Goal: Download file/media

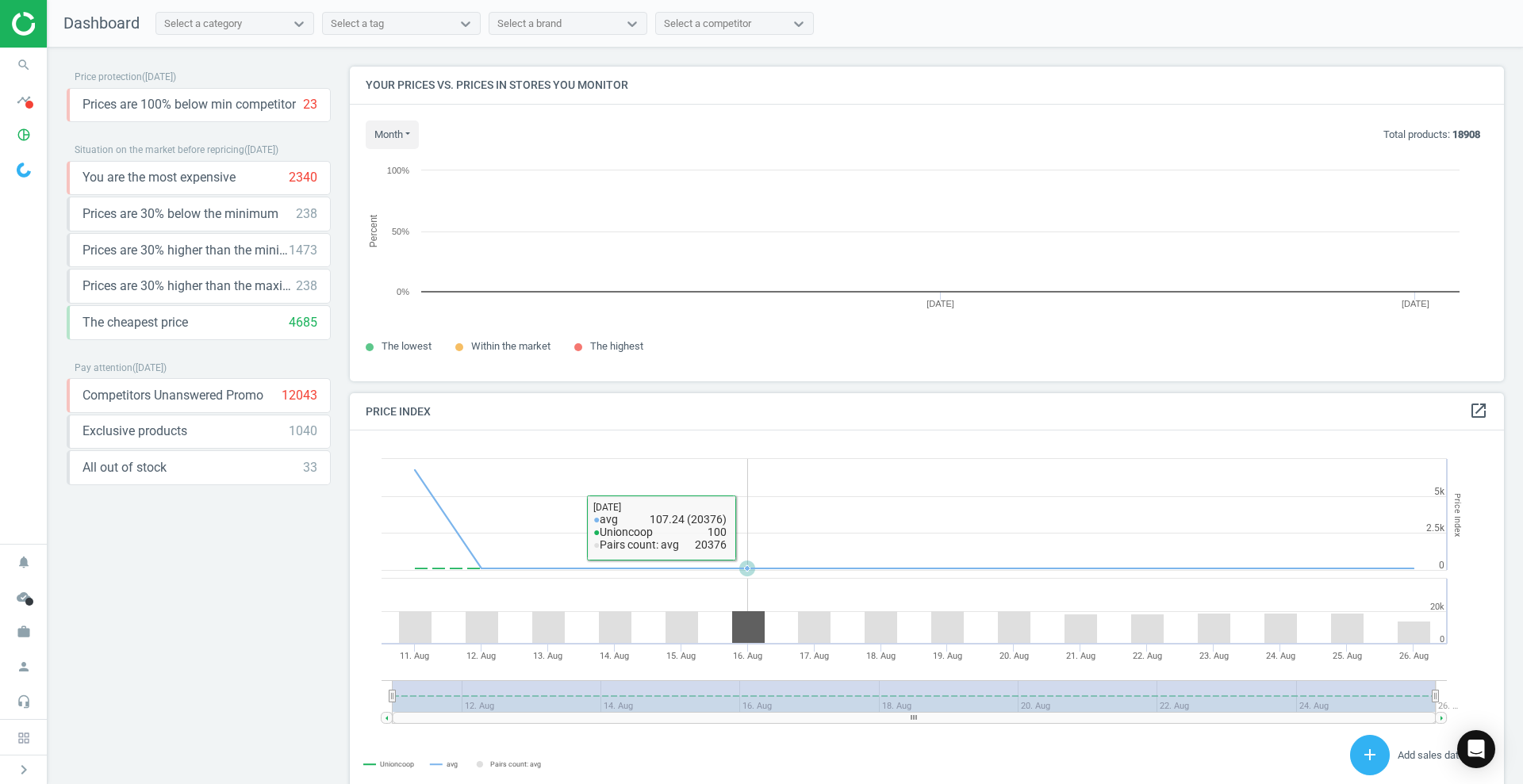
scroll to position [345, 1170]
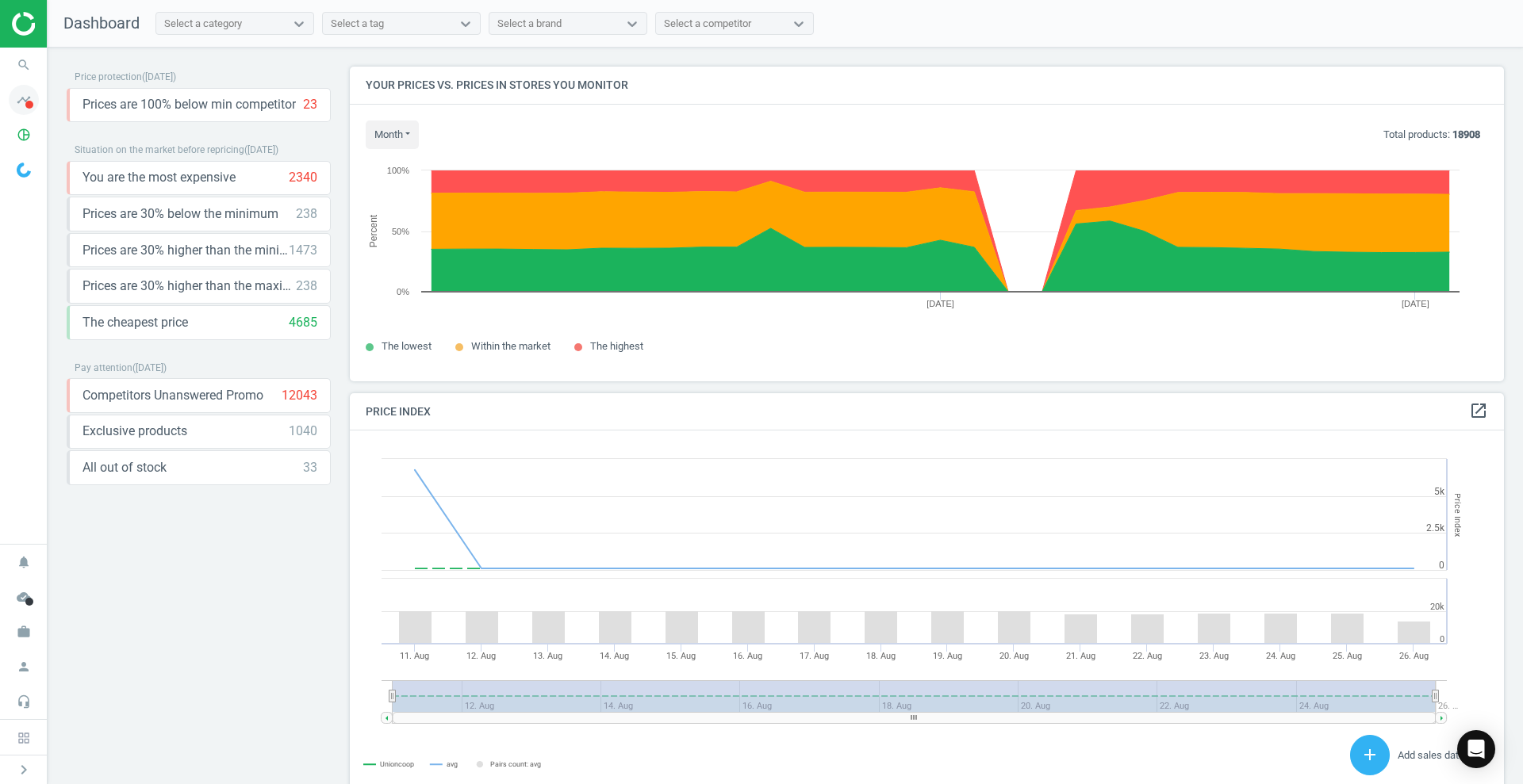
click at [28, 105] on span at bounding box center [29, 105] width 8 height 8
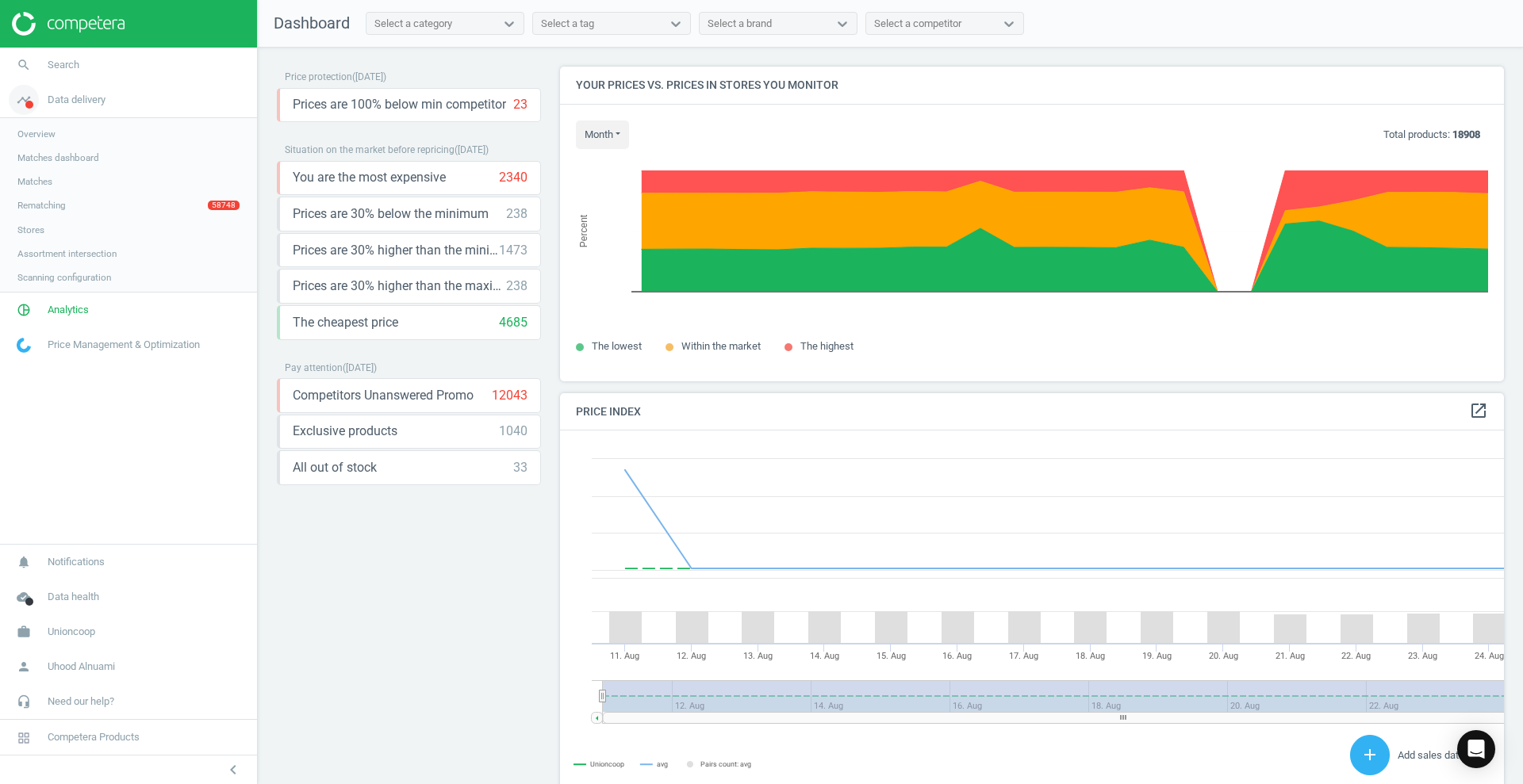
scroll to position [396, 960]
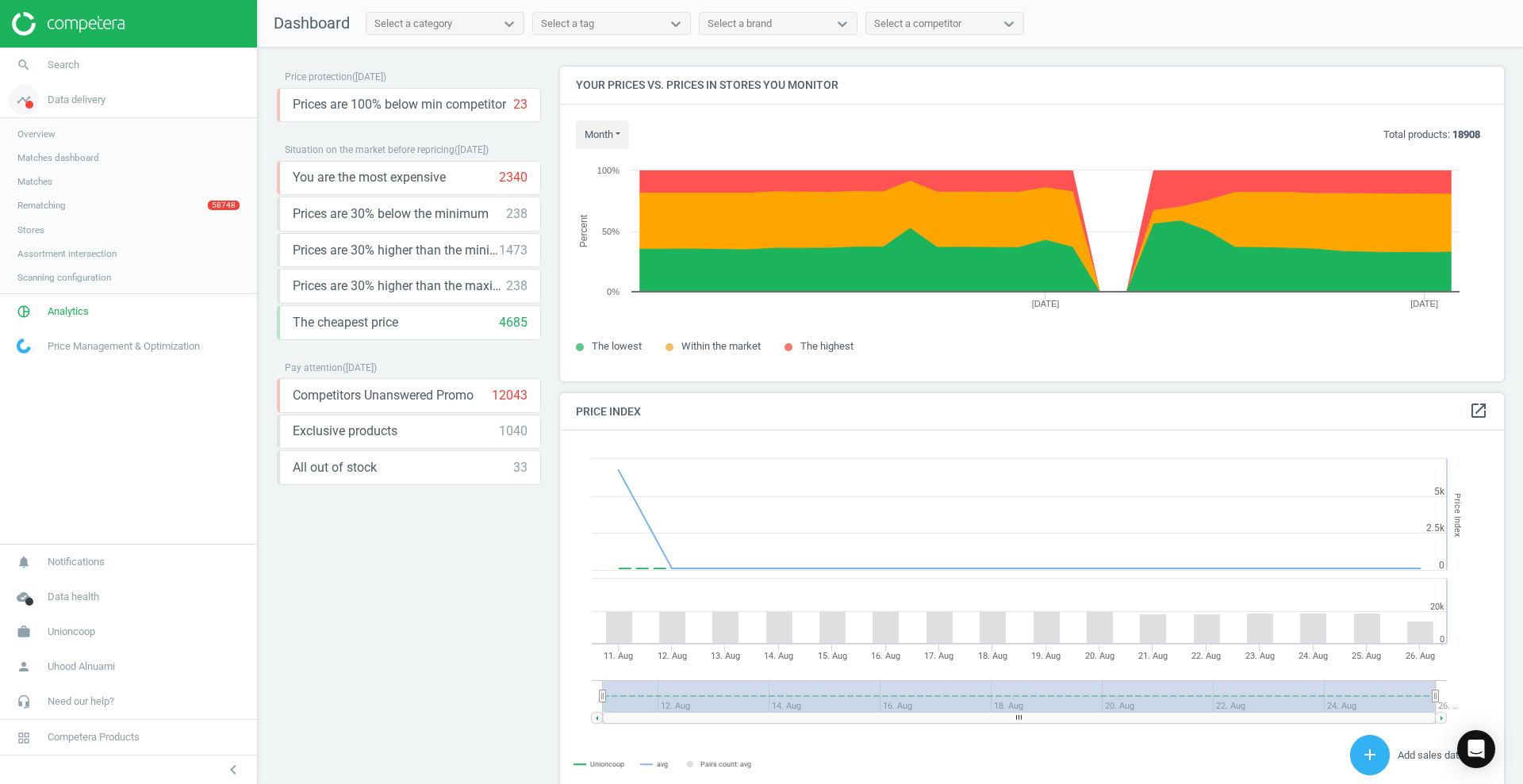
click at [28, 105] on span at bounding box center [29, 105] width 8 height 8
click at [79, 104] on span "Data delivery" at bounding box center [77, 100] width 58 height 14
click at [517, 170] on icon "keyboard_arrow_down" at bounding box center [524, 177] width 19 height 19
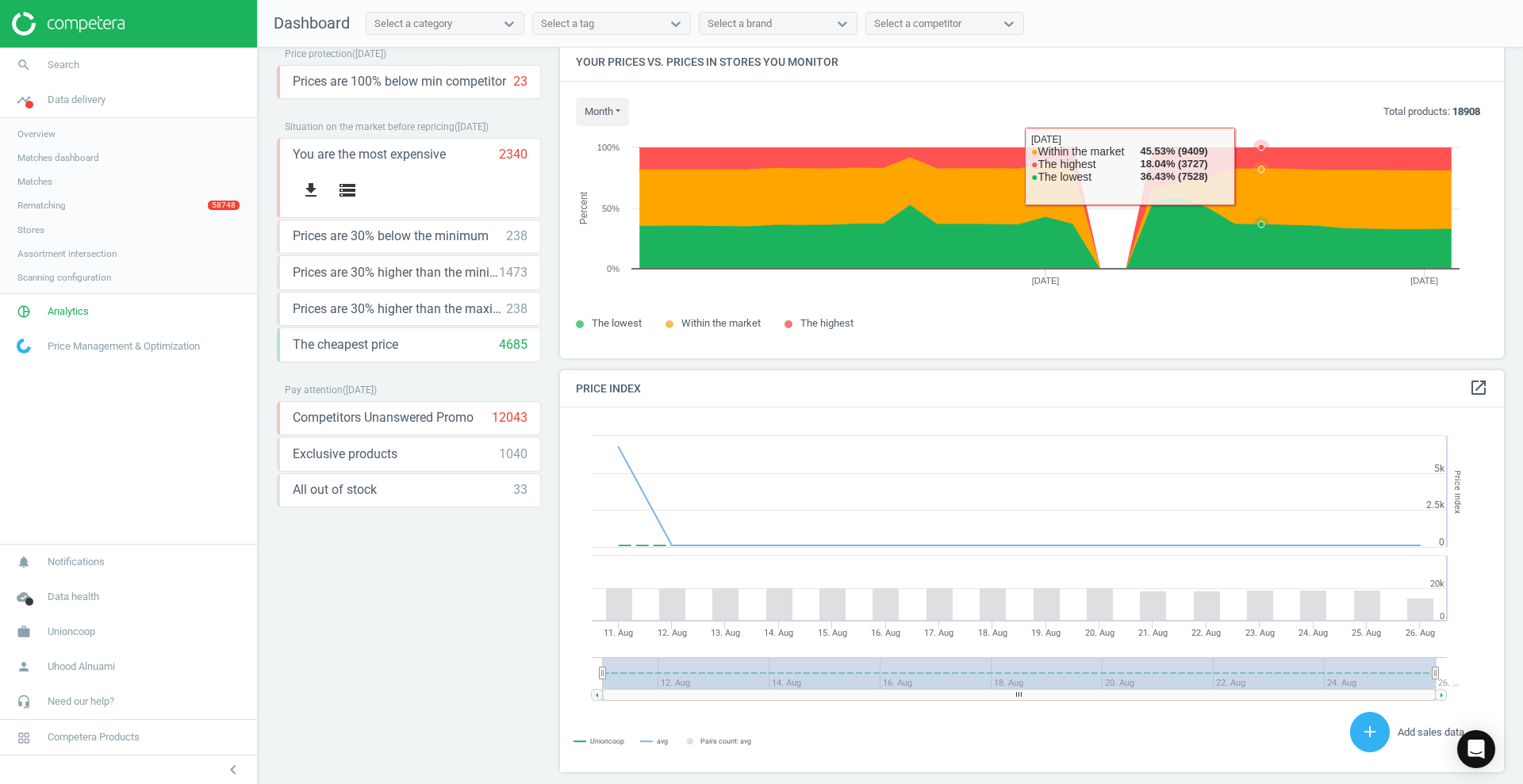
scroll to position [0, 0]
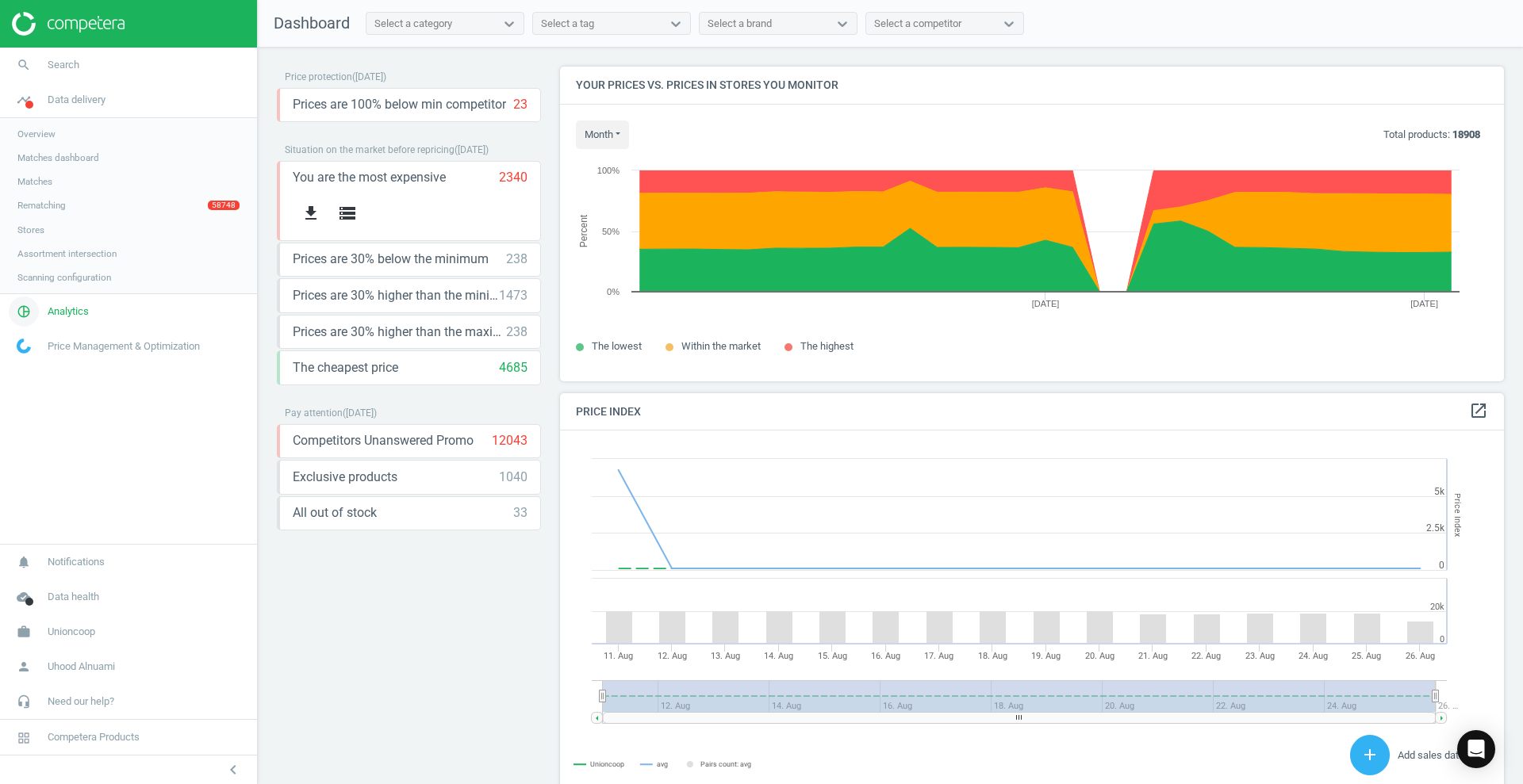
click at [70, 313] on span "Analytics" at bounding box center [69, 312] width 42 height 14
click at [49, 196] on span "Products" at bounding box center [35, 192] width 37 height 13
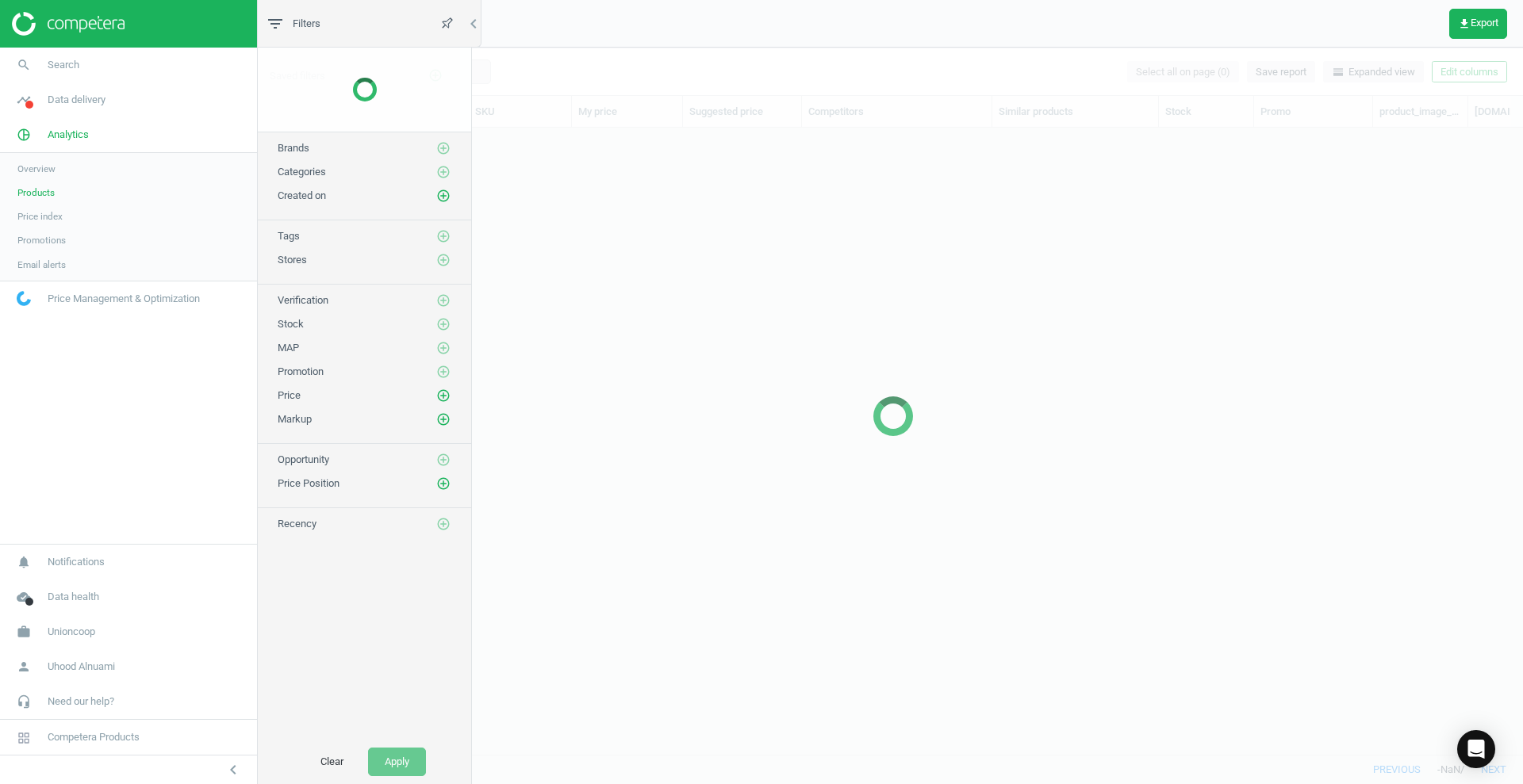
scroll to position [596, 1246]
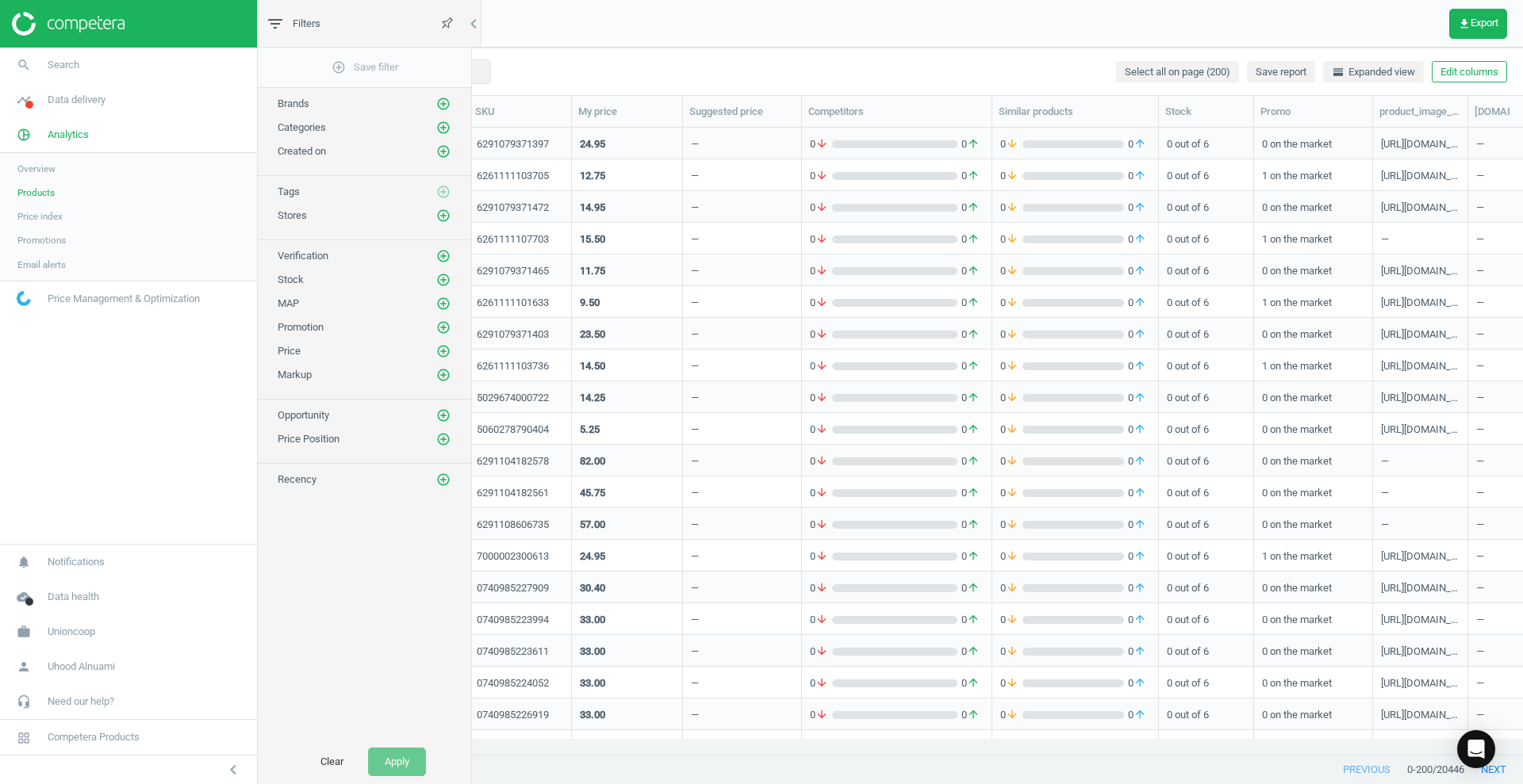
click at [46, 163] on span "Overview" at bounding box center [36, 169] width 38 height 13
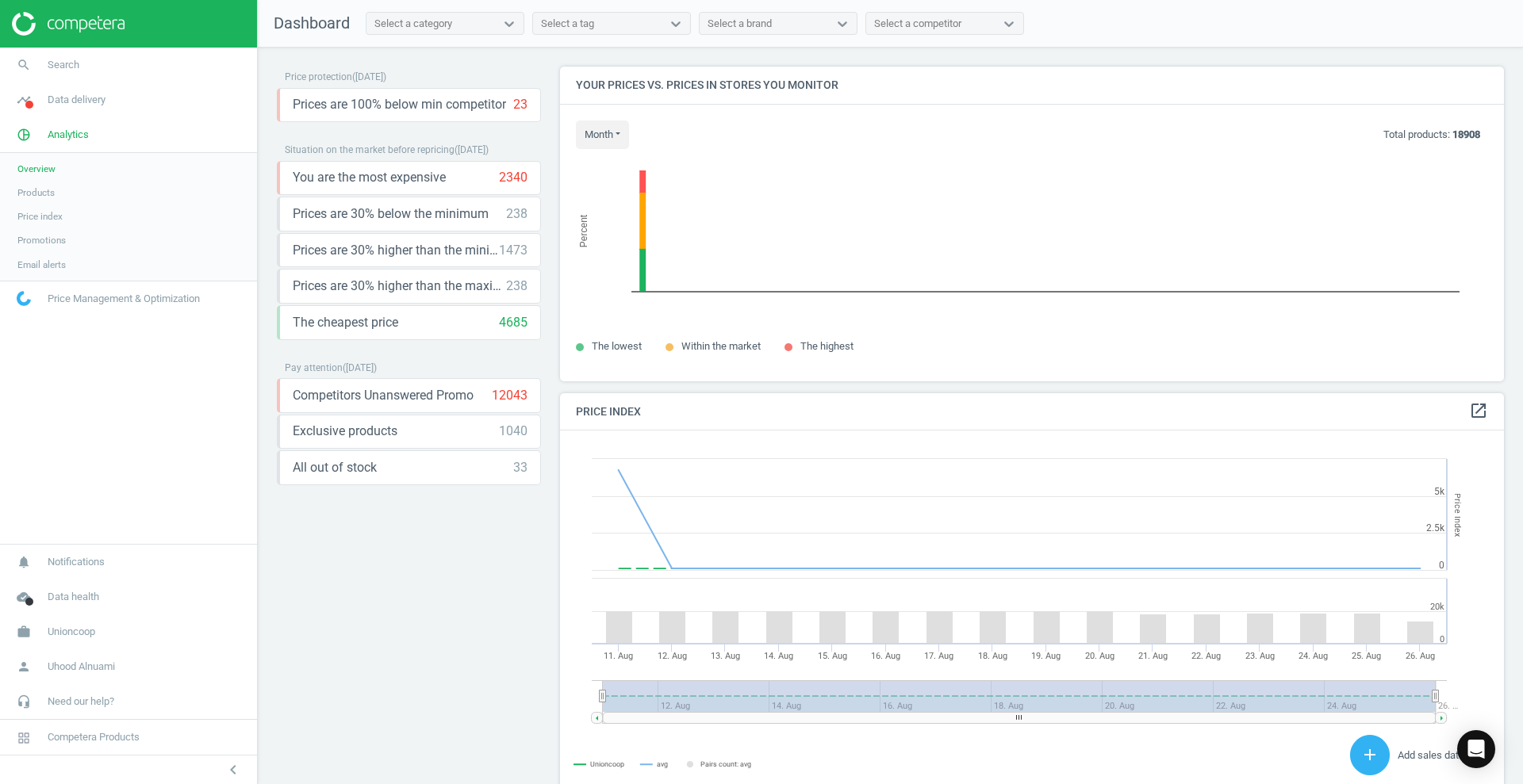
scroll to position [396, 960]
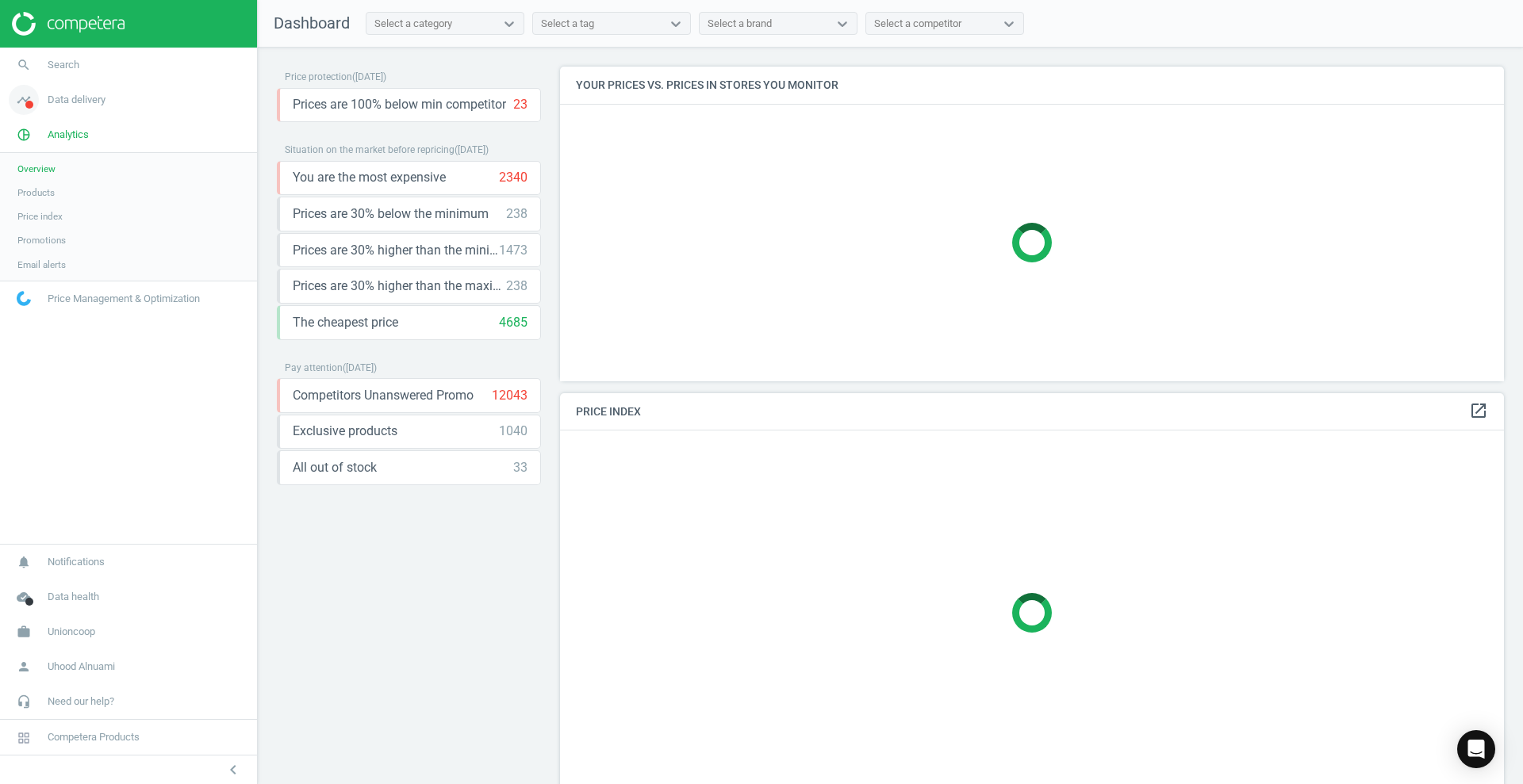
click at [96, 101] on span "Data delivery" at bounding box center [77, 100] width 58 height 14
click at [47, 124] on link "Overview" at bounding box center [128, 134] width 257 height 23
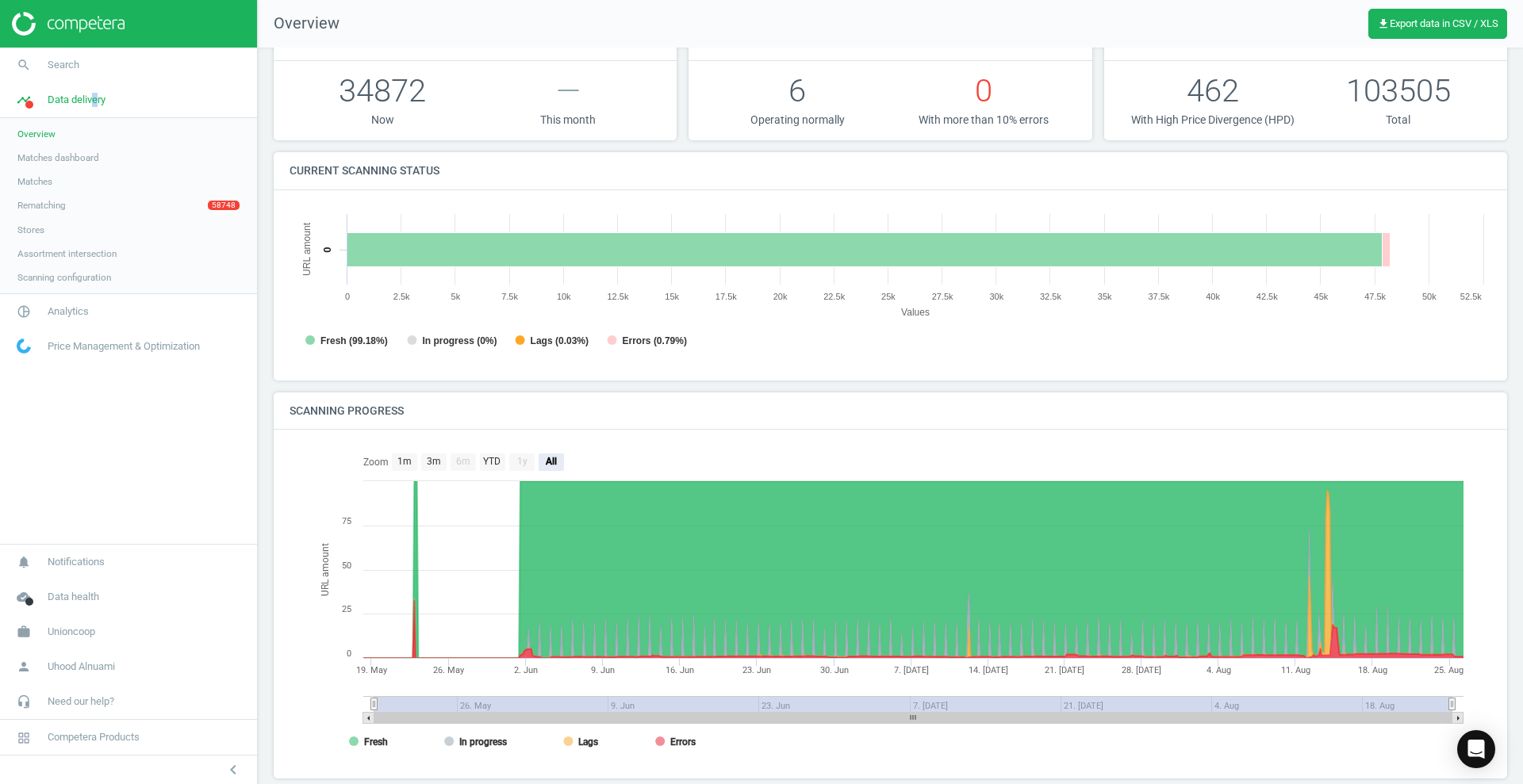
scroll to position [62, 0]
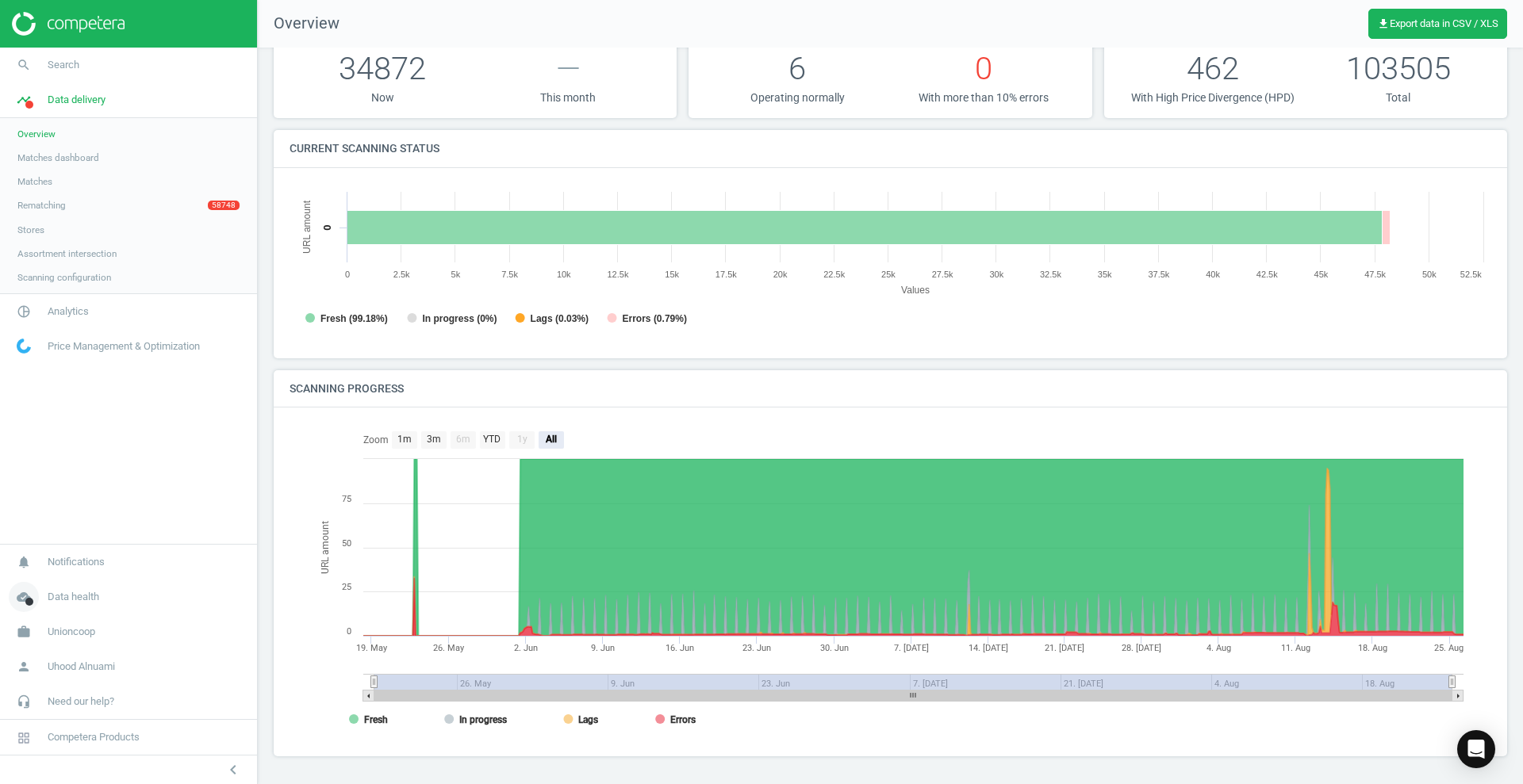
click at [55, 602] on span "Data health" at bounding box center [73, 597] width 51 height 14
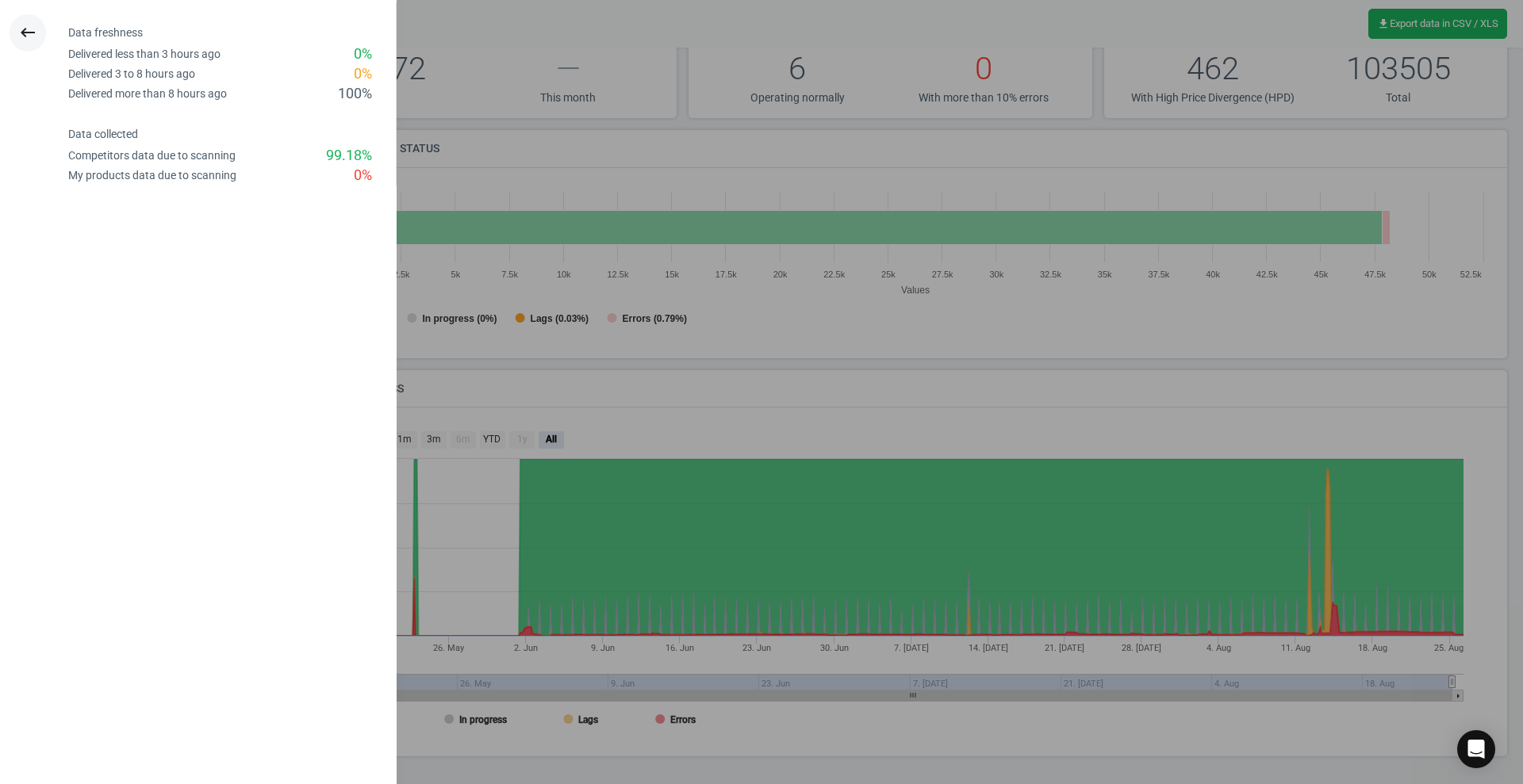
click at [28, 23] on icon "keyboard_backspace" at bounding box center [27, 32] width 19 height 19
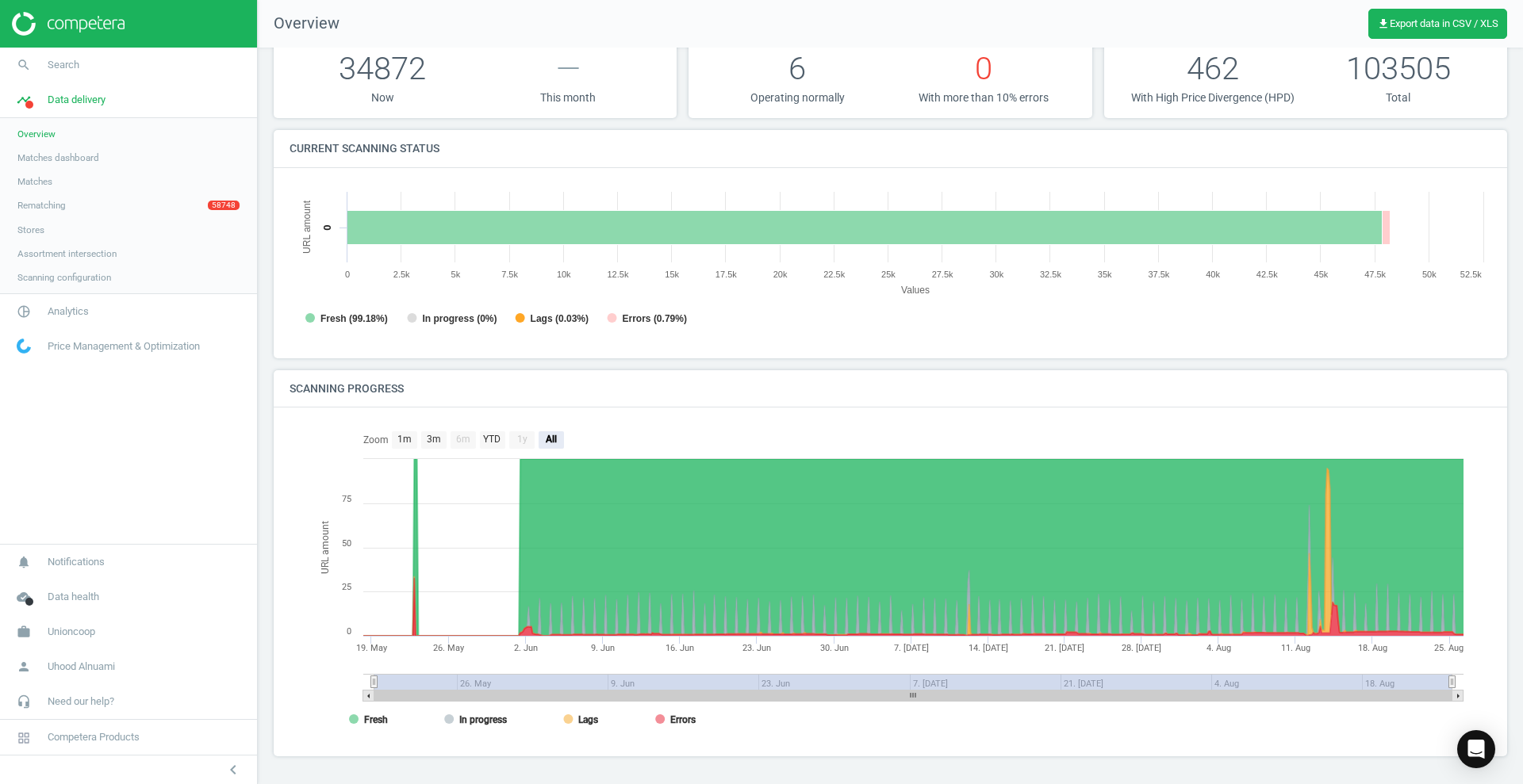
click at [51, 159] on span "Matches dashboard" at bounding box center [58, 158] width 81 height 13
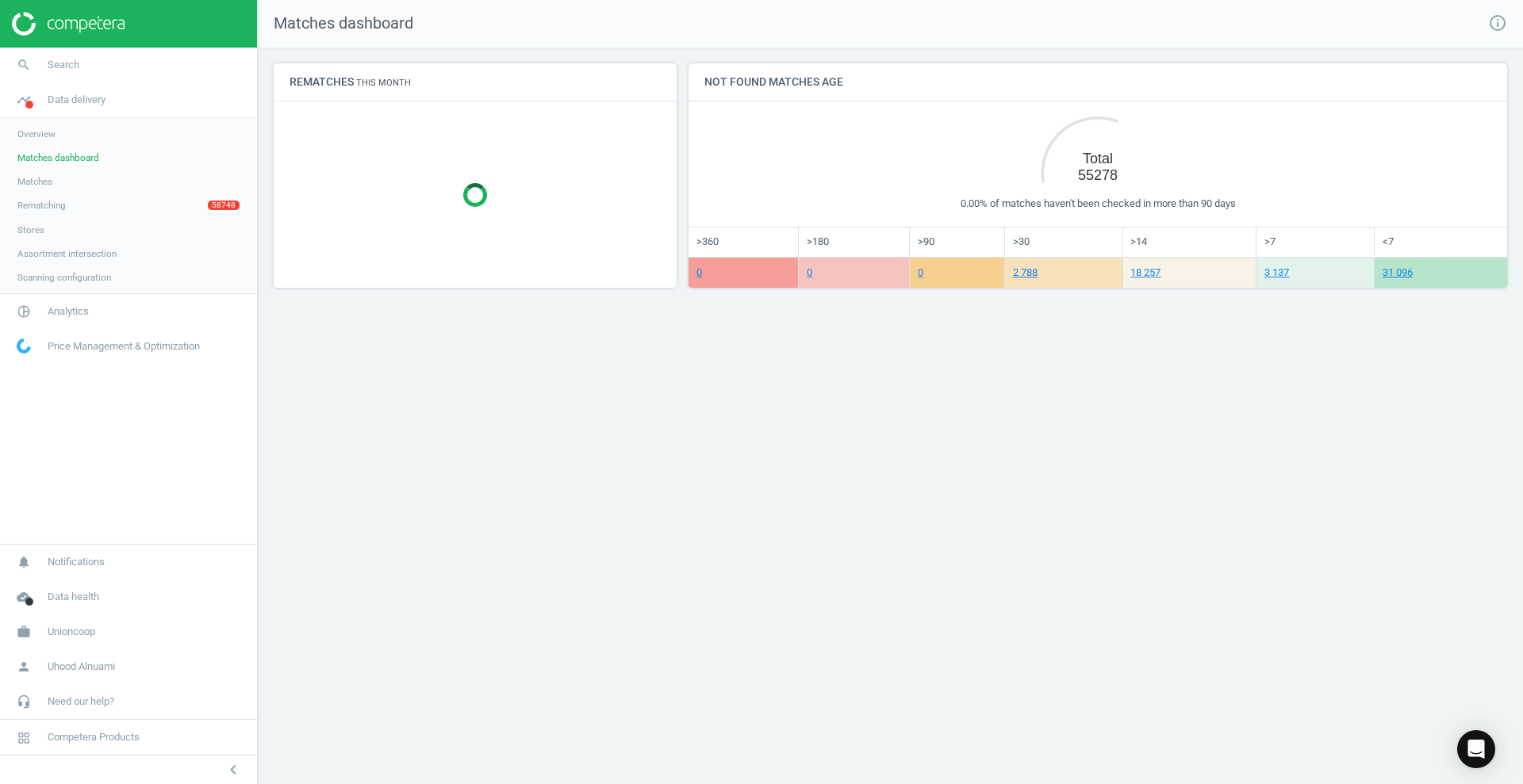
click at [40, 188] on link "Matches" at bounding box center [128, 182] width 257 height 23
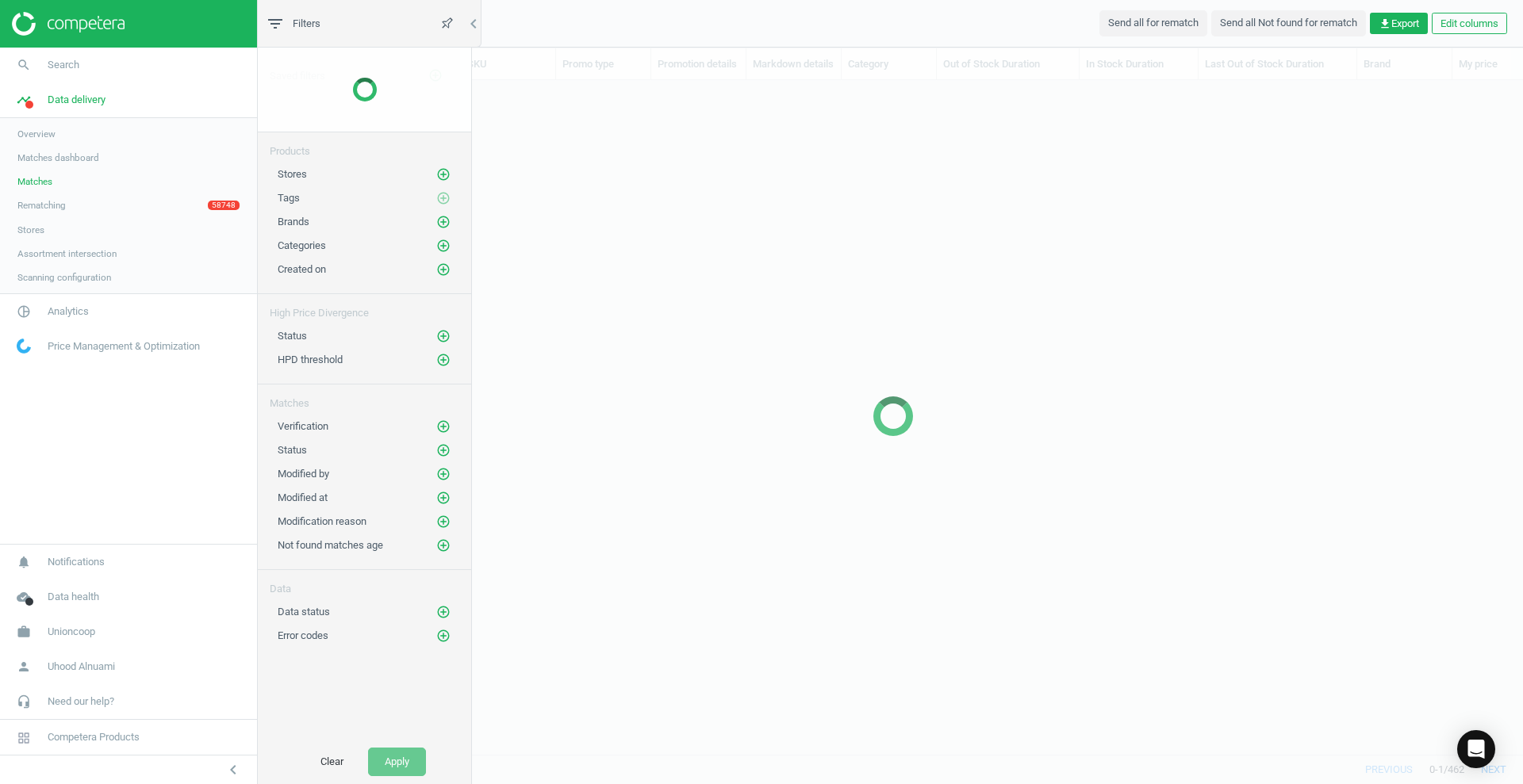
scroll to position [644, 1246]
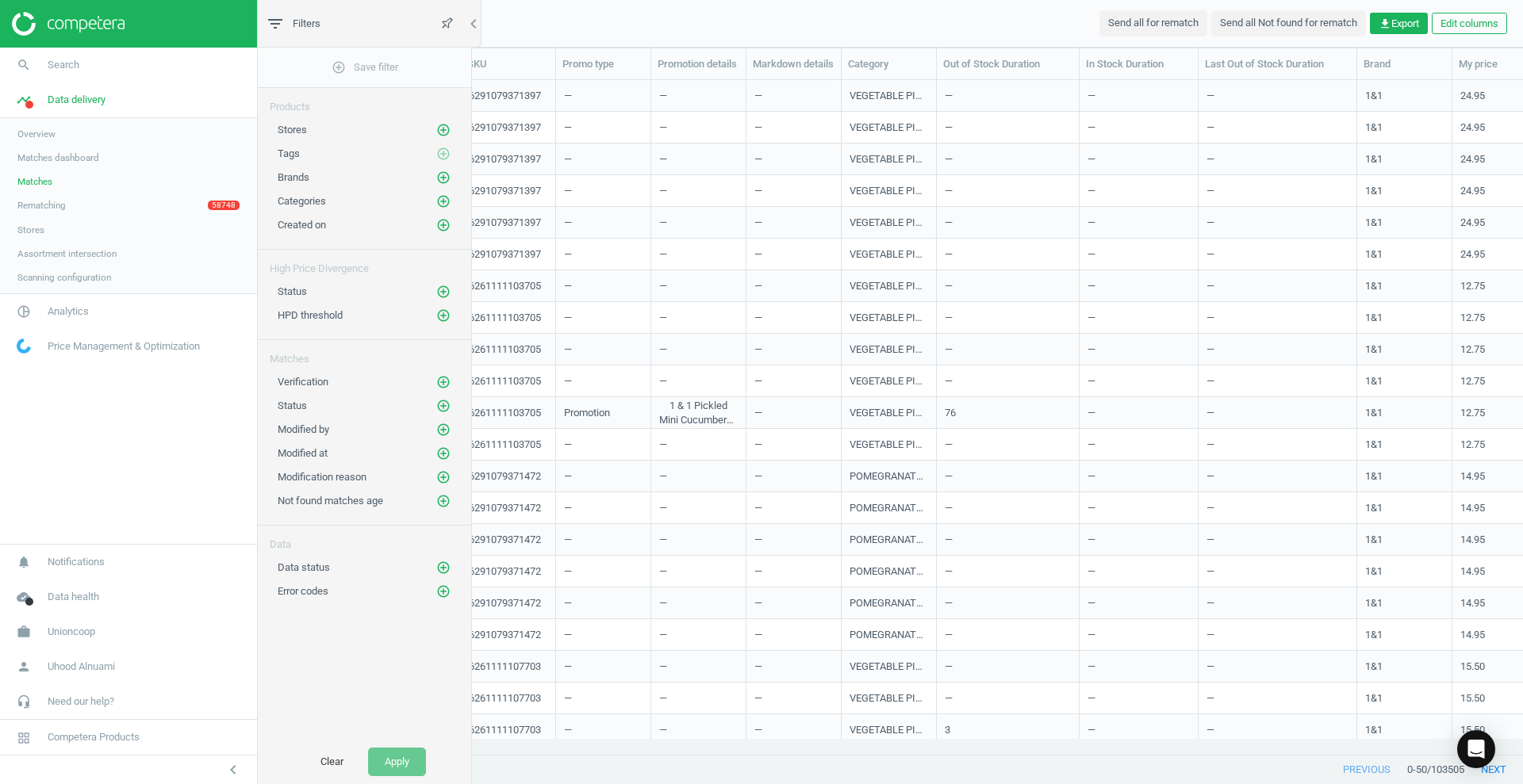
click at [39, 209] on span "Rematching" at bounding box center [42, 205] width 49 height 13
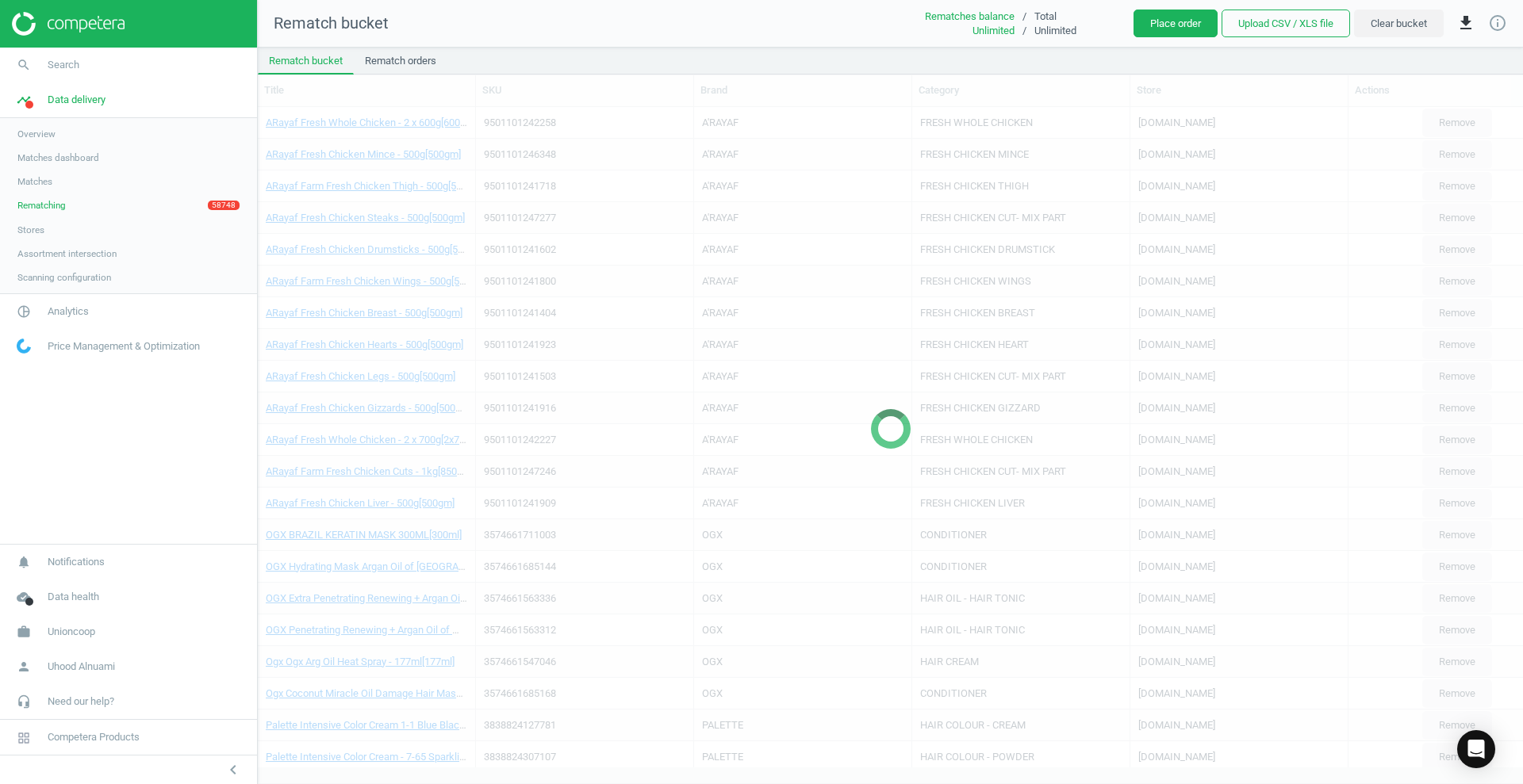
scroll to position [617, 1250]
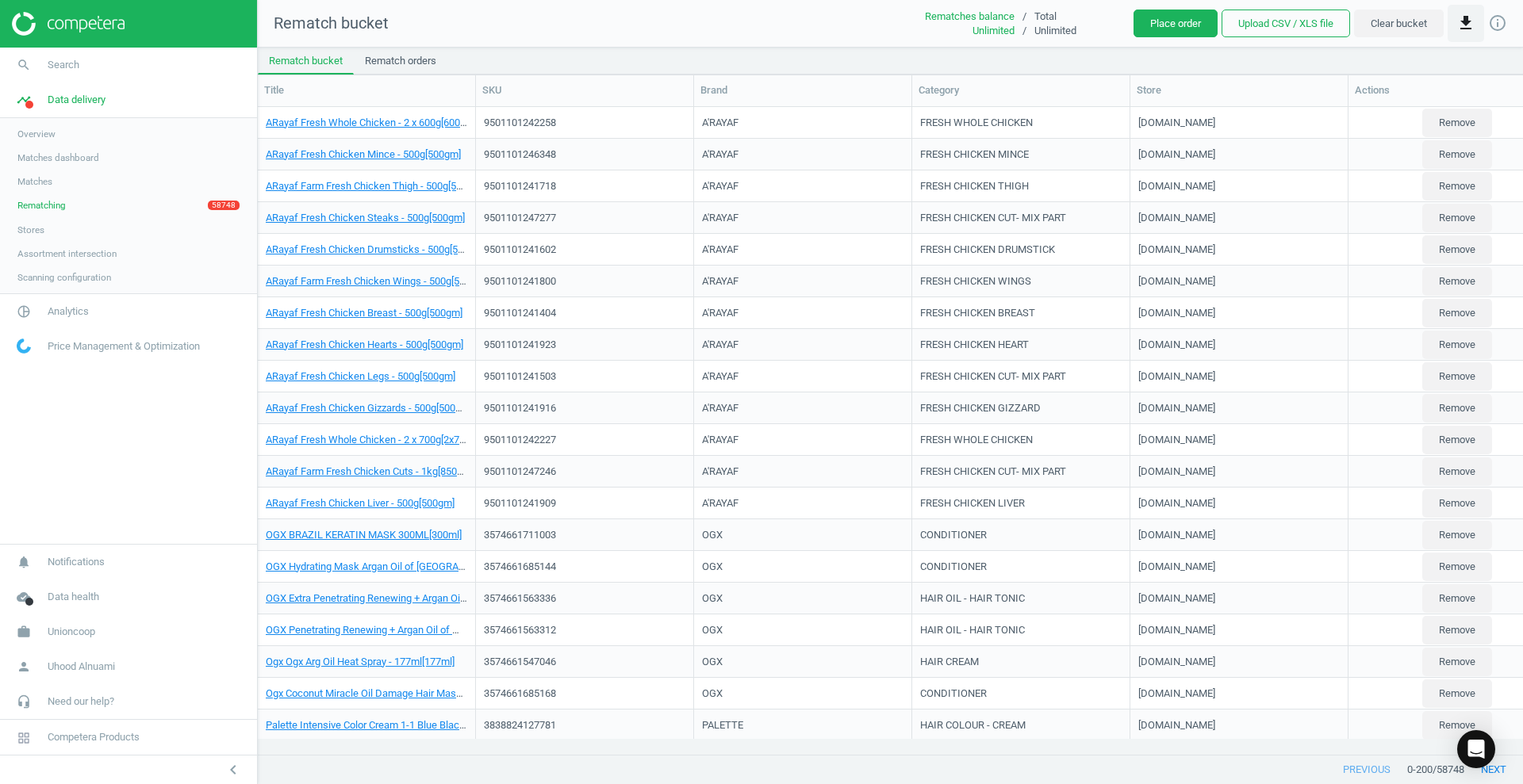
click at [1462, 20] on icon "get_app" at bounding box center [1465, 23] width 19 height 19
click at [1257, 88] on button "insert_drive_file Download report CSV" at bounding box center [1345, 93] width 276 height 30
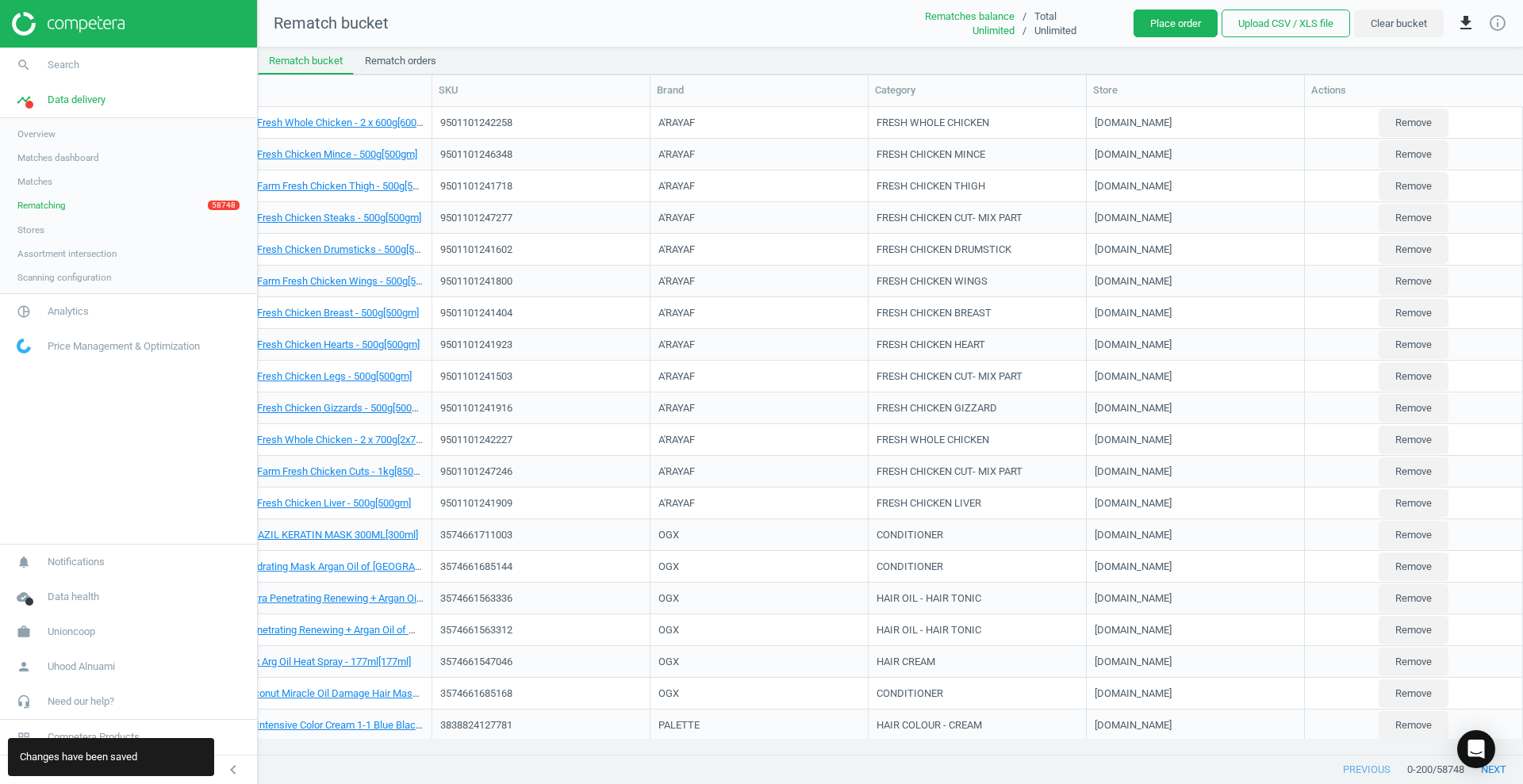
scroll to position [0, 0]
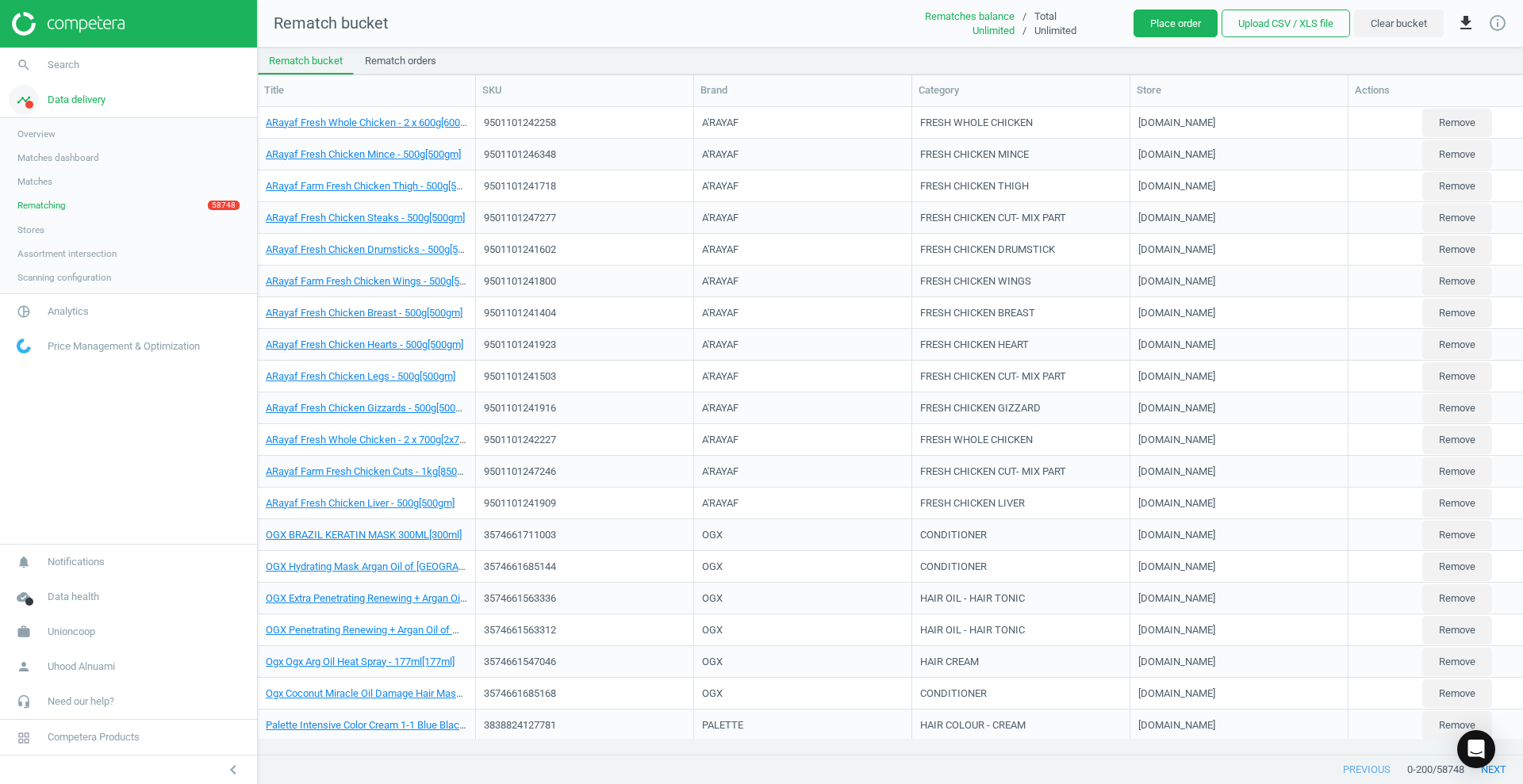
click at [66, 96] on span "Data delivery" at bounding box center [77, 100] width 58 height 14
click at [65, 307] on span "Analytics" at bounding box center [69, 312] width 42 height 14
click at [56, 188] on link "Products" at bounding box center [128, 192] width 257 height 23
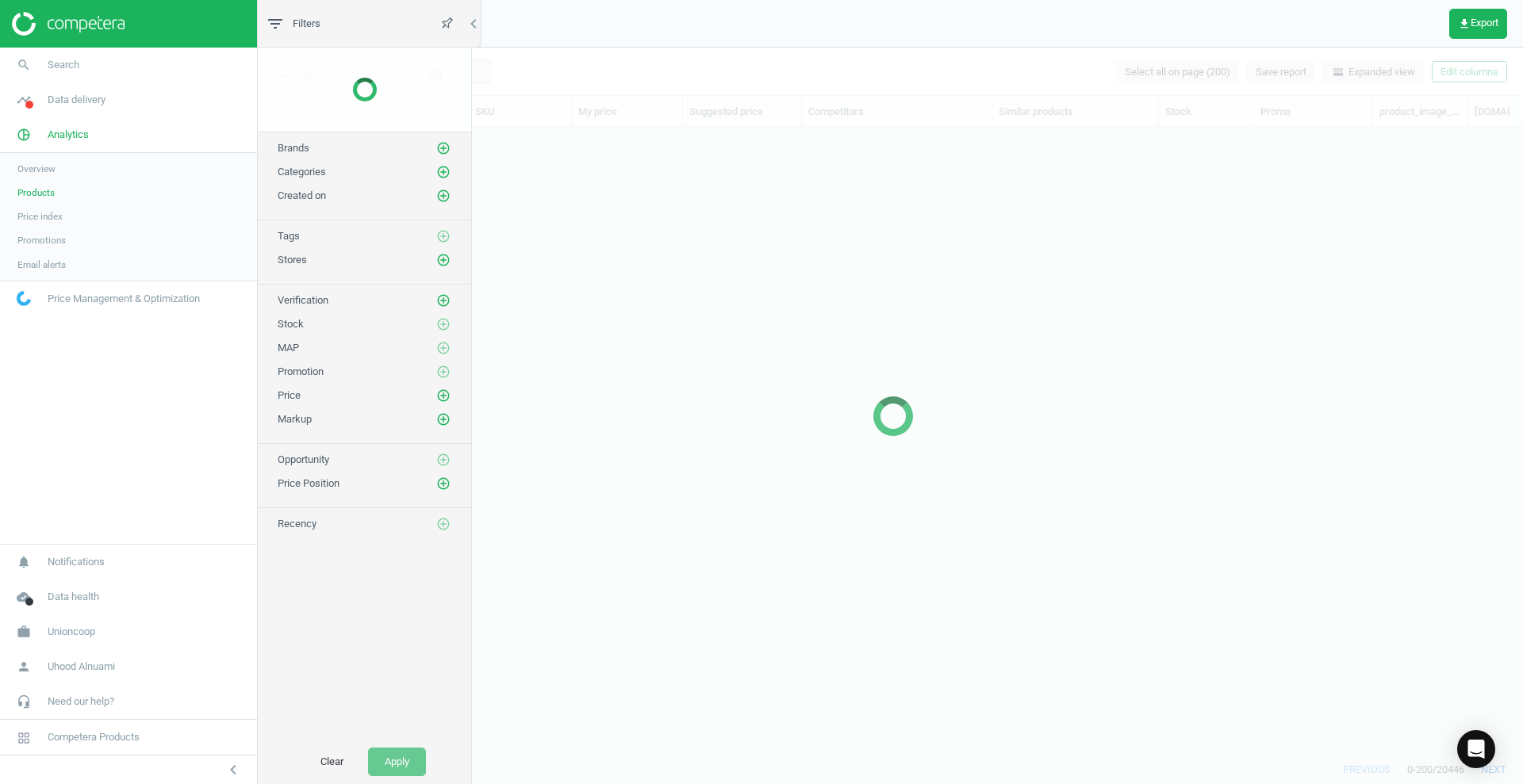
scroll to position [596, 1246]
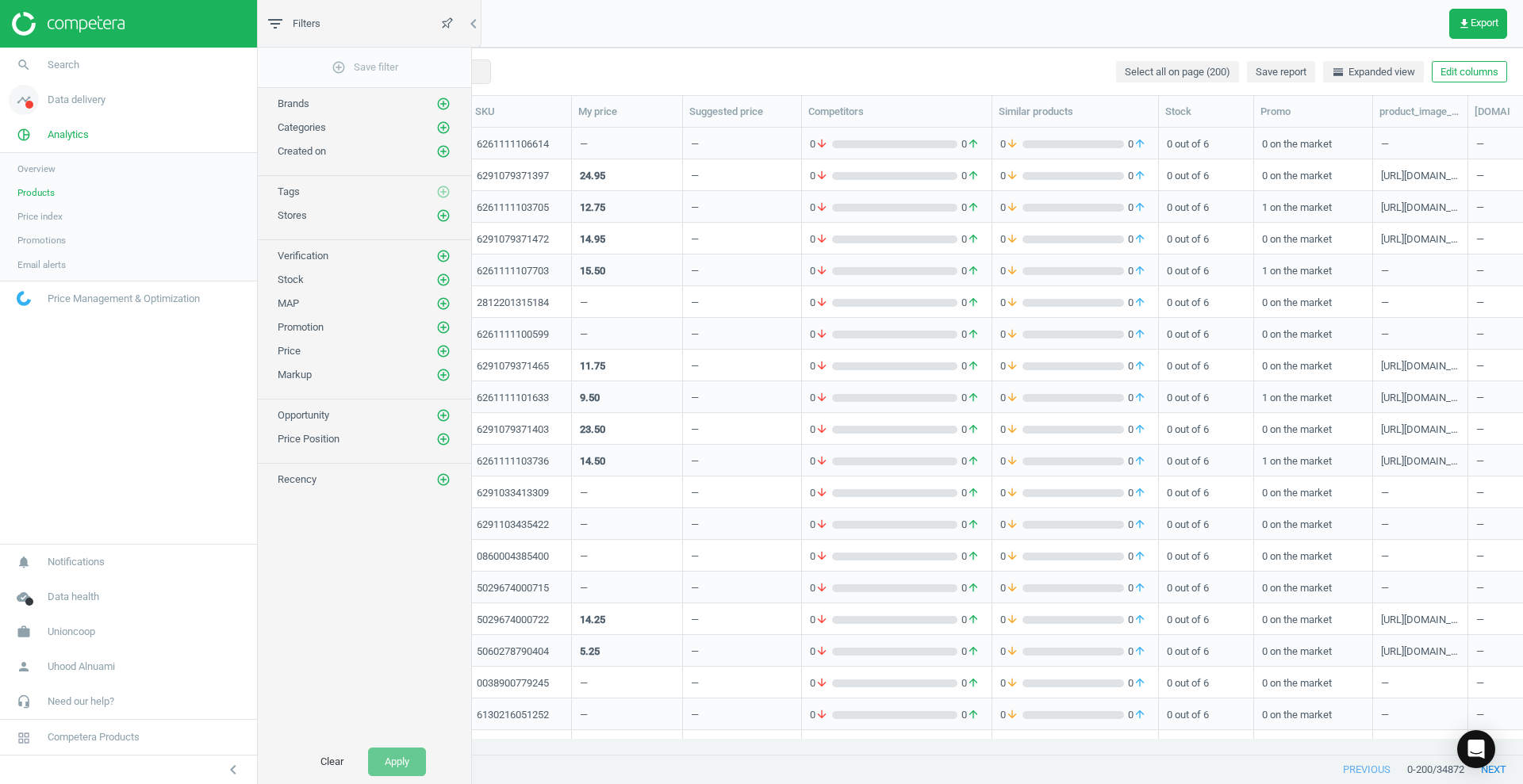
click at [83, 99] on span "Data delivery" at bounding box center [77, 100] width 58 height 14
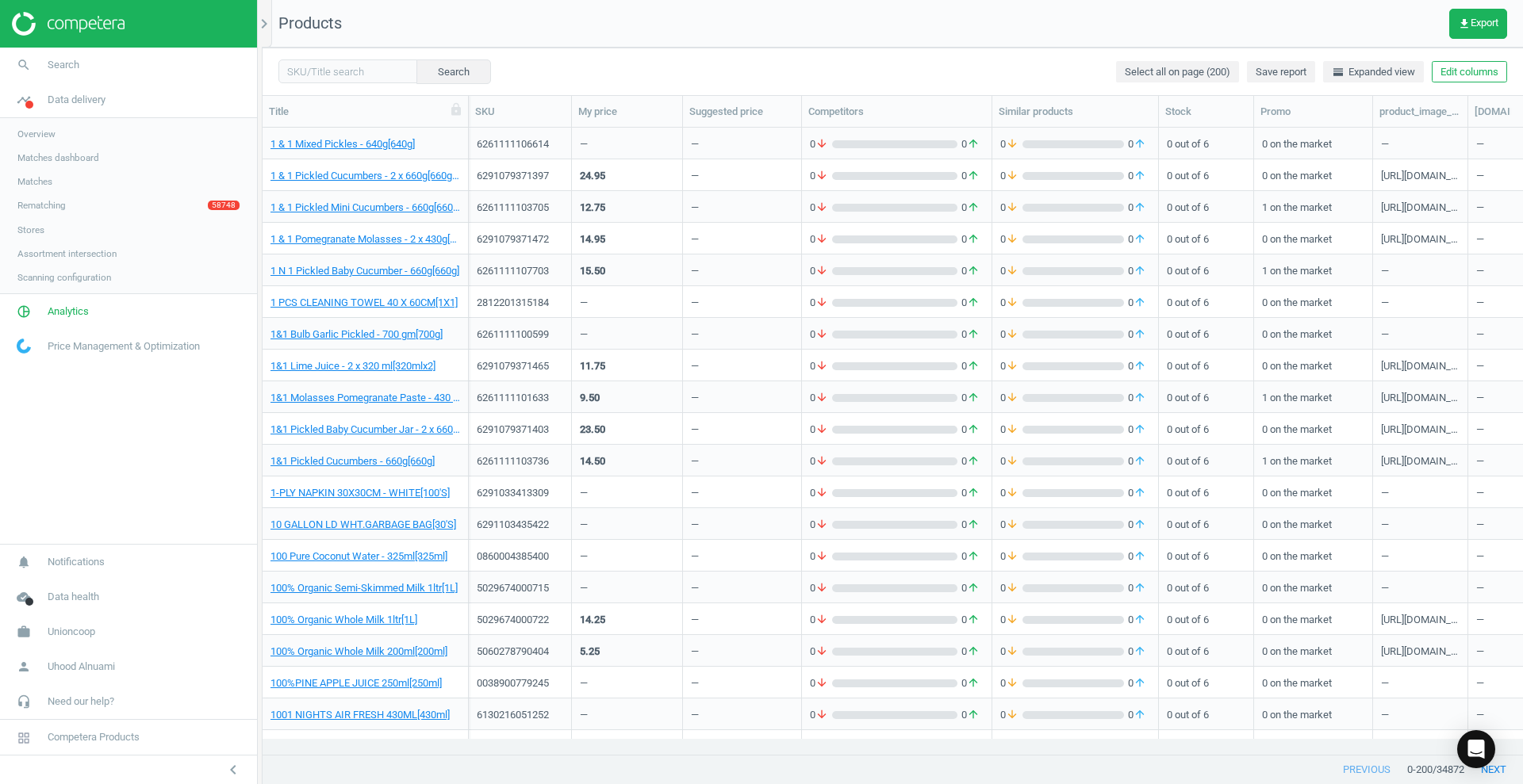
click at [48, 130] on span "Overview" at bounding box center [36, 134] width 38 height 13
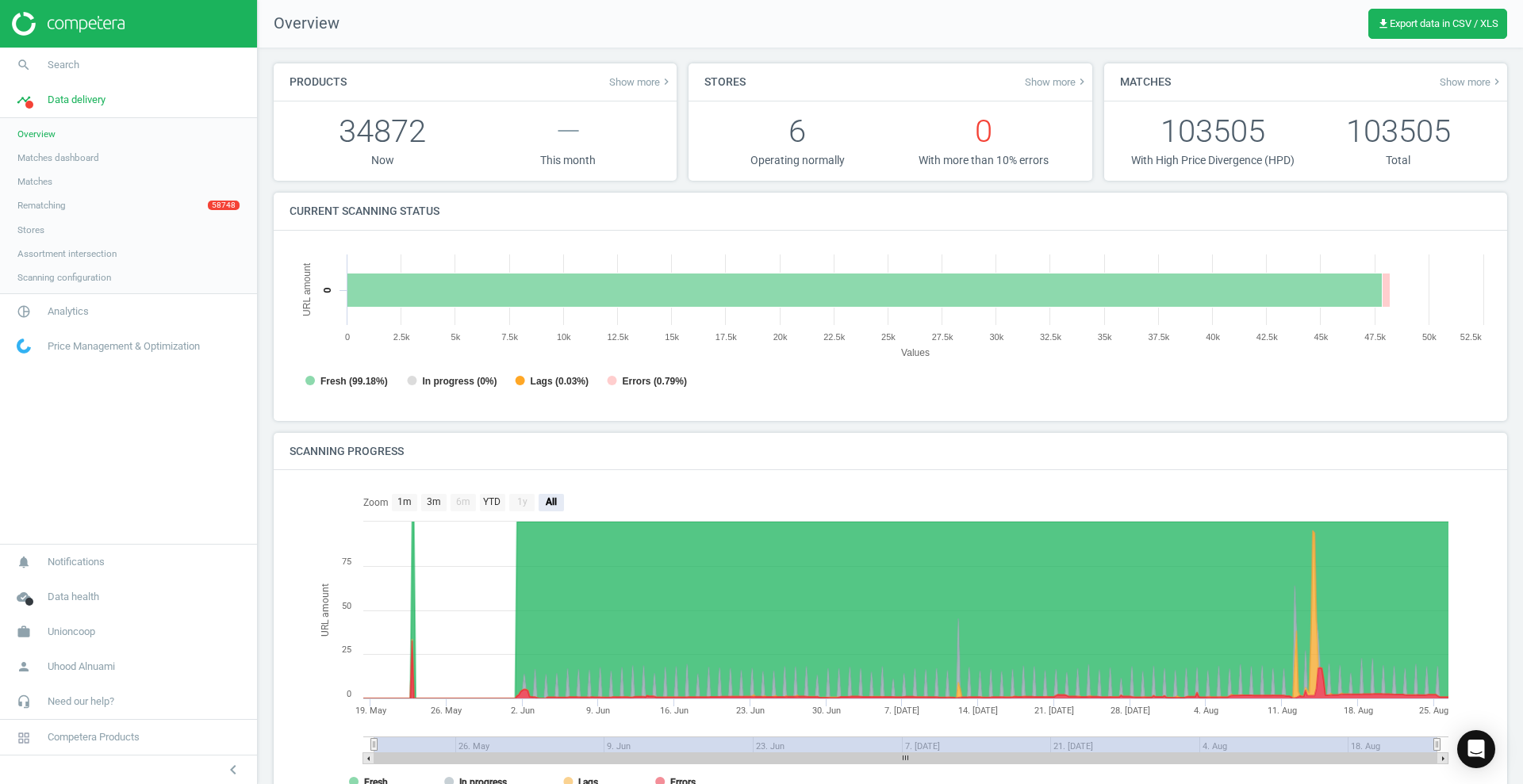
scroll to position [348, 1218]
click at [58, 150] on link "Matches dashboard" at bounding box center [128, 158] width 257 height 23
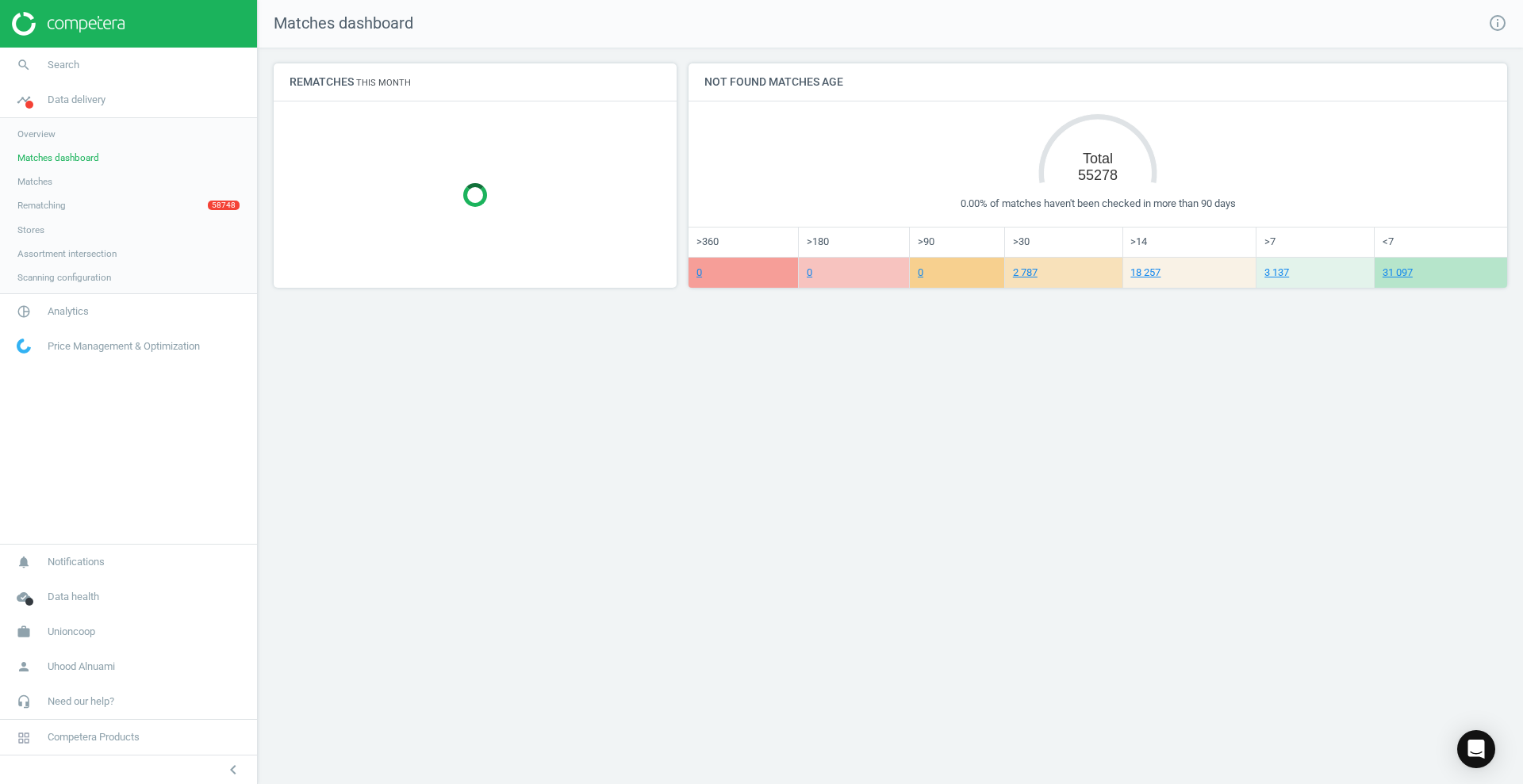
click at [41, 130] on span "Overview" at bounding box center [36, 134] width 38 height 13
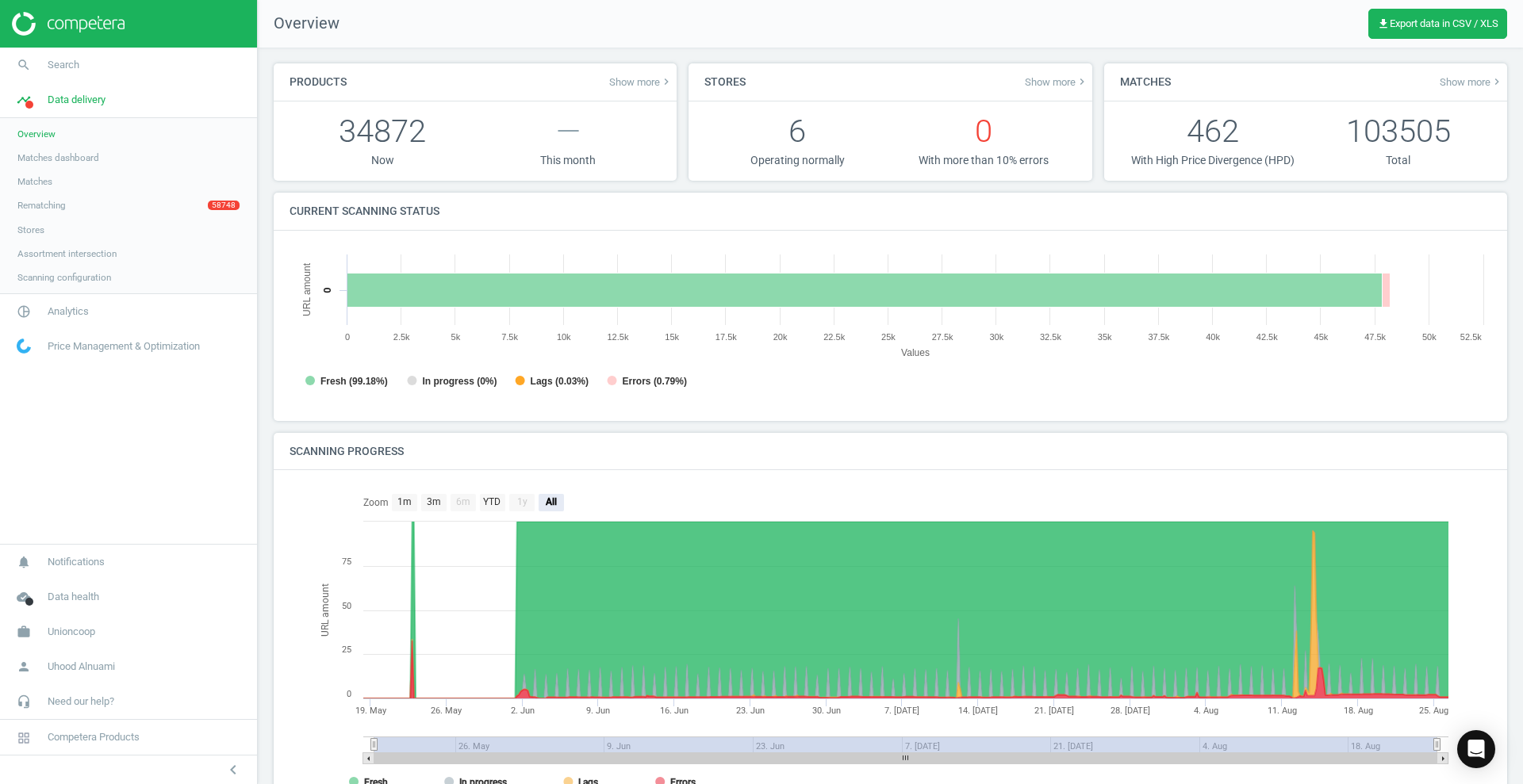
scroll to position [348, 1218]
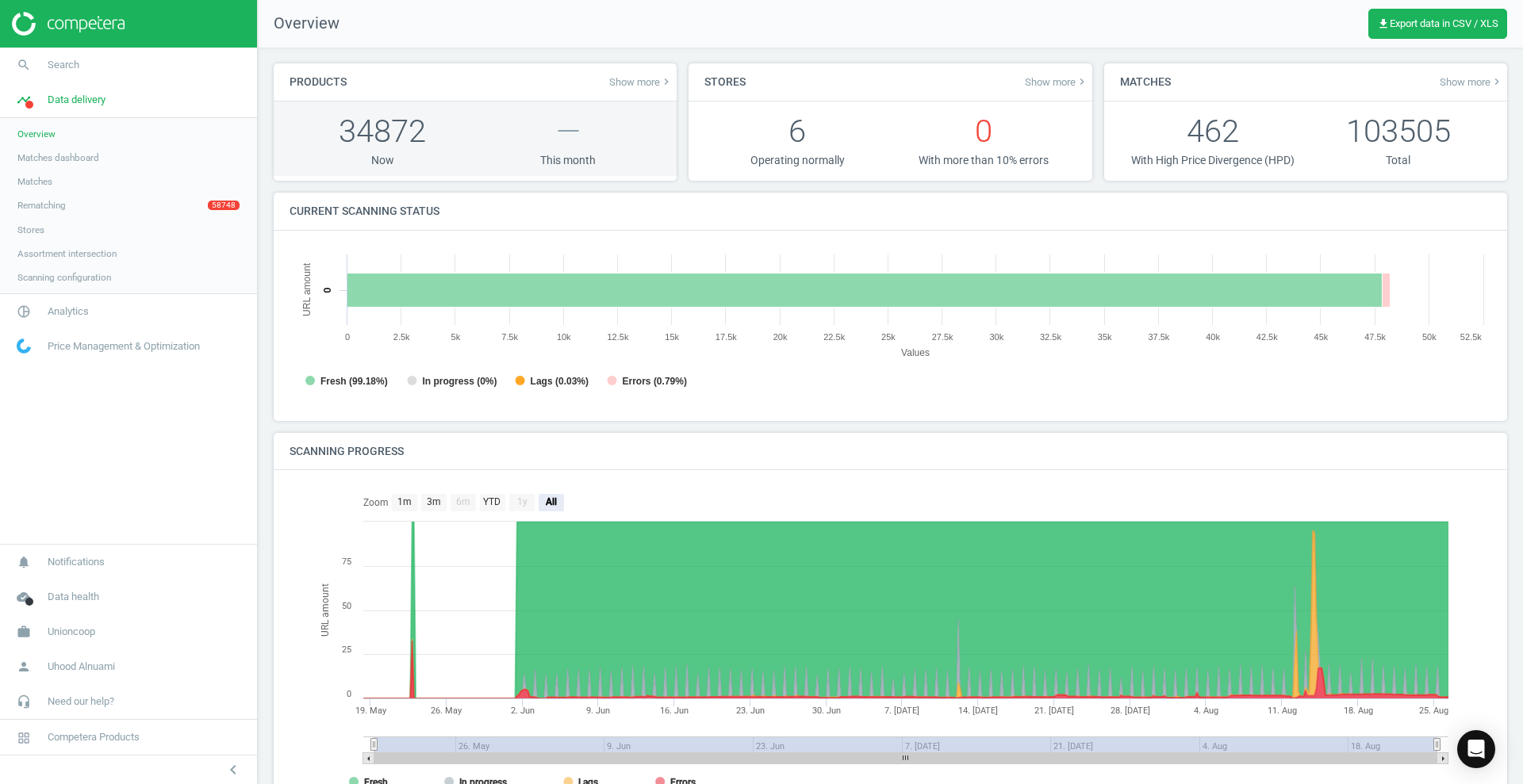
click at [378, 151] on p "34872" at bounding box center [382, 131] width 185 height 43
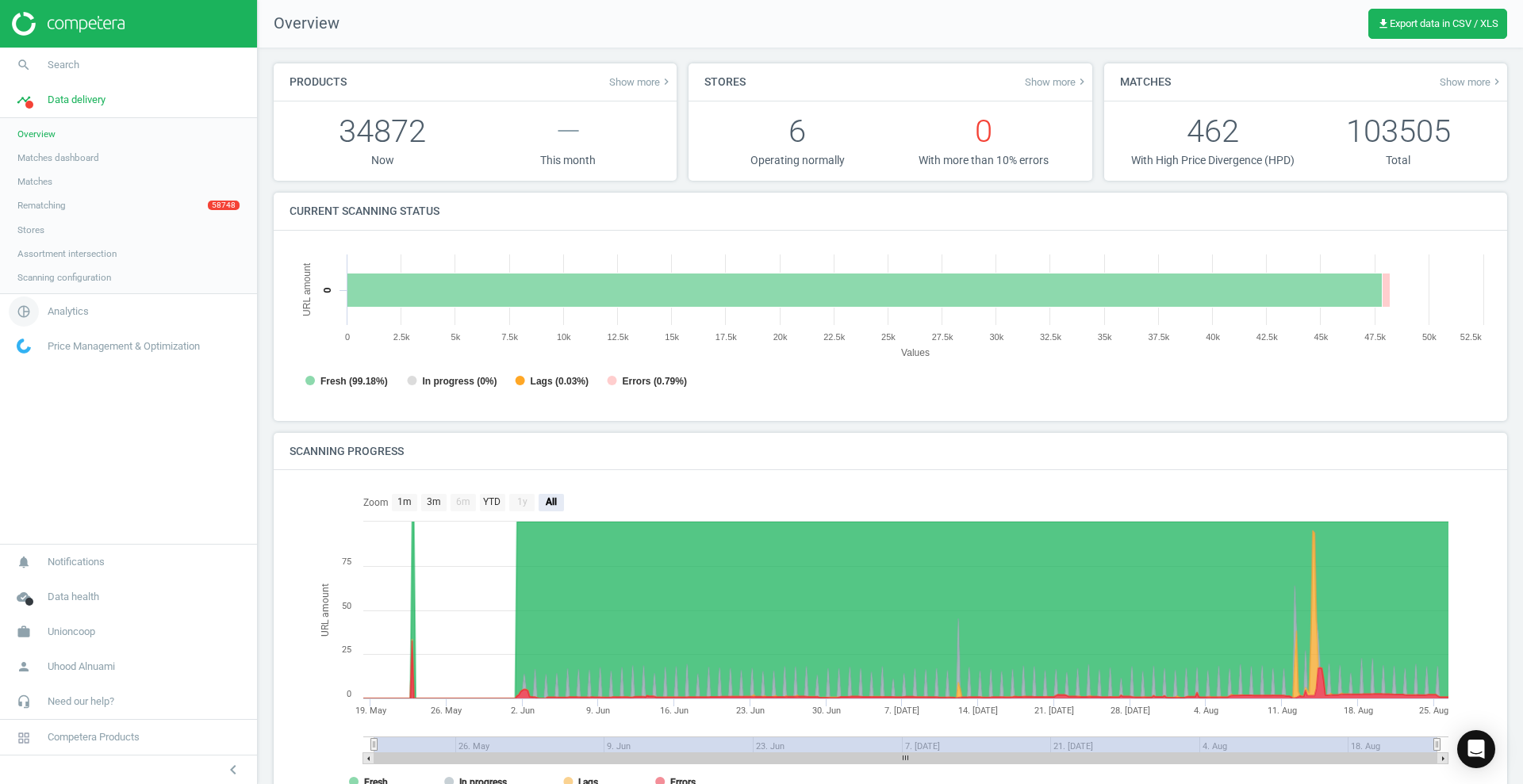
click at [64, 312] on span "Analytics" at bounding box center [69, 312] width 42 height 14
click at [65, 196] on link "Products" at bounding box center [128, 192] width 257 height 23
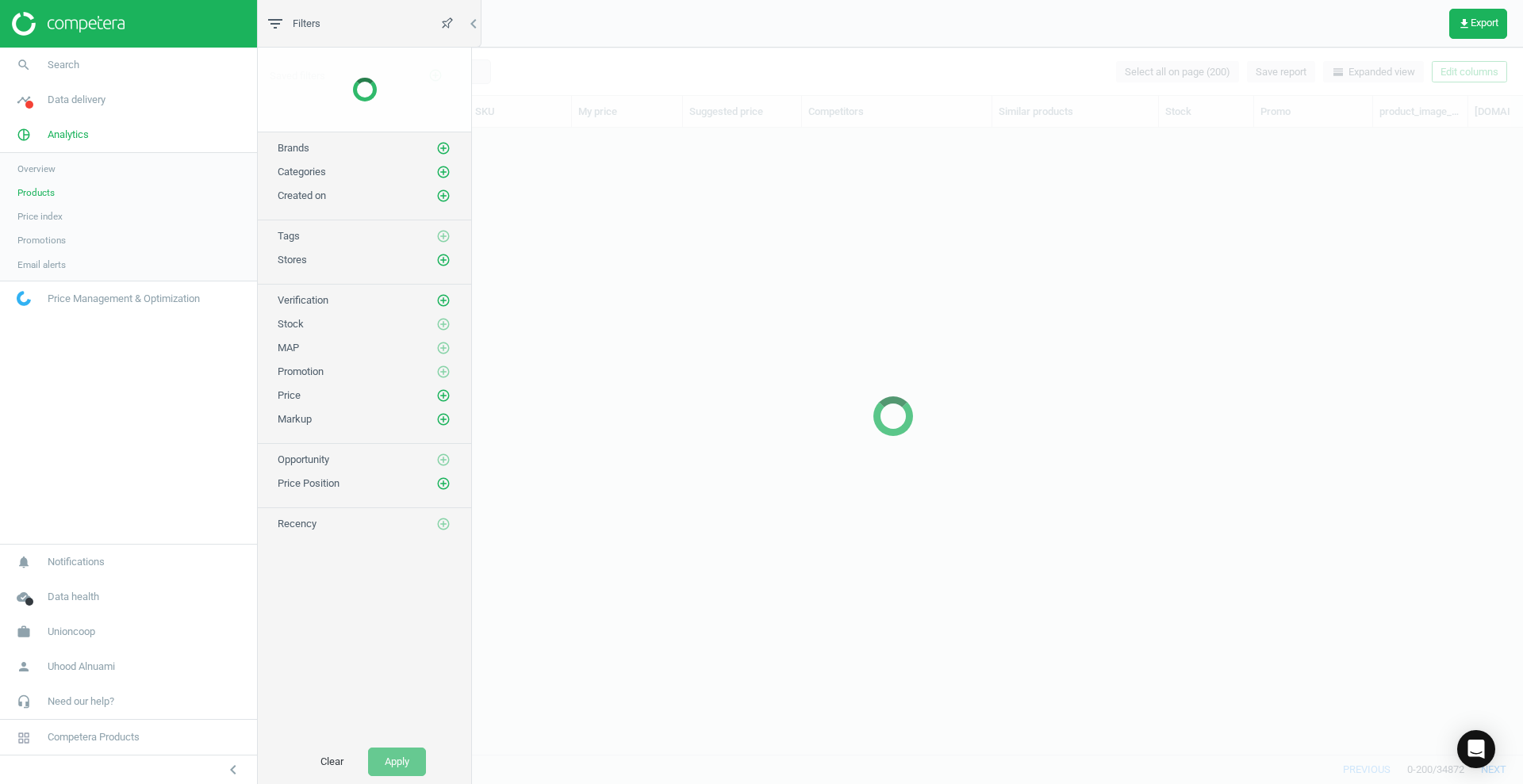
scroll to position [596, 1246]
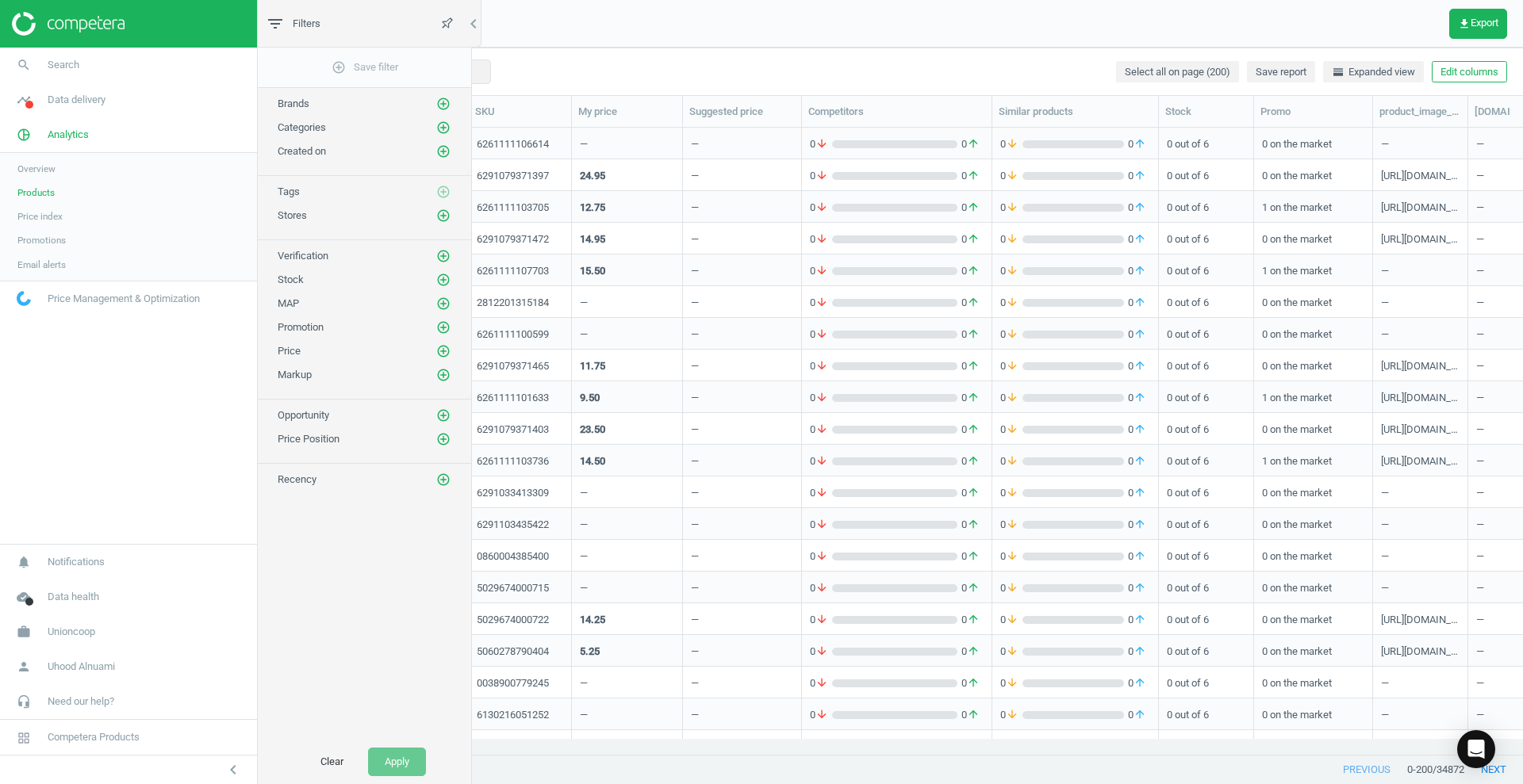
click at [66, 212] on link "Price index" at bounding box center [128, 217] width 257 height 23
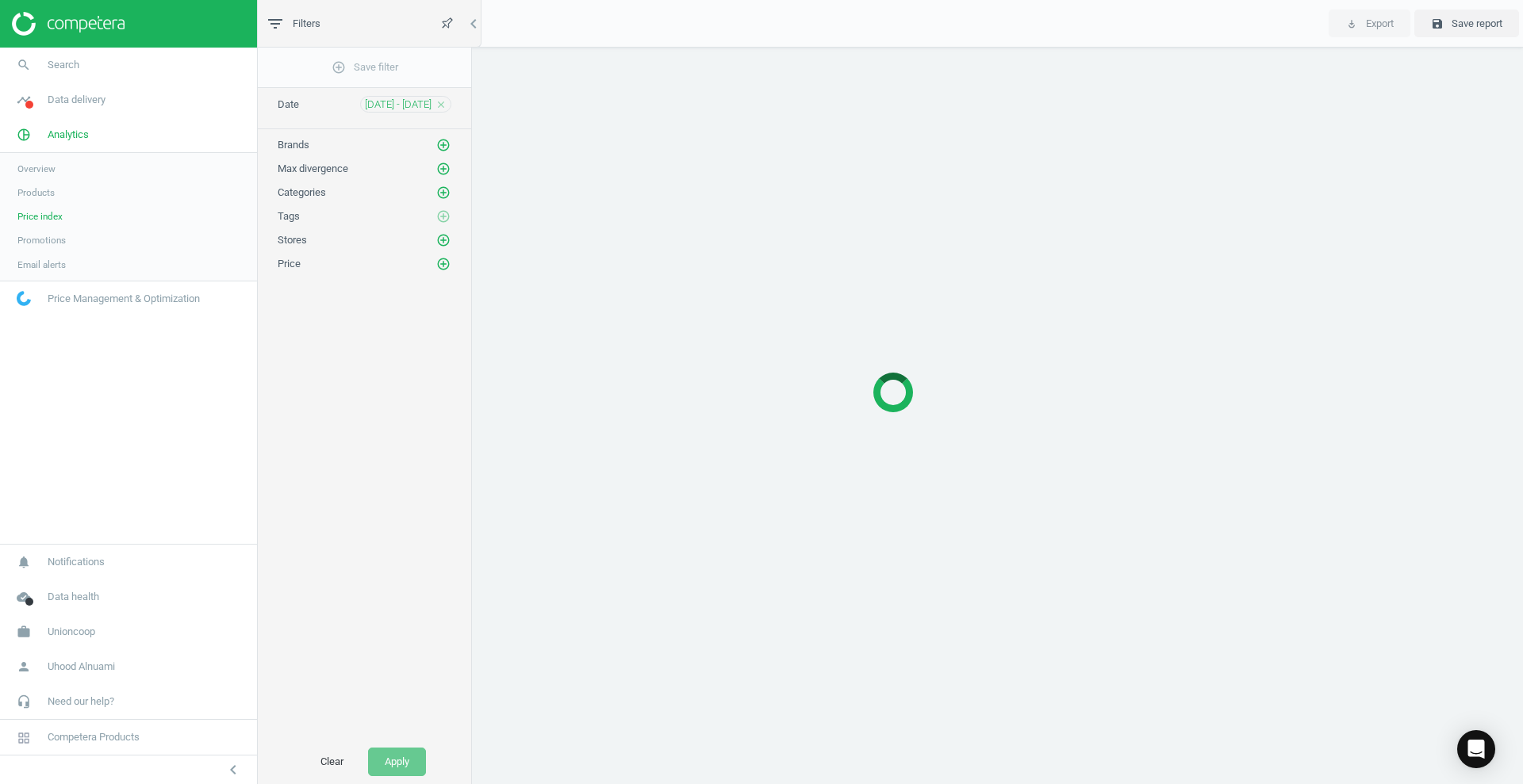
click at [440, 101] on icon "close" at bounding box center [441, 105] width 11 height 11
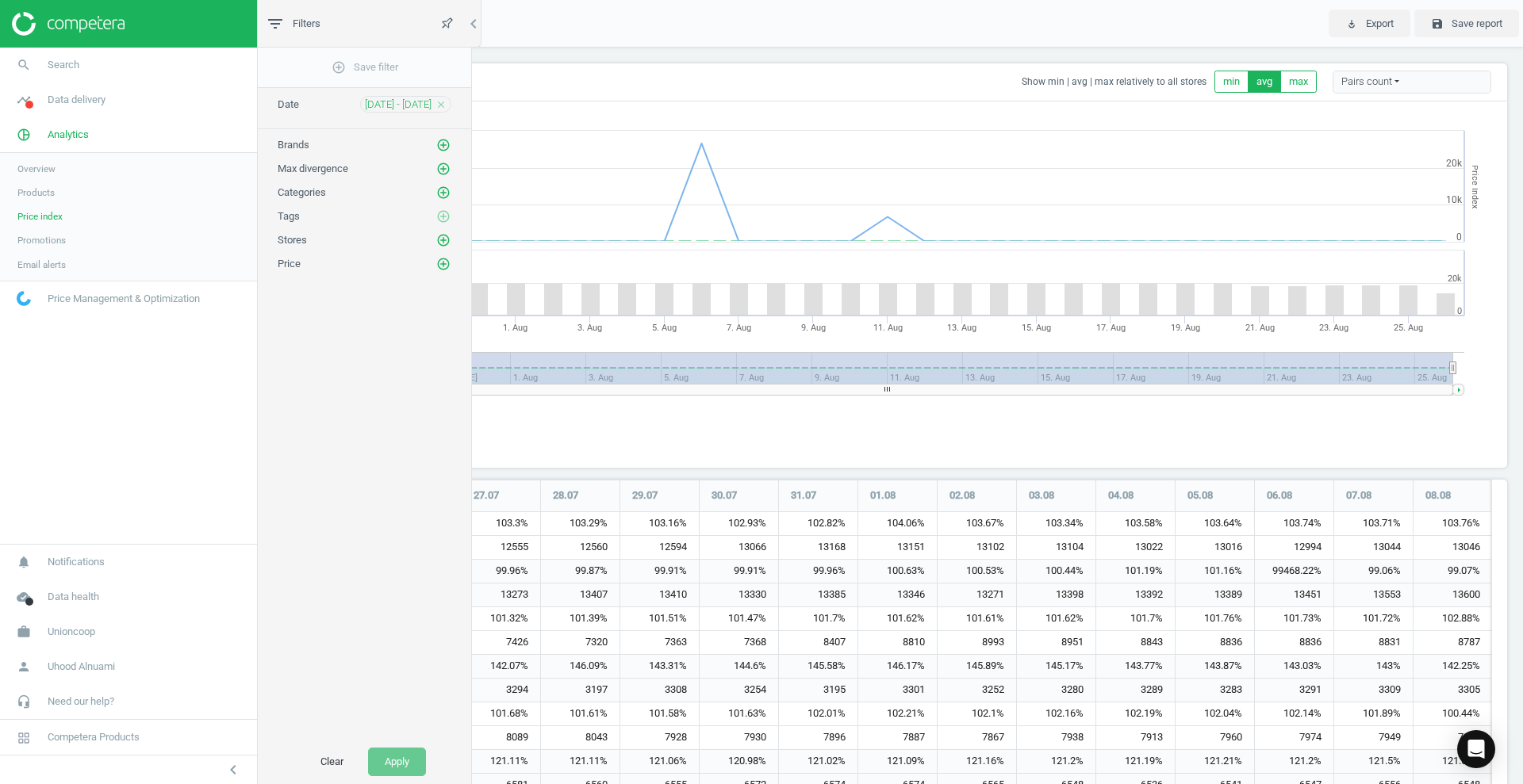
scroll to position [400, 1245]
click at [444, 105] on icon "close" at bounding box center [441, 105] width 11 height 11
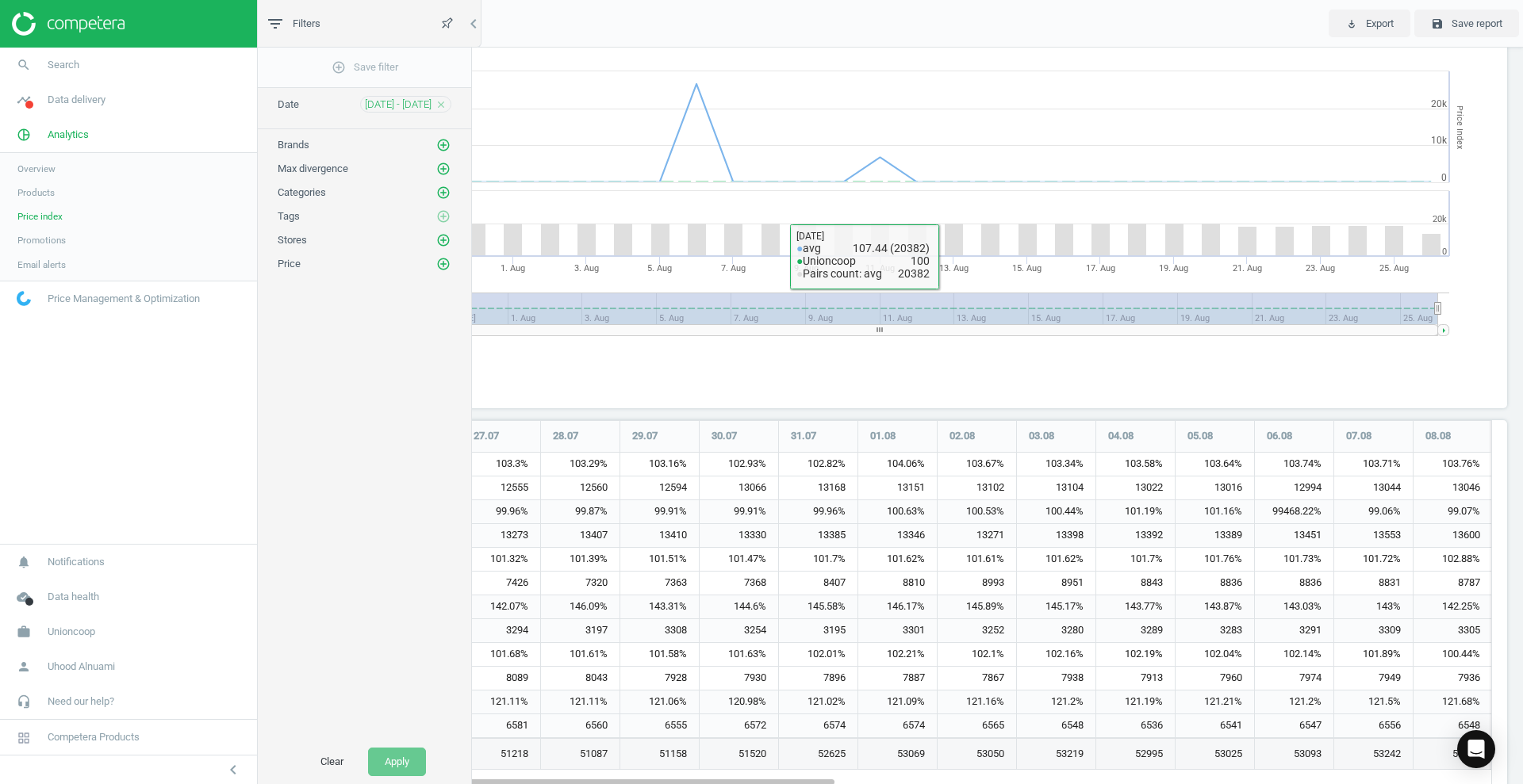
scroll to position [92, 0]
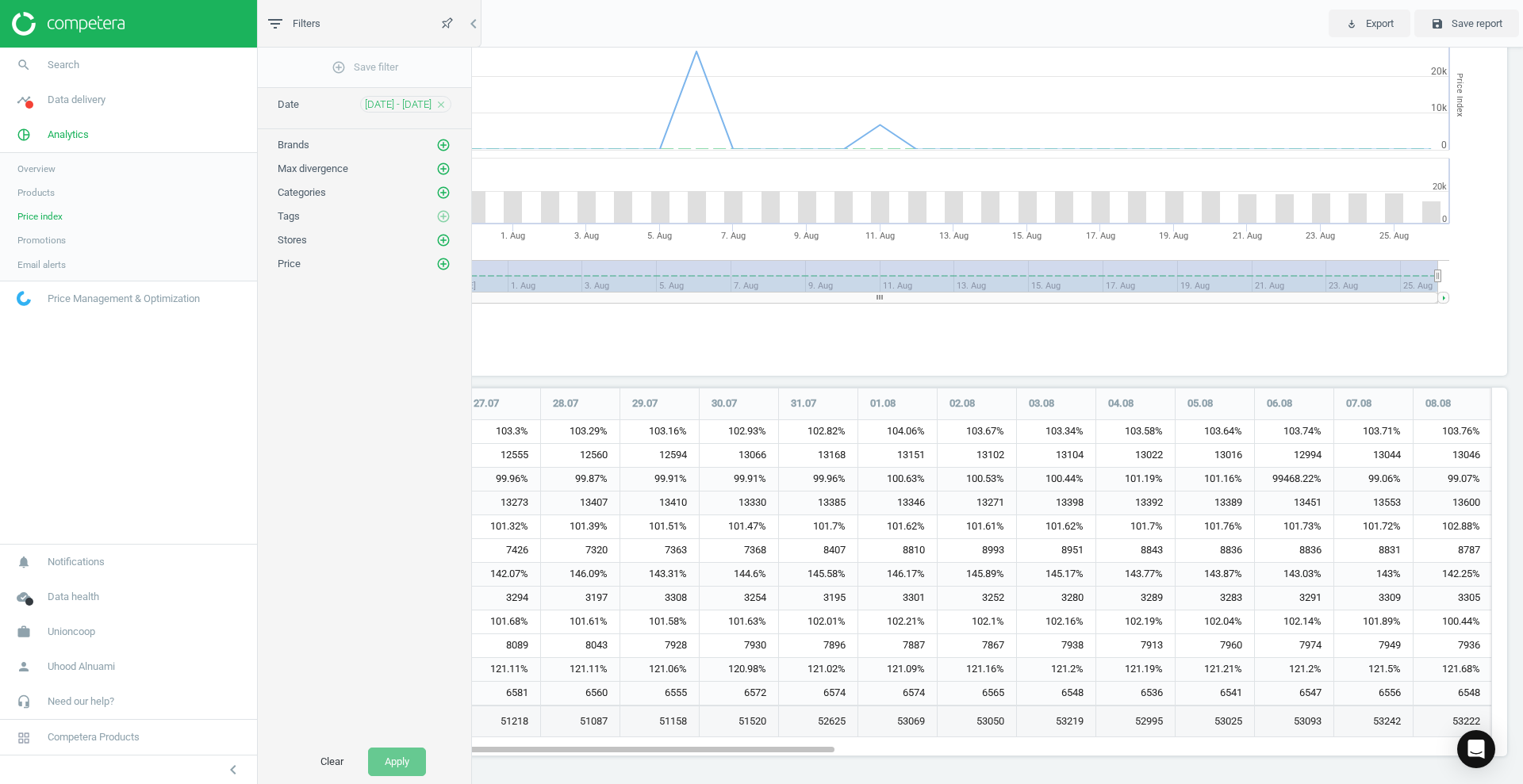
click at [48, 190] on span "Products" at bounding box center [35, 192] width 37 height 13
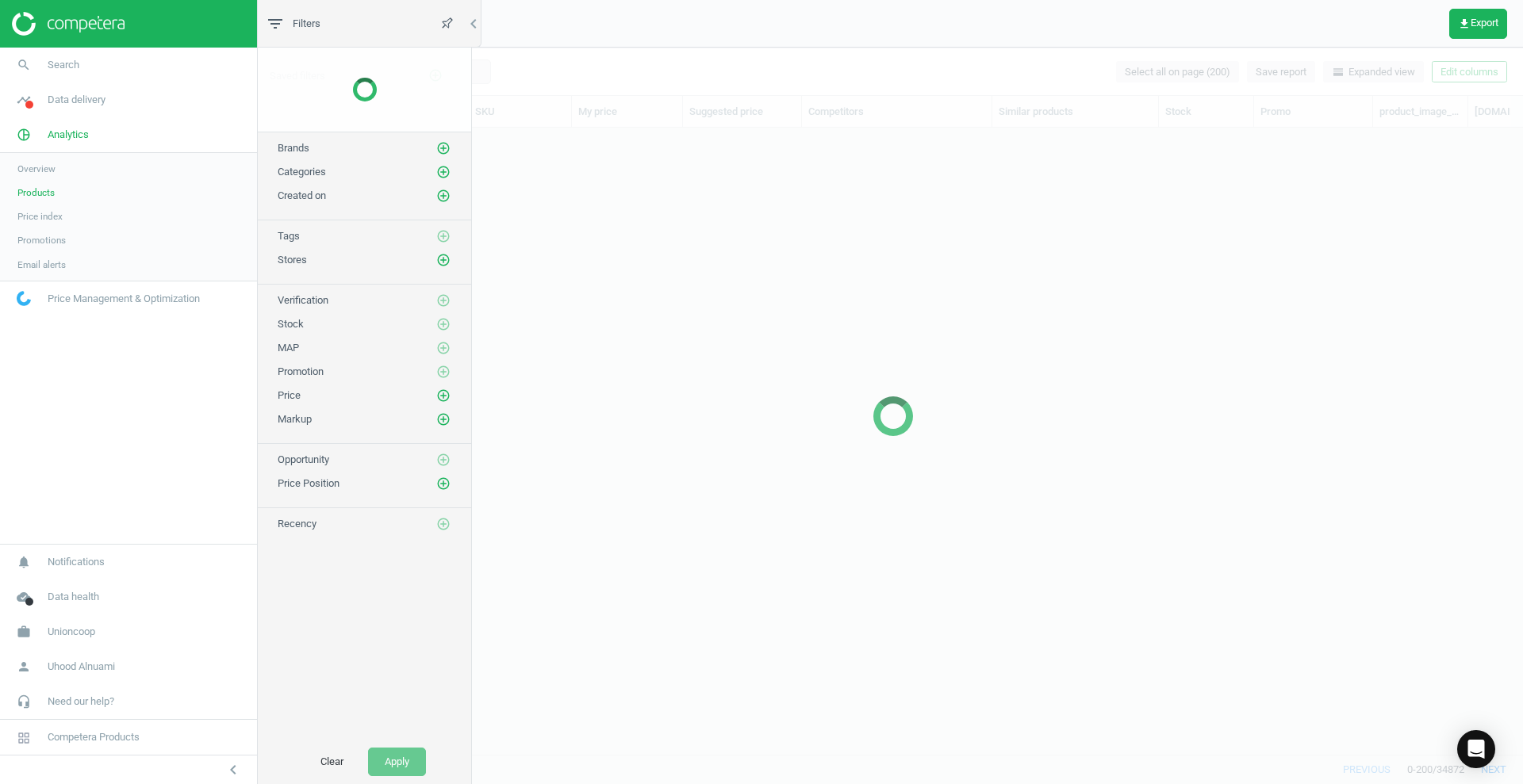
scroll to position [596, 1246]
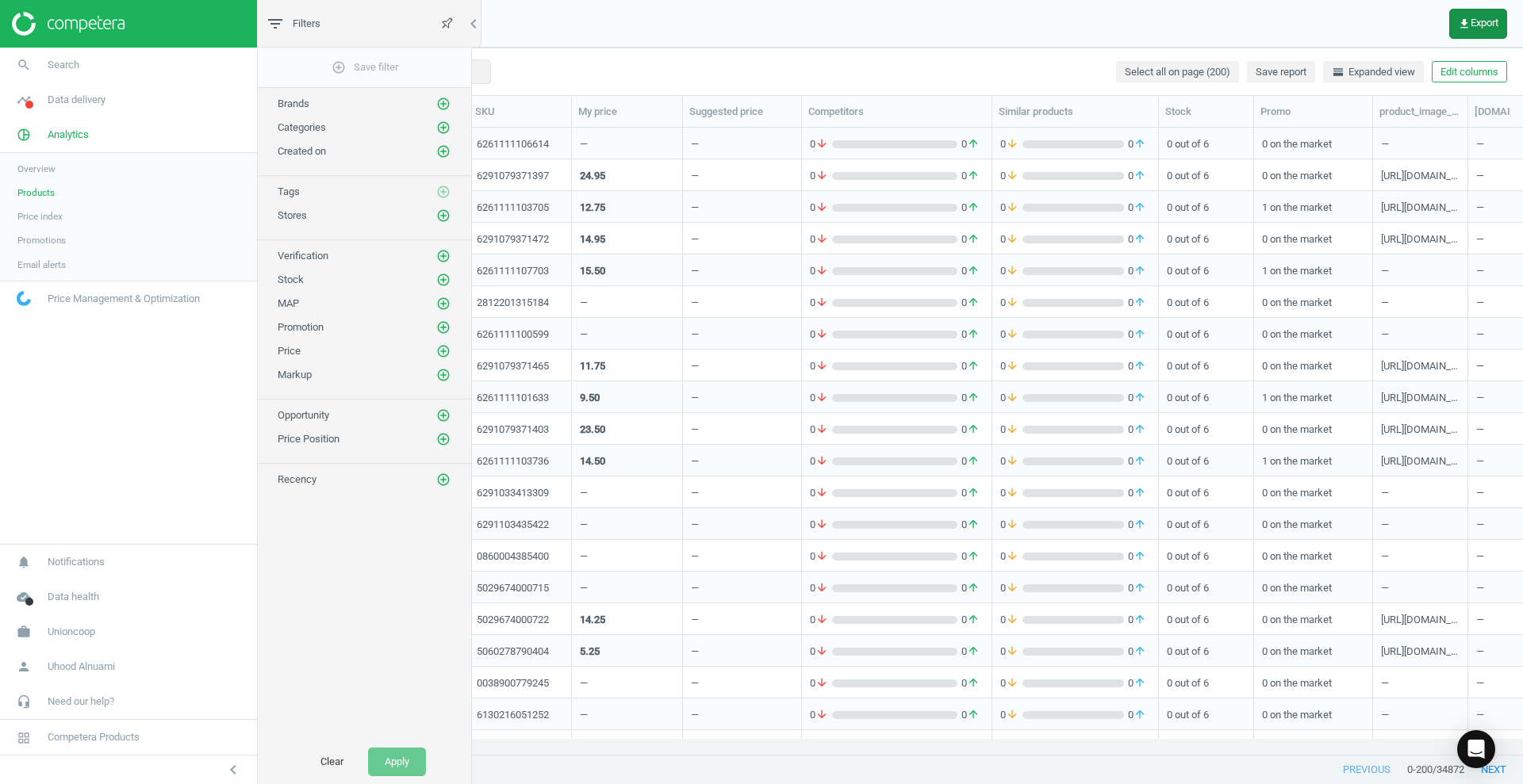
click at [1468, 18] on icon "get_app" at bounding box center [1464, 23] width 13 height 13
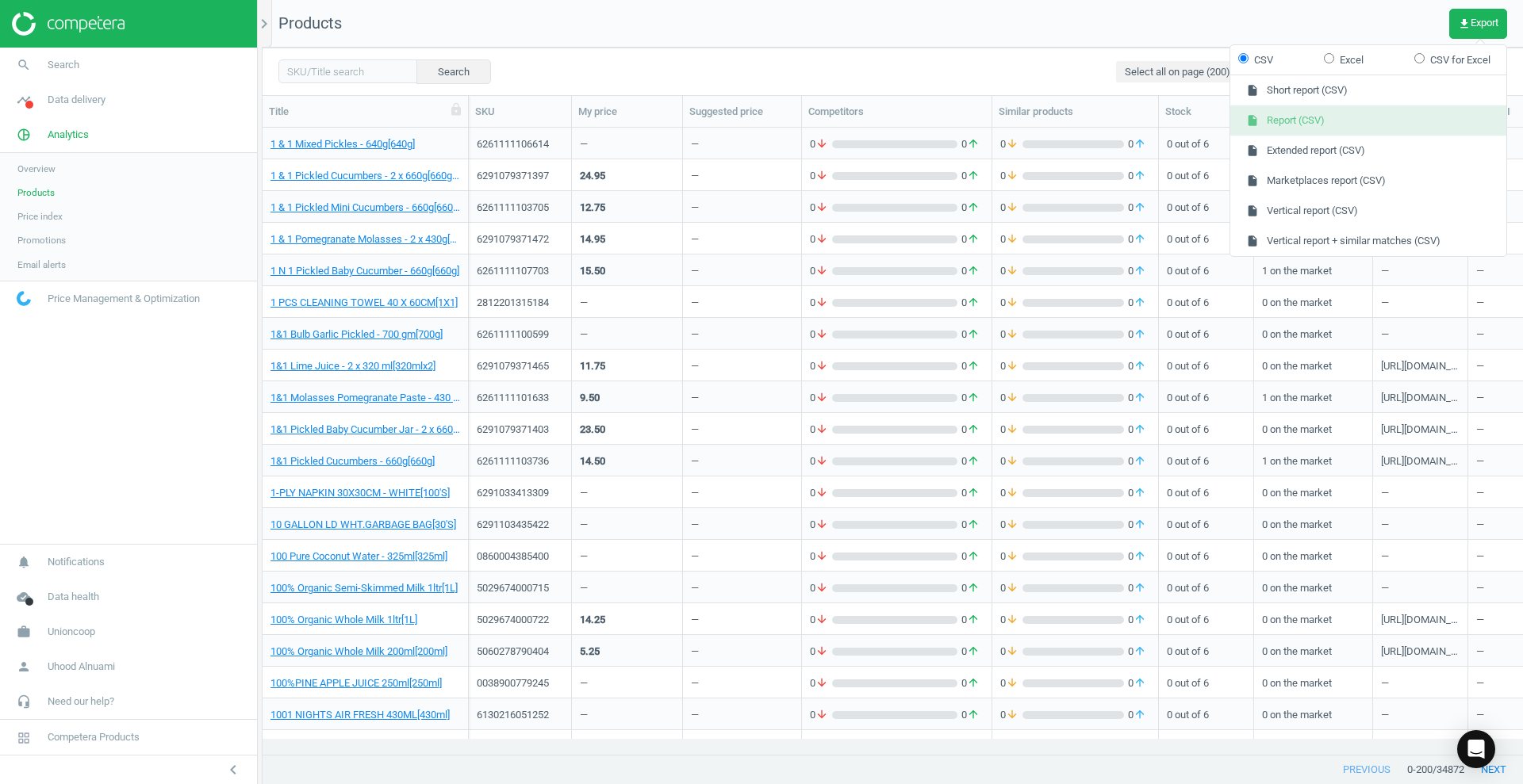
click at [1312, 120] on button "insert_drive_file Report (CSV)" at bounding box center [1369, 120] width 276 height 30
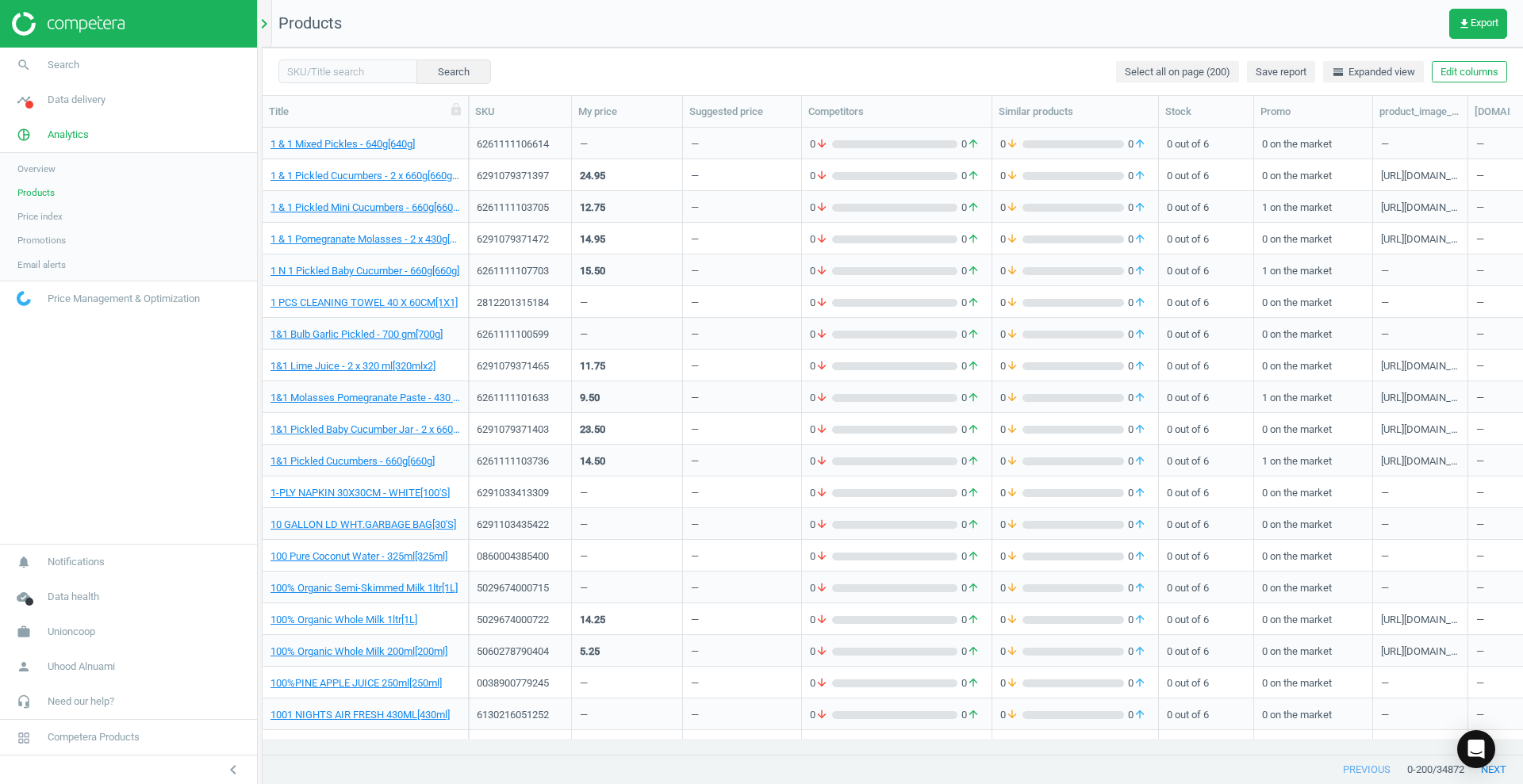
click at [263, 14] on icon "chevron_right" at bounding box center [264, 23] width 19 height 19
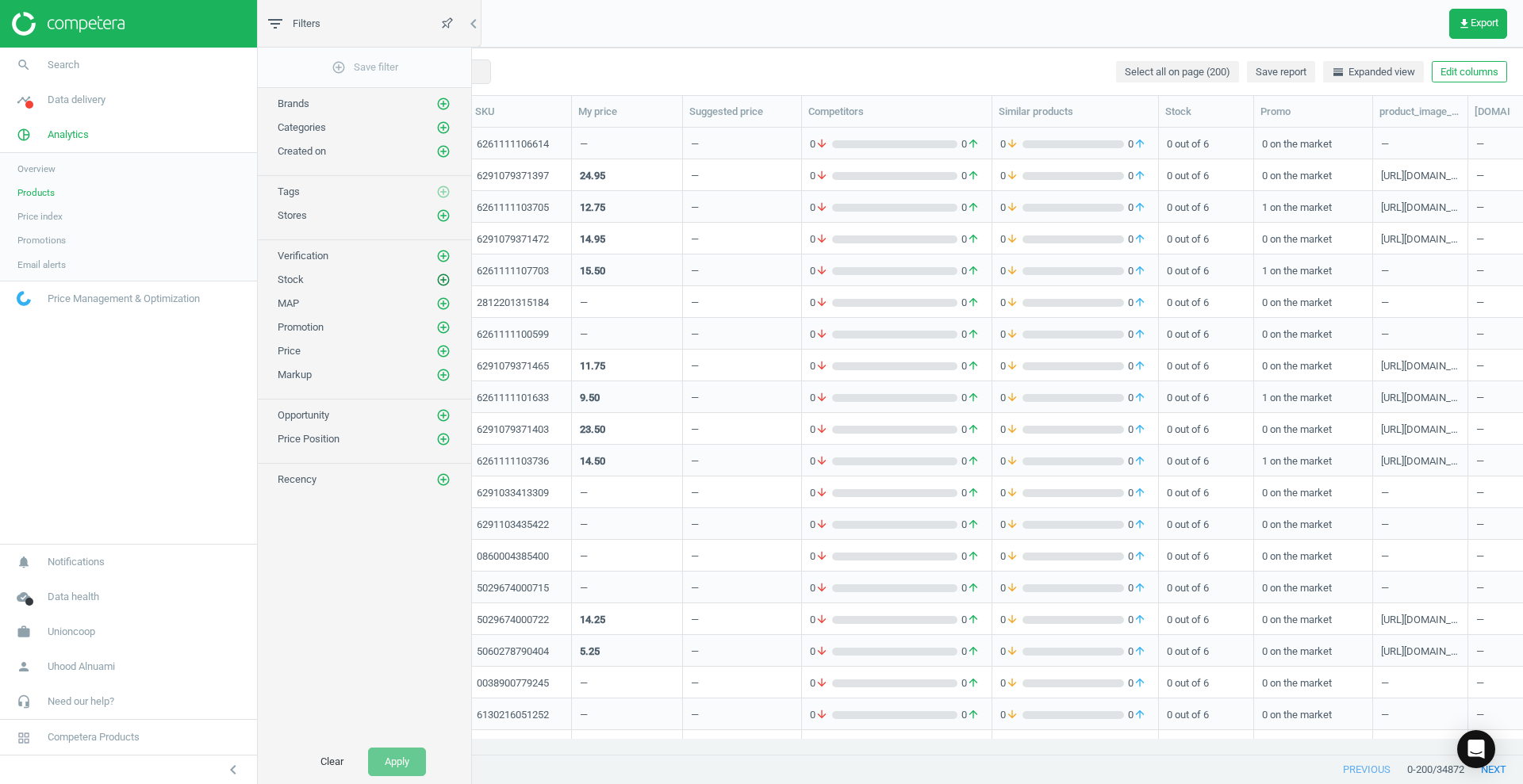
click at [441, 281] on icon "add_circle_outline" at bounding box center [444, 280] width 14 height 14
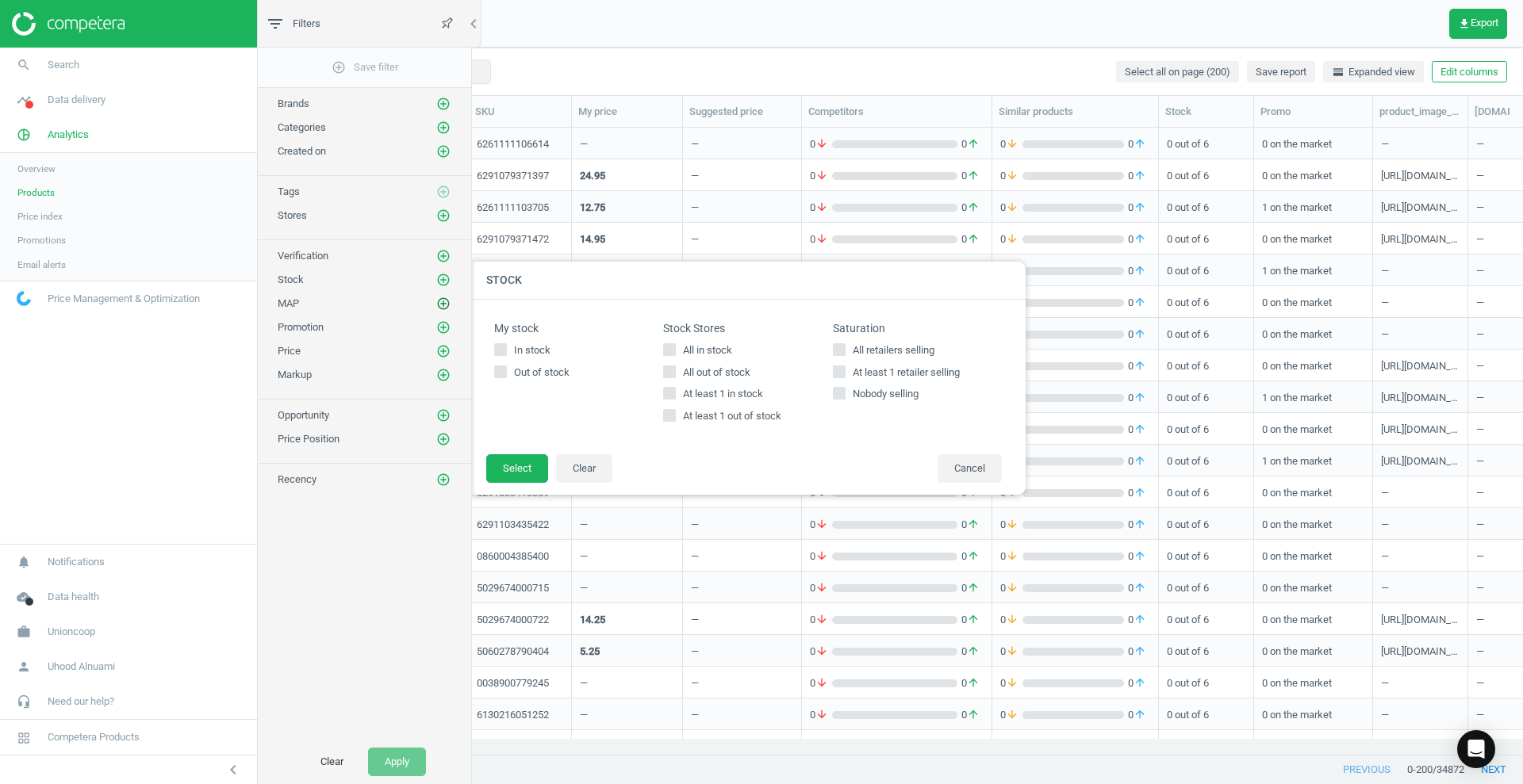
click at [446, 305] on icon "add_circle_outline" at bounding box center [444, 303] width 14 height 14
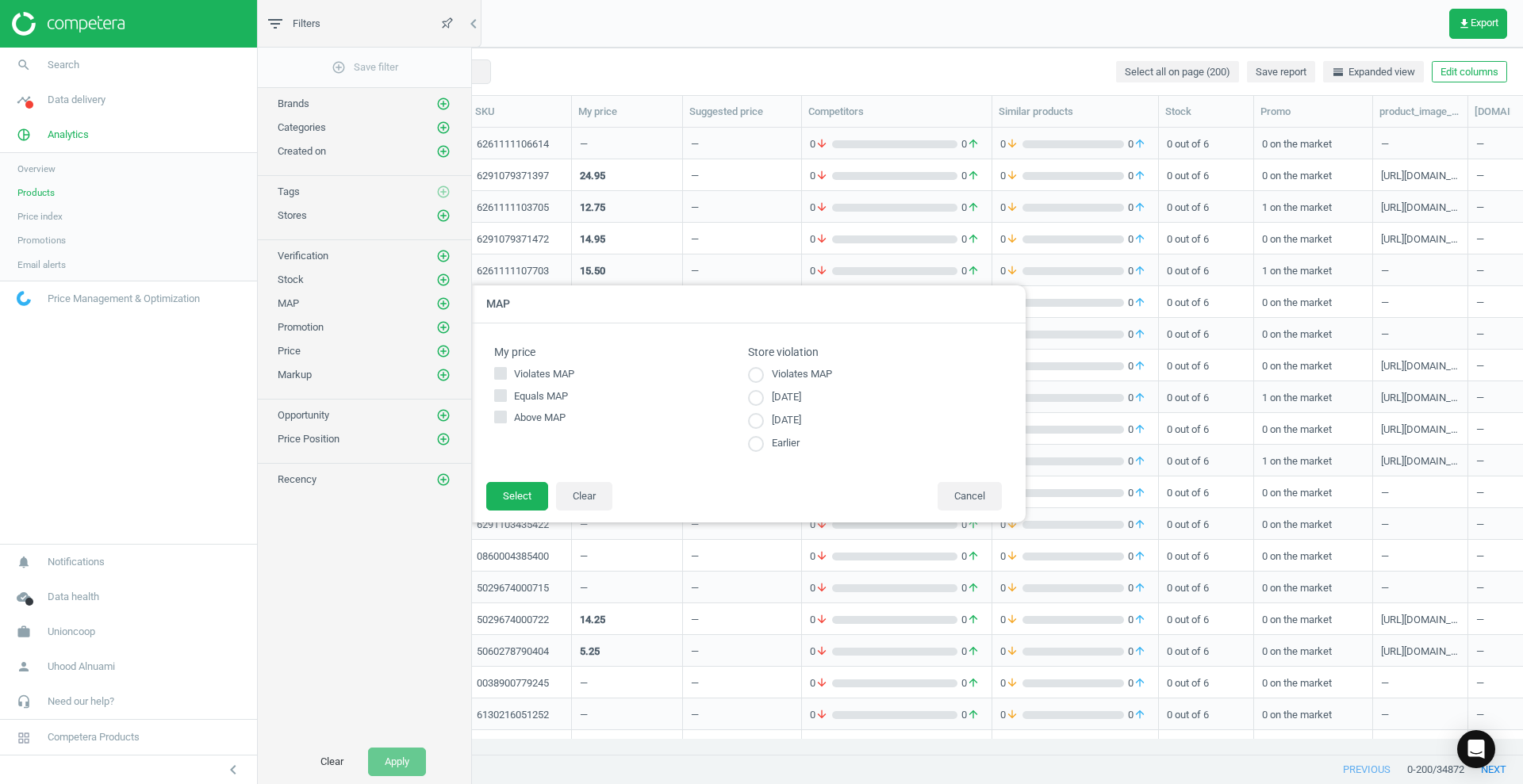
click at [449, 340] on div "Price add_circle_outline" at bounding box center [364, 347] width 213 height 23
click at [447, 346] on icon "add_circle_outline" at bounding box center [444, 351] width 14 height 14
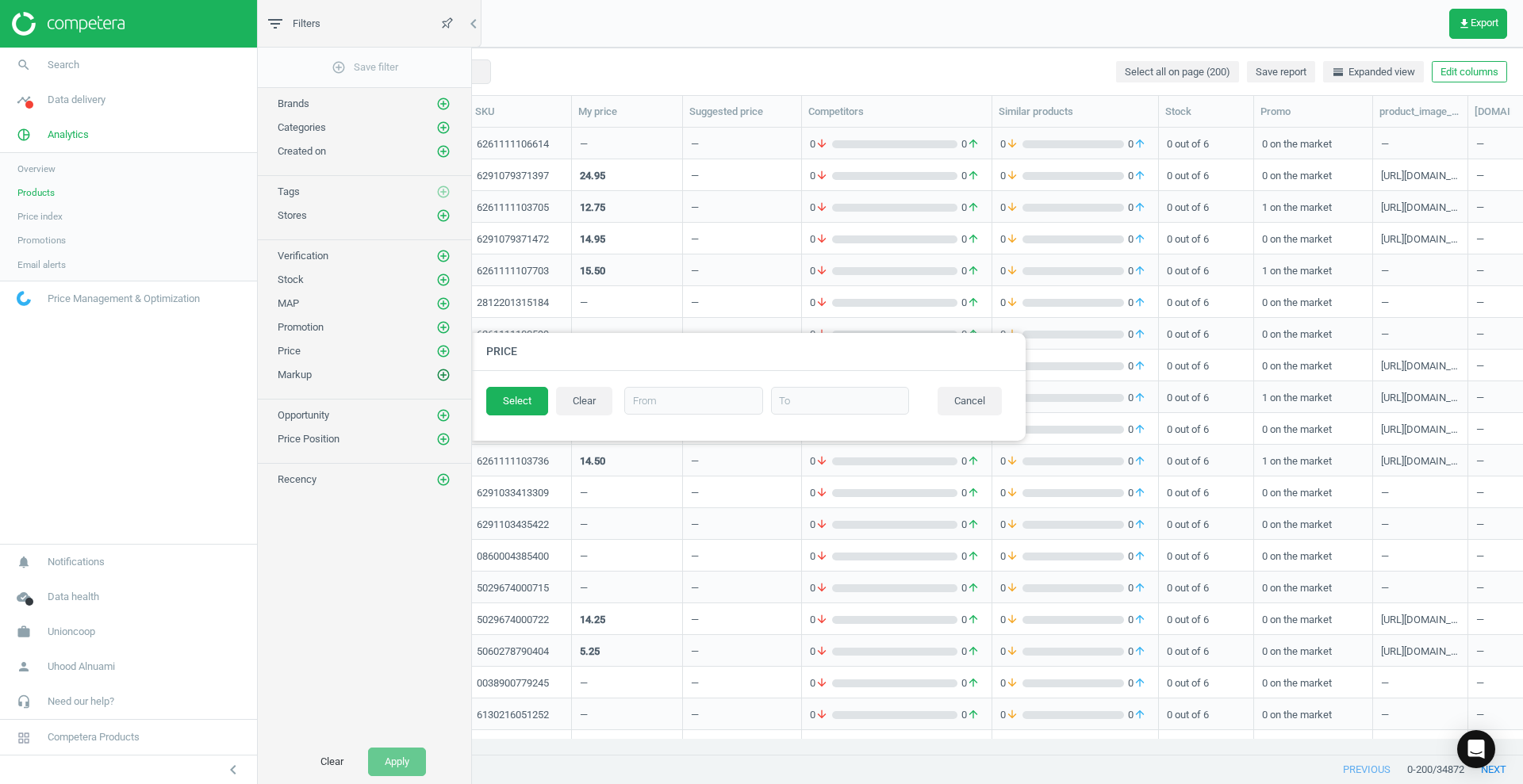
click at [443, 374] on icon "add_circle_outline" at bounding box center [444, 375] width 14 height 14
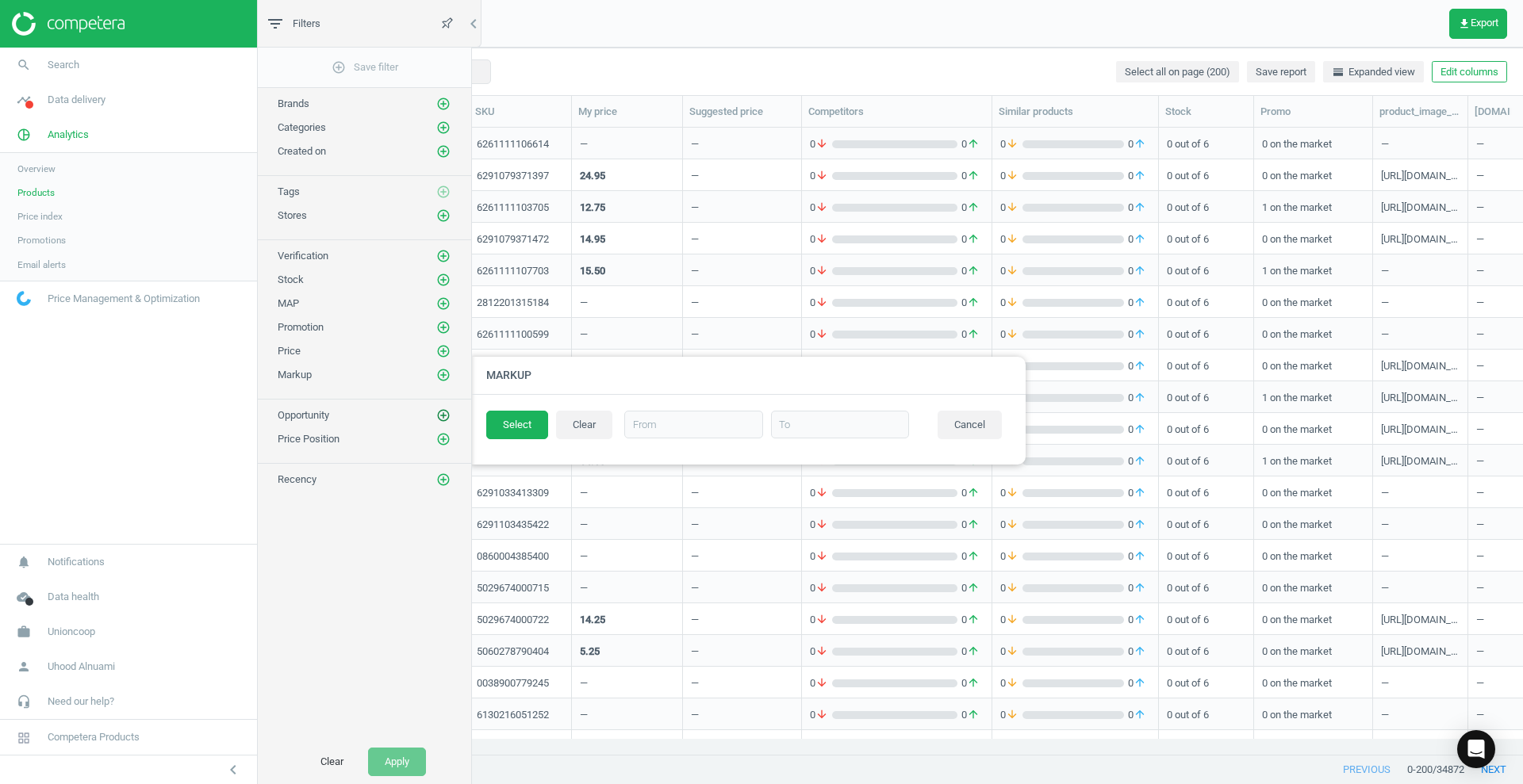
click at [438, 418] on icon "add_circle_outline" at bounding box center [444, 415] width 14 height 14
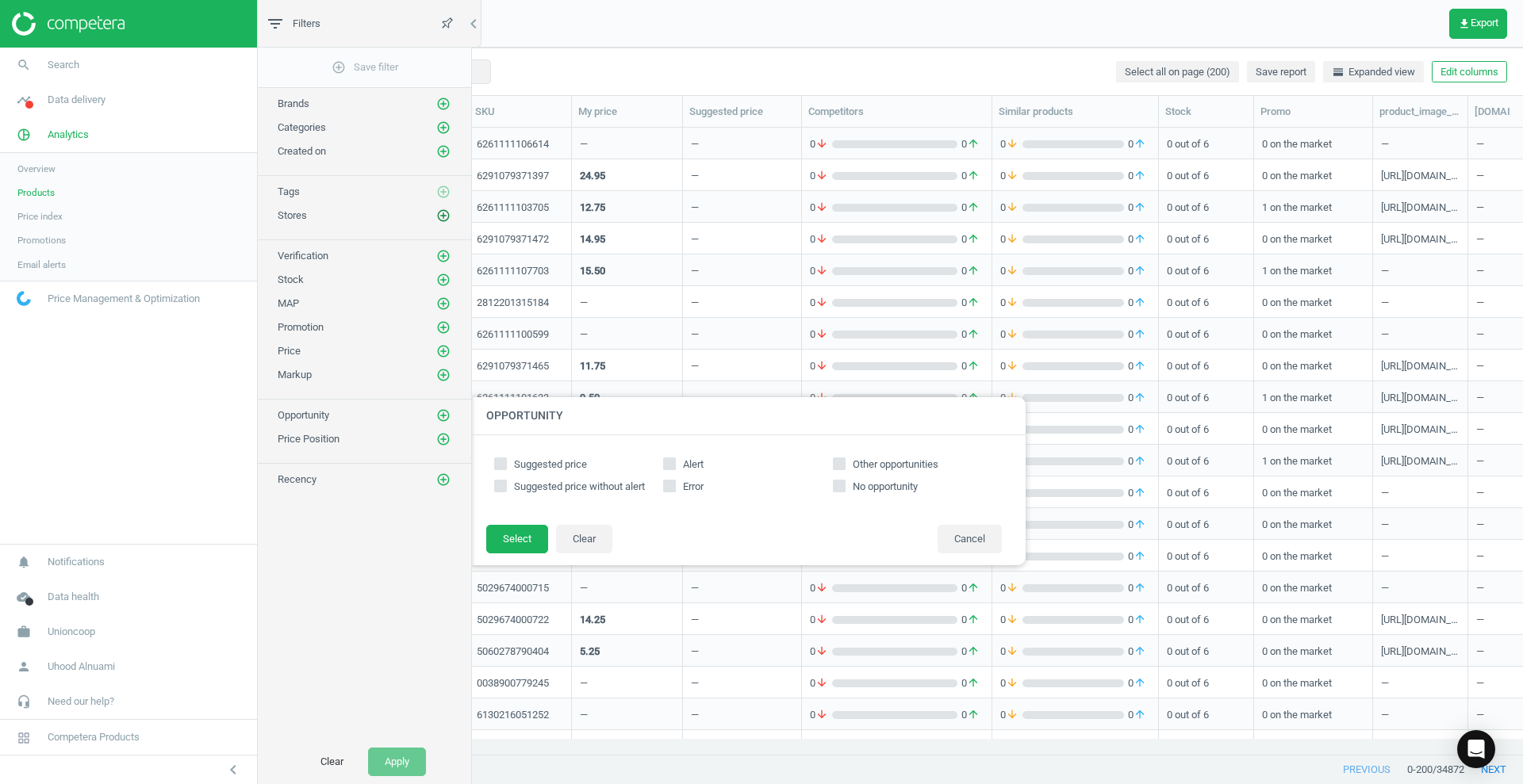
click at [437, 218] on icon "add_circle_outline" at bounding box center [444, 216] width 14 height 14
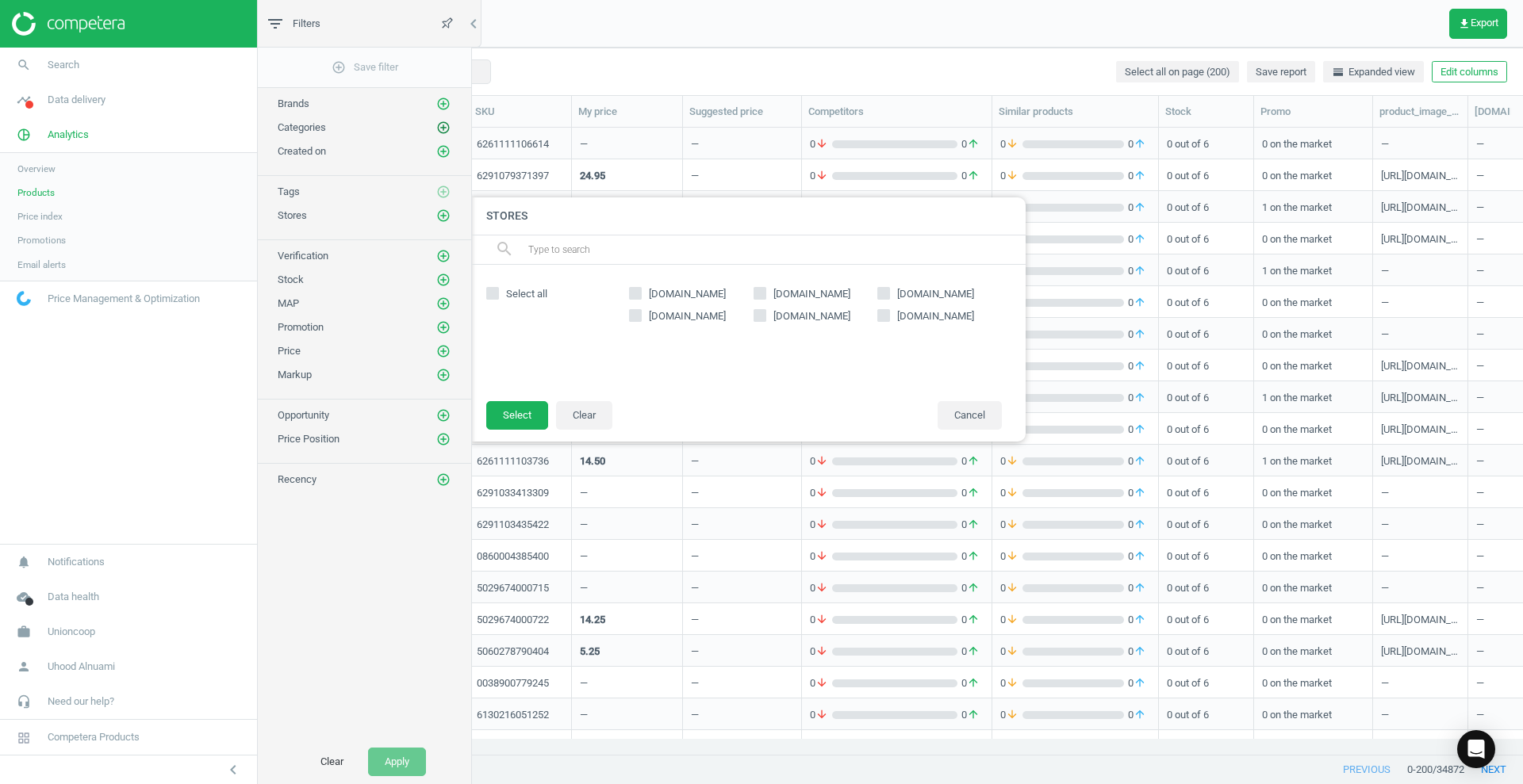
click at [447, 121] on icon "add_circle_outline" at bounding box center [444, 127] width 14 height 14
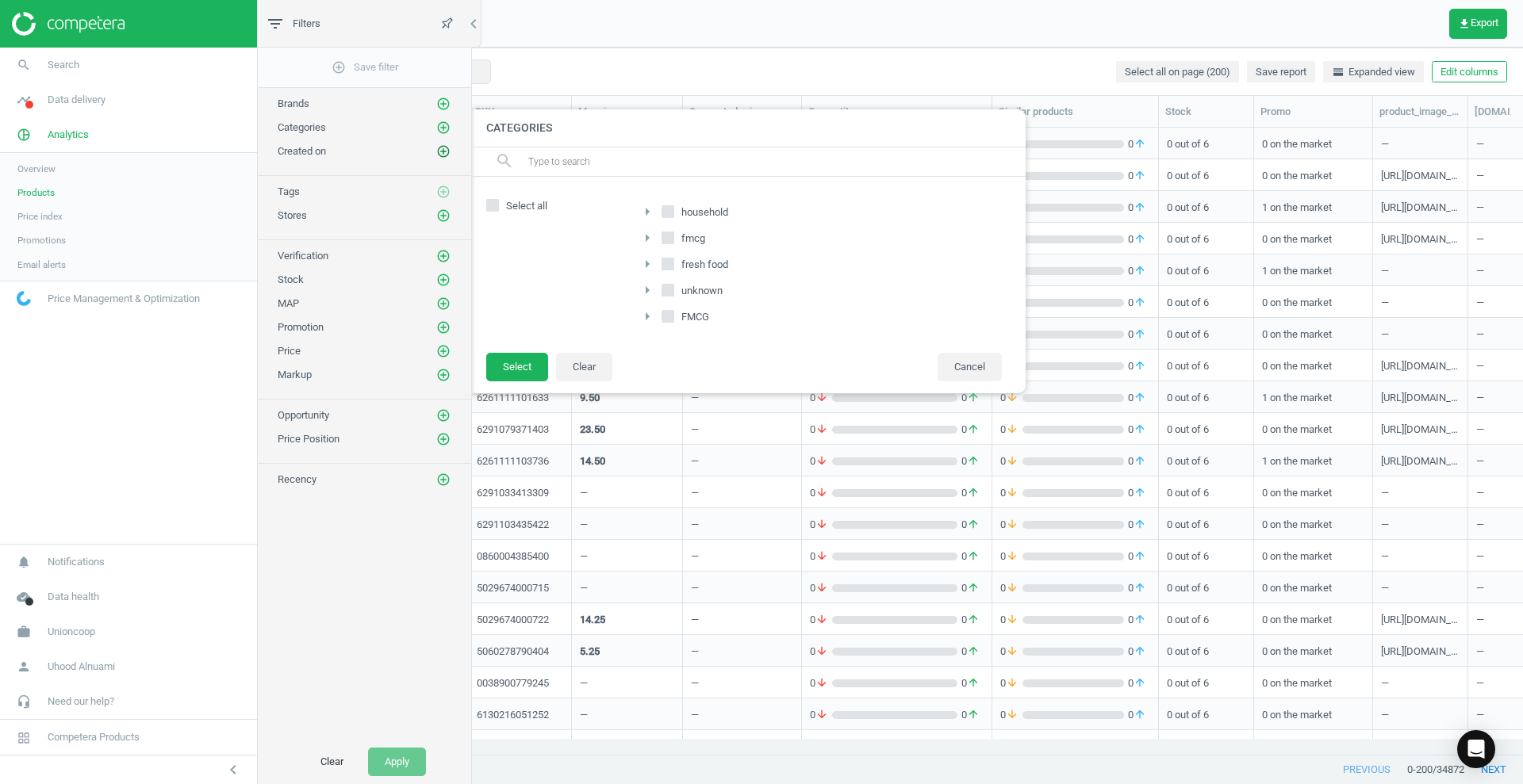
click at [444, 149] on icon "add_circle_outline" at bounding box center [444, 152] width 14 height 14
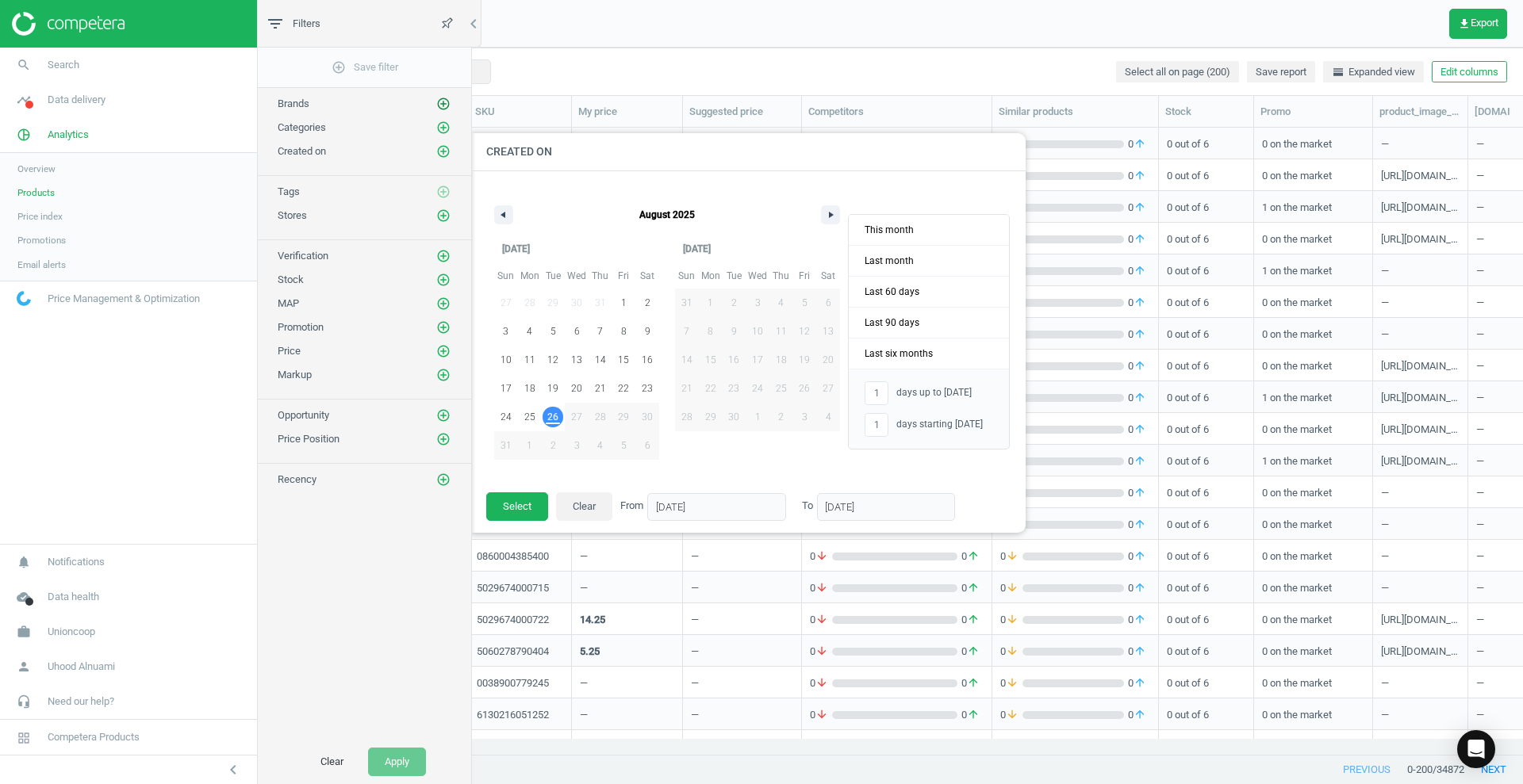
click at [444, 108] on icon "add_circle_outline" at bounding box center [444, 104] width 14 height 14
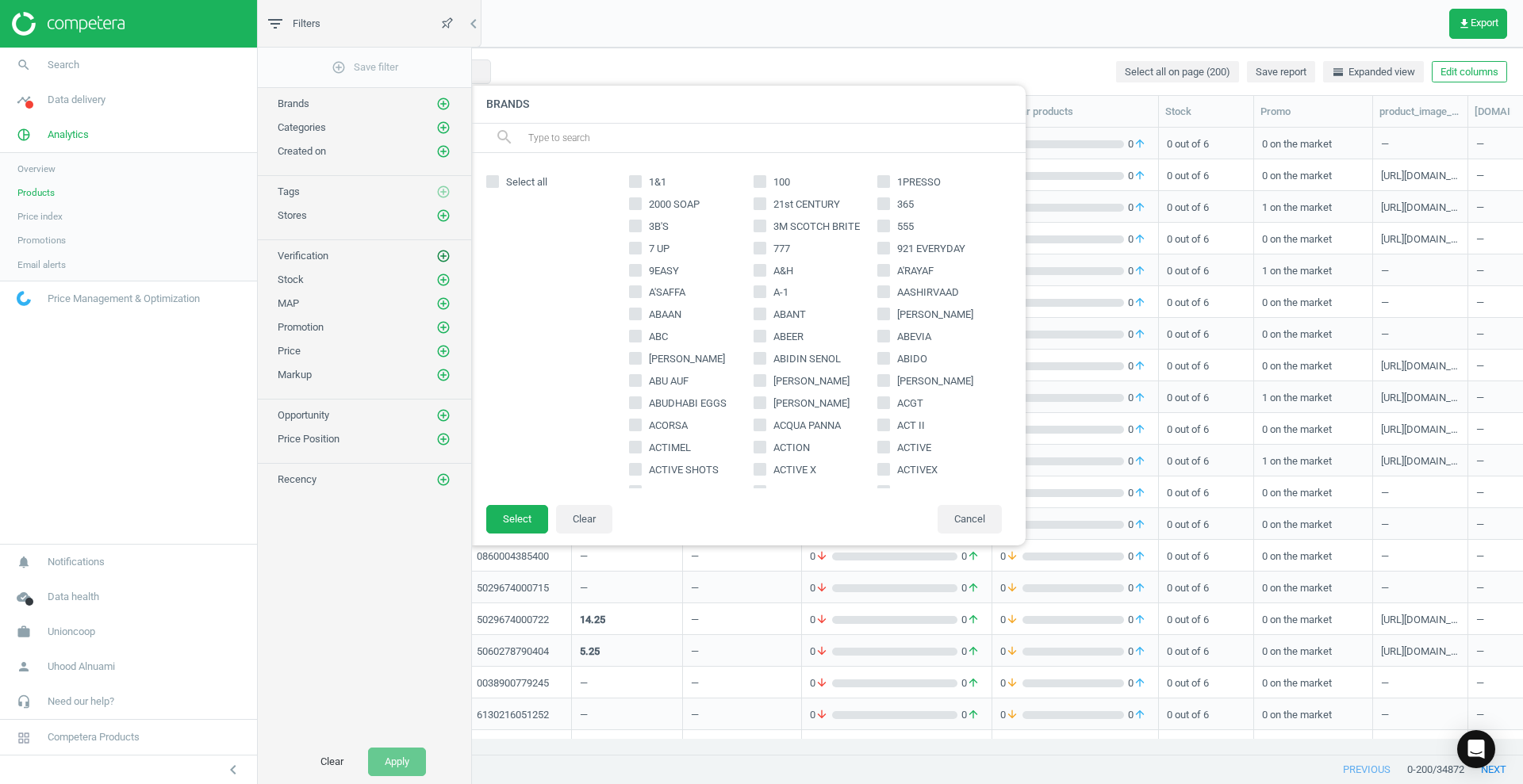
click at [442, 255] on icon "add_circle_outline" at bounding box center [444, 257] width 14 height 14
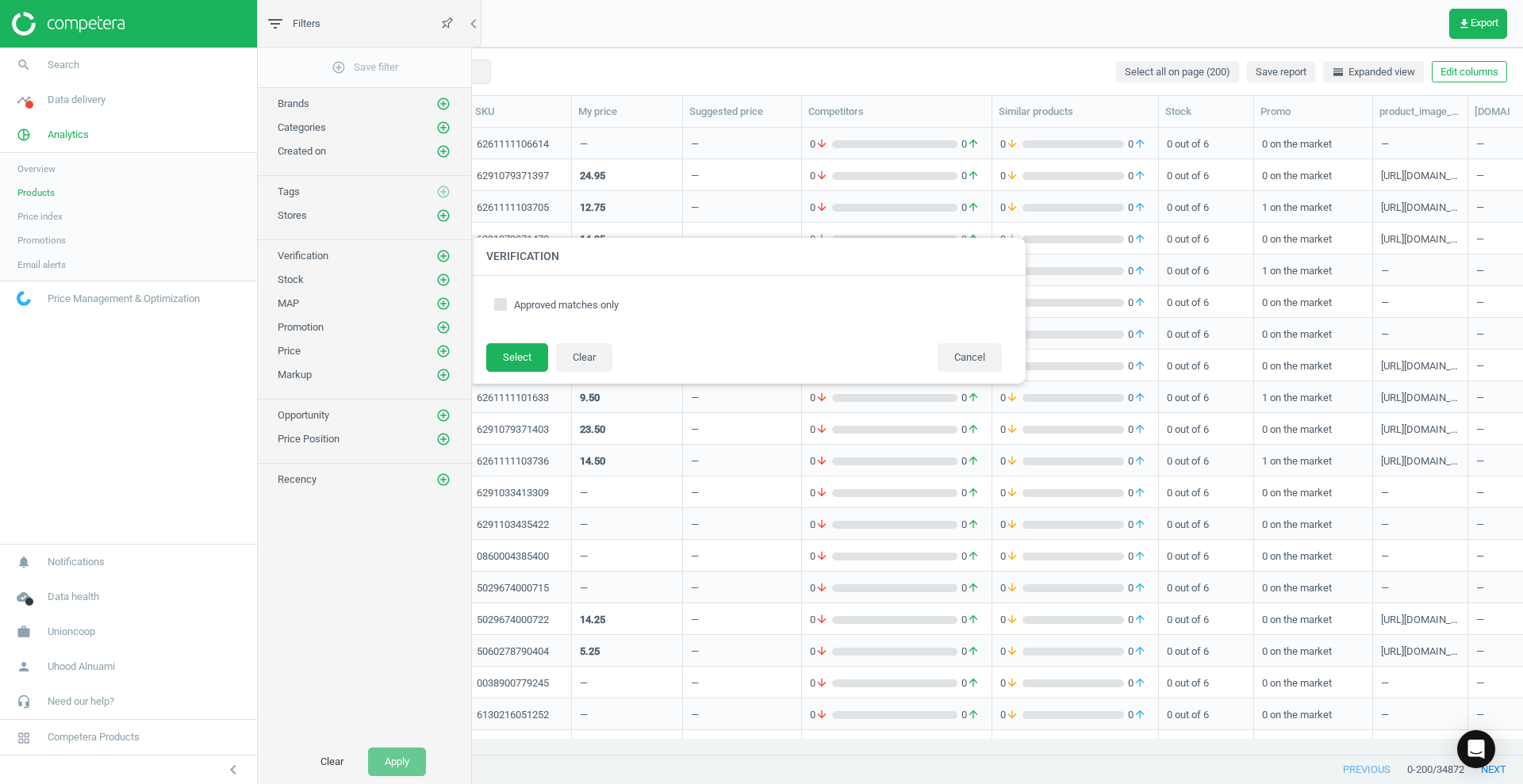
click at [441, 289] on div "MAP add_circle_outline" at bounding box center [364, 300] width 213 height 23
click at [435, 279] on button "add_circle_outline" at bounding box center [444, 280] width 16 height 16
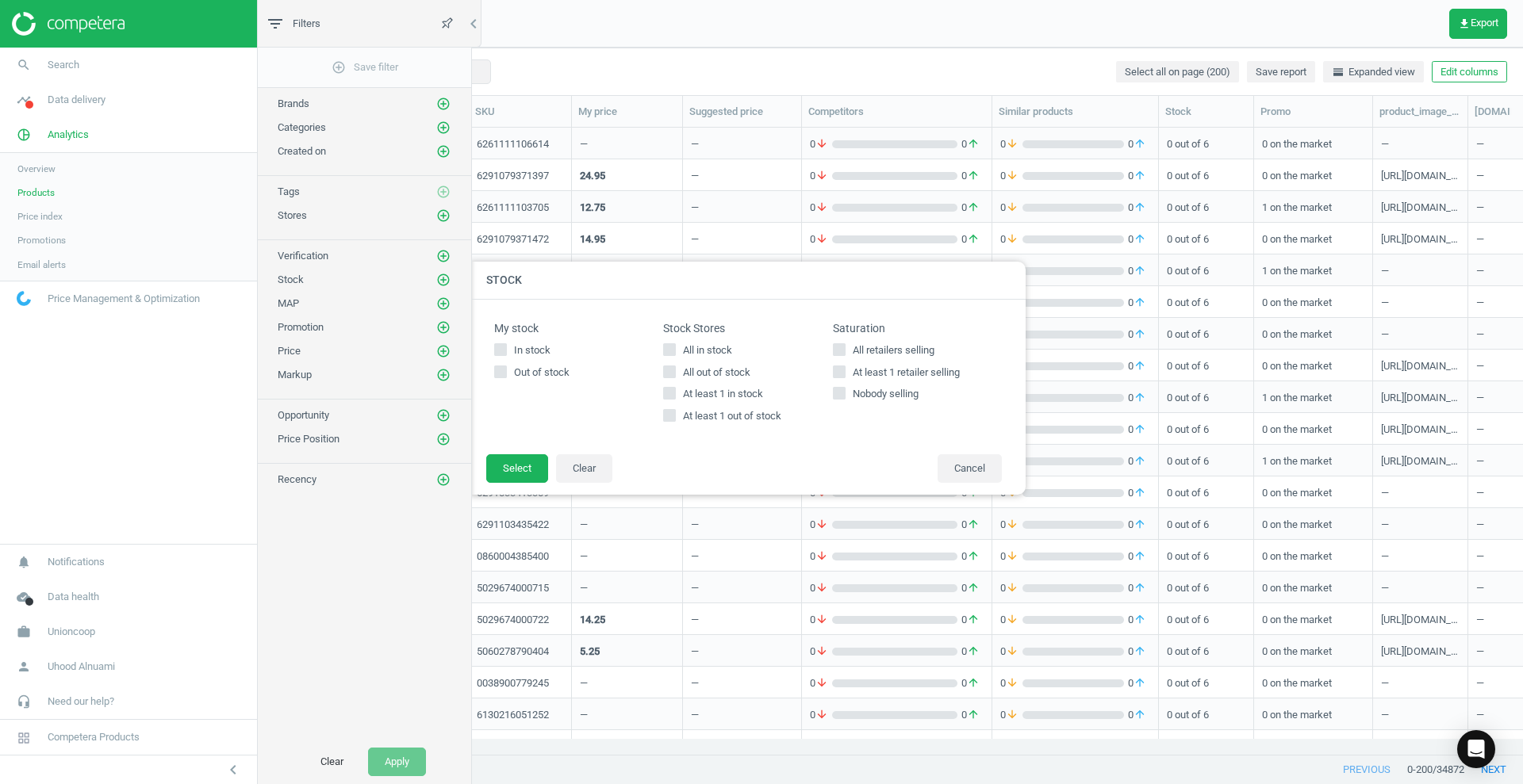
click at [843, 369] on input "At least 1 retailer selling" at bounding box center [838, 371] width 10 height 10
checkbox input "true"
click at [505, 462] on button "Select" at bounding box center [517, 469] width 61 height 29
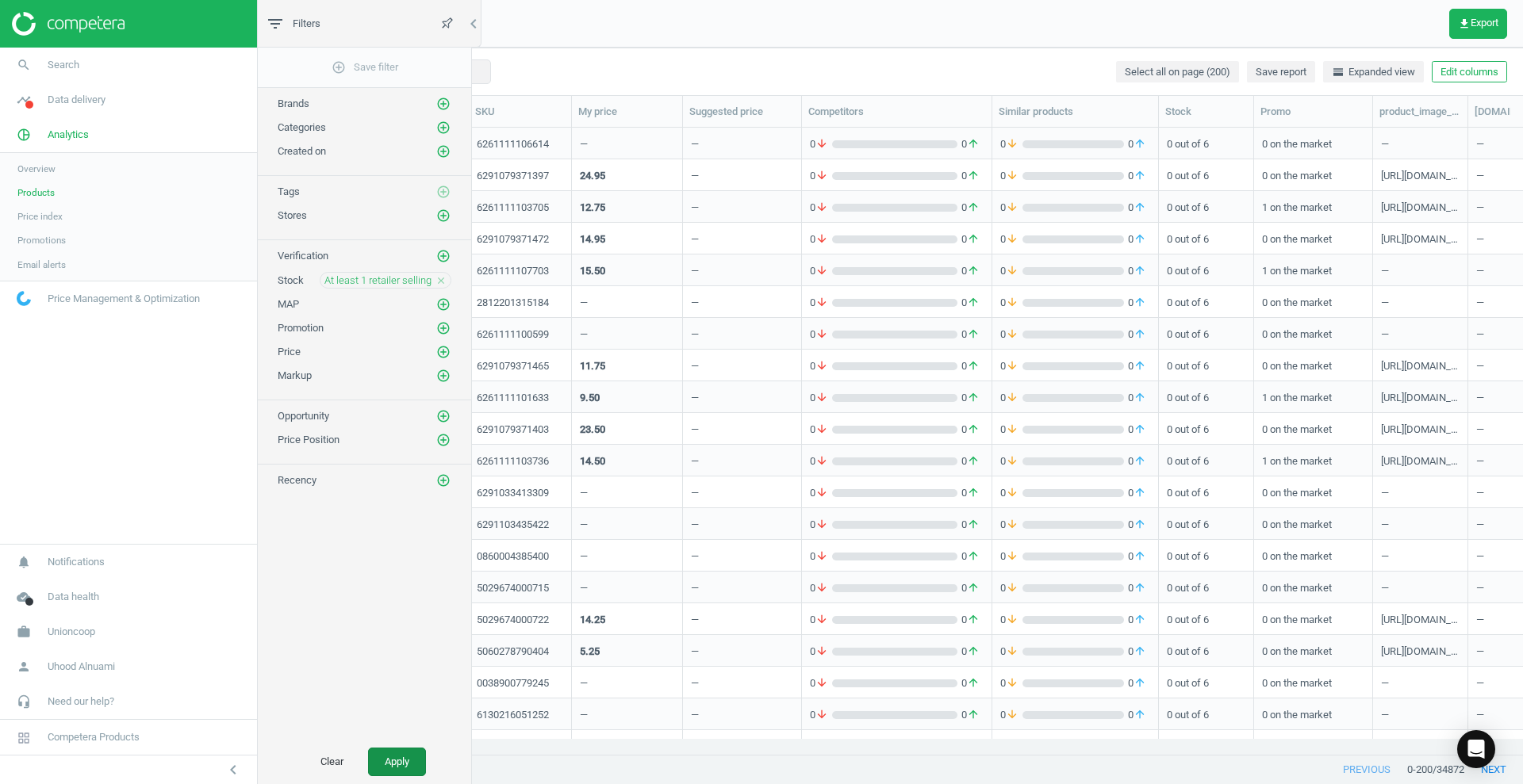
click at [399, 766] on button "Apply" at bounding box center [397, 762] width 58 height 29
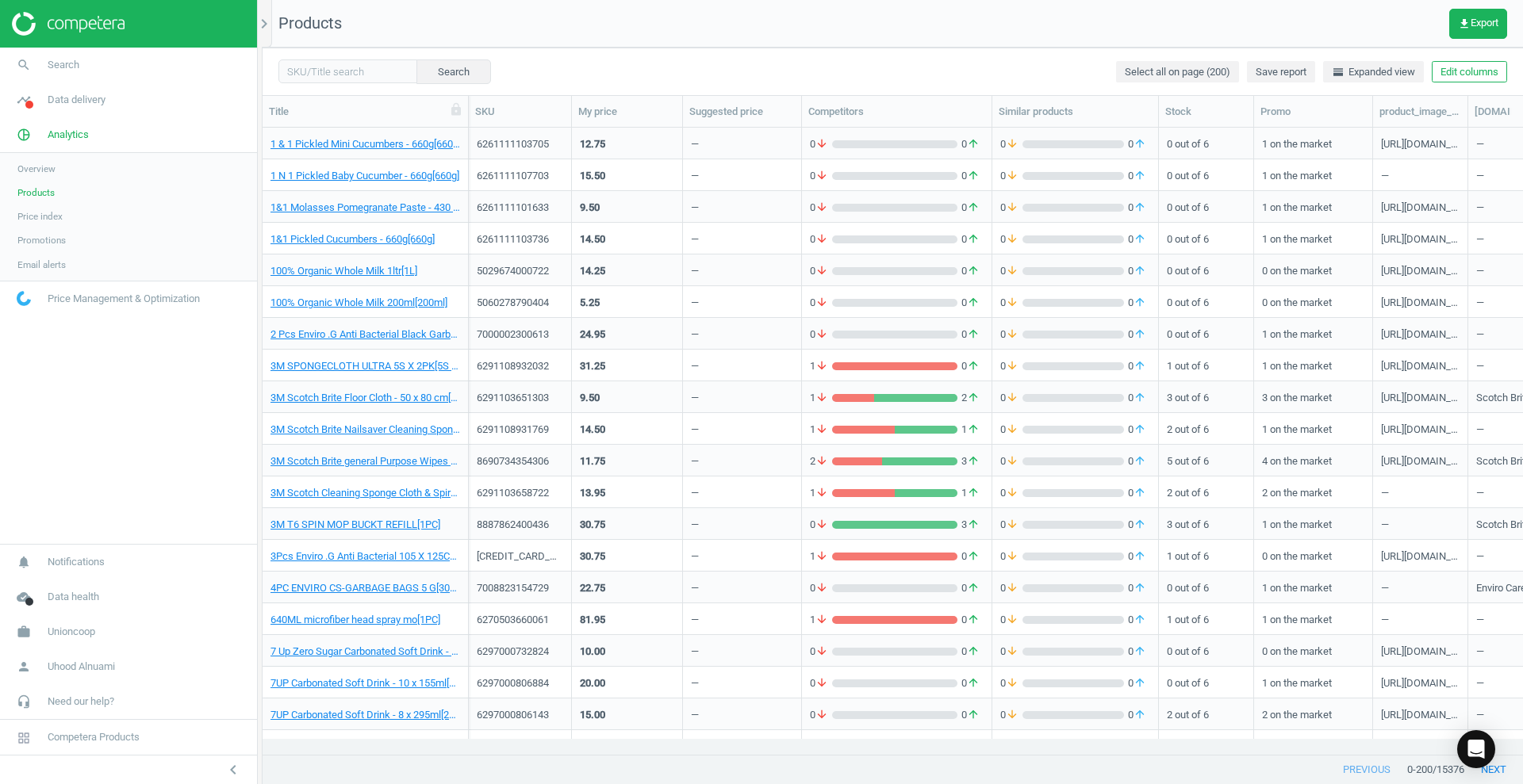
click at [86, 30] on img at bounding box center [68, 23] width 113 height 23
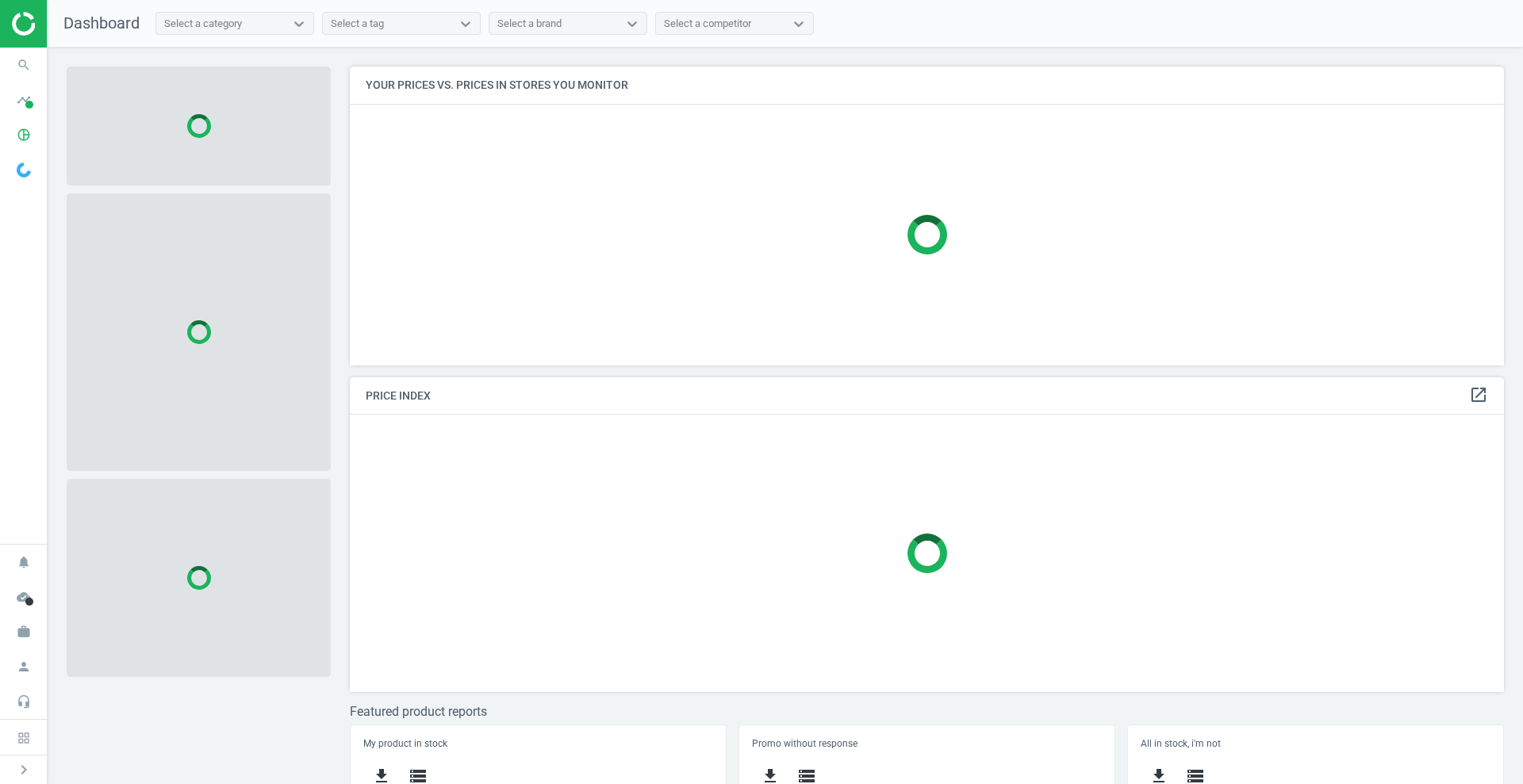
scroll to position [329, 1170]
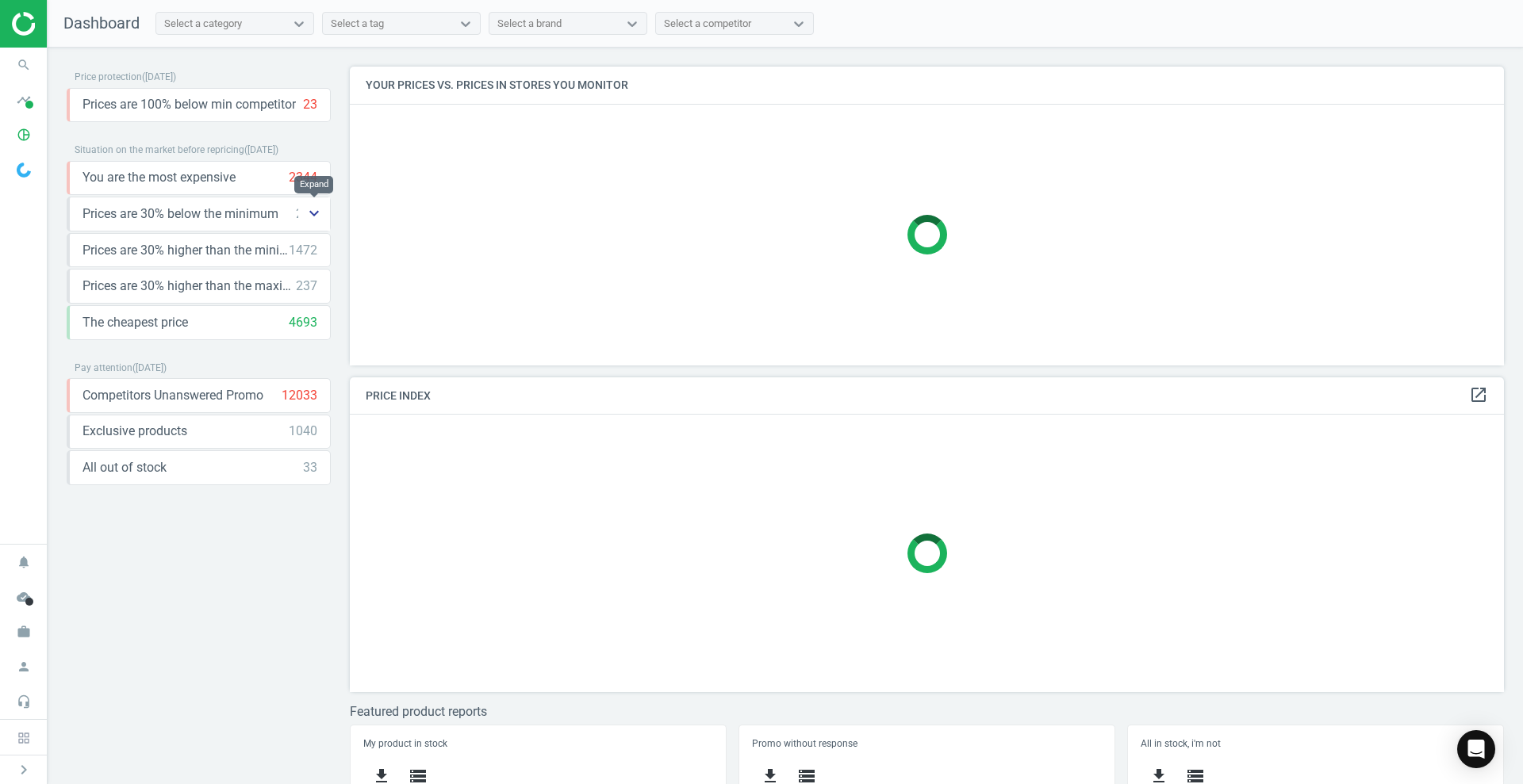
click at [314, 206] on icon "keyboard_arrow_down" at bounding box center [313, 213] width 19 height 19
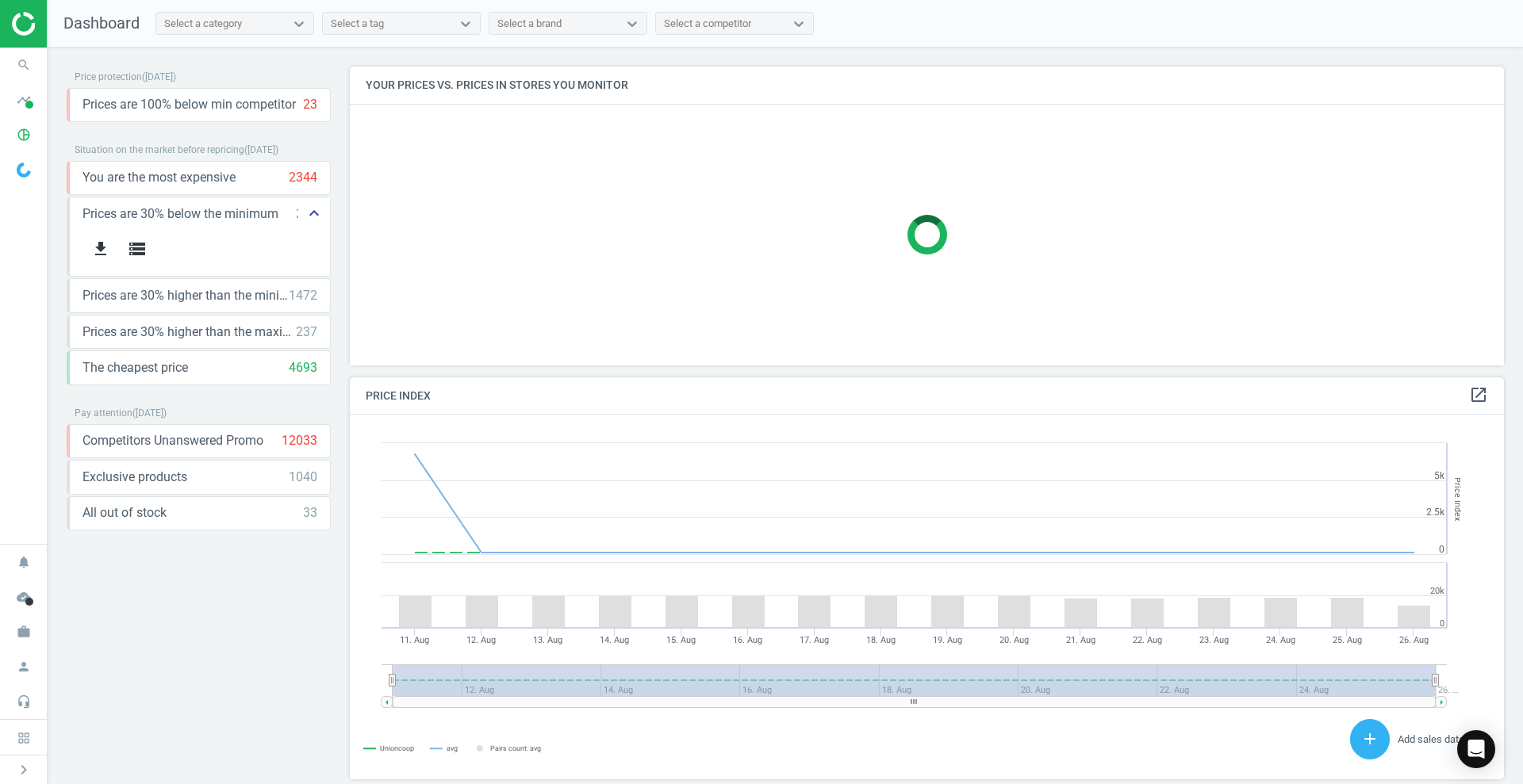
scroll to position [396, 1170]
click at [321, 285] on icon "keyboard_arrow_down" at bounding box center [313, 294] width 19 height 19
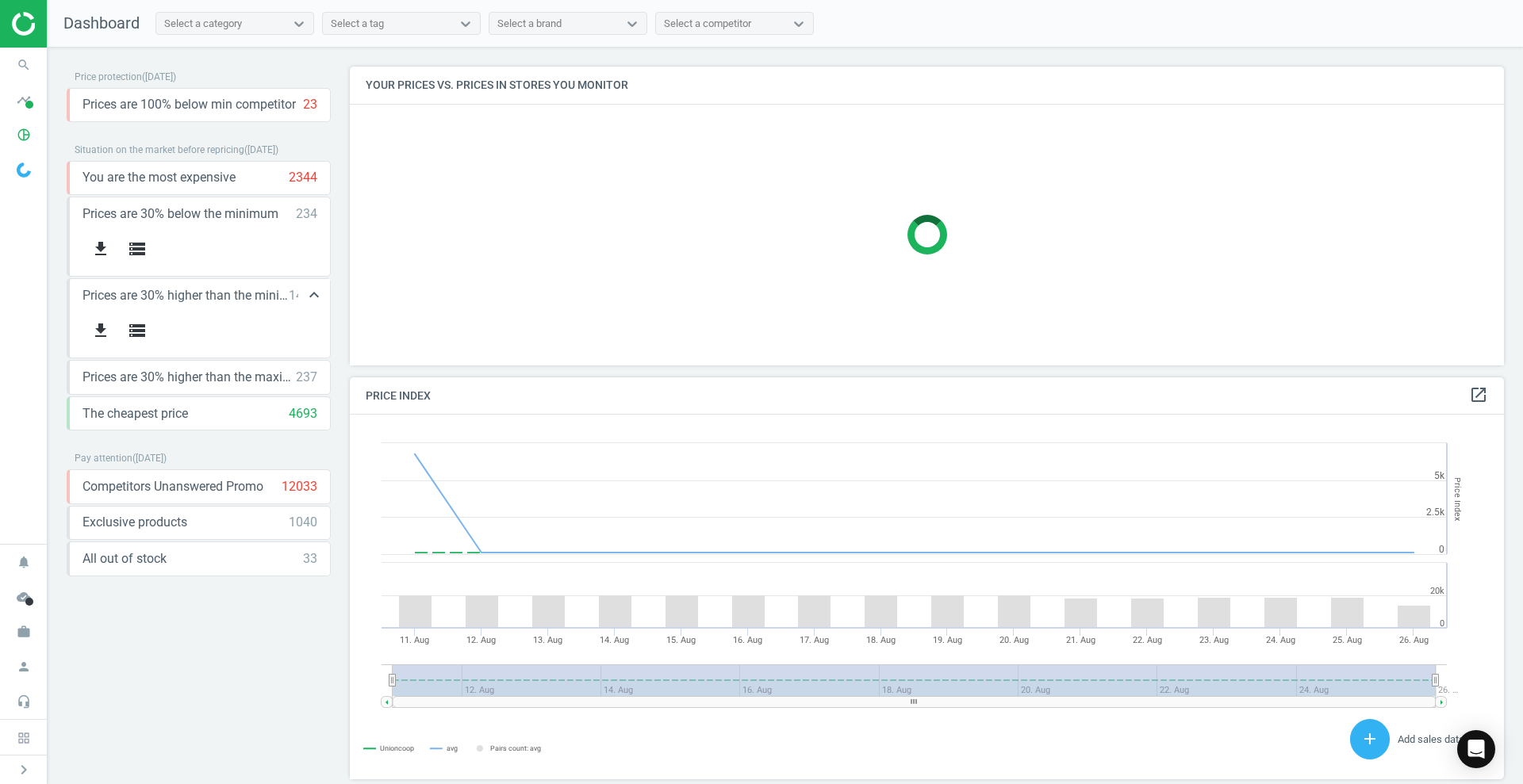
scroll to position [345, 1170]
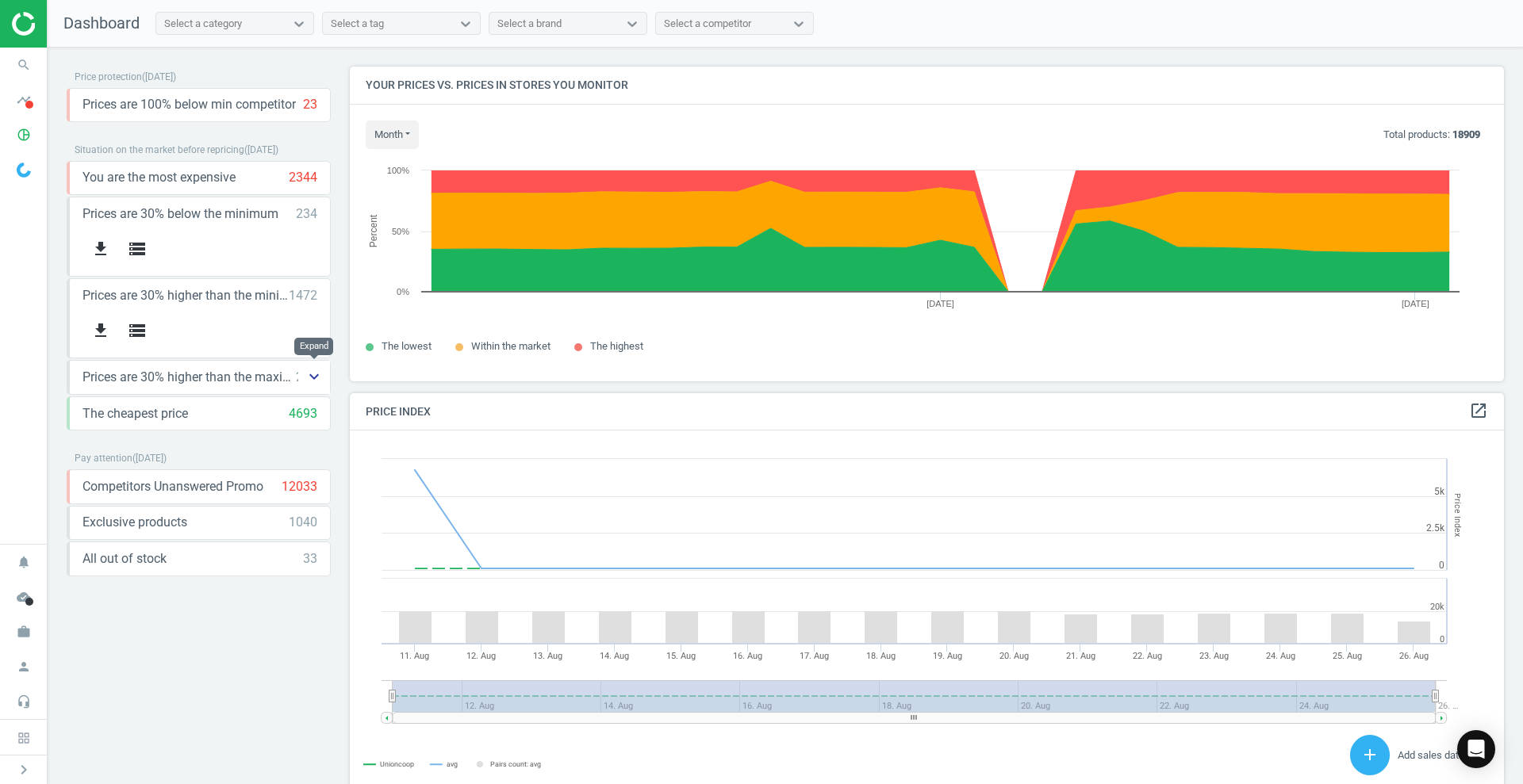
click at [318, 378] on icon "keyboard_arrow_down" at bounding box center [313, 377] width 19 height 19
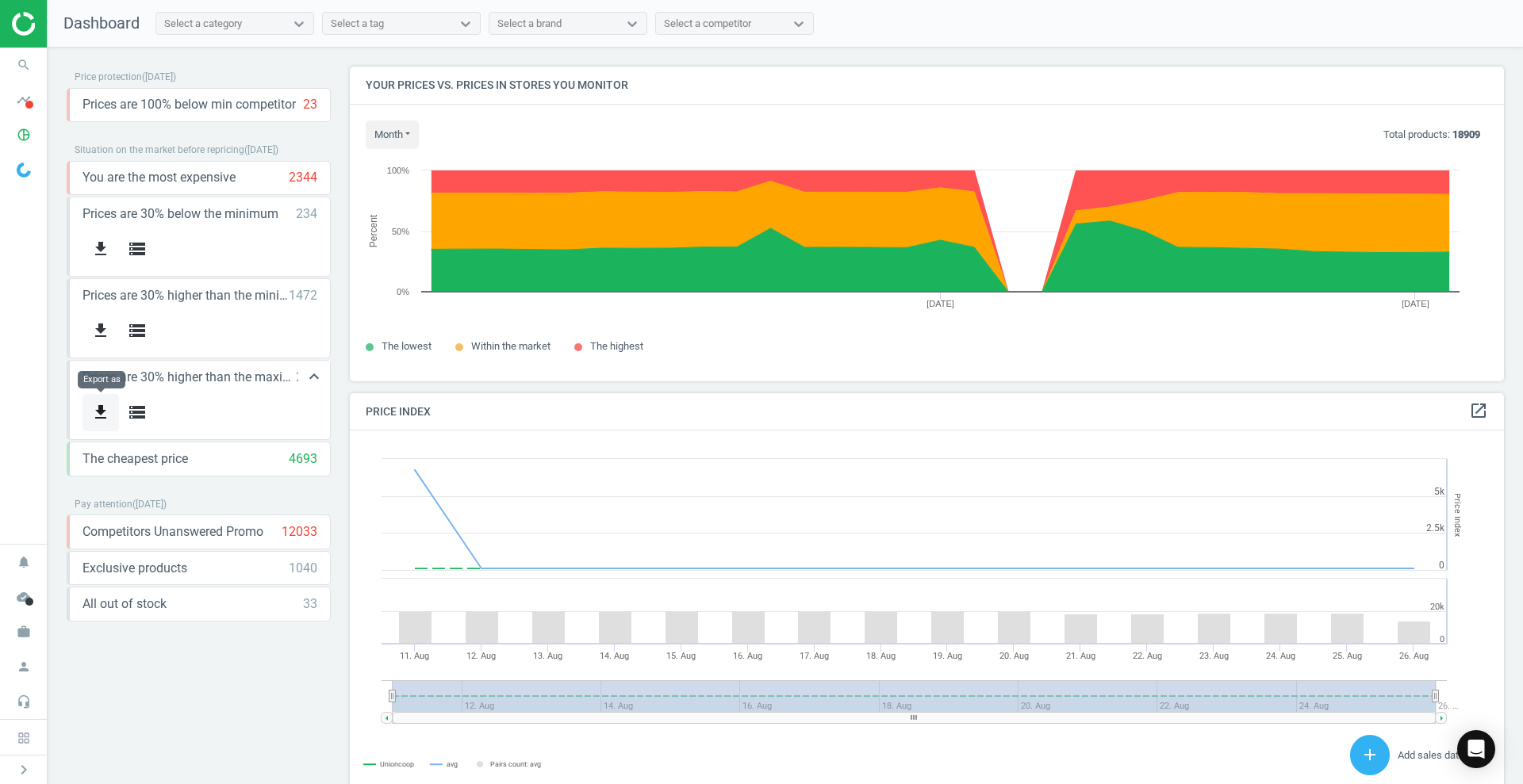
click at [93, 408] on icon "get_app" at bounding box center [100, 412] width 19 height 19
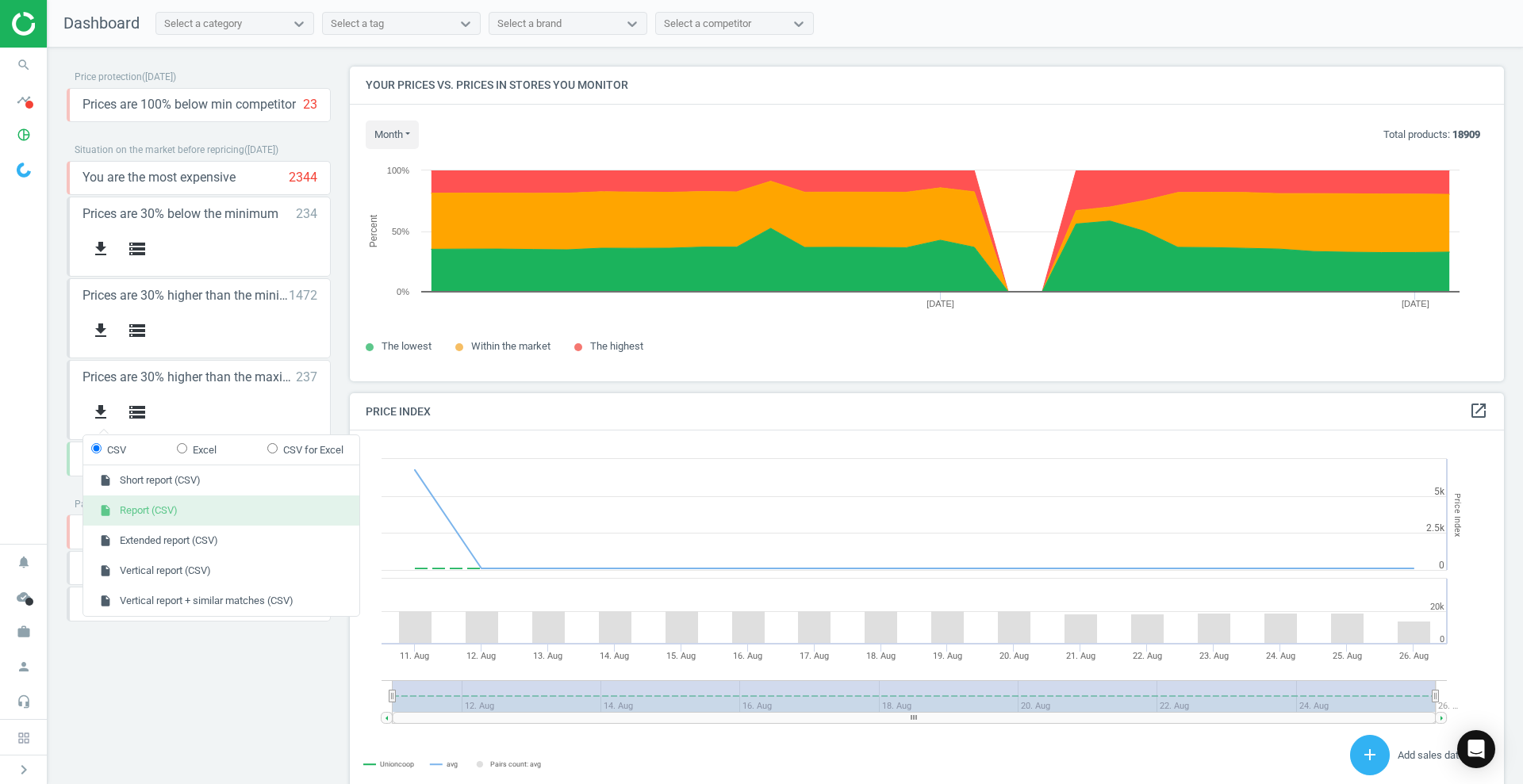
click at [155, 508] on button "insert_drive_file Report (CSV)" at bounding box center [221, 510] width 276 height 30
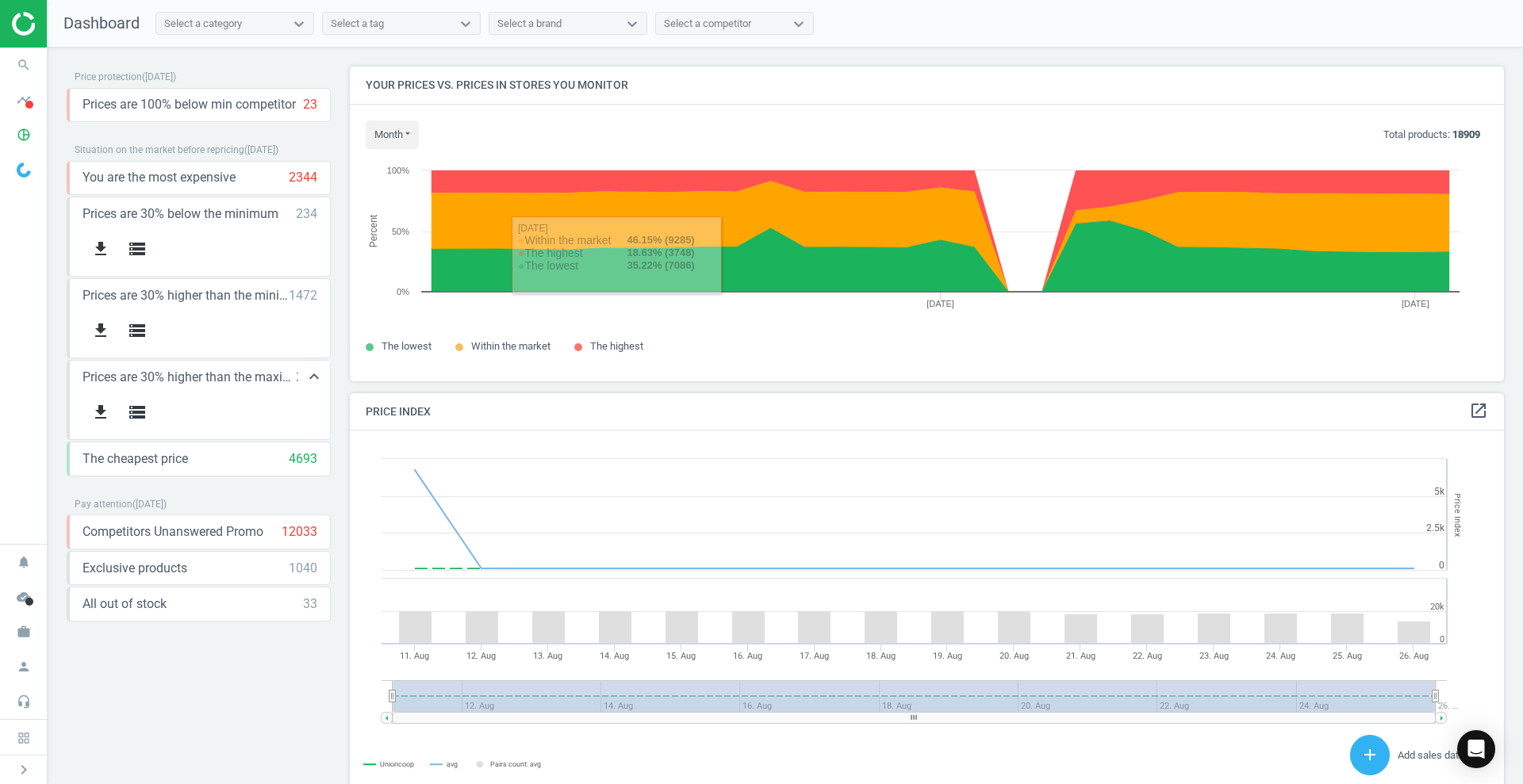
click at [248, 374] on span "Prices are 30% higher than the maximal" at bounding box center [189, 377] width 213 height 17
click at [247, 374] on span "Prices are 30% higher than the maximal" at bounding box center [189, 377] width 213 height 17
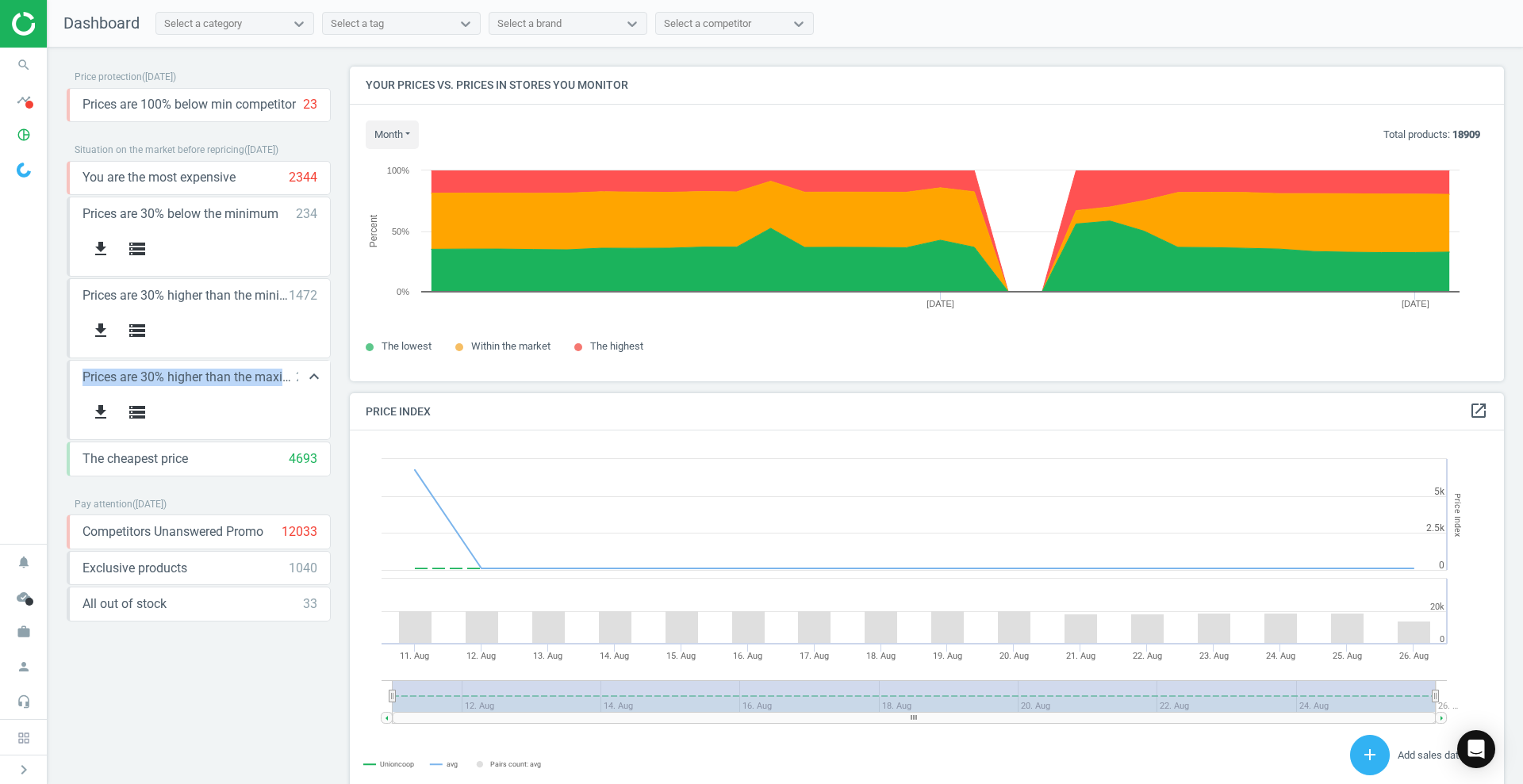
click at [247, 374] on span "Prices are 30% higher than the maximal" at bounding box center [189, 377] width 213 height 17
copy span "Prices are 30% higher than the maximal"
click at [274, 490] on div "Price protection ( 26.08.25 ) Prices are 100% below min competitor 23 keyboard_…" at bounding box center [199, 353] width 264 height 573
click at [103, 331] on icon "get_app" at bounding box center [100, 331] width 19 height 19
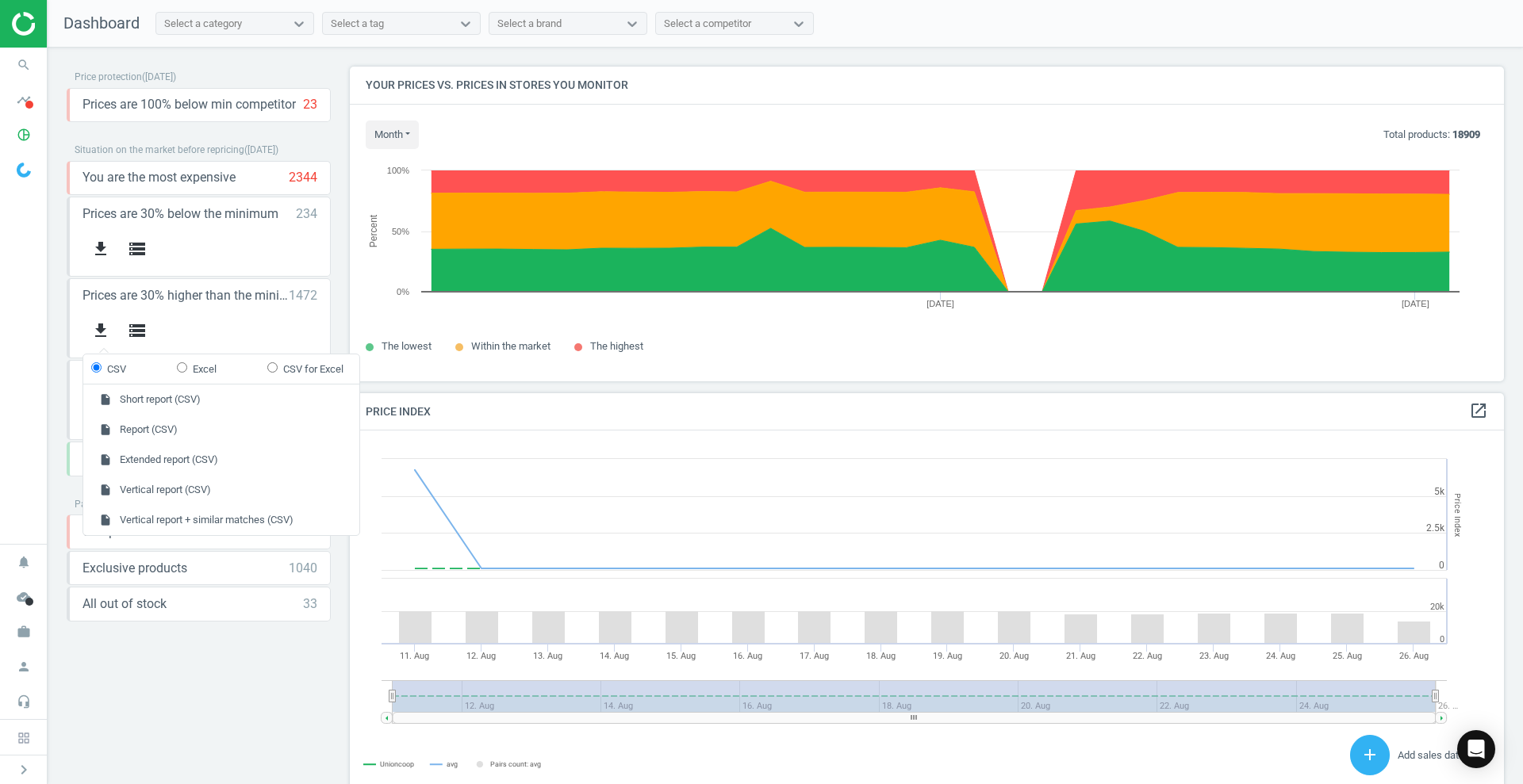
click at [156, 677] on div "Price protection ( 26.08.25 ) Prices are 100% below min competitor 23 keyboard_…" at bounding box center [199, 420] width 264 height 706
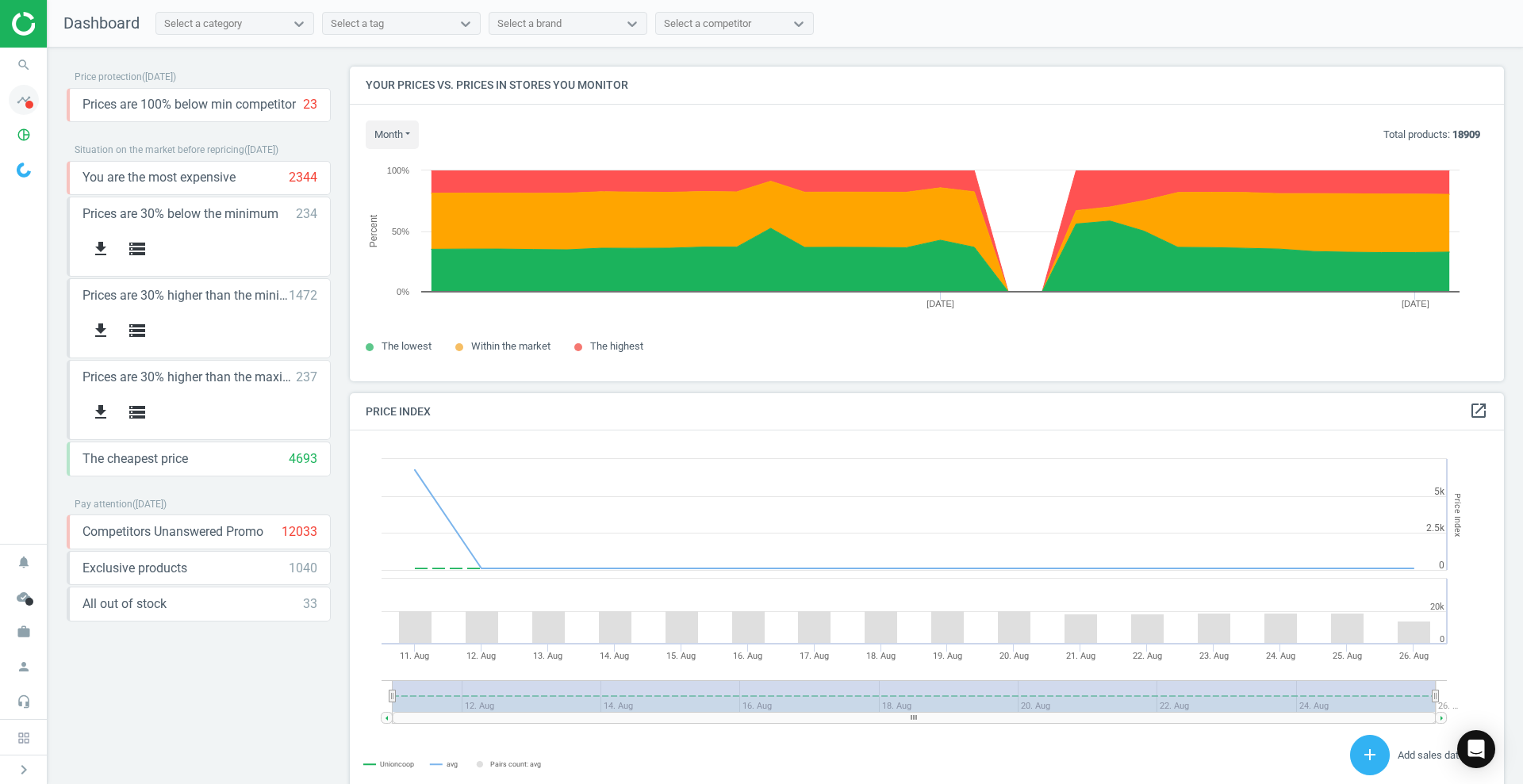
click at [27, 104] on span at bounding box center [29, 105] width 8 height 8
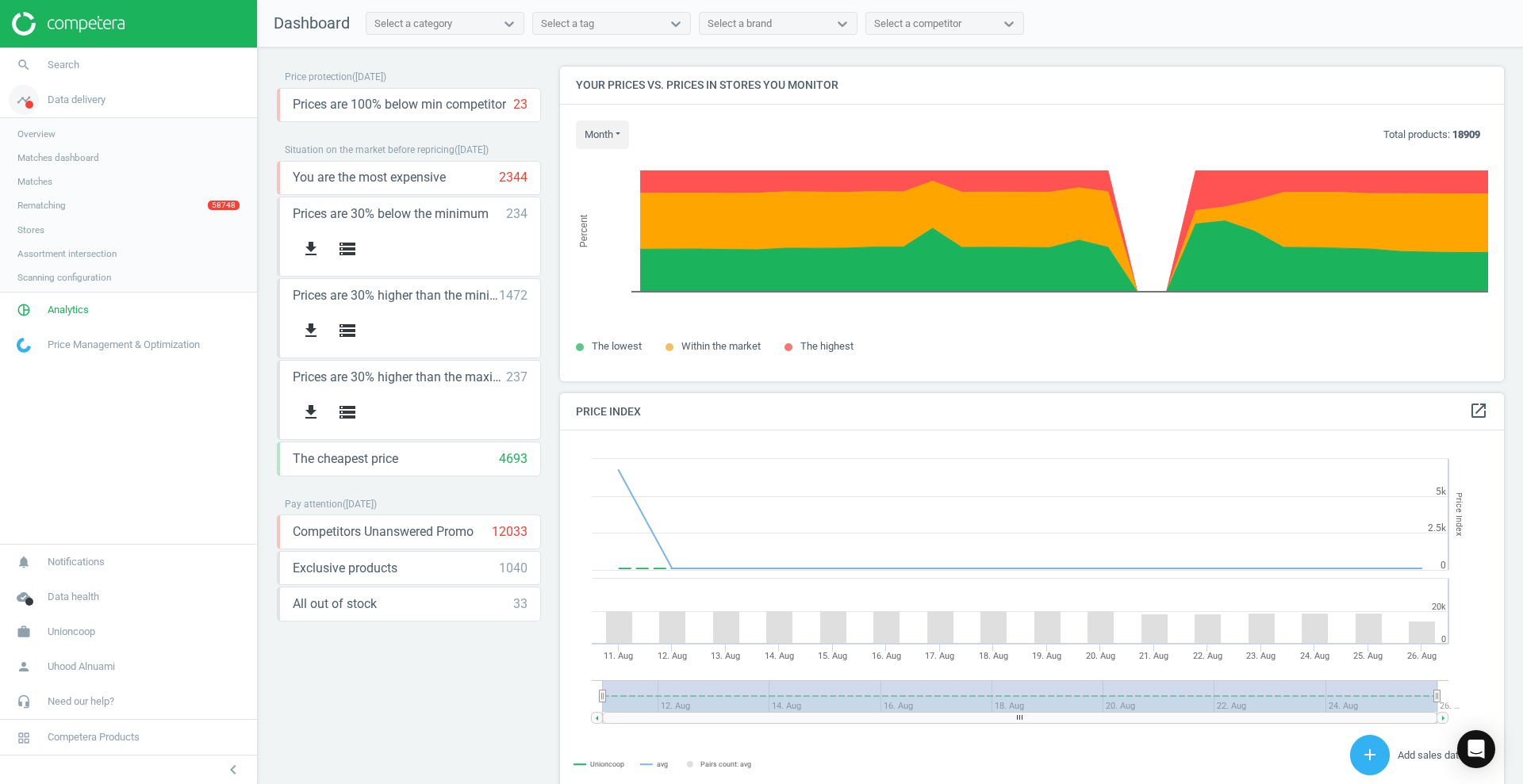
scroll to position [396, 960]
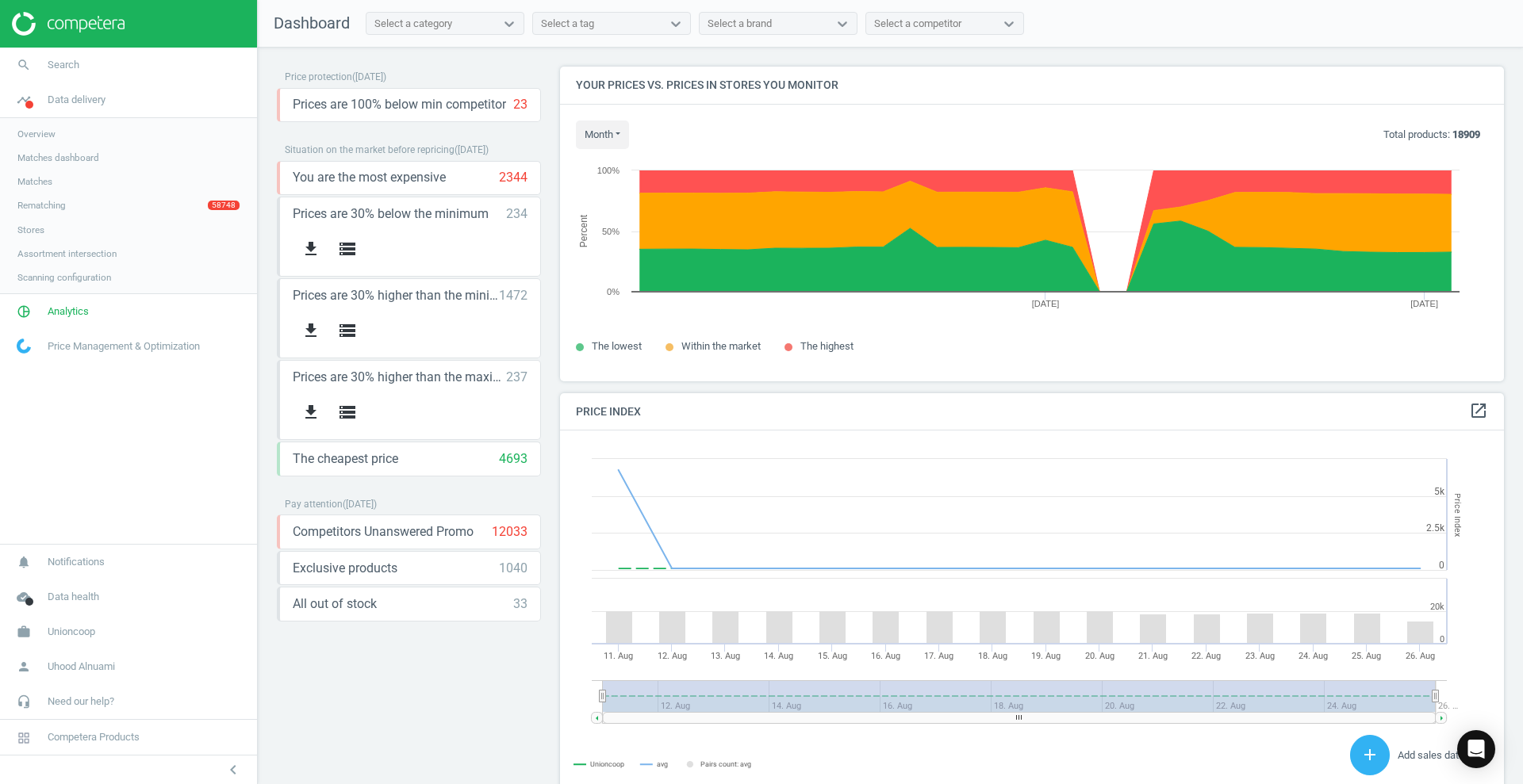
drag, startPoint x: 58, startPoint y: 133, endPoint x: 117, endPoint y: 131, distance: 59.0
click at [58, 133] on link "Overview" at bounding box center [128, 134] width 257 height 23
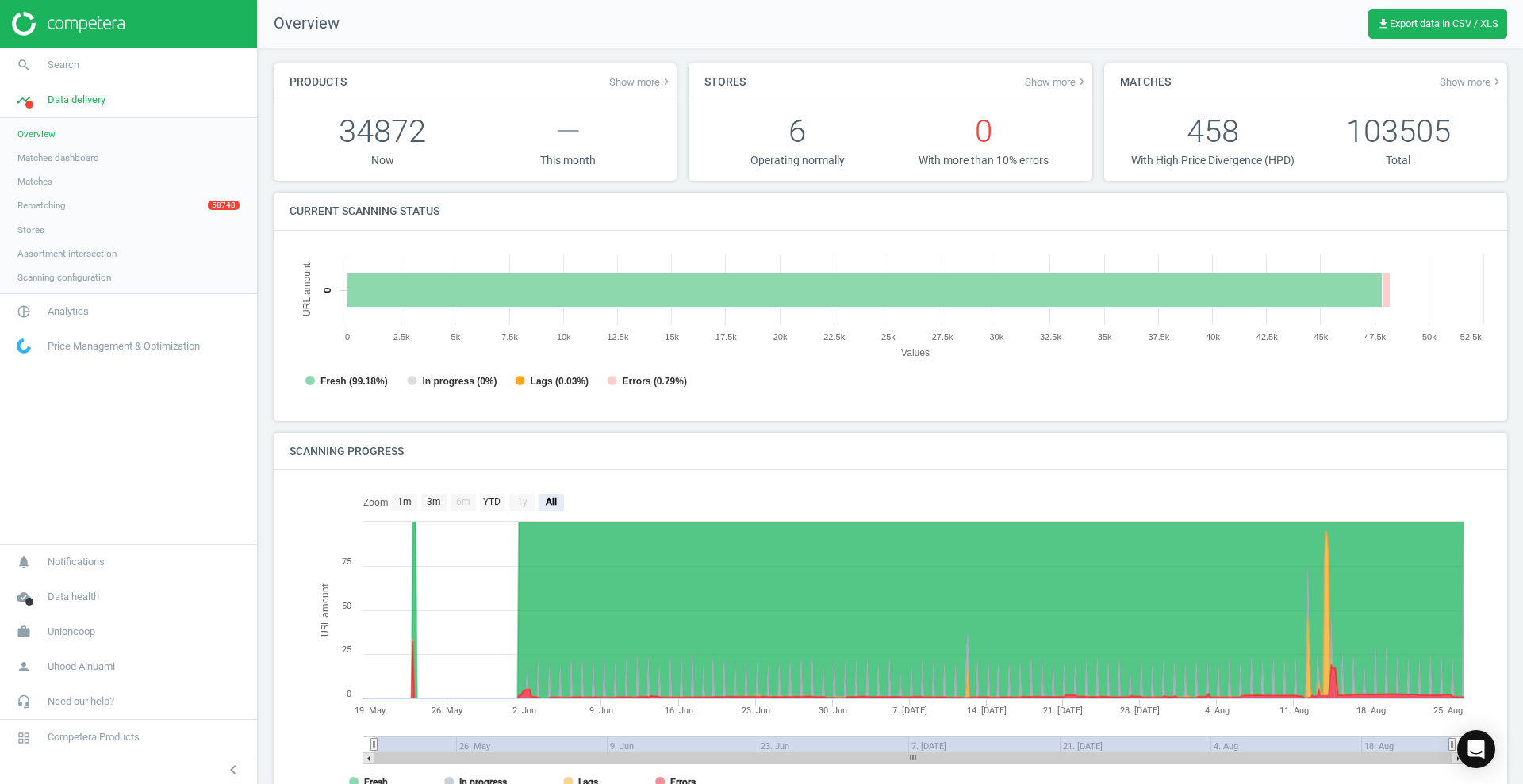
scroll to position [8, 8]
click at [71, 37] on div at bounding box center [128, 23] width 257 height 48
click at [39, 21] on img at bounding box center [68, 23] width 113 height 23
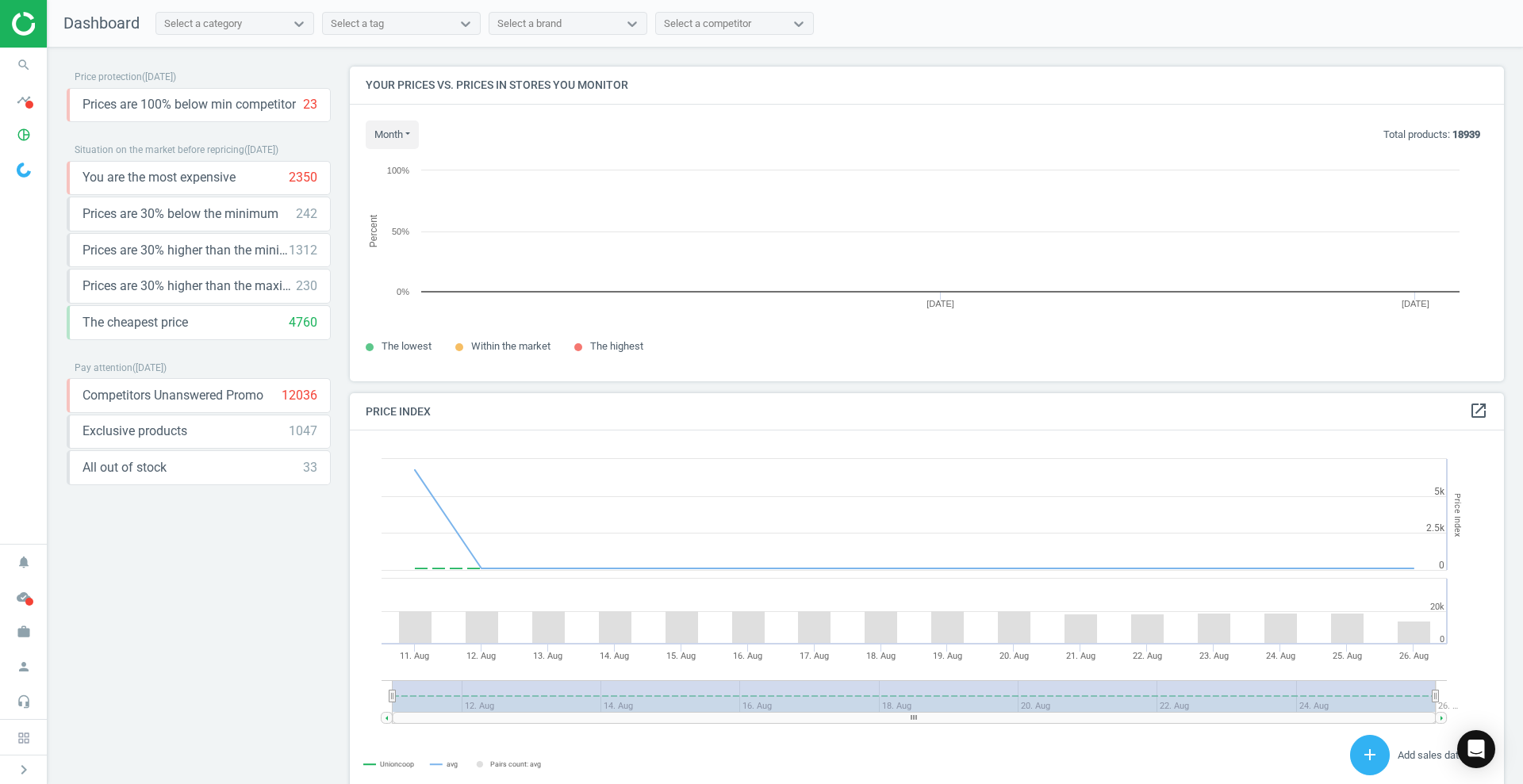
scroll to position [345, 1170]
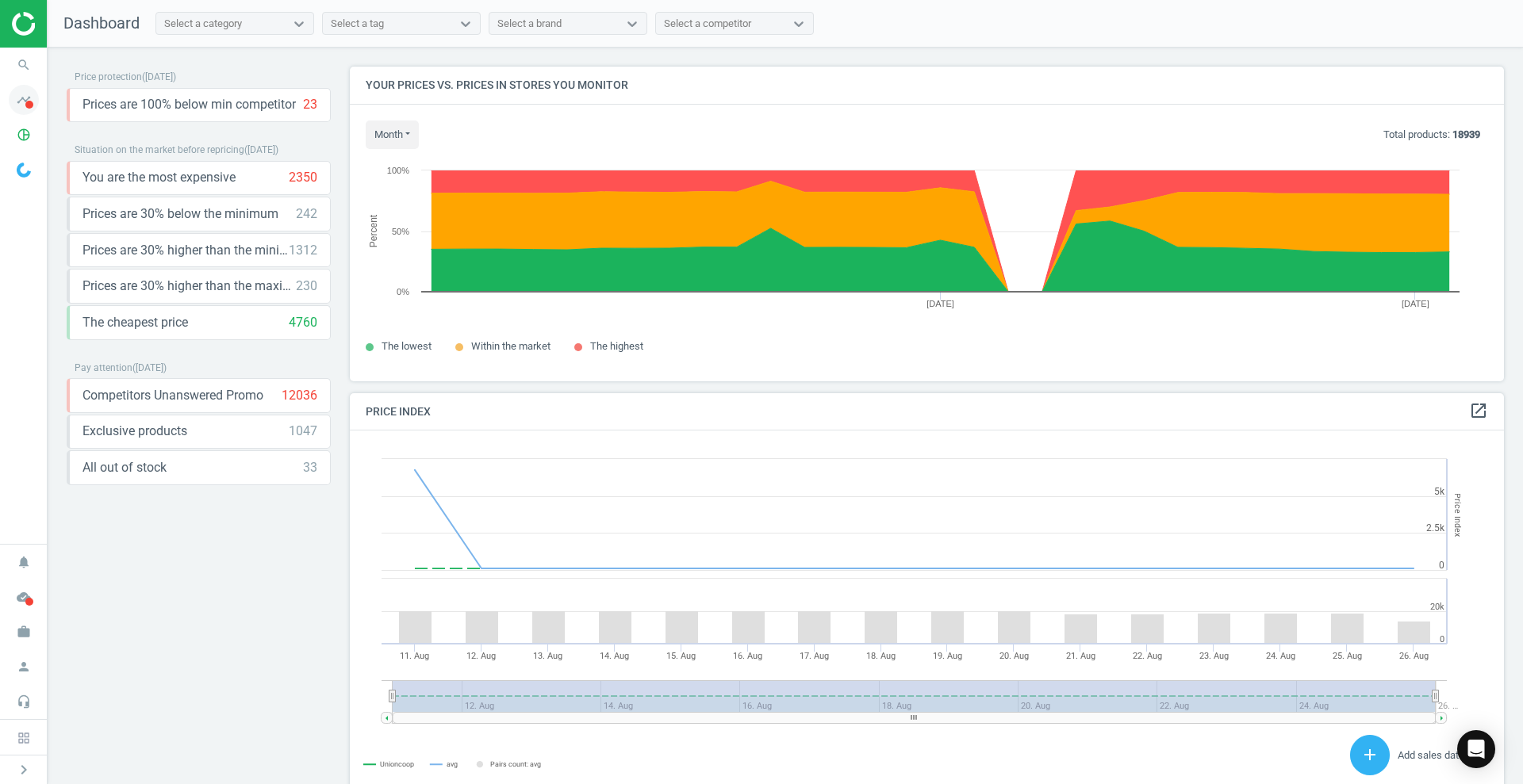
click at [16, 95] on icon "timeline" at bounding box center [23, 99] width 30 height 30
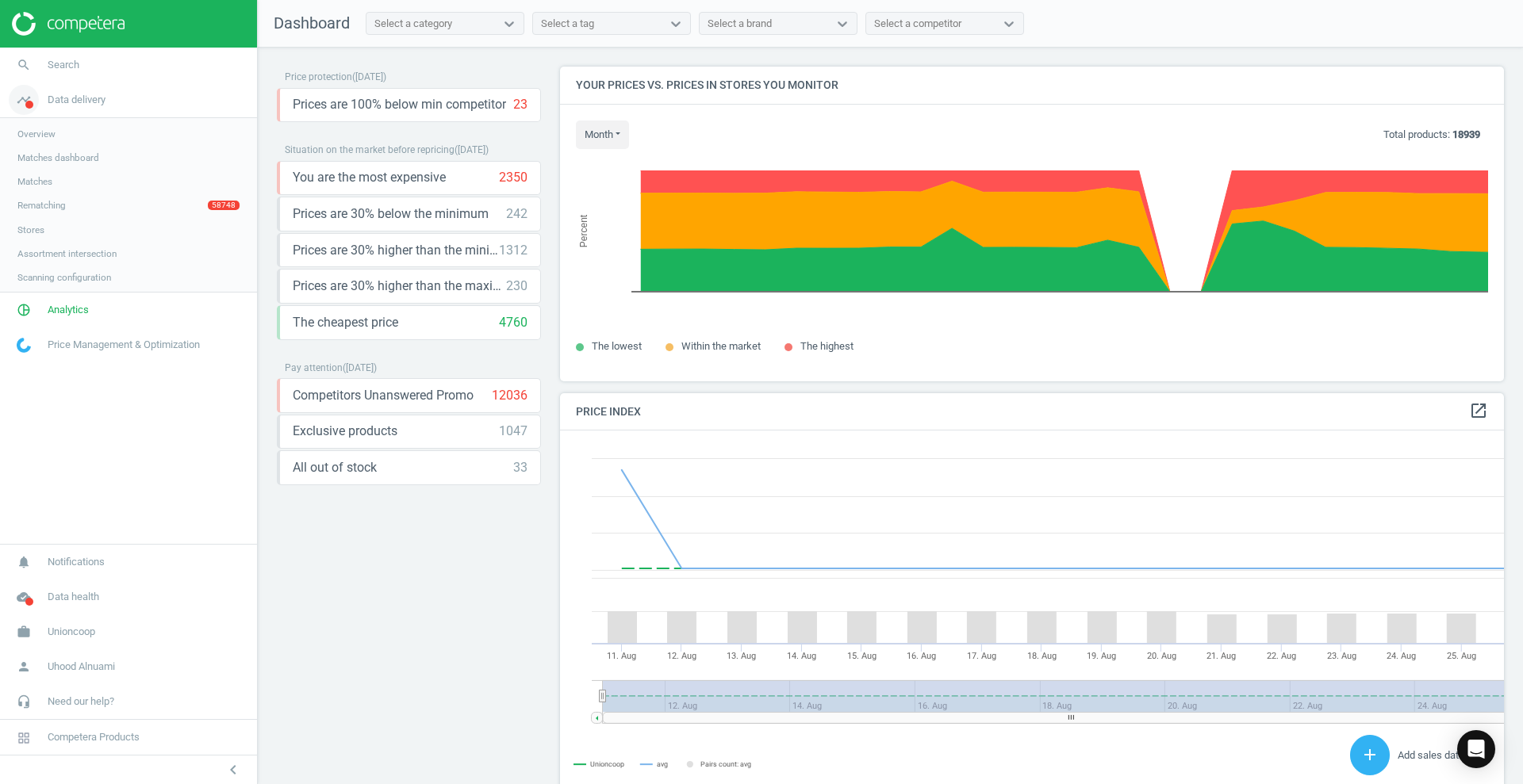
scroll to position [396, 960]
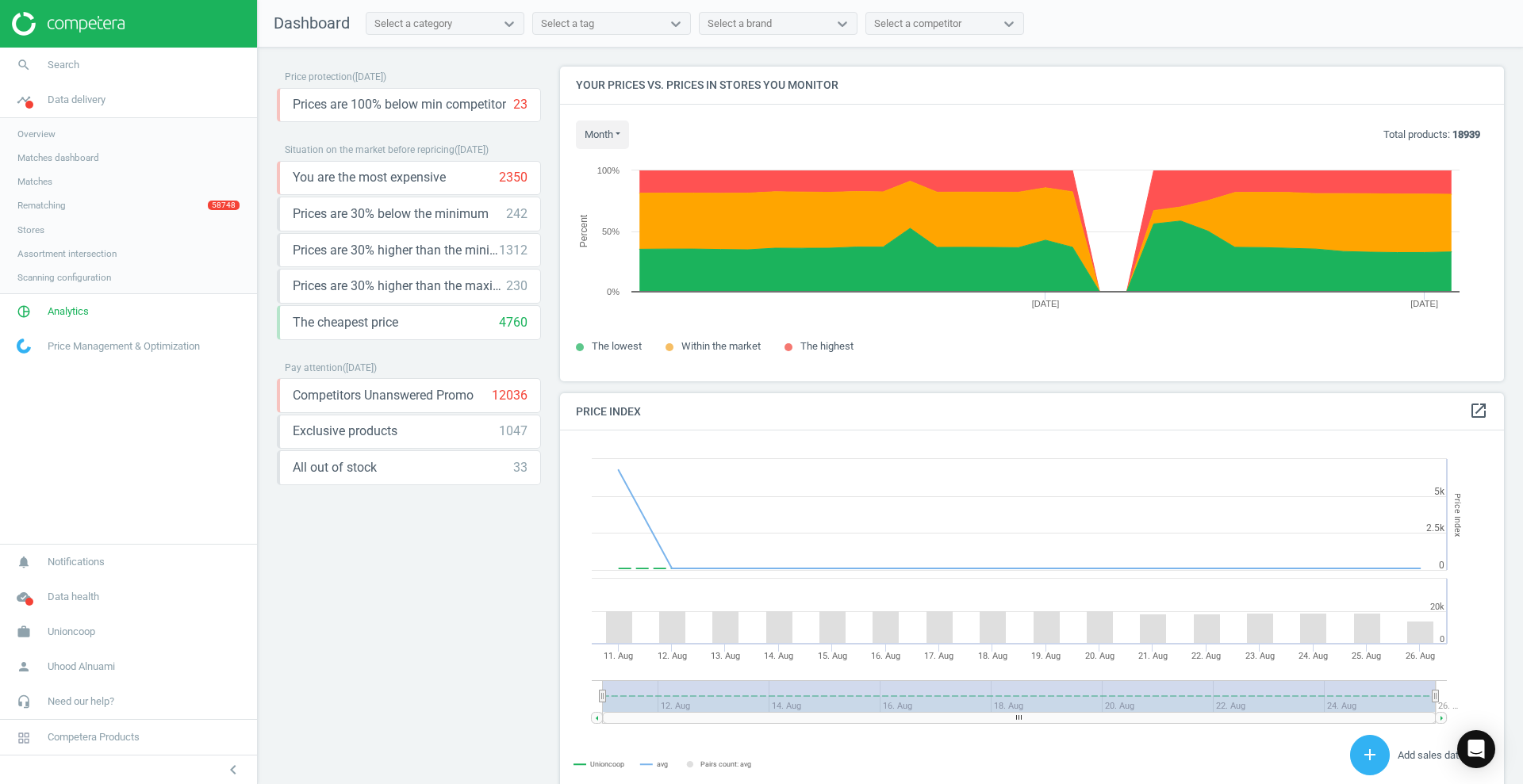
click at [48, 135] on span "Overview" at bounding box center [36, 134] width 38 height 13
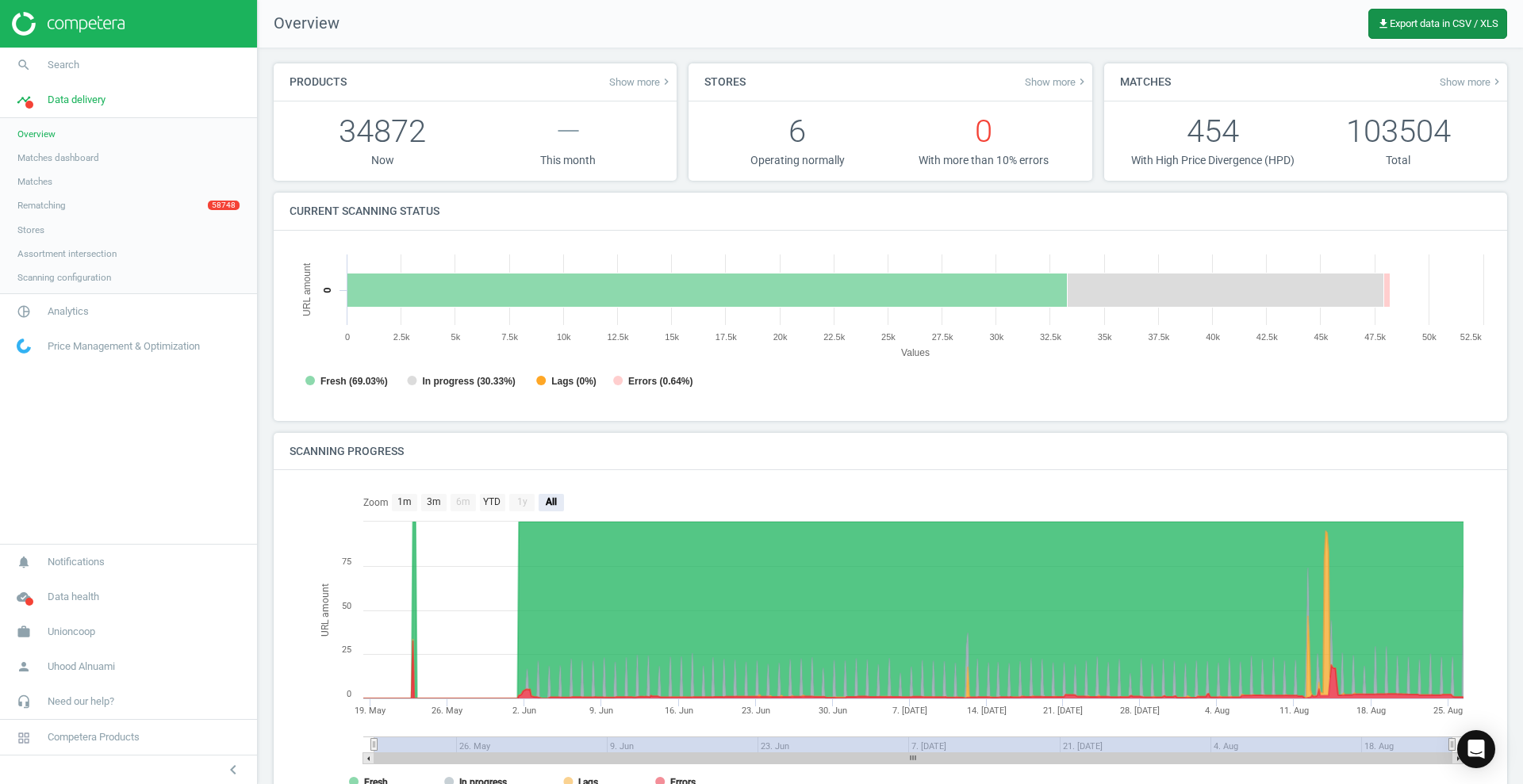
click at [1406, 14] on button "get_app Export data in CSV / XLS" at bounding box center [1438, 23] width 139 height 30
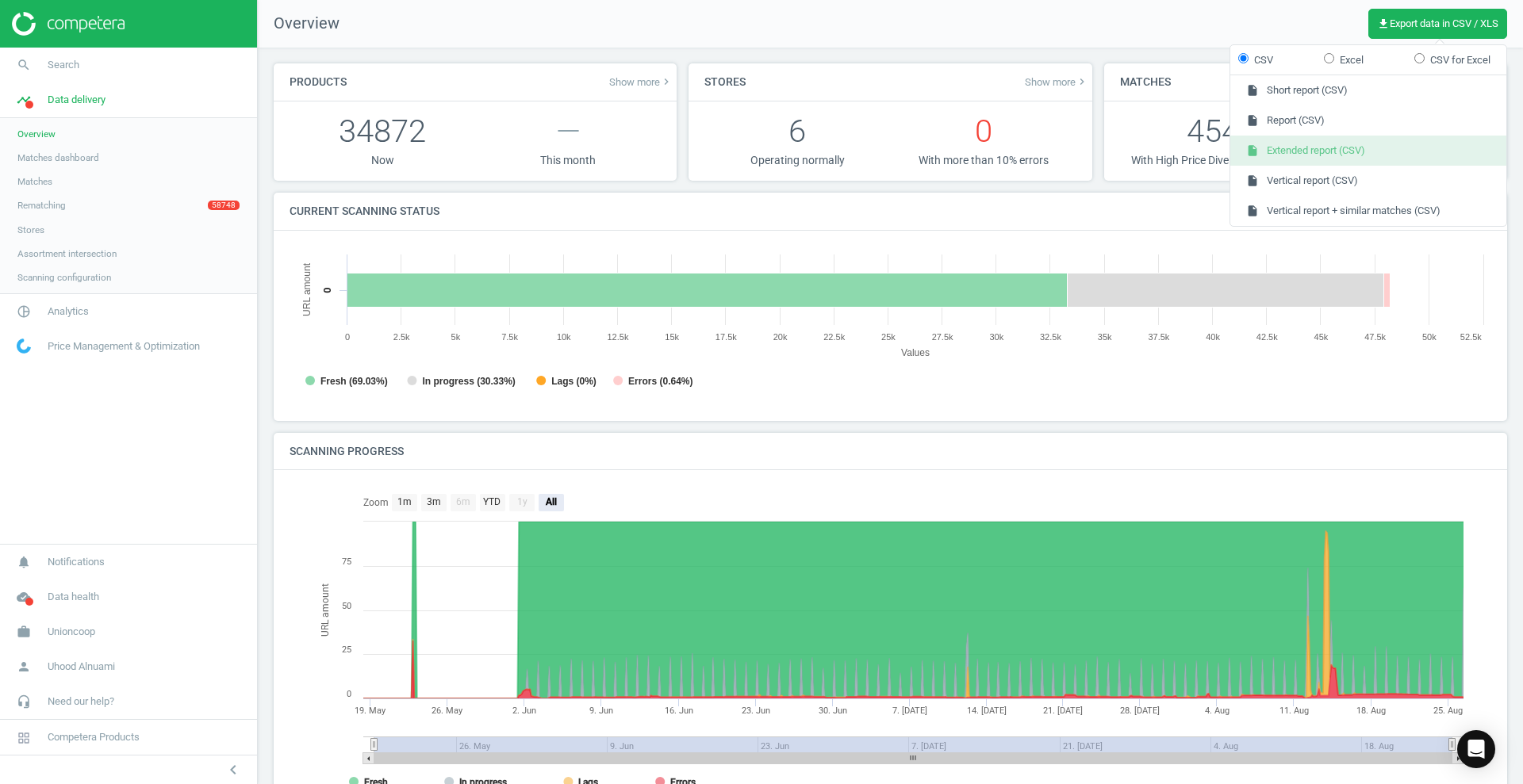
click at [1316, 146] on button "insert_drive_file Extended report (CSV)" at bounding box center [1369, 150] width 276 height 30
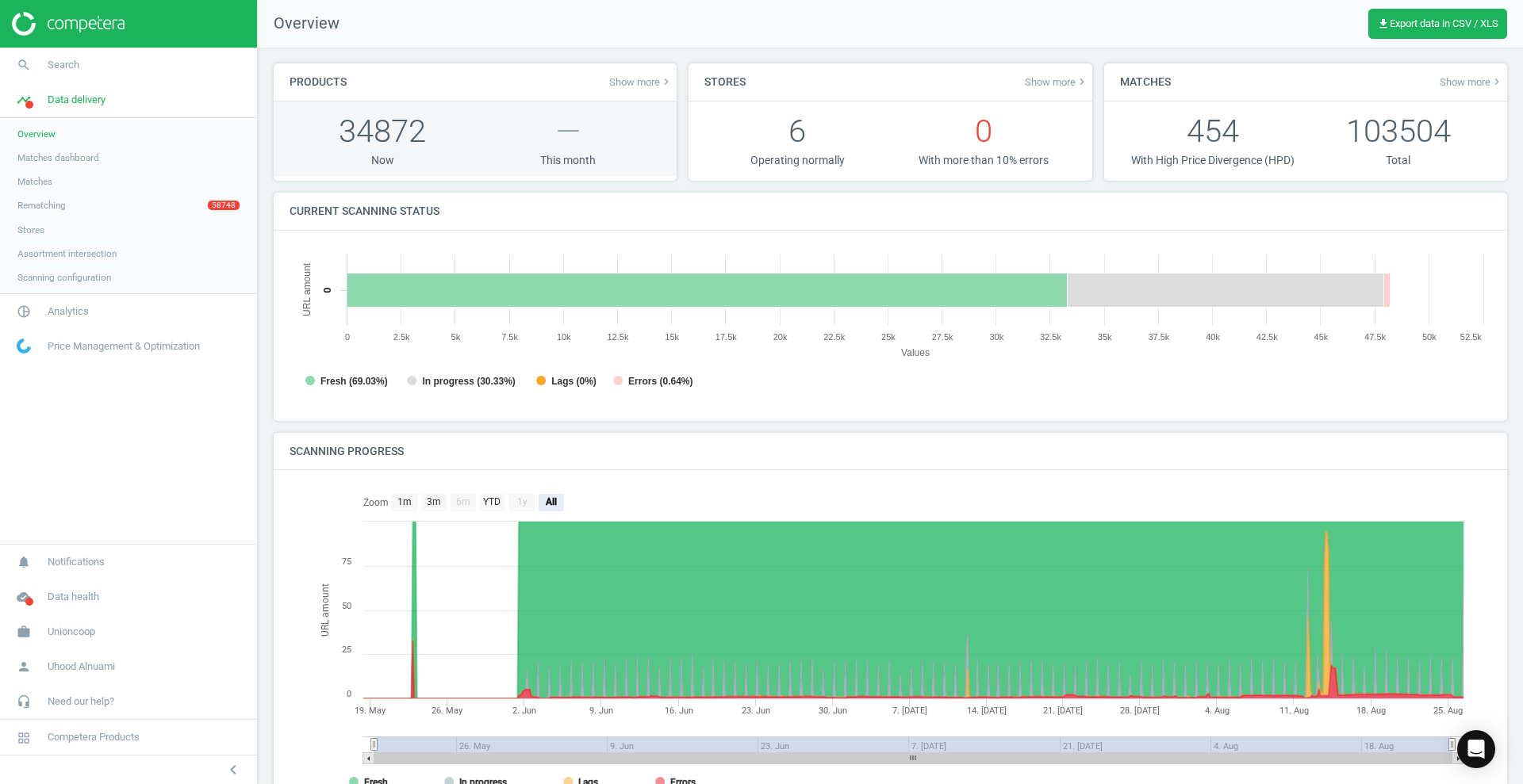
click at [389, 133] on p "34872" at bounding box center [382, 131] width 185 height 43
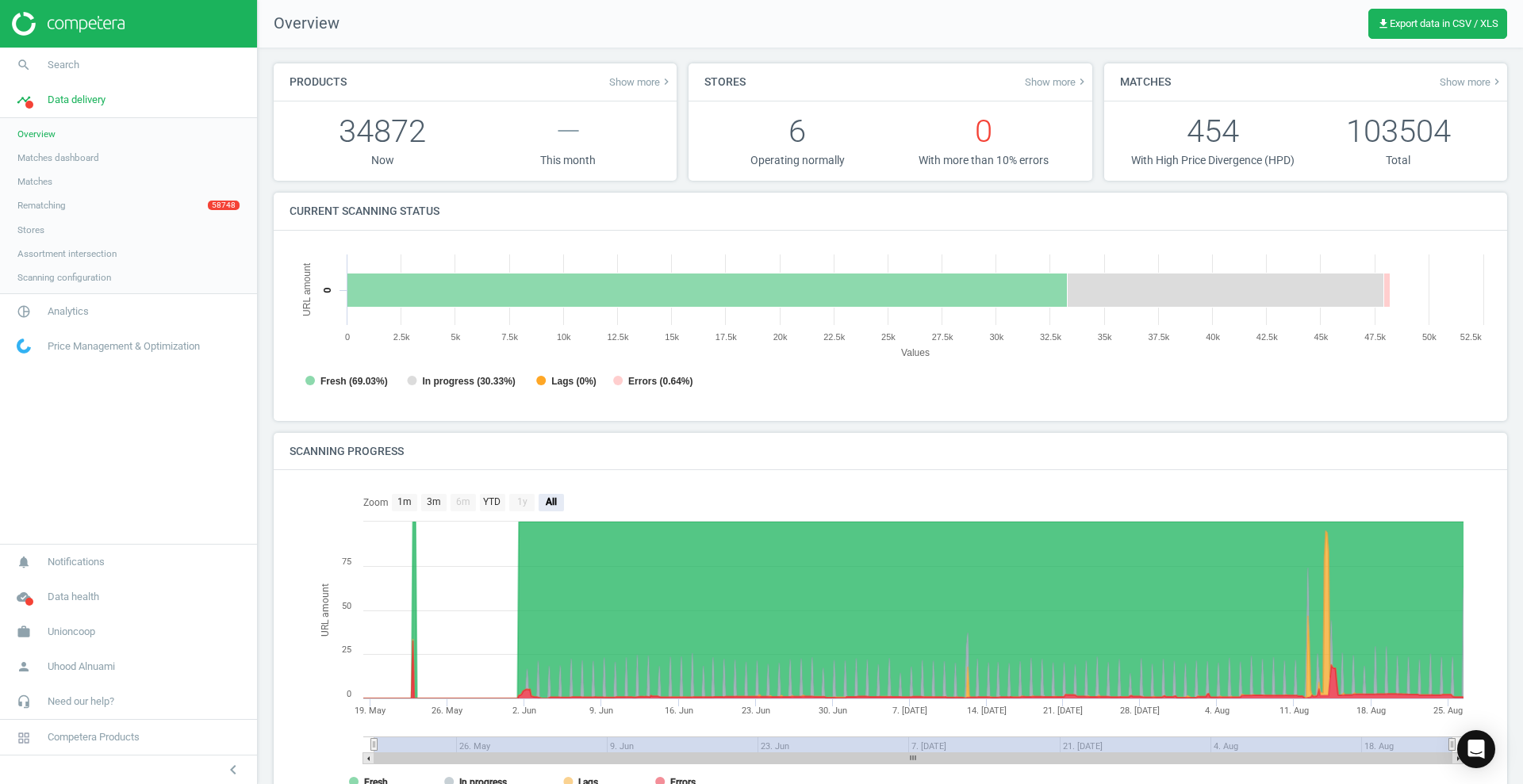
click at [463, 187] on div "Products Show more keyboard_arrow_right 34872 Now — This month" at bounding box center [475, 127] width 415 height 129
click at [89, 152] on span "Matches dashboard" at bounding box center [58, 158] width 81 height 13
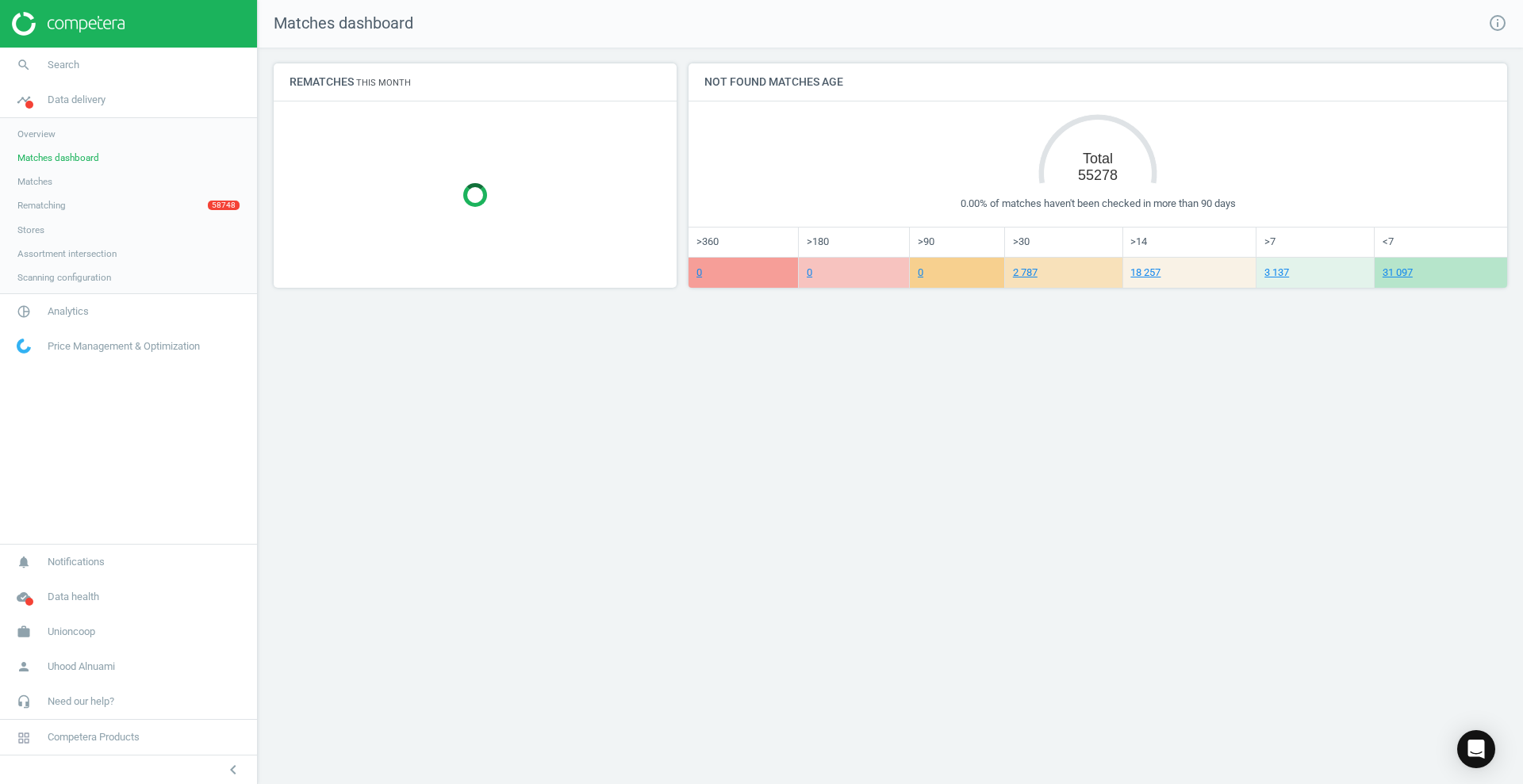
click at [66, 185] on link "Matches" at bounding box center [128, 182] width 257 height 23
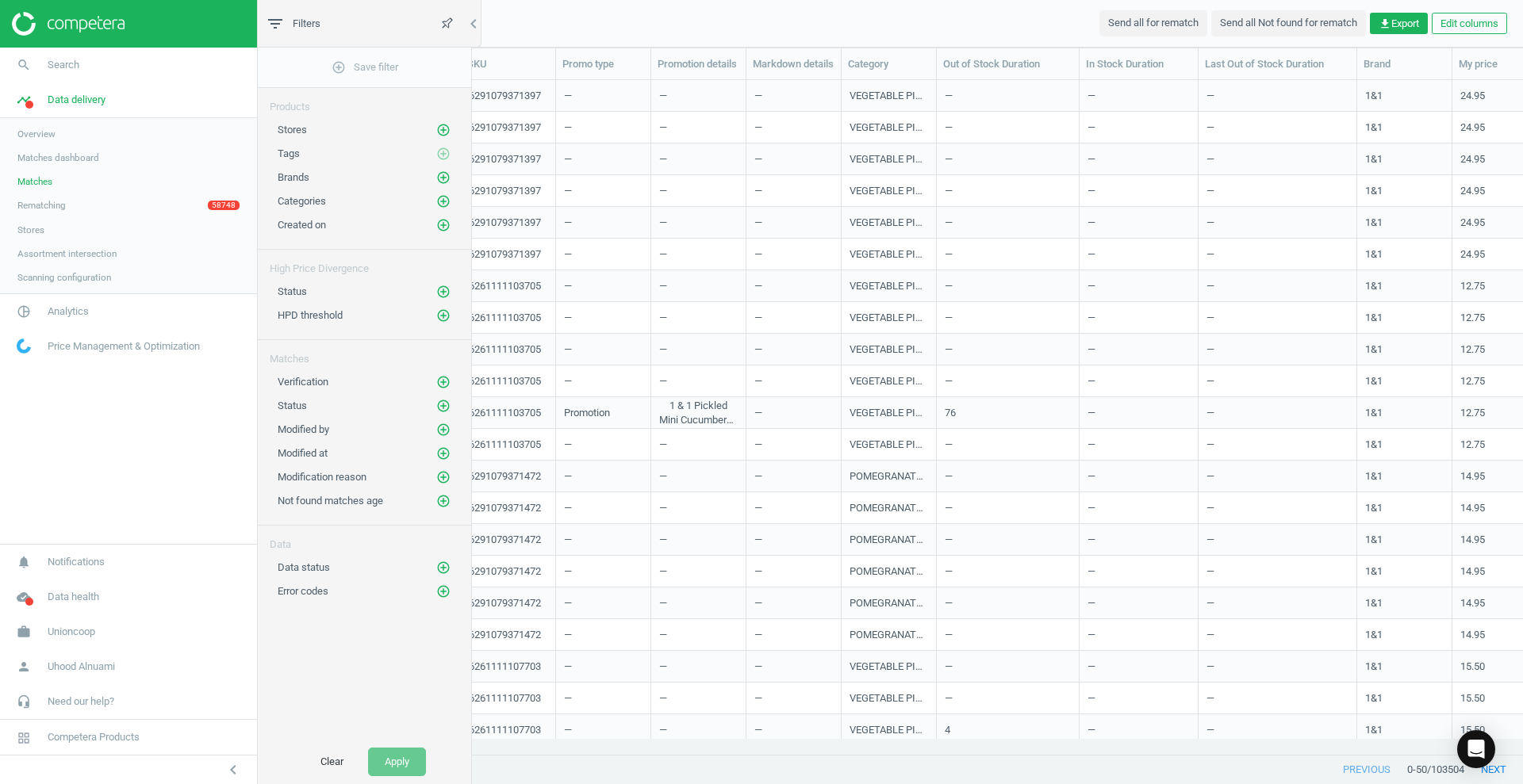
click at [48, 210] on span "Rematching" at bounding box center [42, 205] width 49 height 13
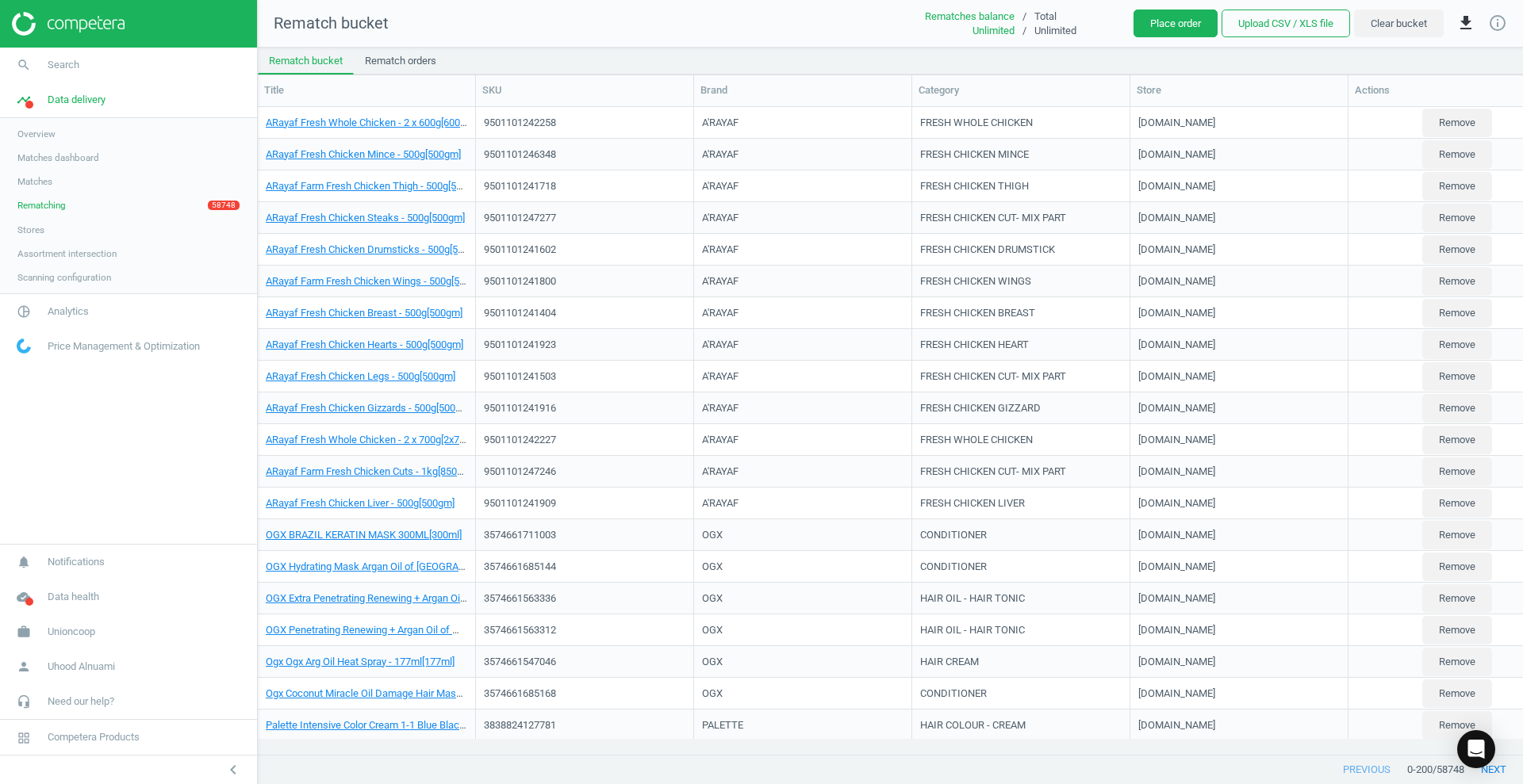
scroll to position [617, 1250]
click at [50, 134] on span "Overview" at bounding box center [36, 134] width 38 height 13
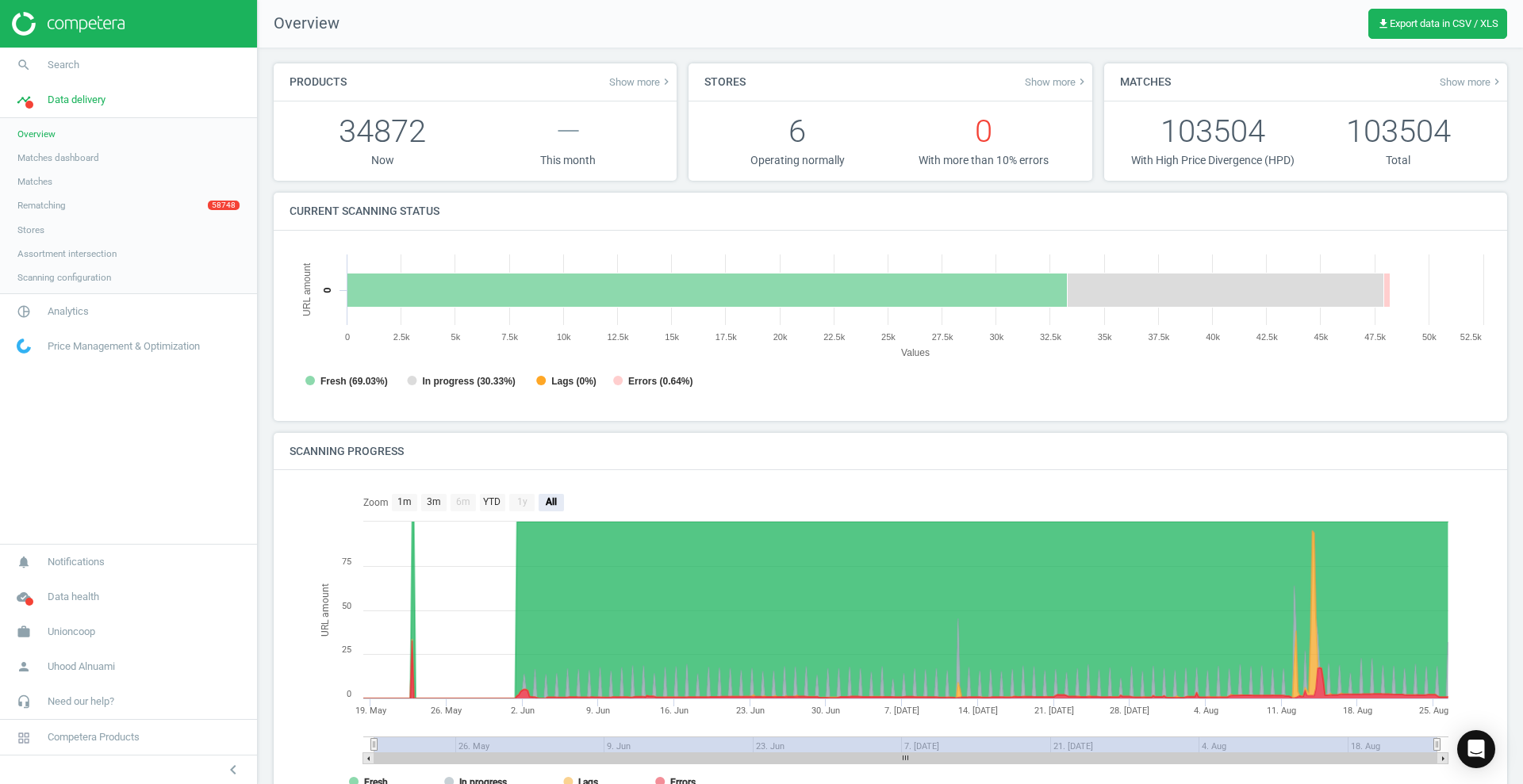
scroll to position [348, 1218]
click at [68, 155] on span "Matches dashboard" at bounding box center [58, 158] width 81 height 13
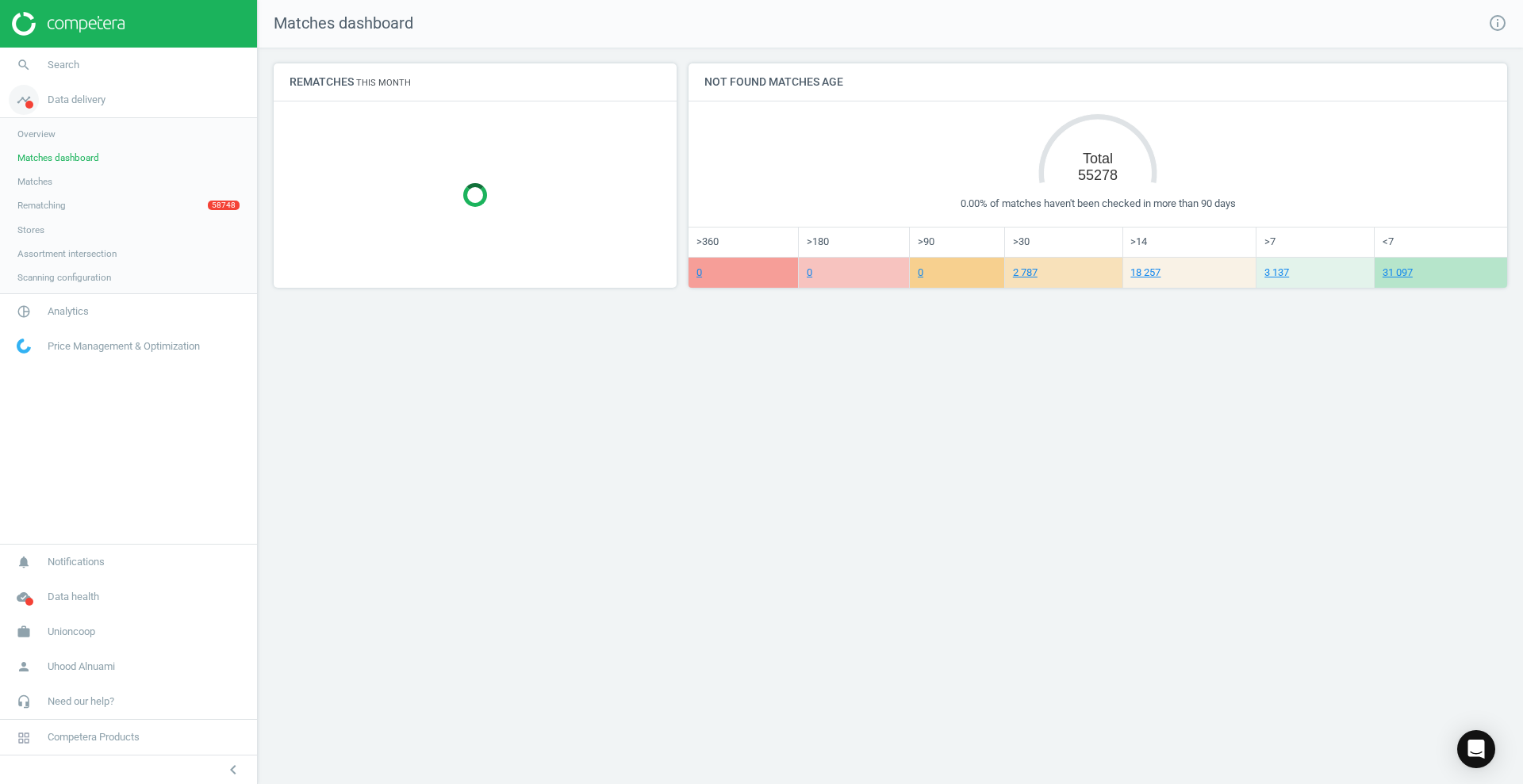
click at [57, 105] on span "Data delivery" at bounding box center [77, 100] width 58 height 14
click at [17, 103] on icon "timeline" at bounding box center [23, 99] width 30 height 30
click at [86, 176] on link "Matches" at bounding box center [128, 182] width 257 height 23
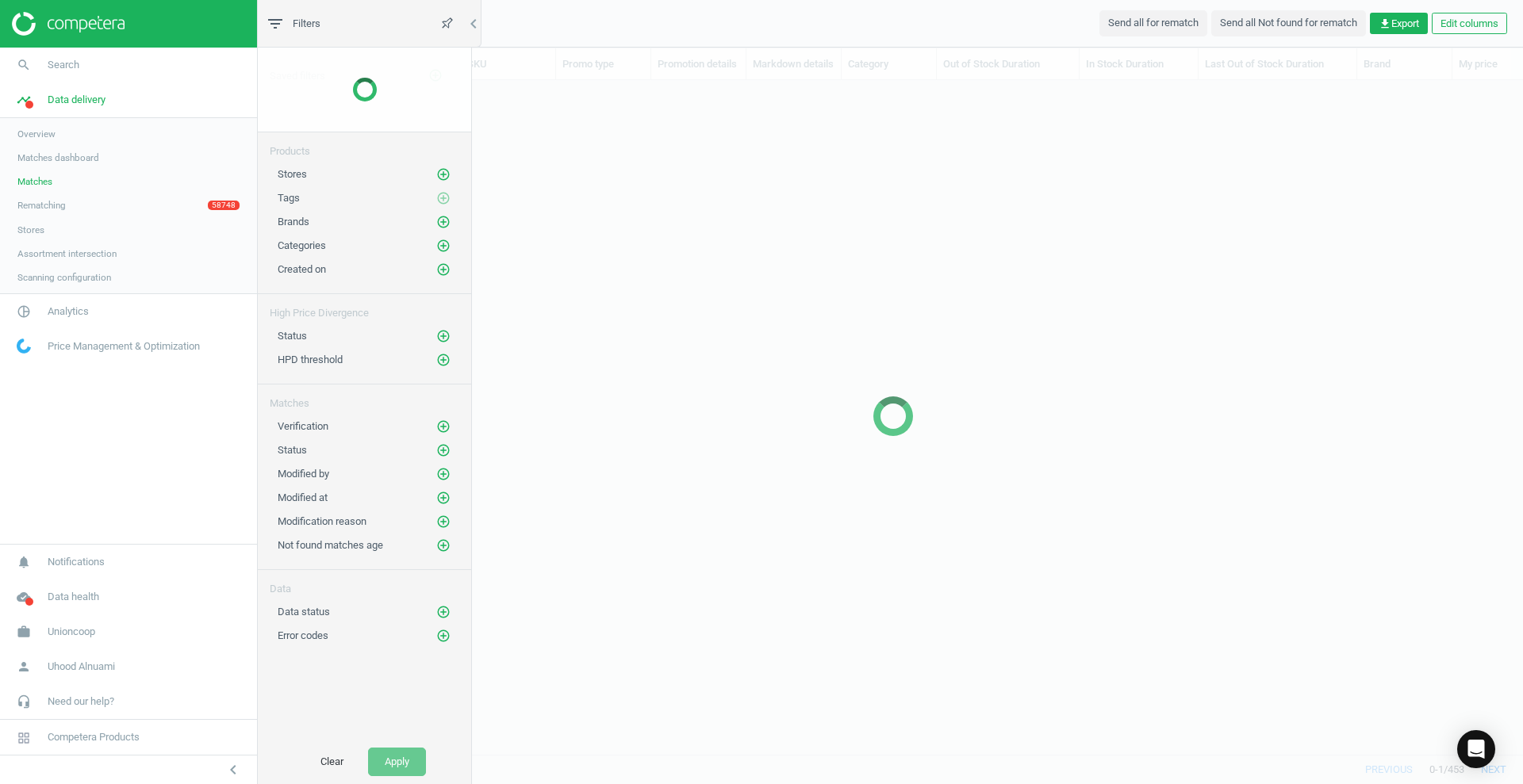
scroll to position [644, 1246]
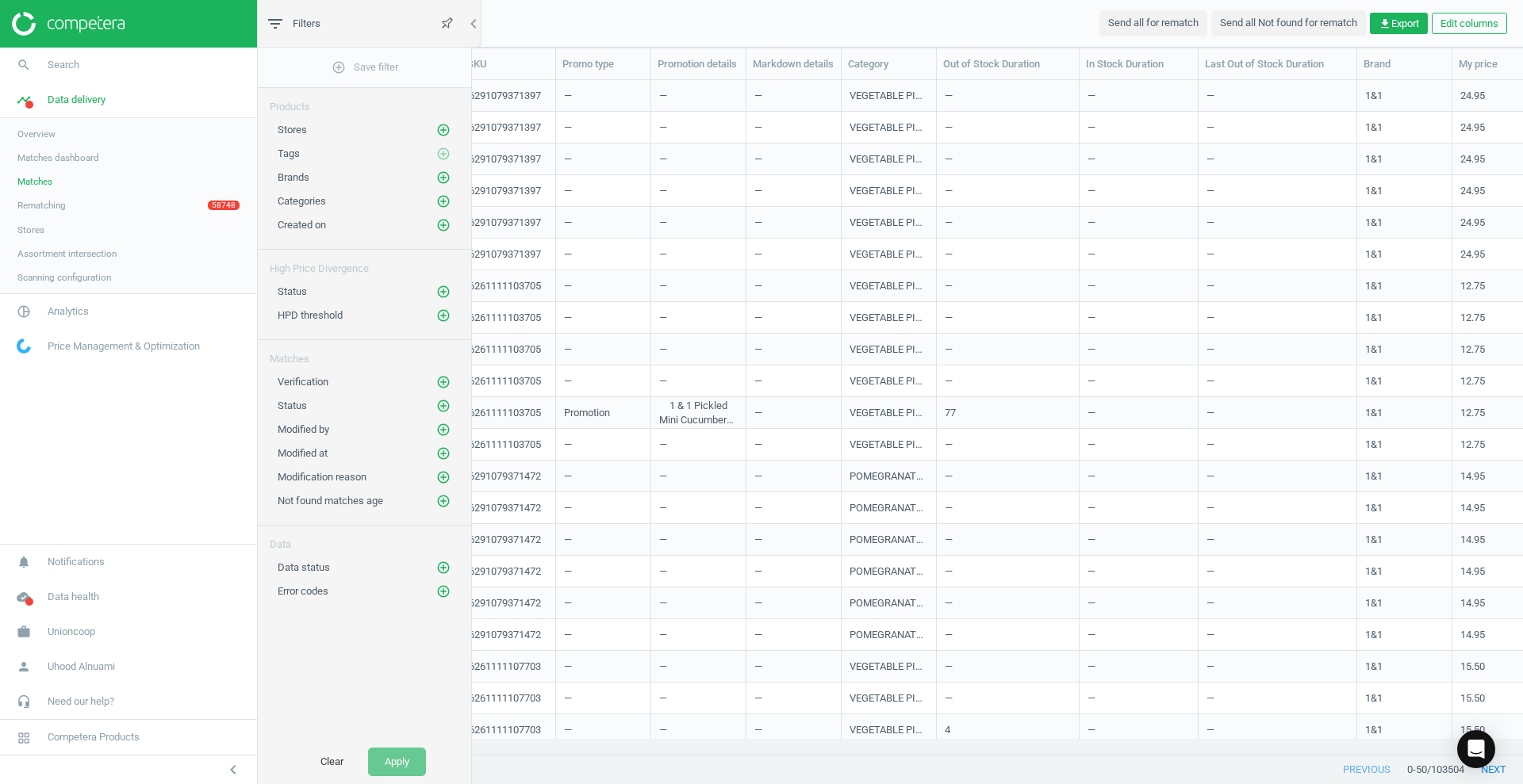
click at [53, 209] on span "Rematching" at bounding box center [42, 205] width 49 height 13
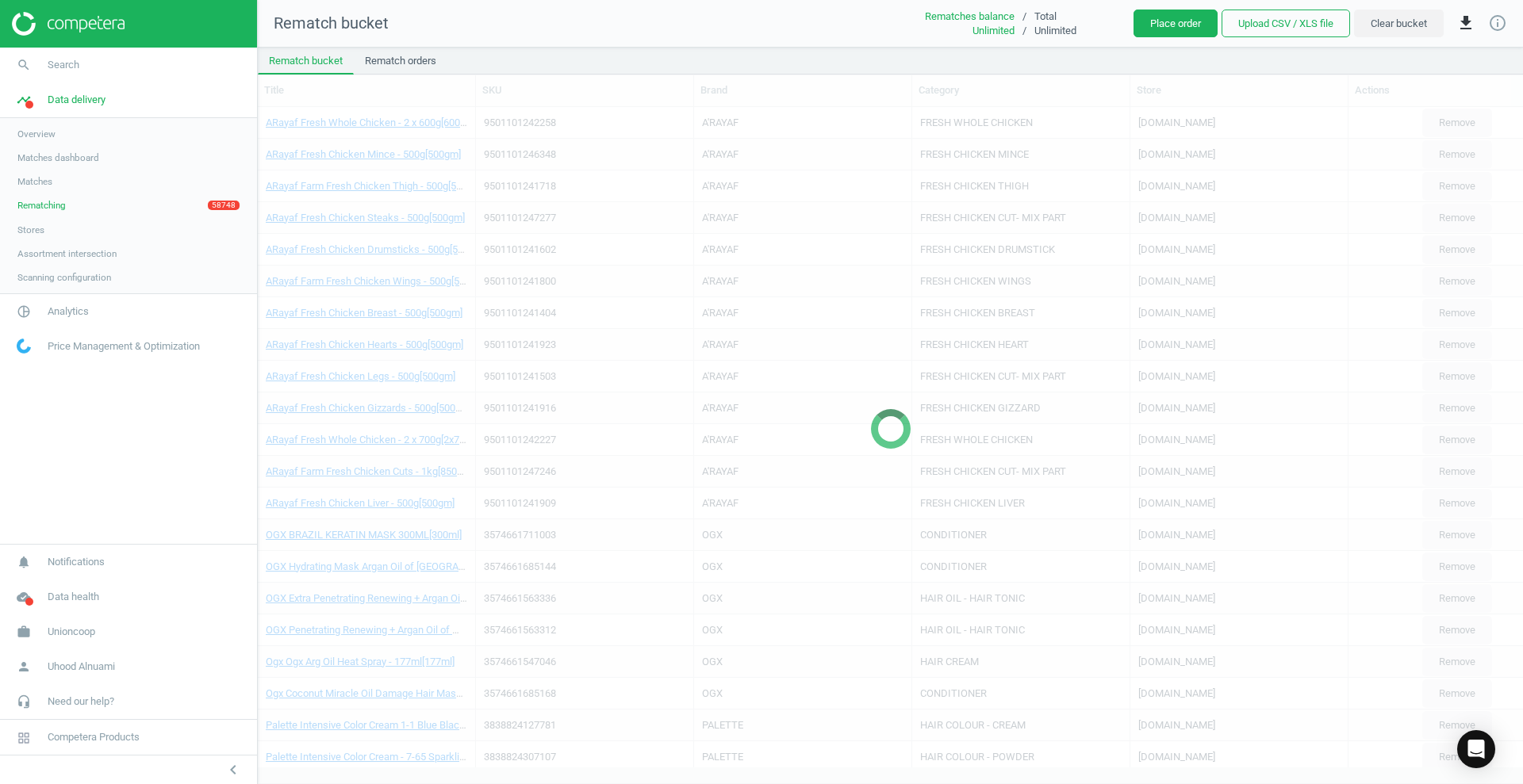
scroll to position [617, 1250]
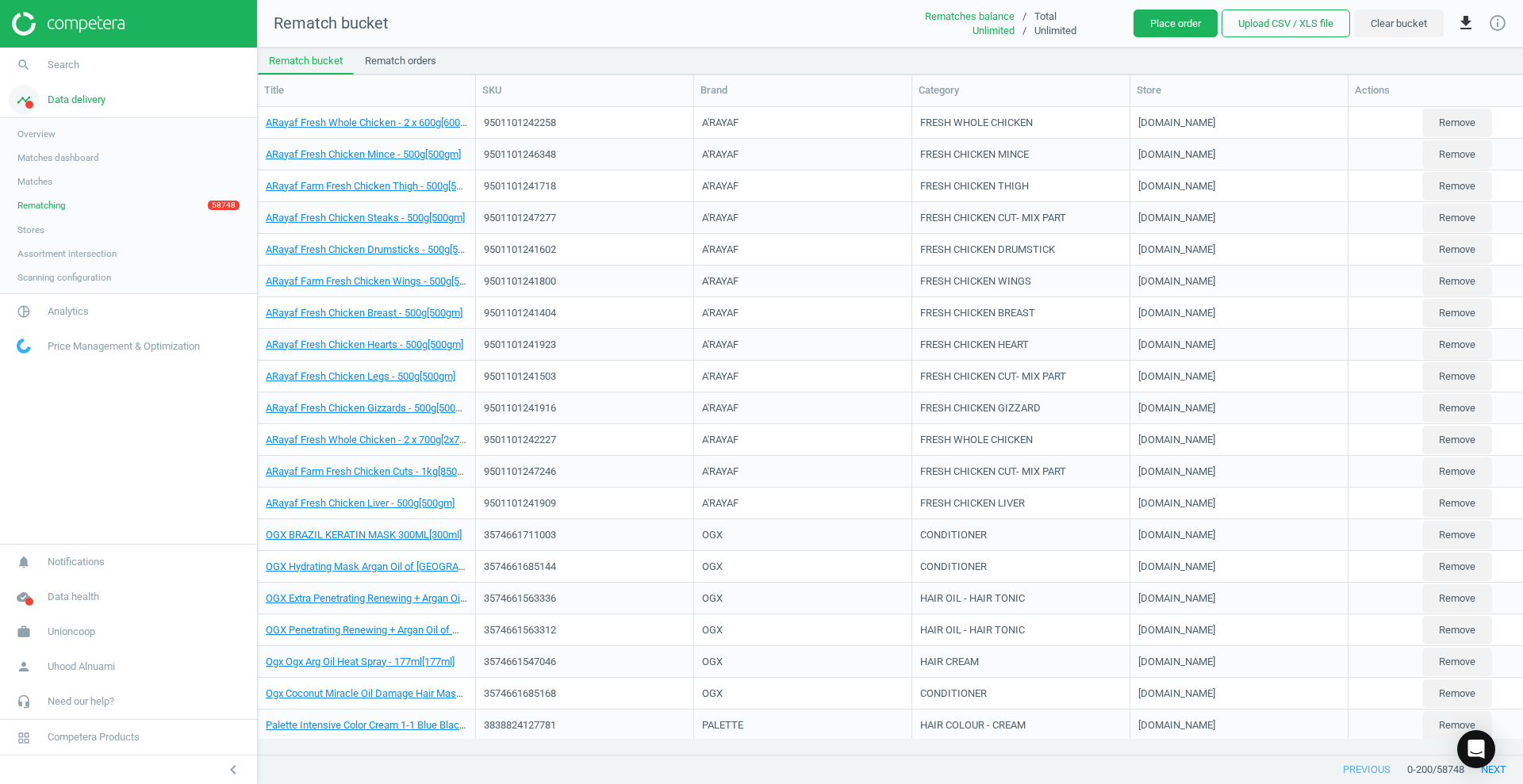
click at [46, 94] on span "timeline" at bounding box center [23, 99] width 48 height 35
click at [114, 143] on link "pie_chart_outlined Analytics" at bounding box center [128, 135] width 257 height 35
click at [92, 164] on link "Overview" at bounding box center [128, 169] width 257 height 23
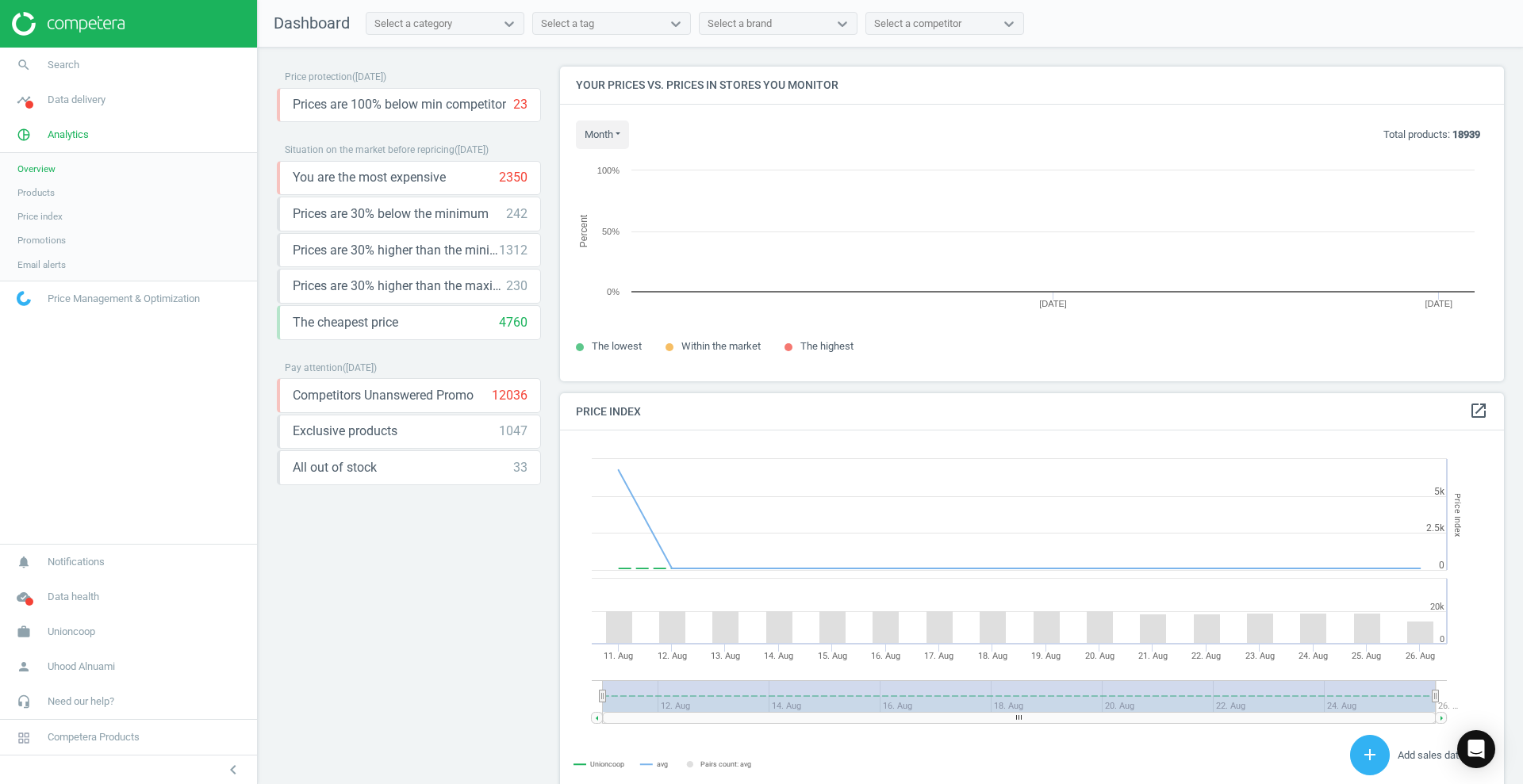
scroll to position [396, 960]
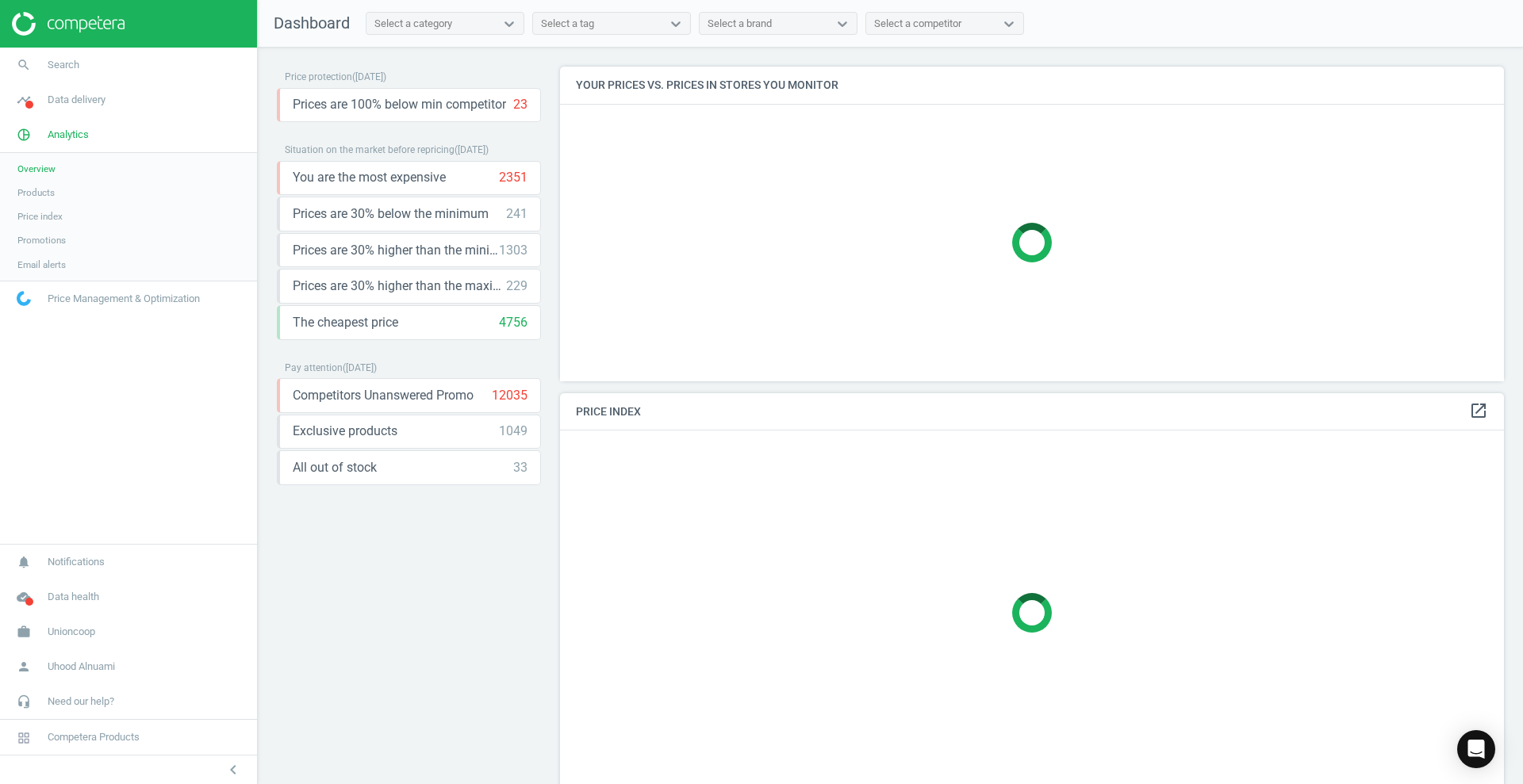
click at [31, 195] on span "Products" at bounding box center [35, 192] width 37 height 13
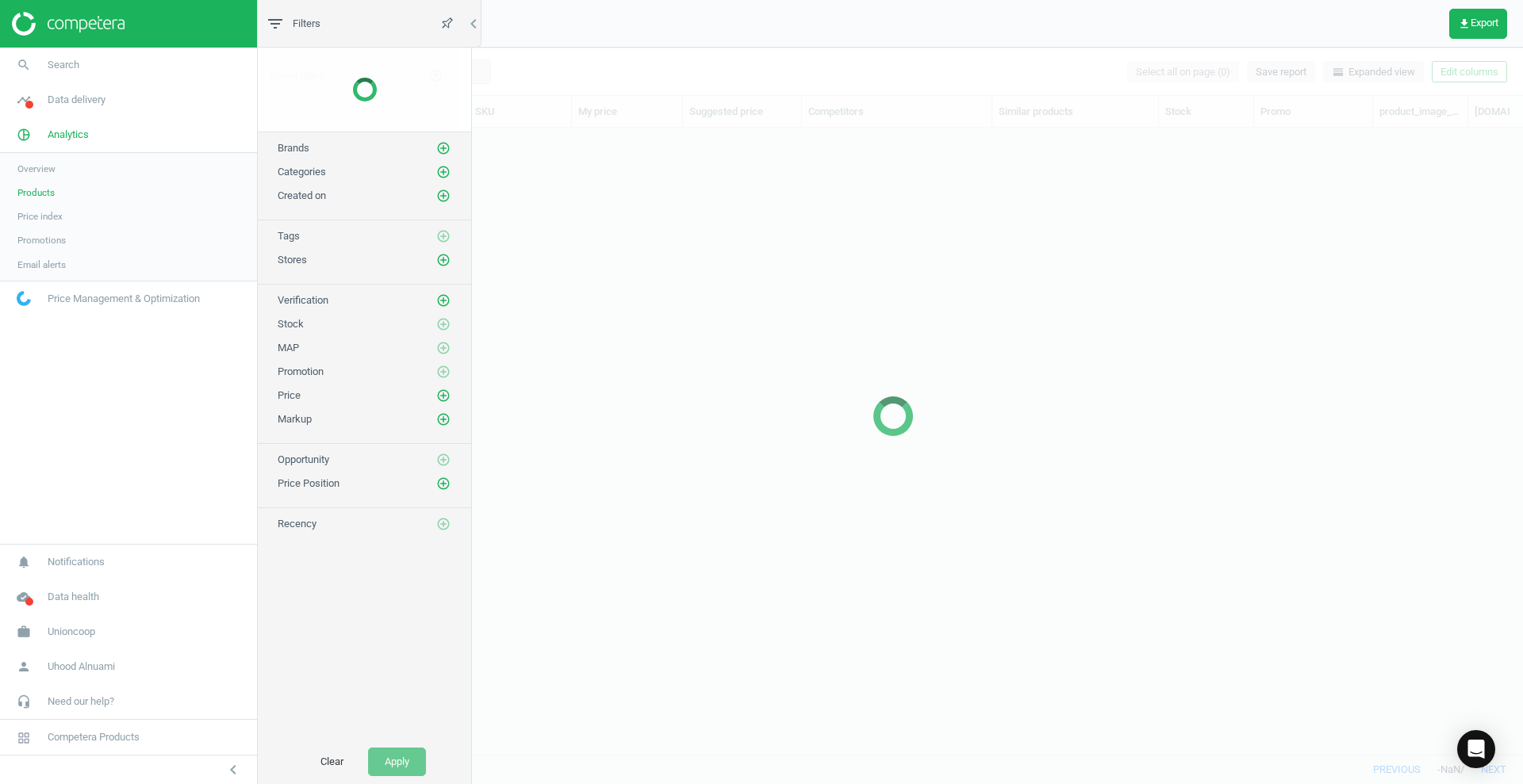
scroll to position [596, 1246]
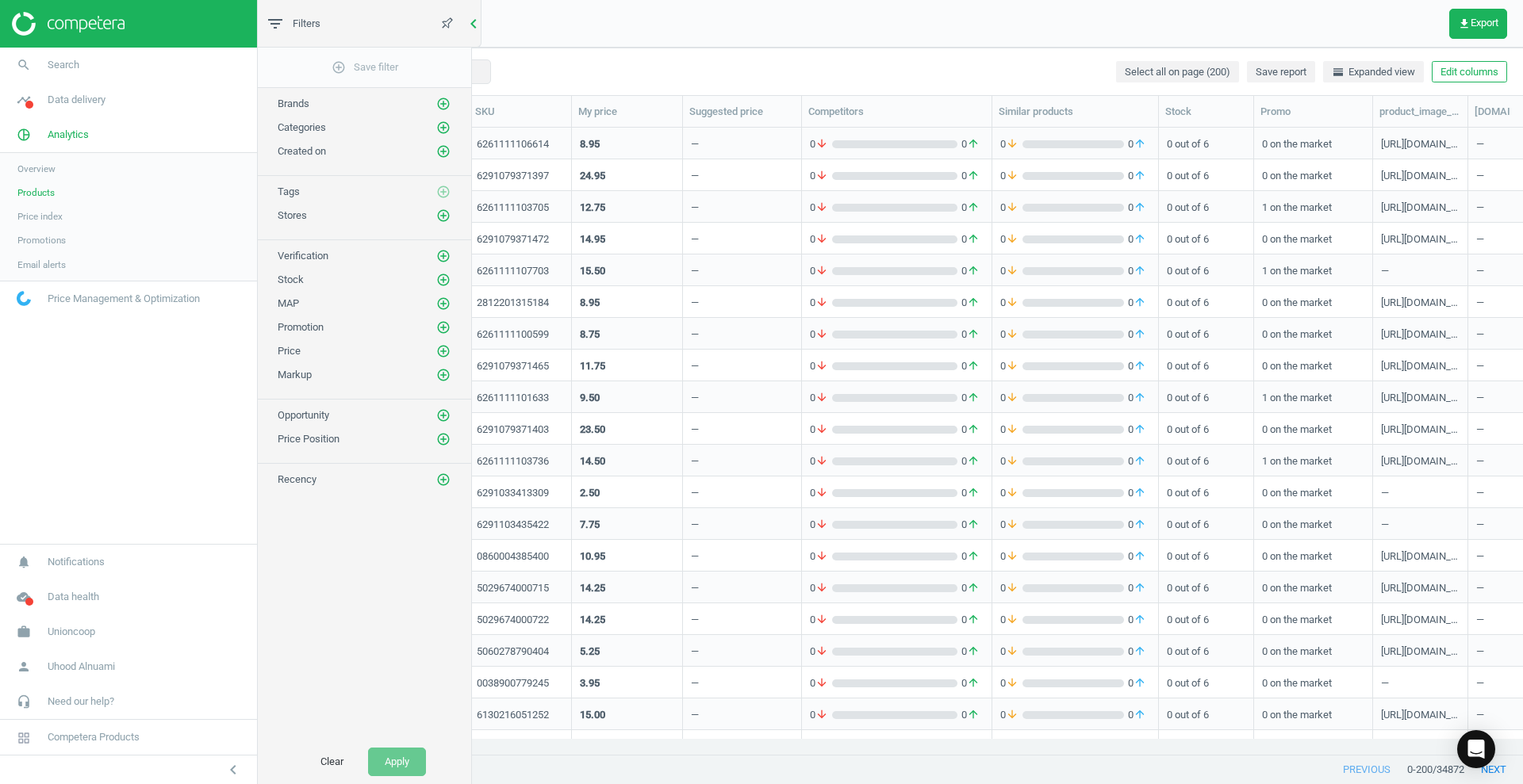
click at [481, 25] on icon "chevron_left" at bounding box center [473, 23] width 19 height 19
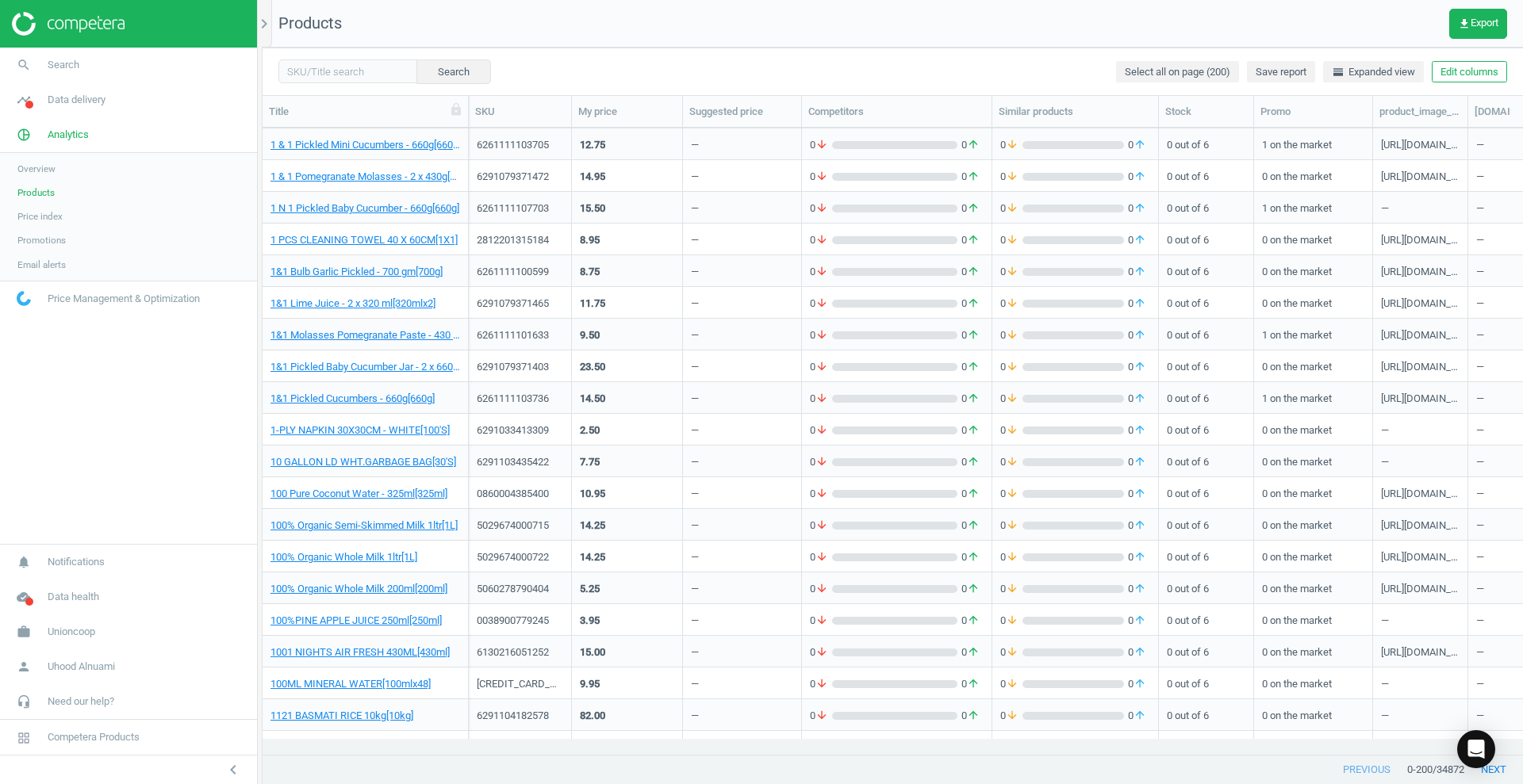
scroll to position [0, 0]
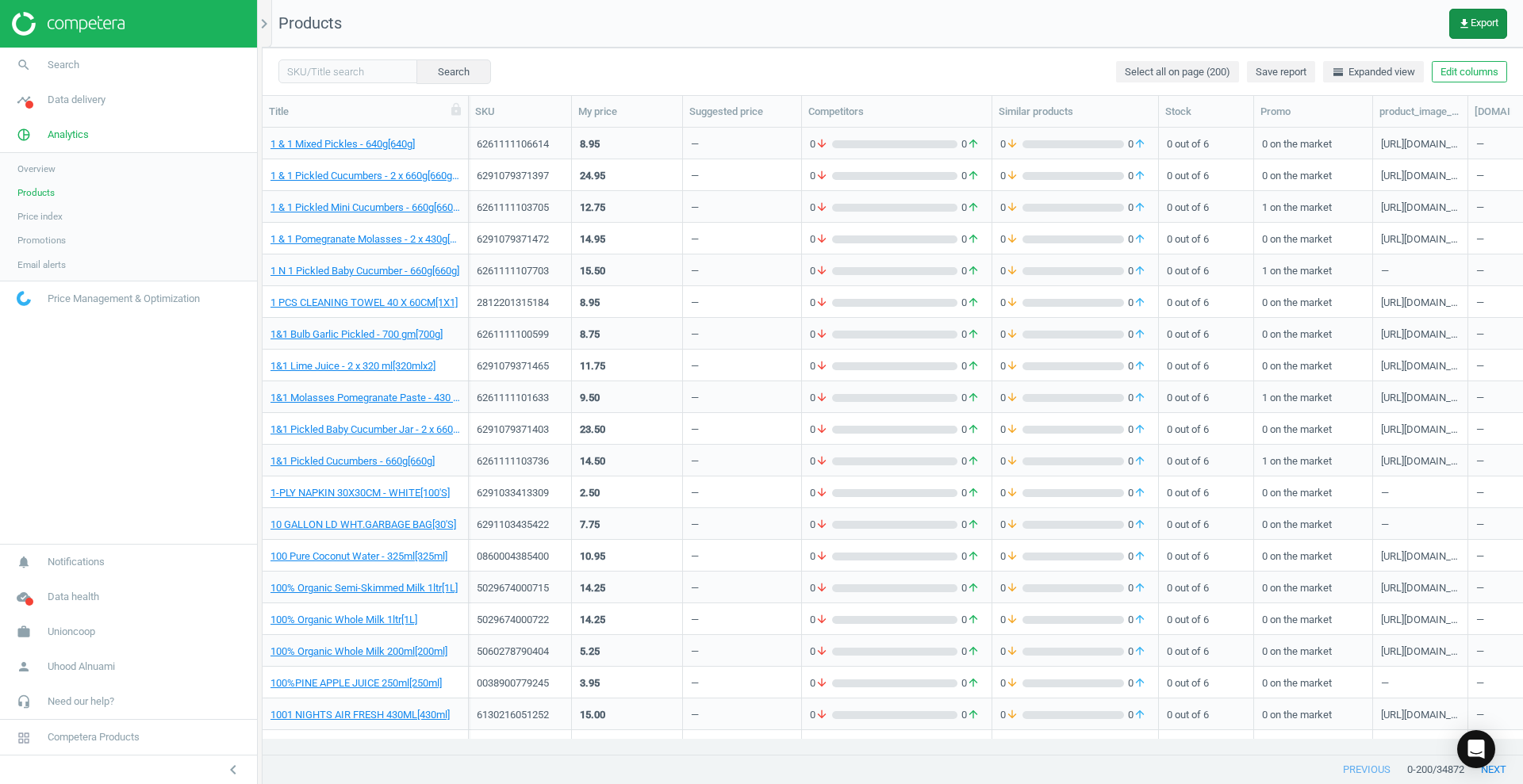
click at [1474, 13] on button "get_app Export" at bounding box center [1478, 23] width 58 height 30
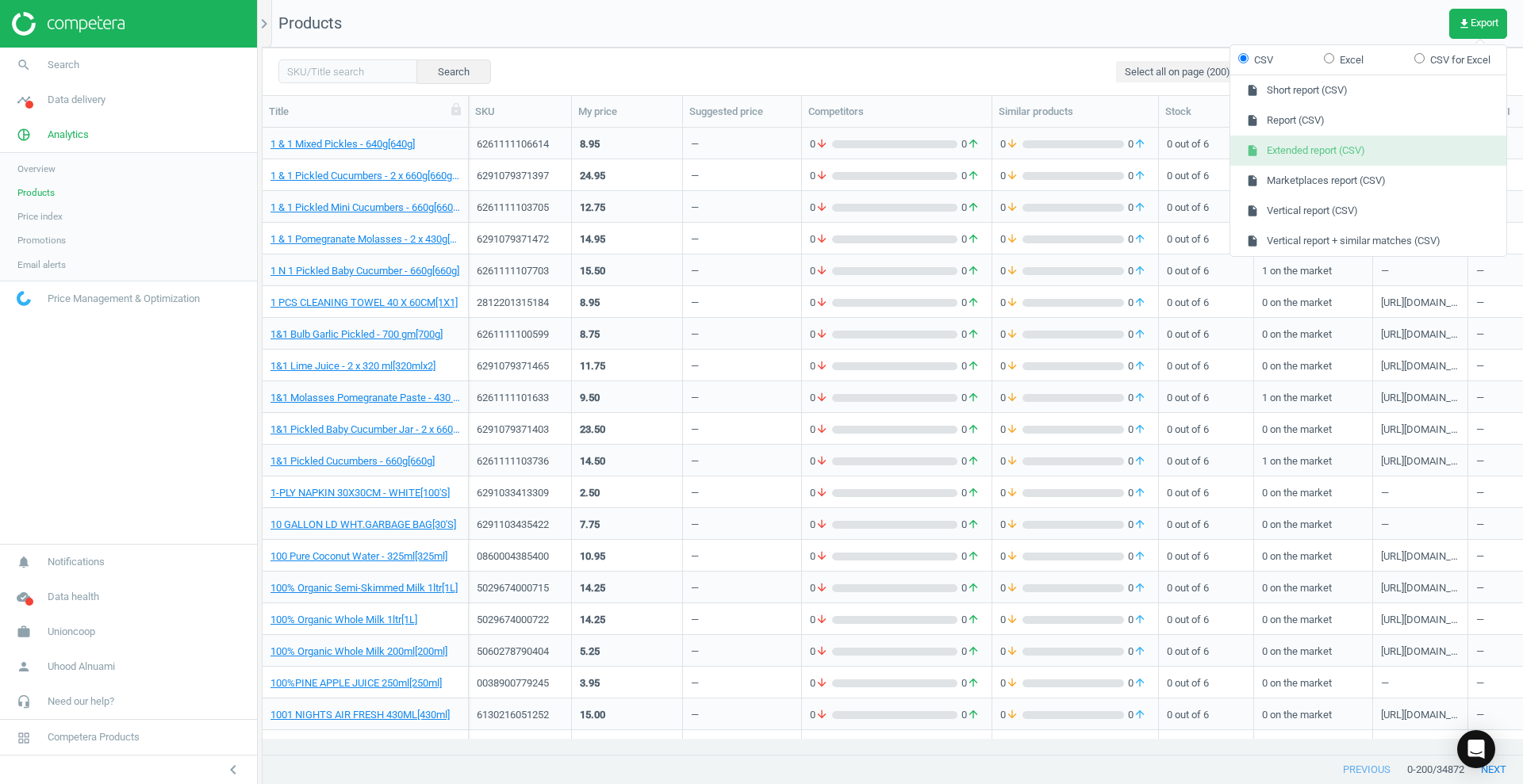
click at [1253, 157] on button "insert_drive_file Extended report (CSV)" at bounding box center [1369, 150] width 276 height 30
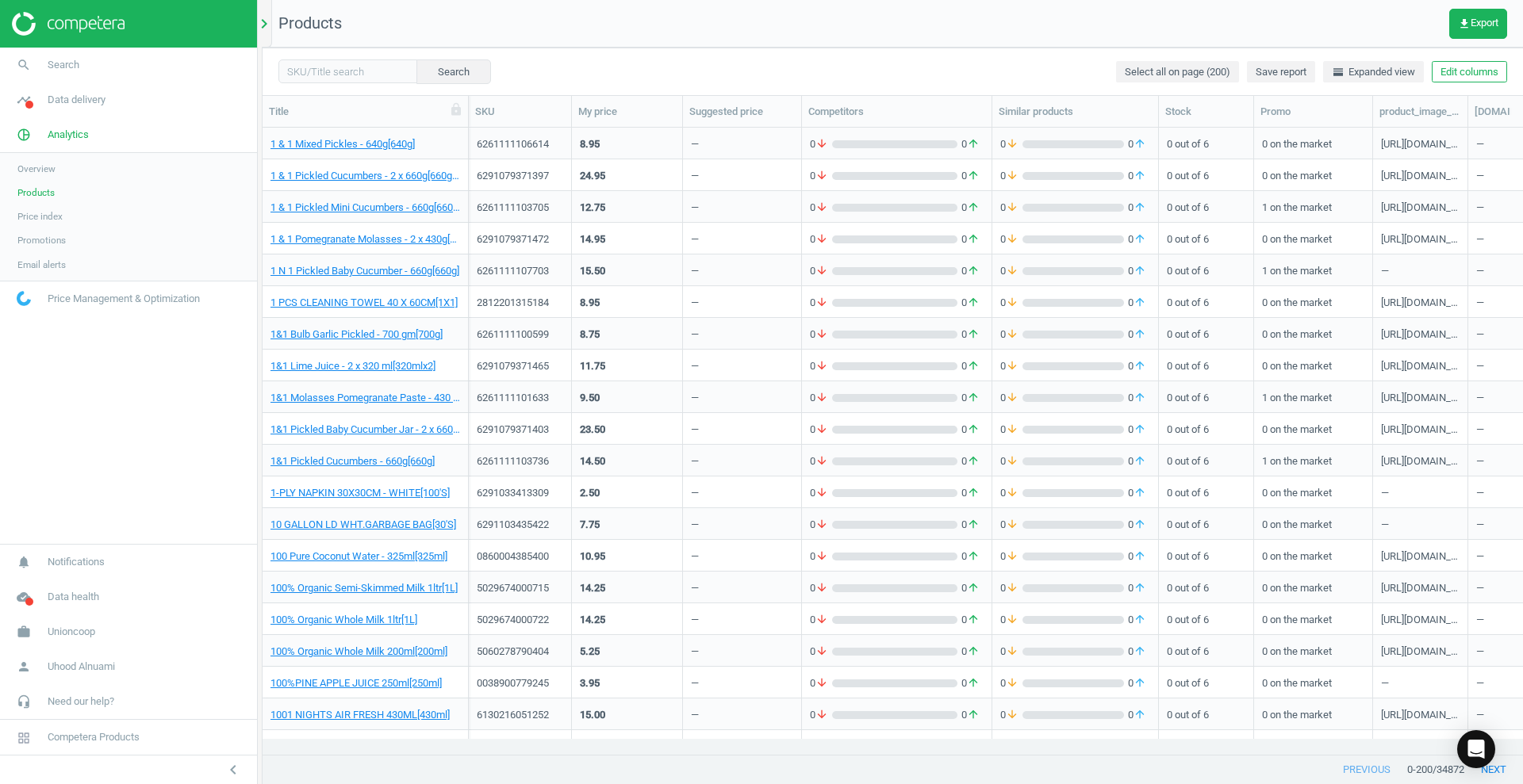
click at [266, 32] on icon "chevron_right" at bounding box center [264, 23] width 19 height 19
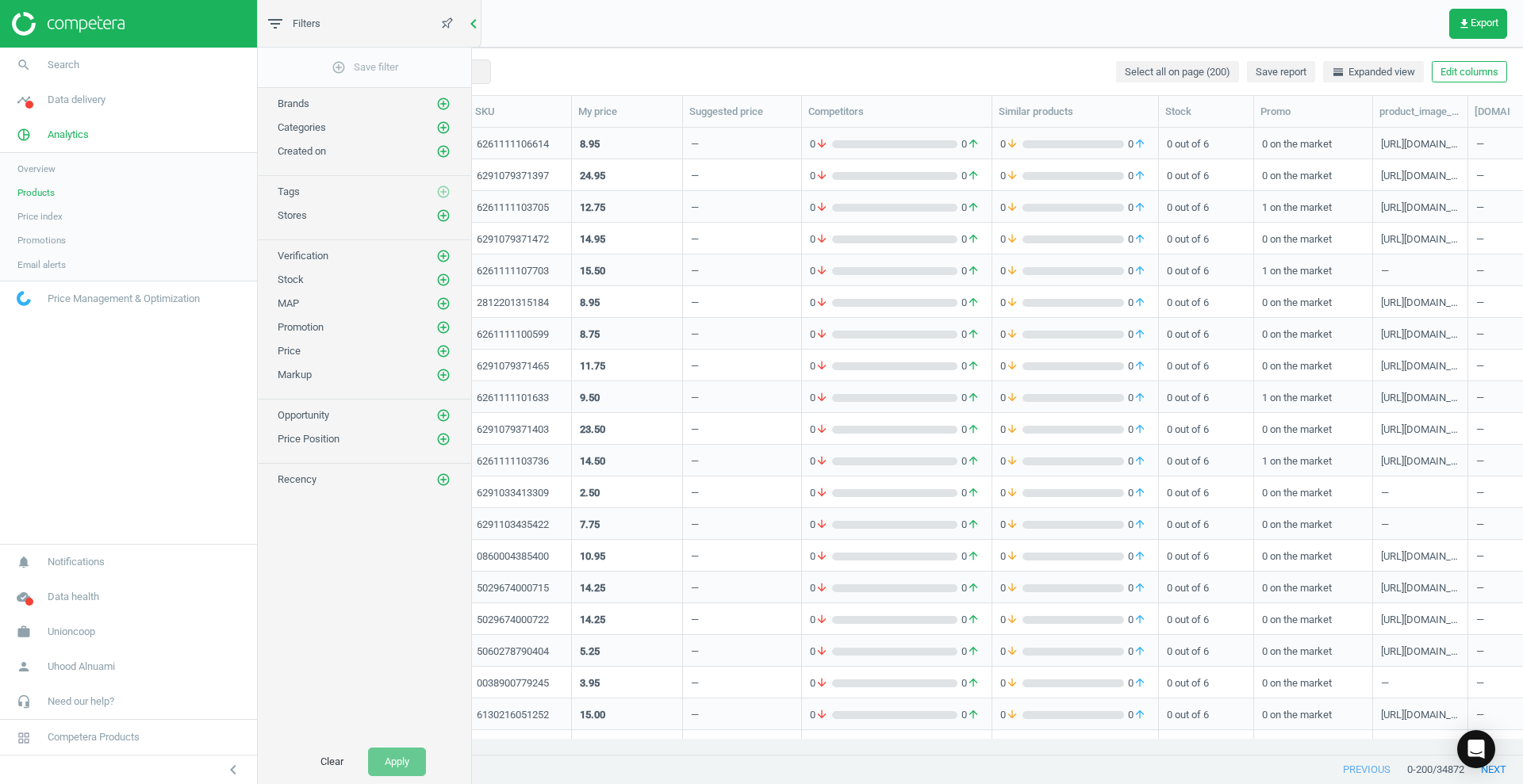
click at [472, 16] on icon "chevron_left" at bounding box center [473, 23] width 19 height 19
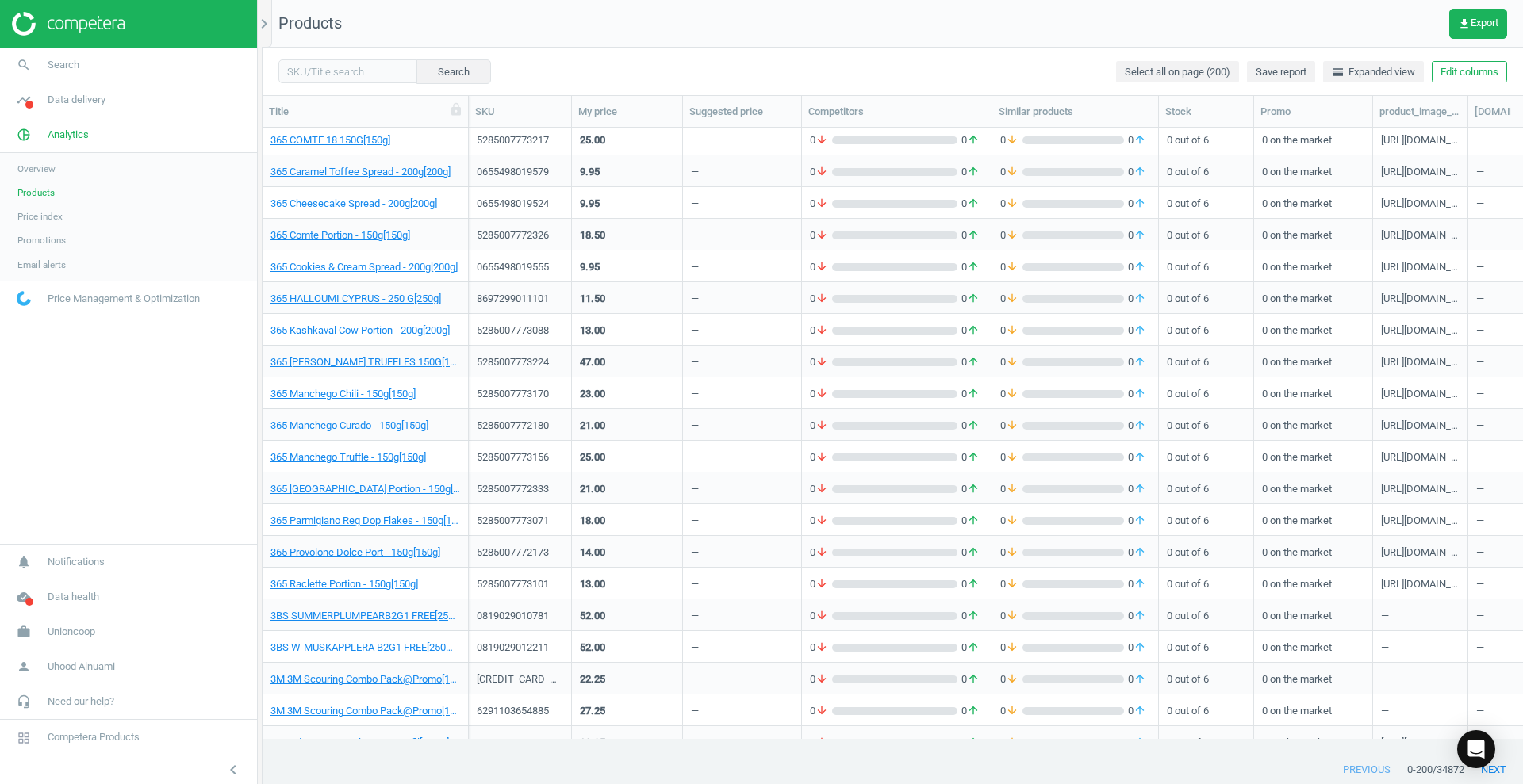
scroll to position [1685, 0]
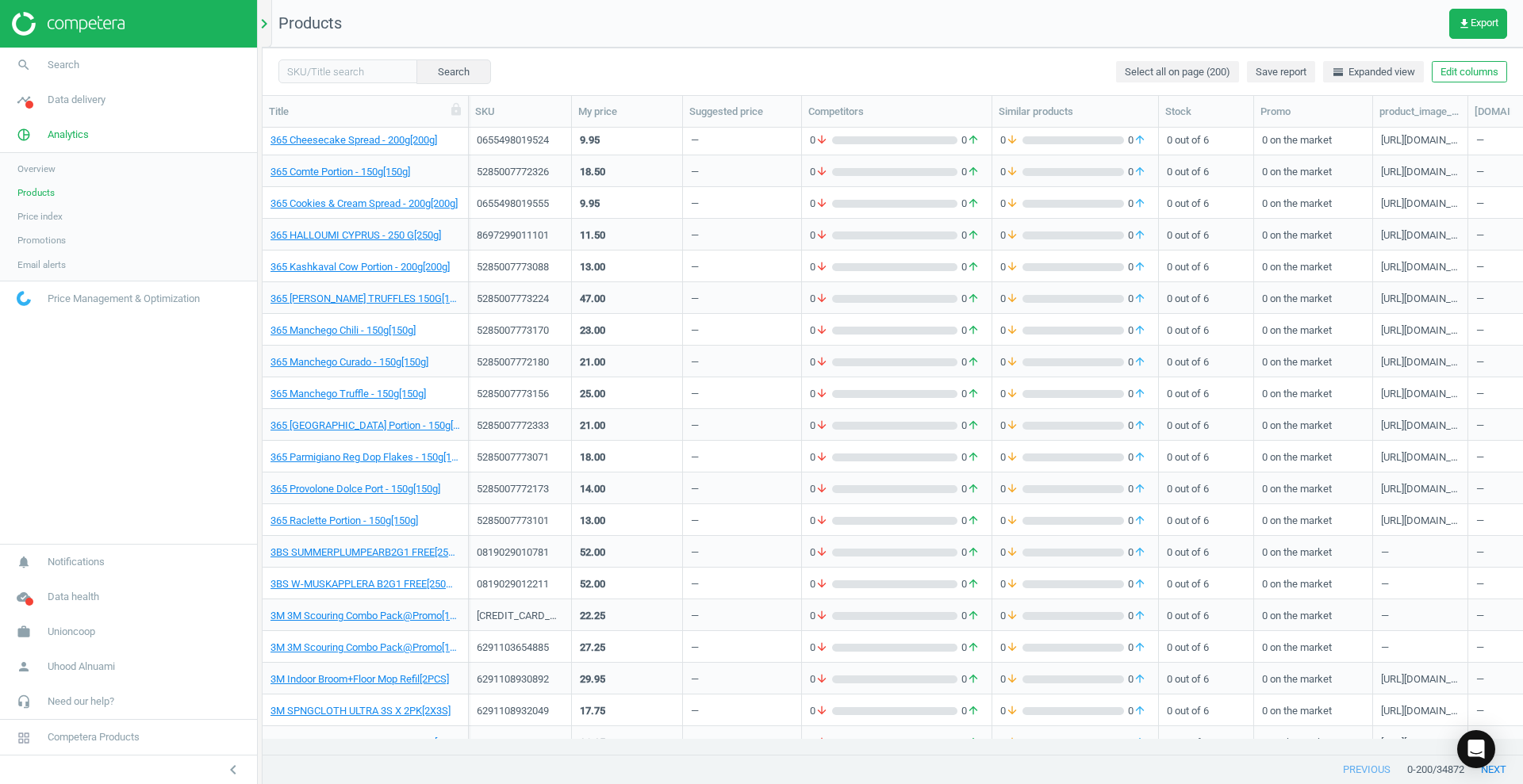
click at [266, 26] on icon "chevron_right" at bounding box center [264, 23] width 19 height 19
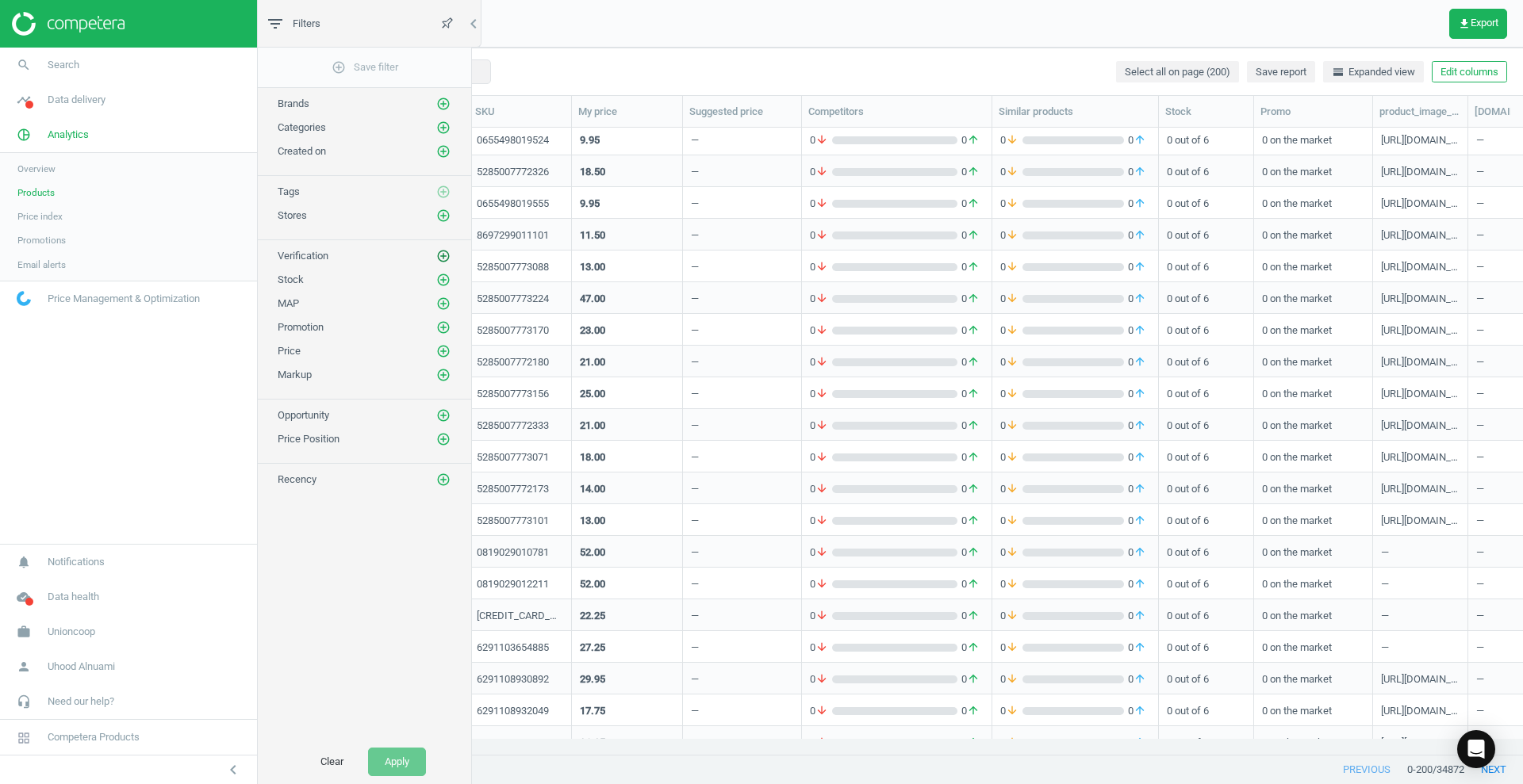
click at [446, 250] on icon "add_circle_outline" at bounding box center [444, 257] width 14 height 14
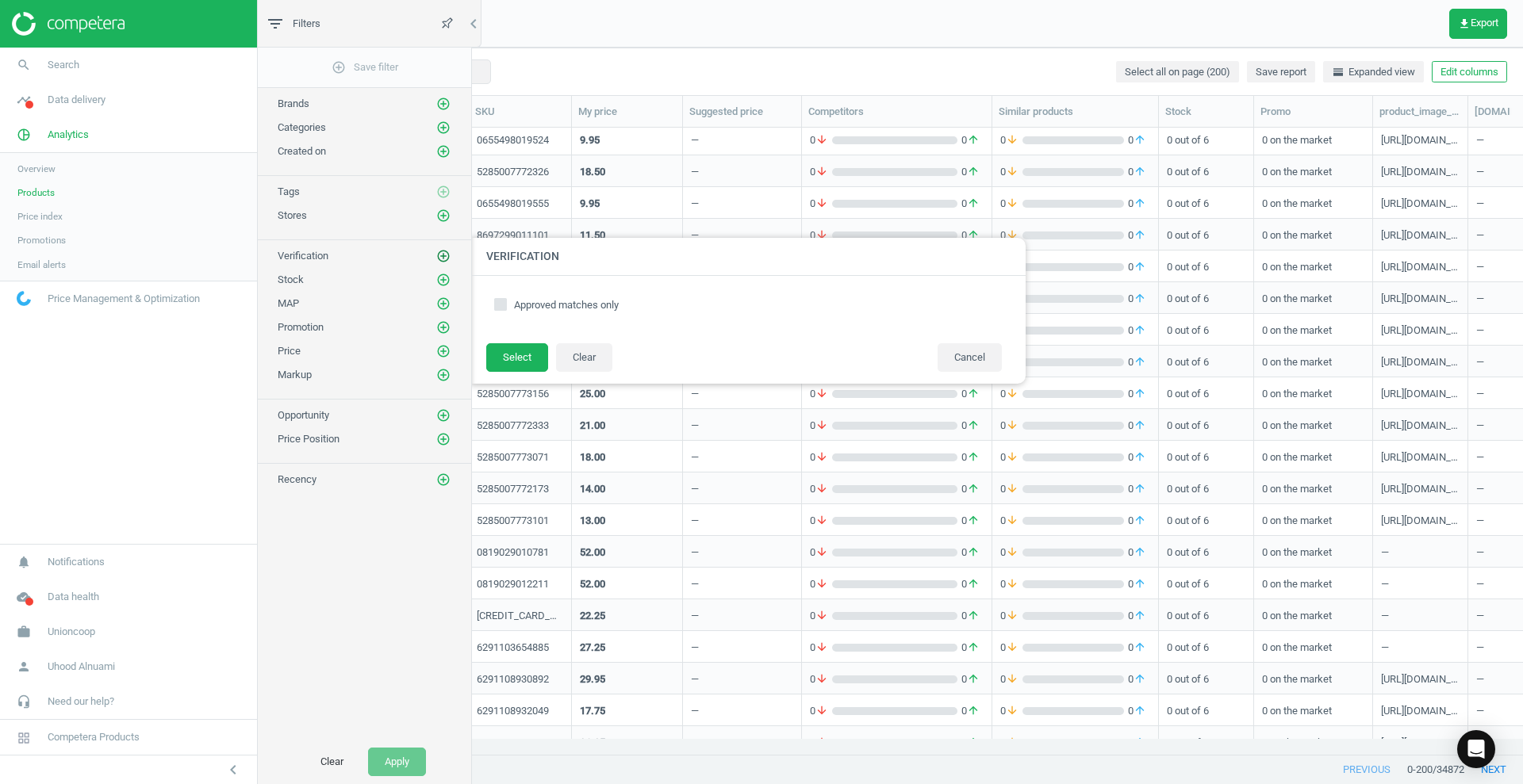
click at [446, 250] on icon "add_circle_outline" at bounding box center [444, 257] width 14 height 14
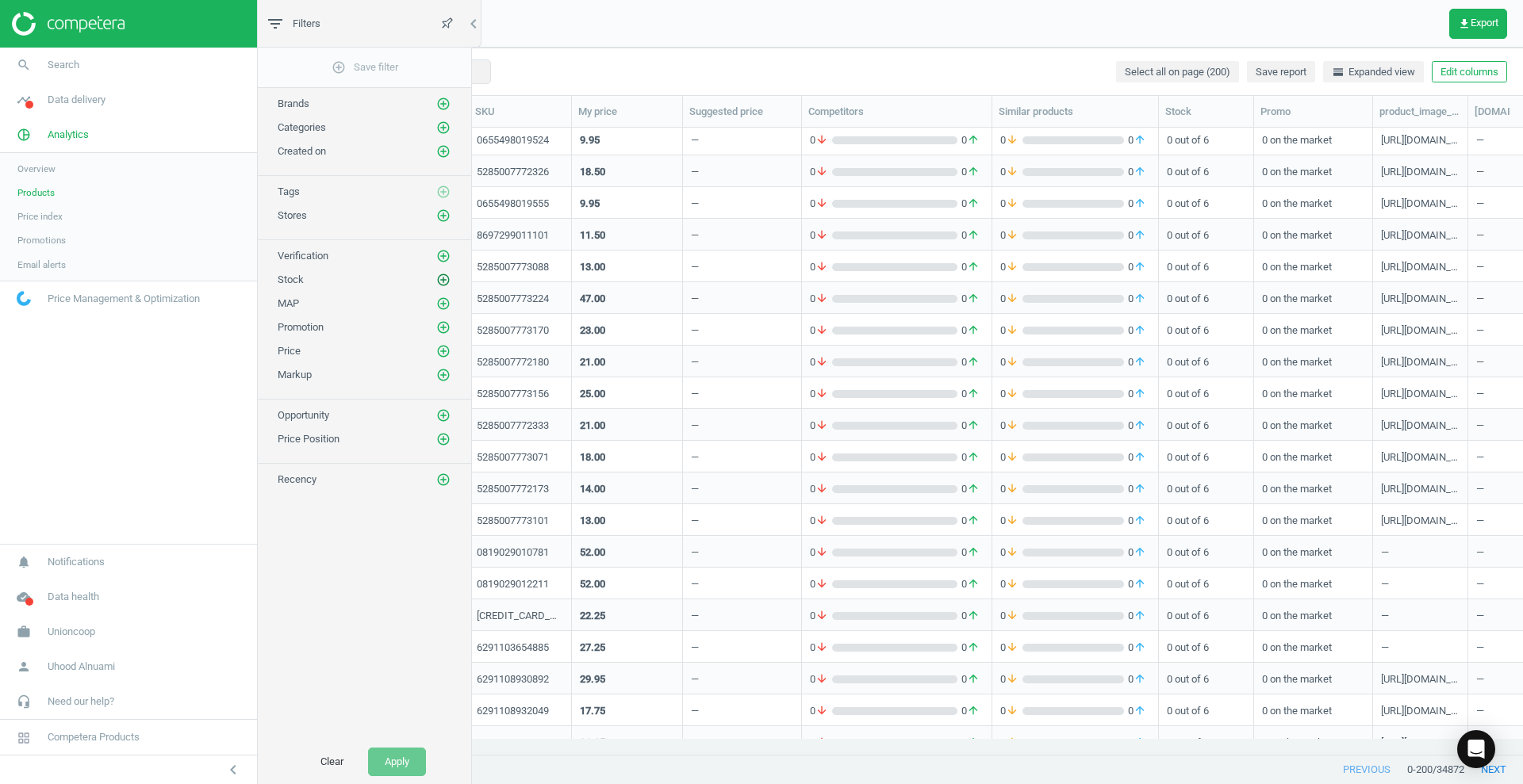
click at [445, 281] on icon "add_circle_outline" at bounding box center [444, 280] width 14 height 14
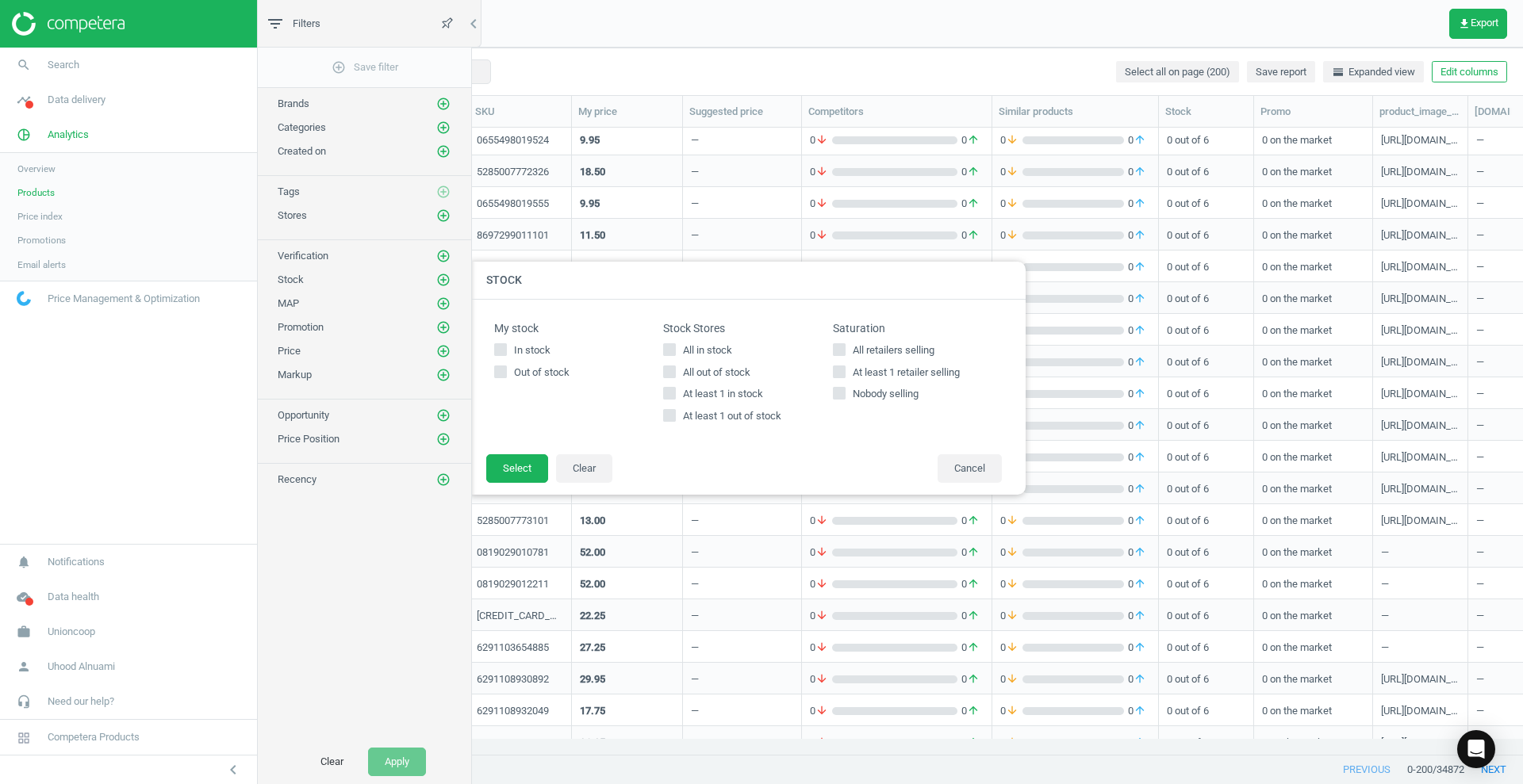
click at [844, 375] on input "At least 1 retailer selling" at bounding box center [838, 371] width 10 height 10
checkbox input "true"
click at [530, 466] on button "Select" at bounding box center [517, 469] width 61 height 29
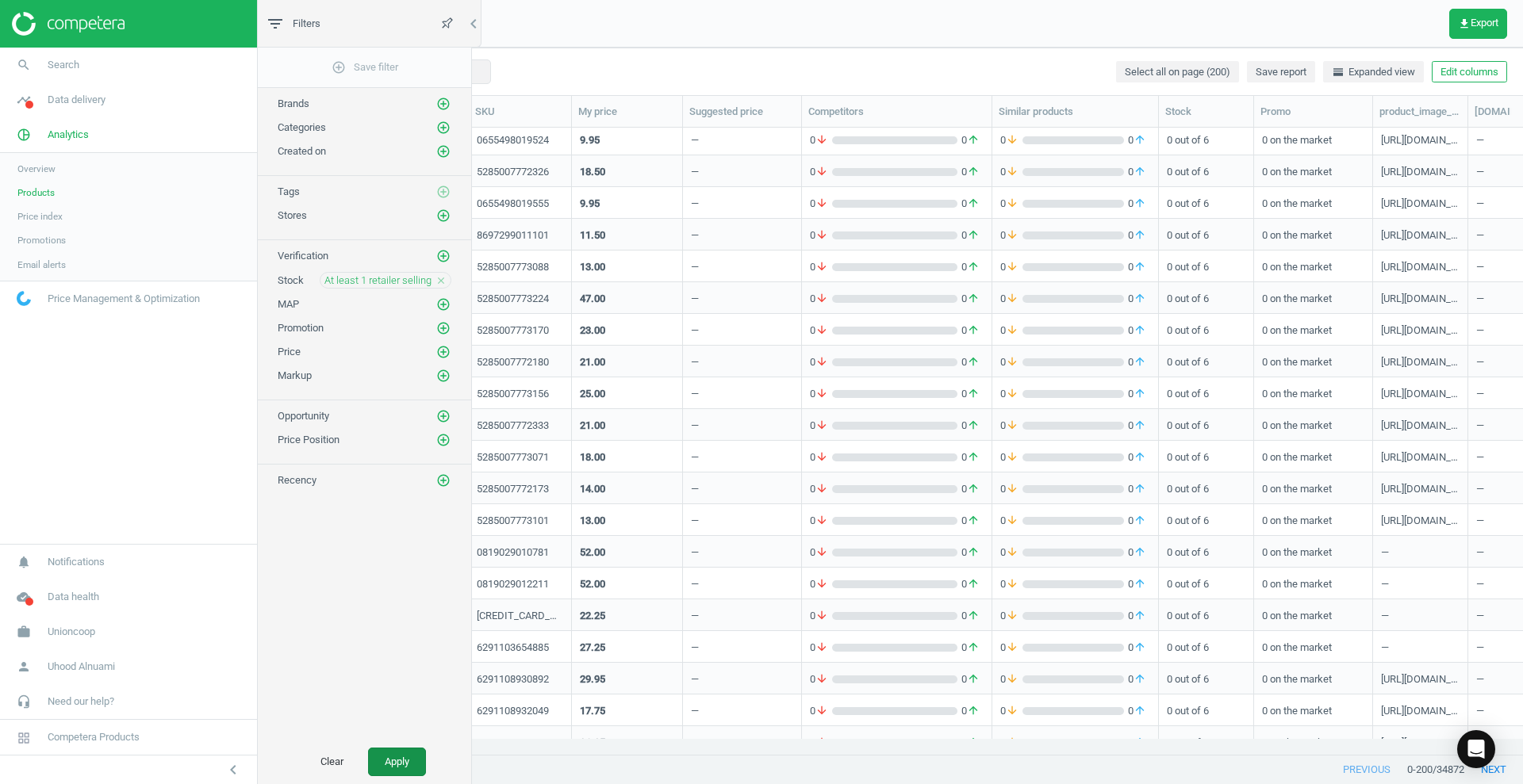
click at [413, 758] on button "Apply" at bounding box center [397, 762] width 58 height 29
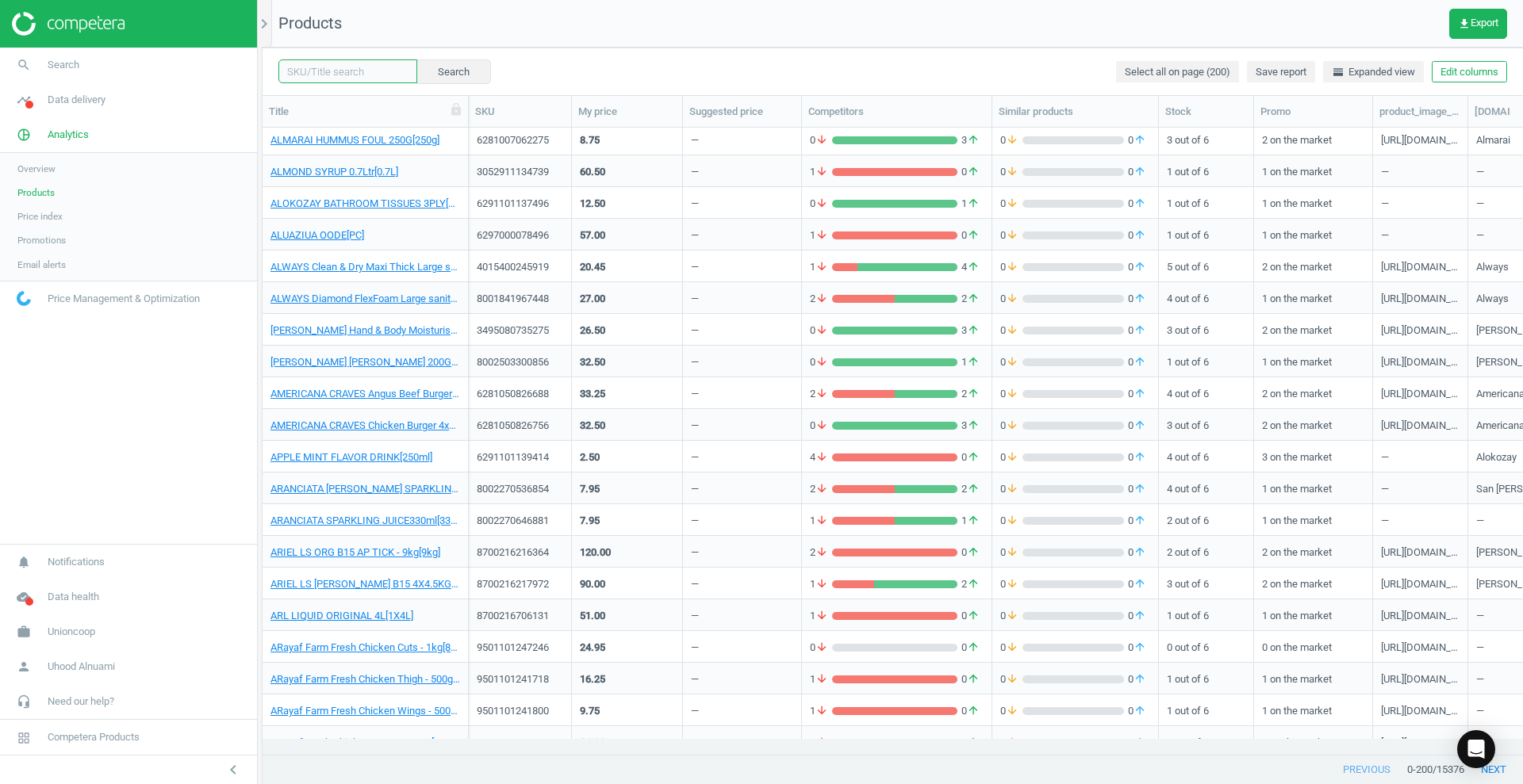
click at [319, 69] on input "text" at bounding box center [348, 71] width 139 height 23
paste input "5000159461085"
type input "5000159461085"
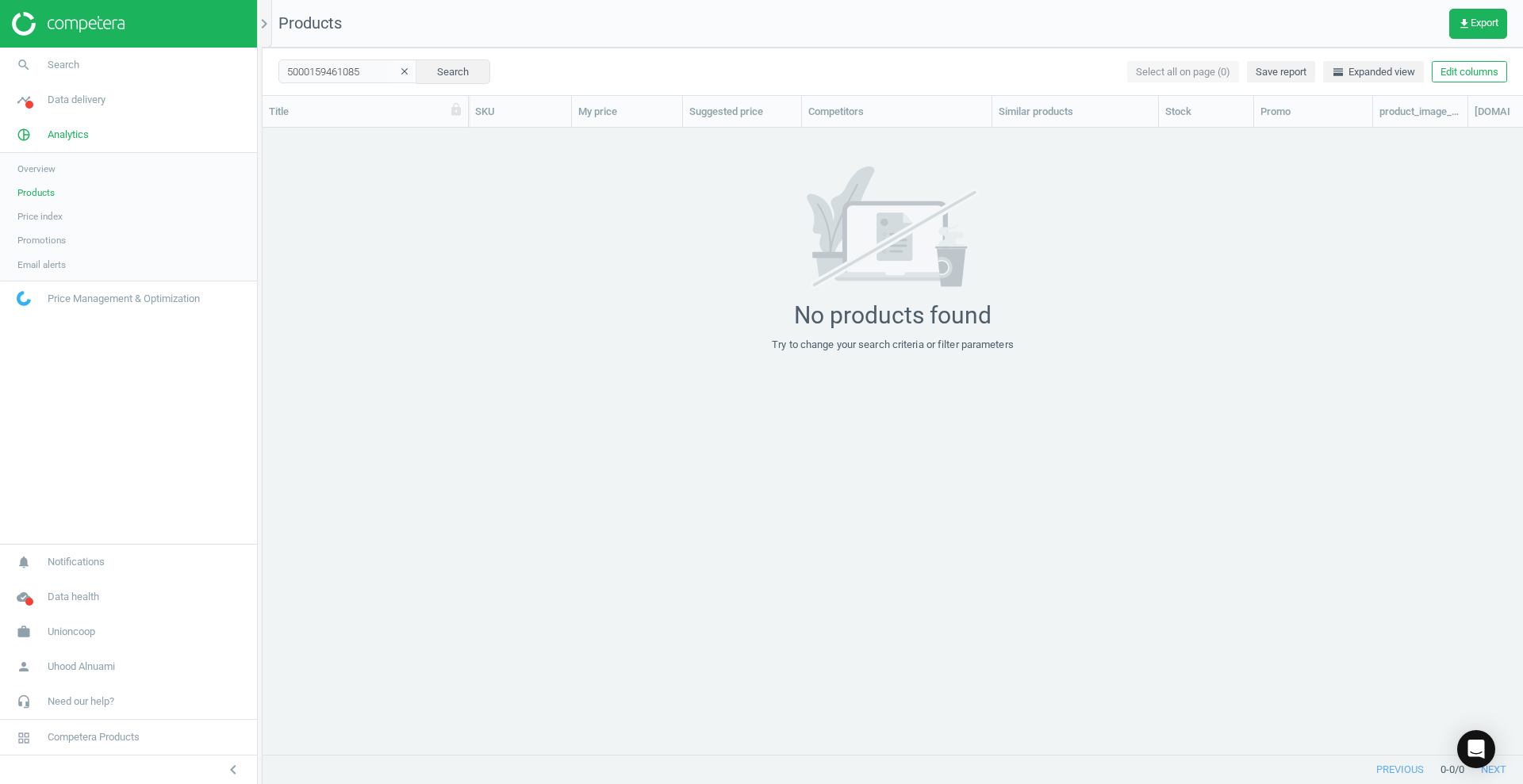
click at [52, 159] on link "Overview" at bounding box center [128, 169] width 257 height 23
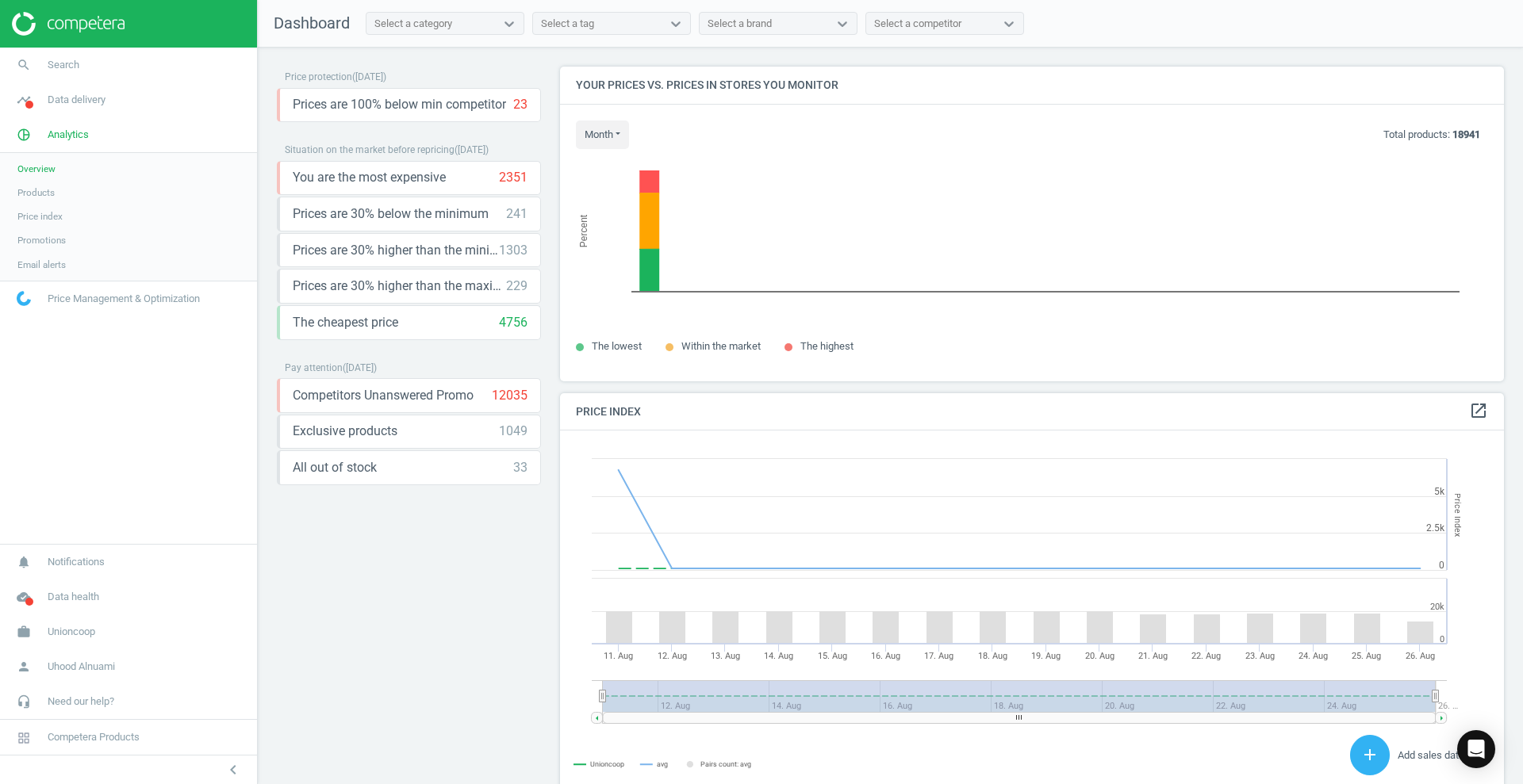
scroll to position [396, 960]
click at [67, 238] on link "Promotions" at bounding box center [128, 240] width 257 height 23
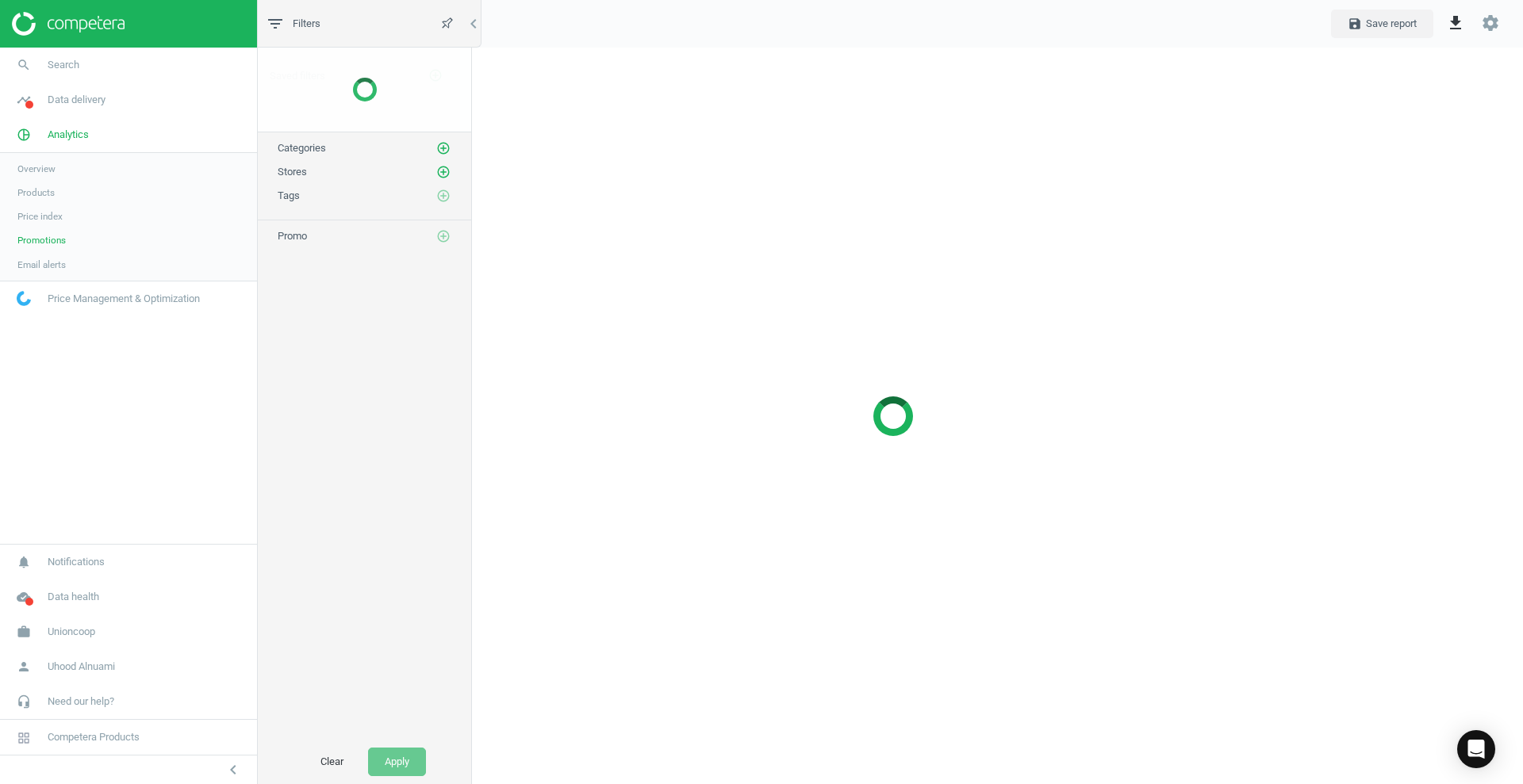
scroll to position [768, 1292]
click at [49, 214] on span "Price index" at bounding box center [40, 217] width 45 height 13
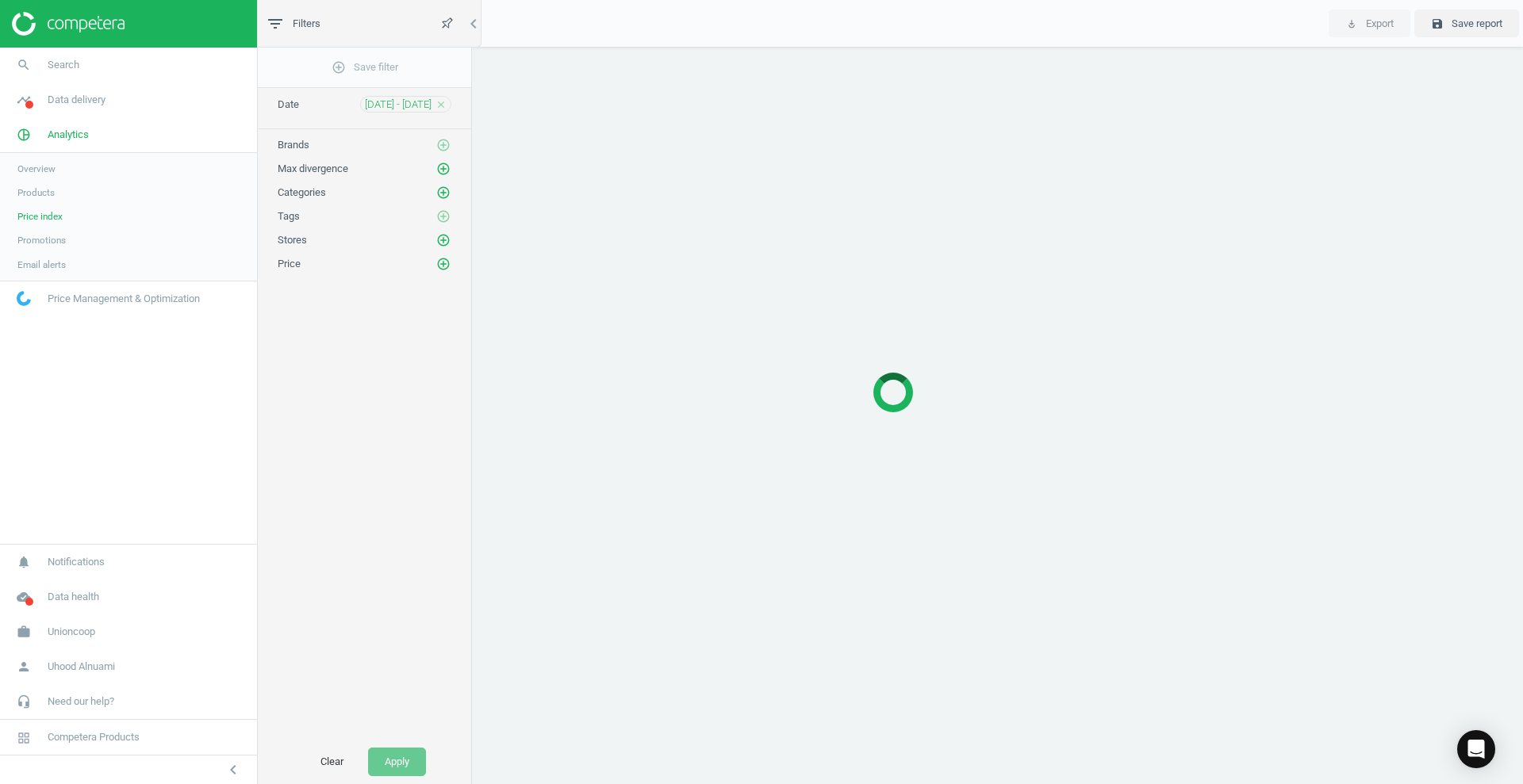
click at [51, 192] on span "Products" at bounding box center [35, 192] width 37 height 13
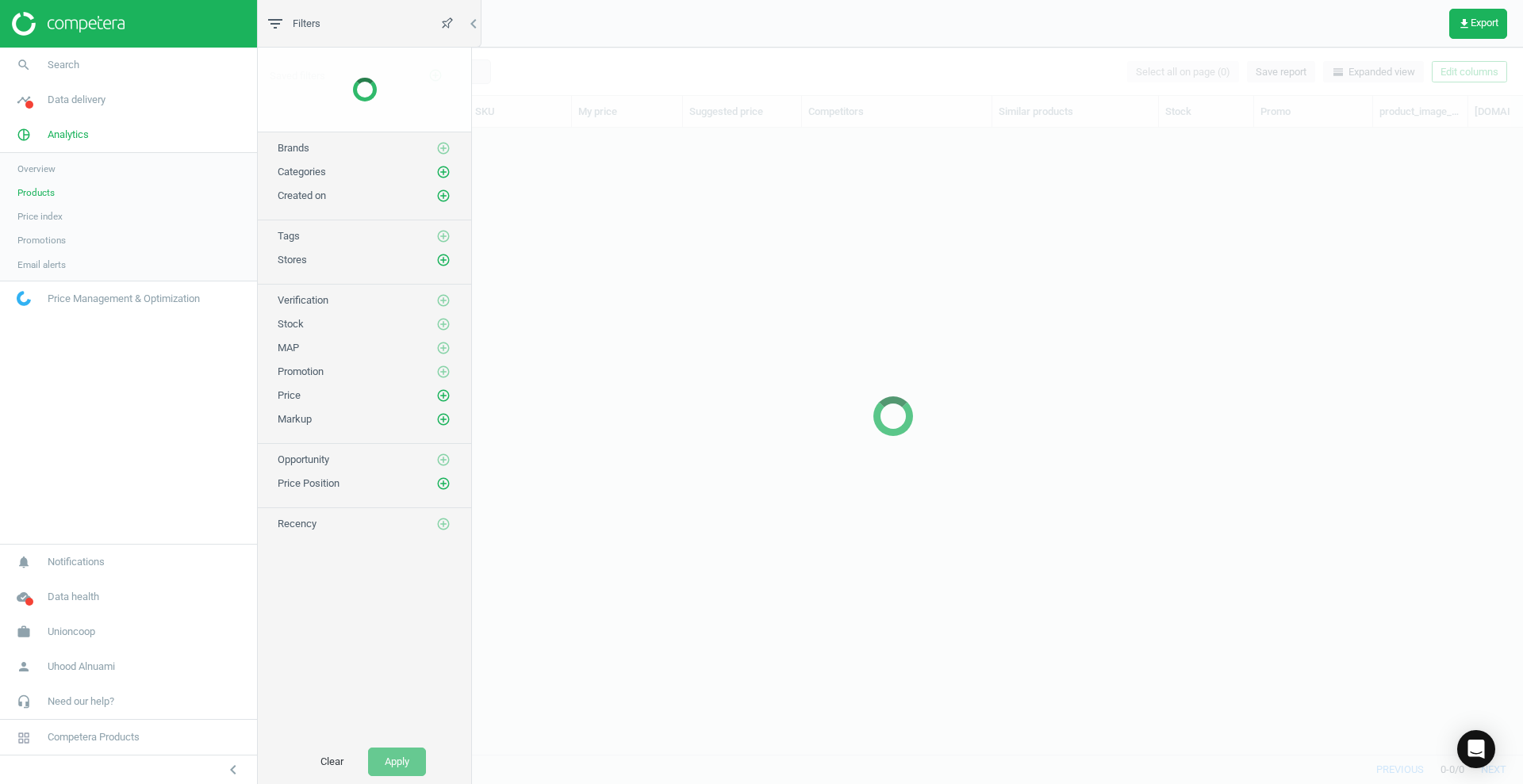
scroll to position [596, 1246]
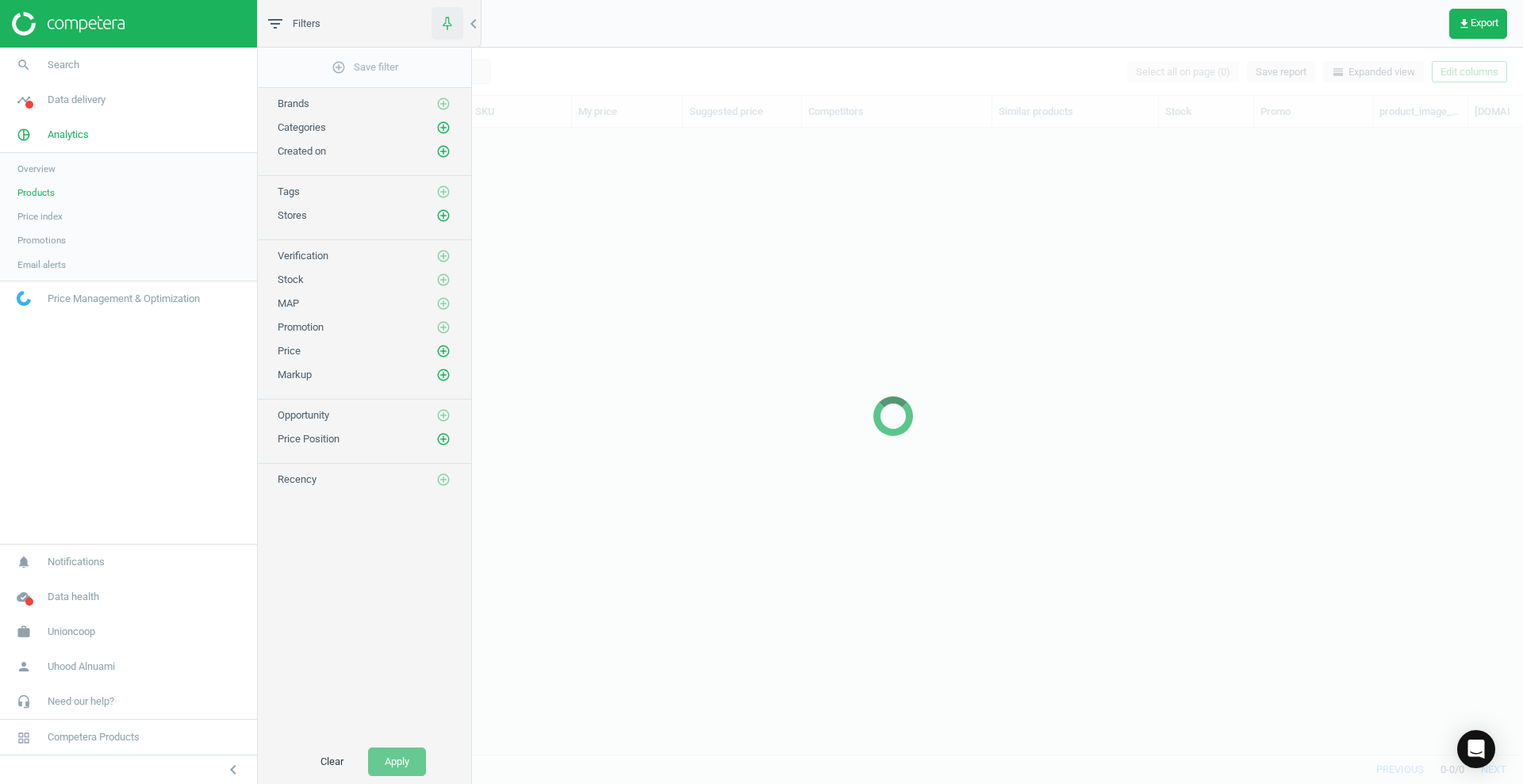
click at [460, 15] on button "button" at bounding box center [447, 23] width 32 height 33
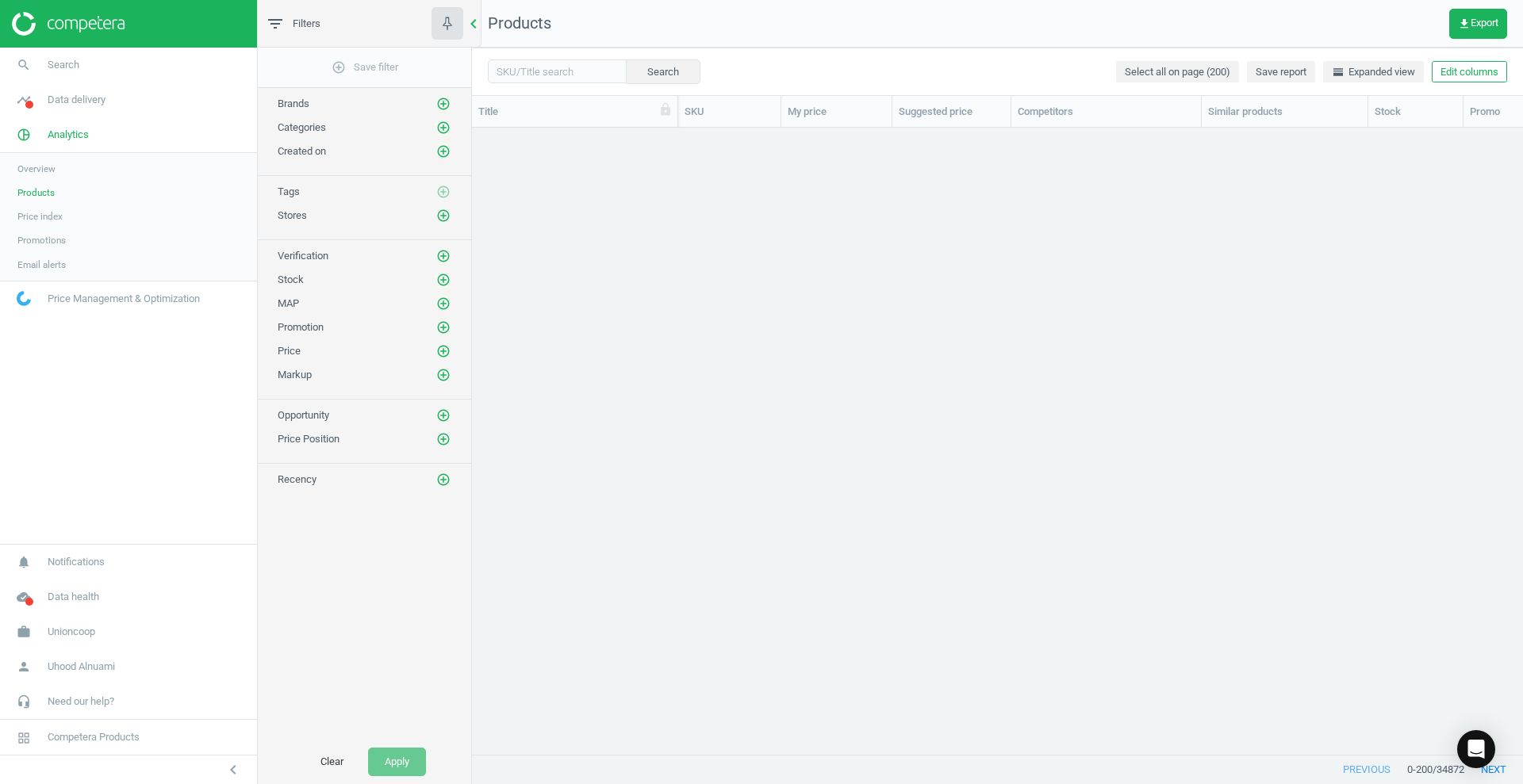
scroll to position [596, 1036]
click at [477, 9] on div "chevron_left" at bounding box center [476, 23] width 10 height 48
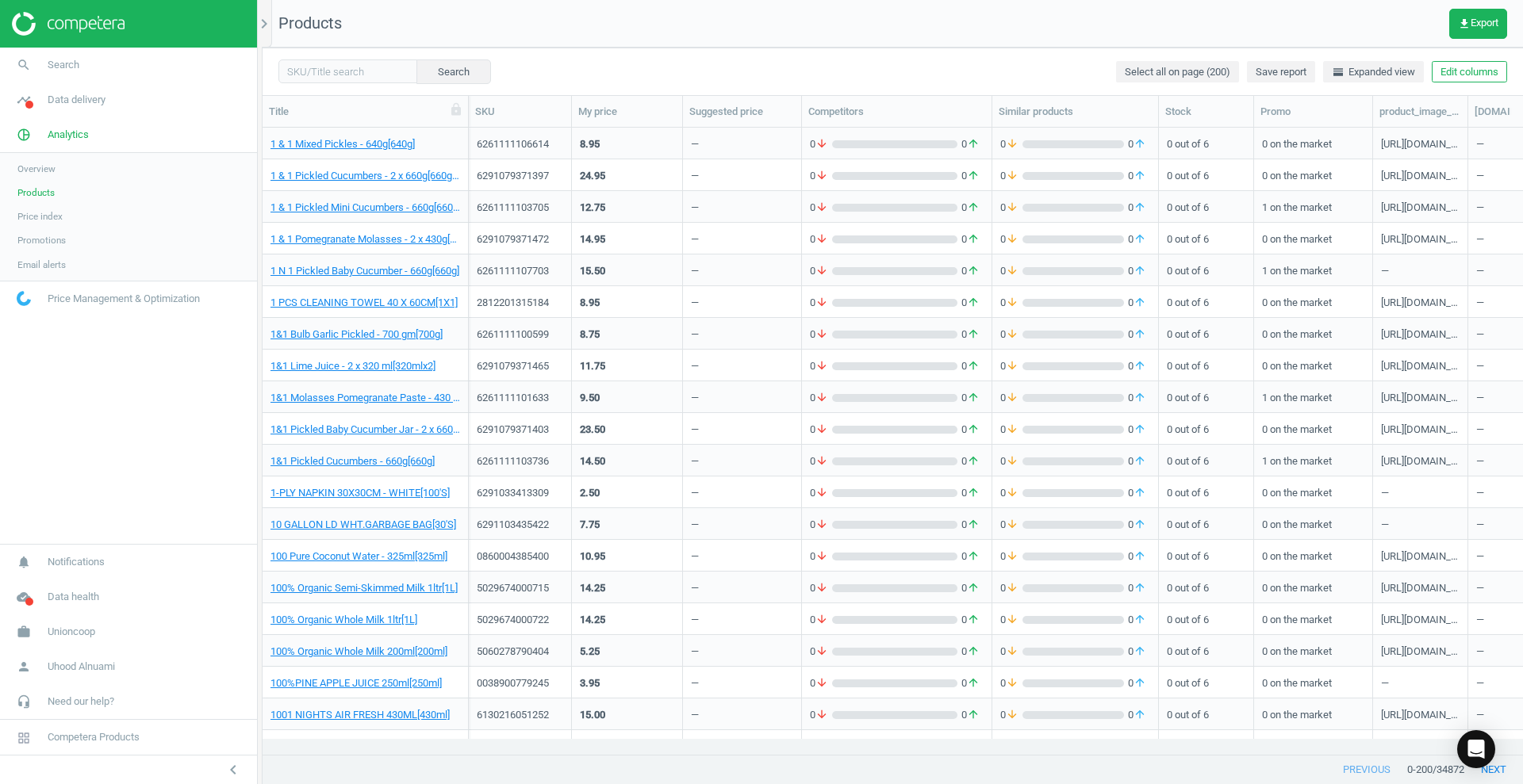
scroll to position [596, 1246]
click at [360, 71] on input "text" at bounding box center [348, 71] width 139 height 23
paste input "5000159461085"
type input "5000159461085"
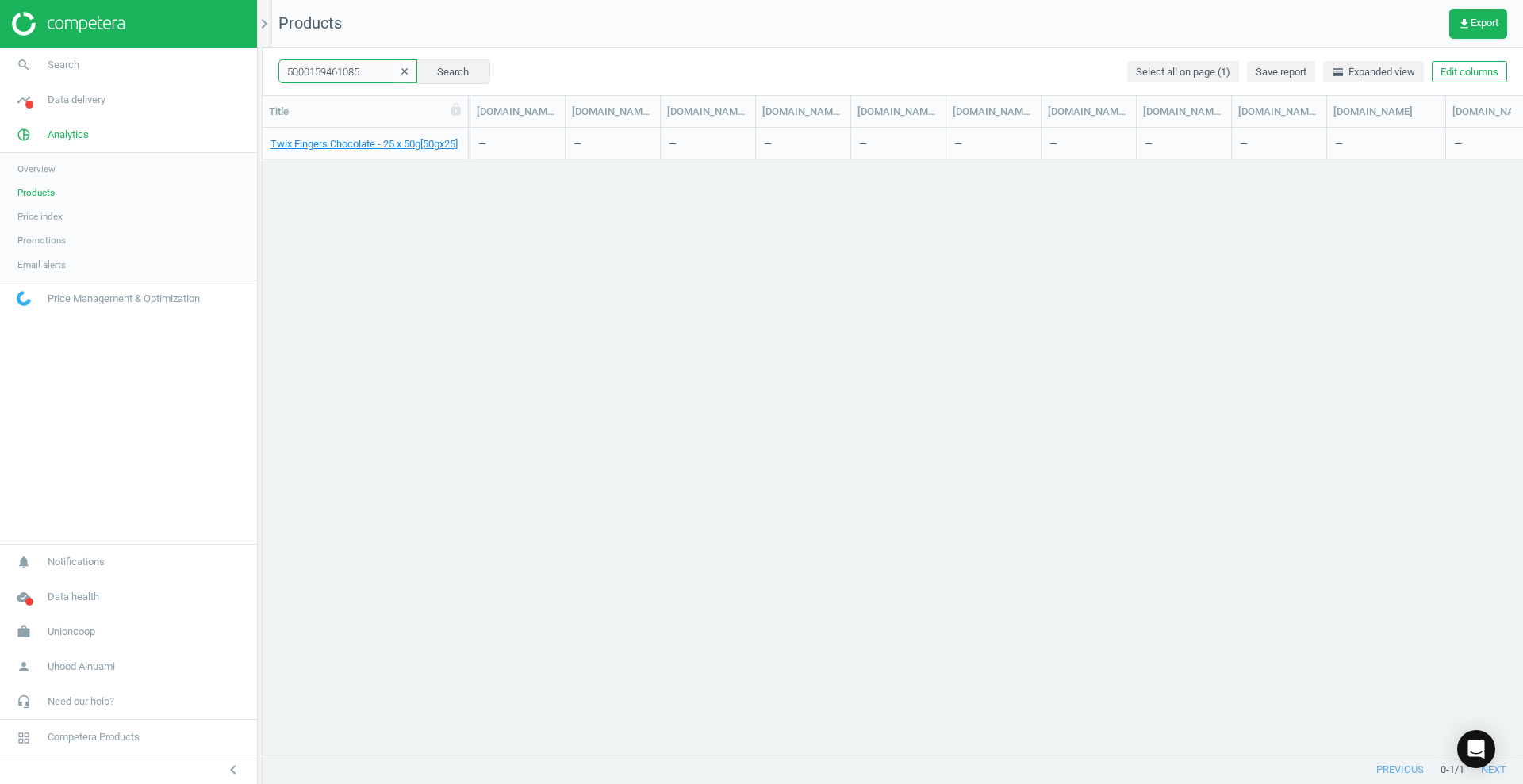
scroll to position [0, 2996]
drag, startPoint x: 900, startPoint y: 760, endPoint x: 836, endPoint y: 760, distance: 64.0
click at [836, 760] on div "previous 0 - 1 / 1 next" at bounding box center [892, 770] width 1260 height 29
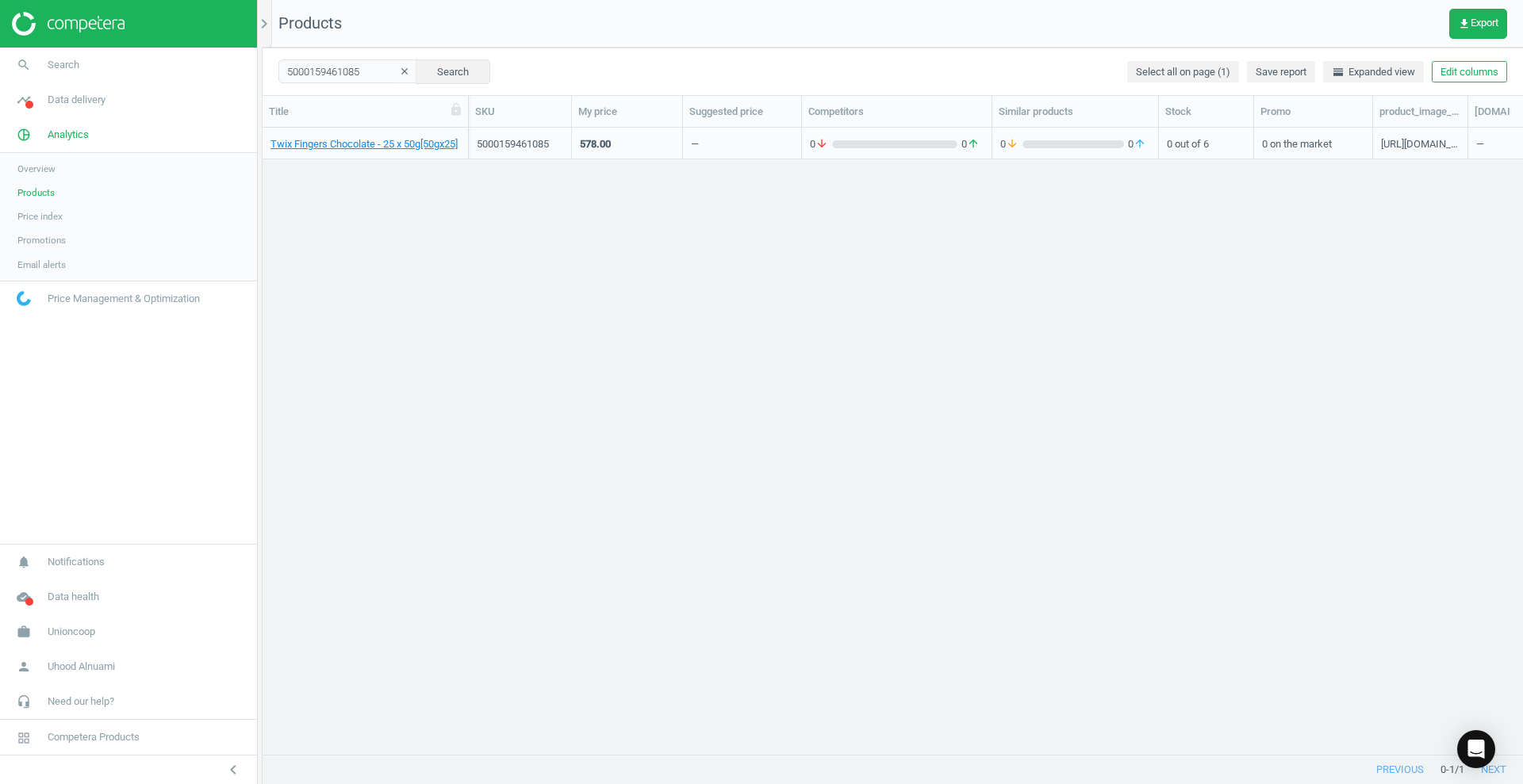
click at [693, 755] on div at bounding box center [892, 755] width 1260 height 2
click at [325, 145] on link "Twix Fingers Chocolate - 25 x 50g[50gx25]" at bounding box center [363, 145] width 187 height 14
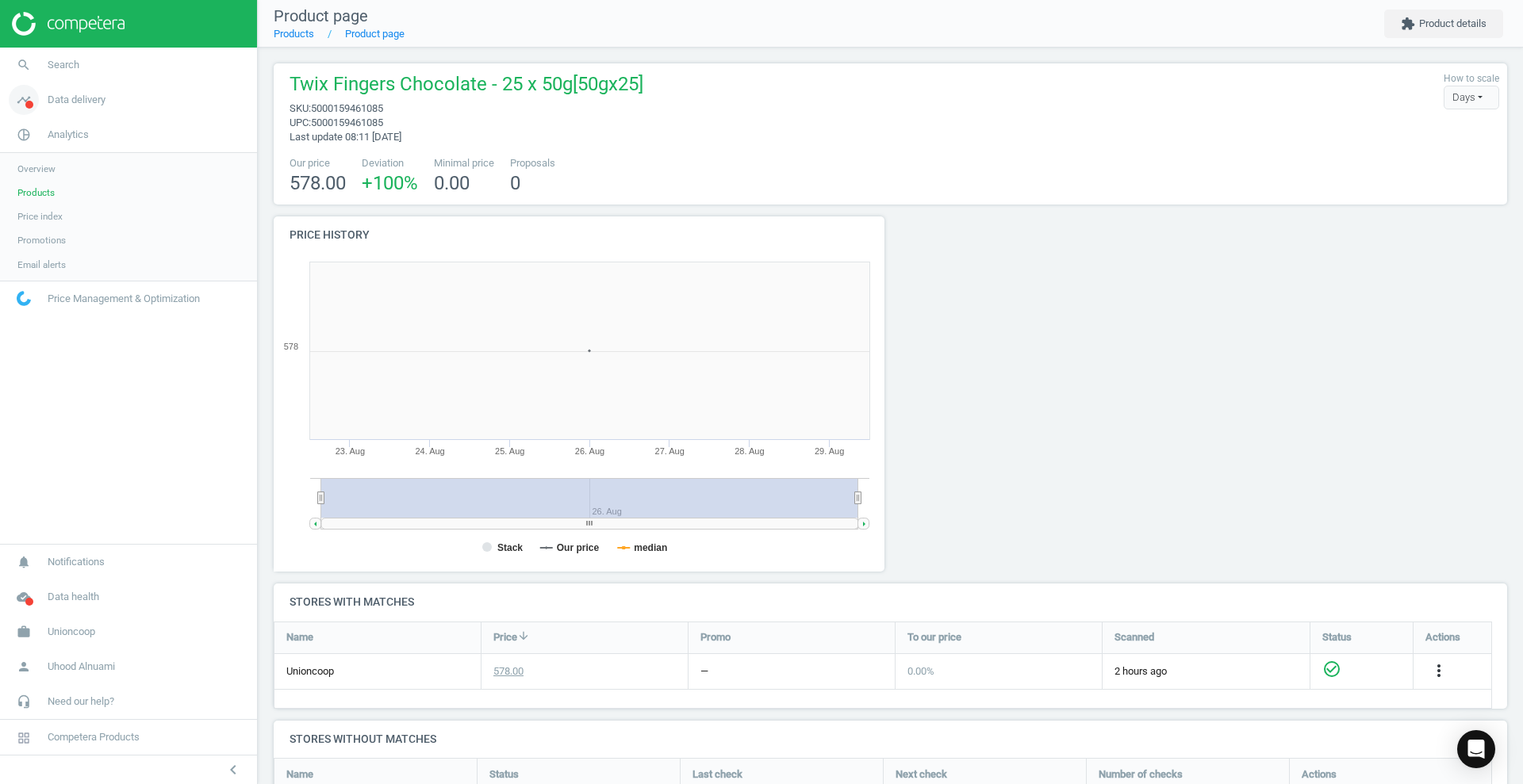
click at [27, 89] on icon "timeline" at bounding box center [23, 99] width 30 height 30
click at [50, 131] on span "Overview" at bounding box center [36, 134] width 38 height 13
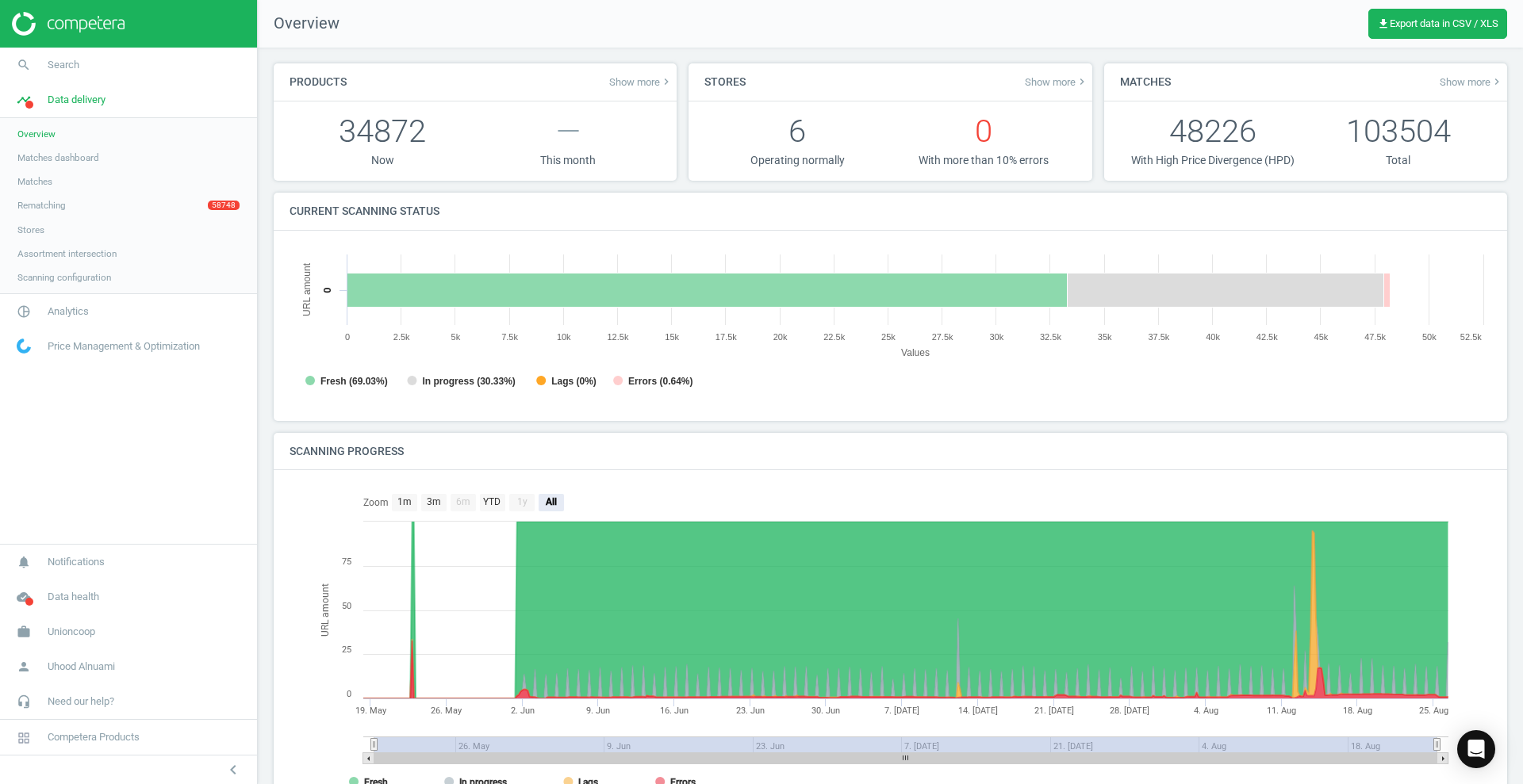
scroll to position [348, 1218]
click at [49, 163] on span "Matches dashboard" at bounding box center [58, 158] width 81 height 13
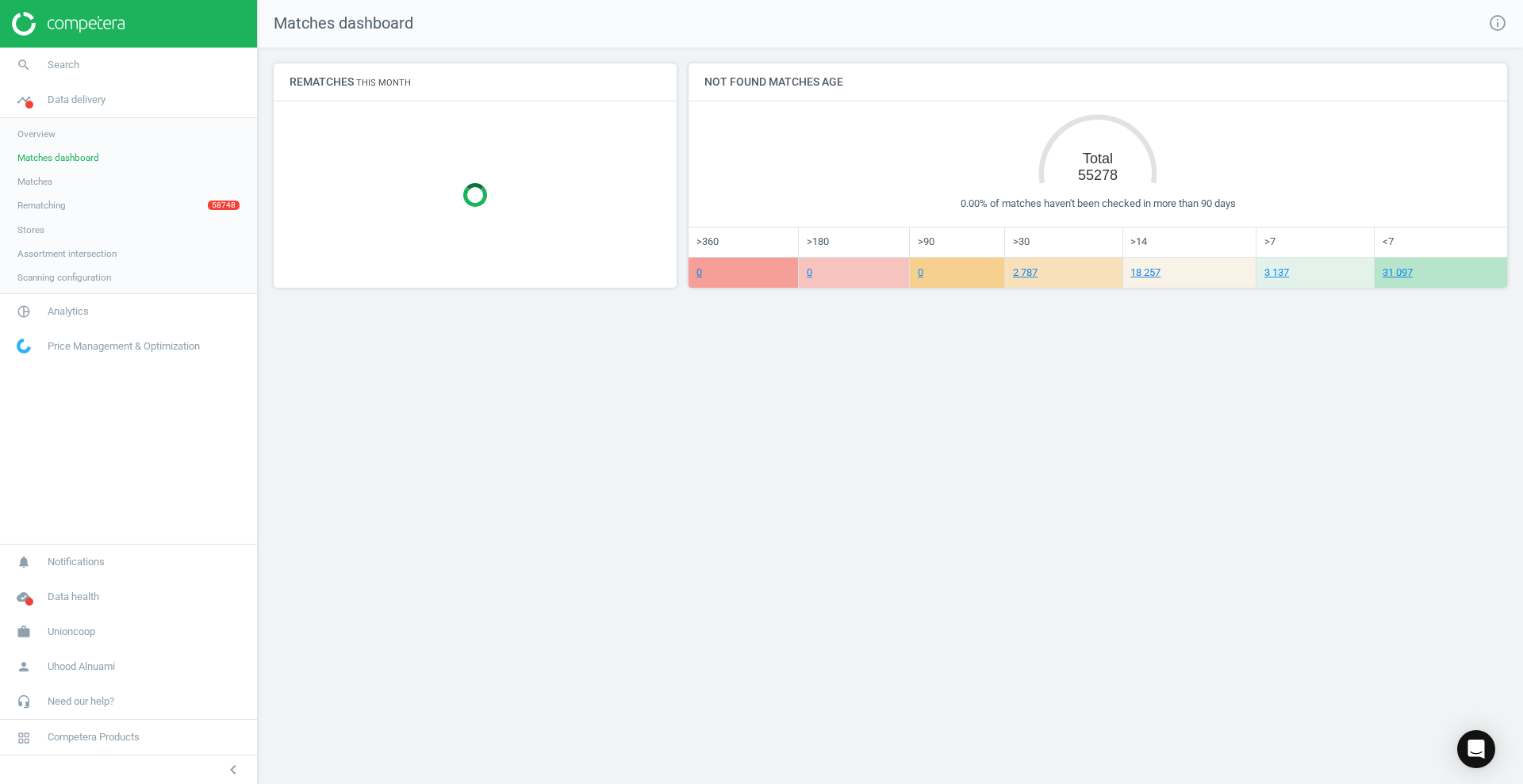
click at [79, 134] on link "Overview" at bounding box center [128, 134] width 257 height 23
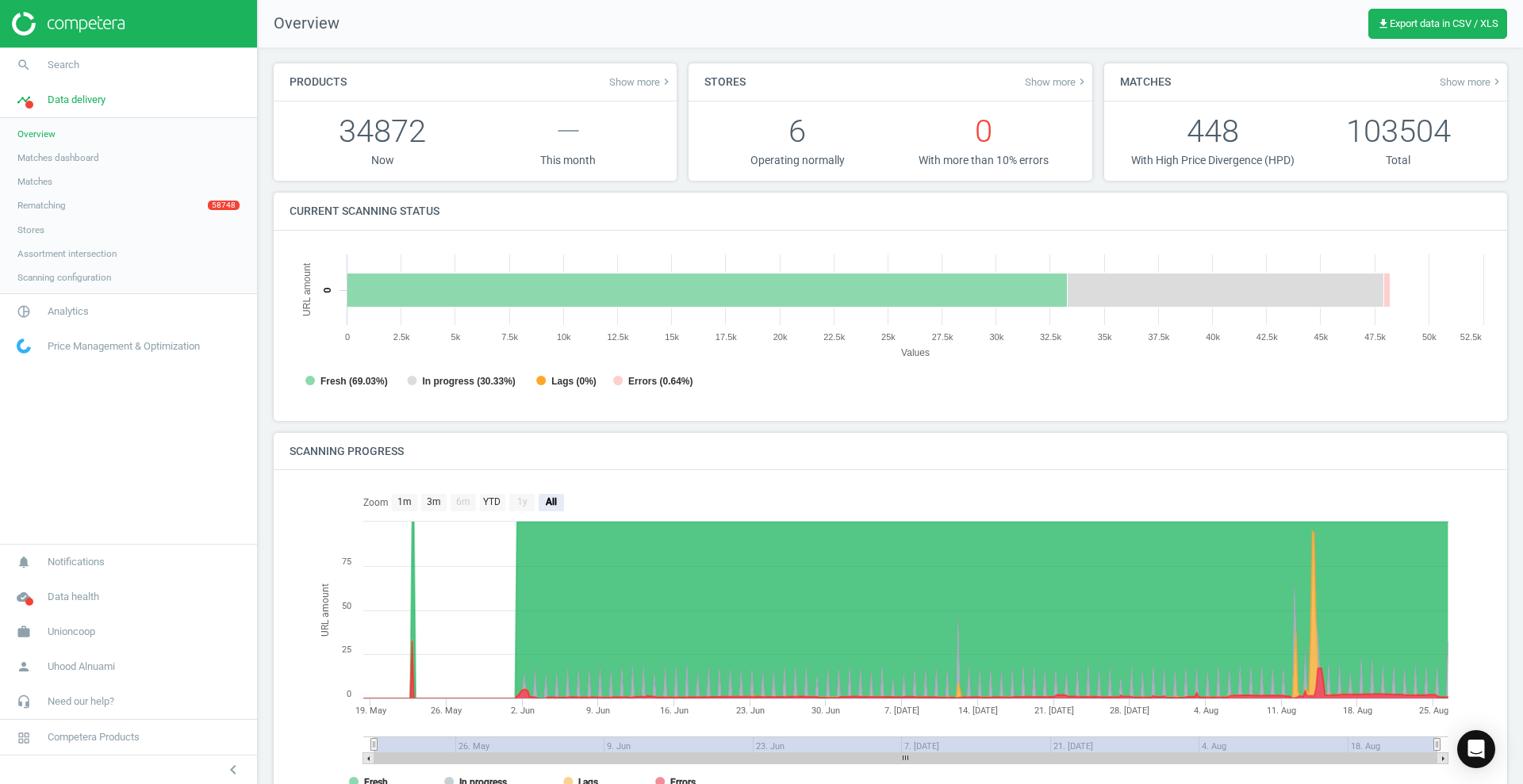
scroll to position [348, 1218]
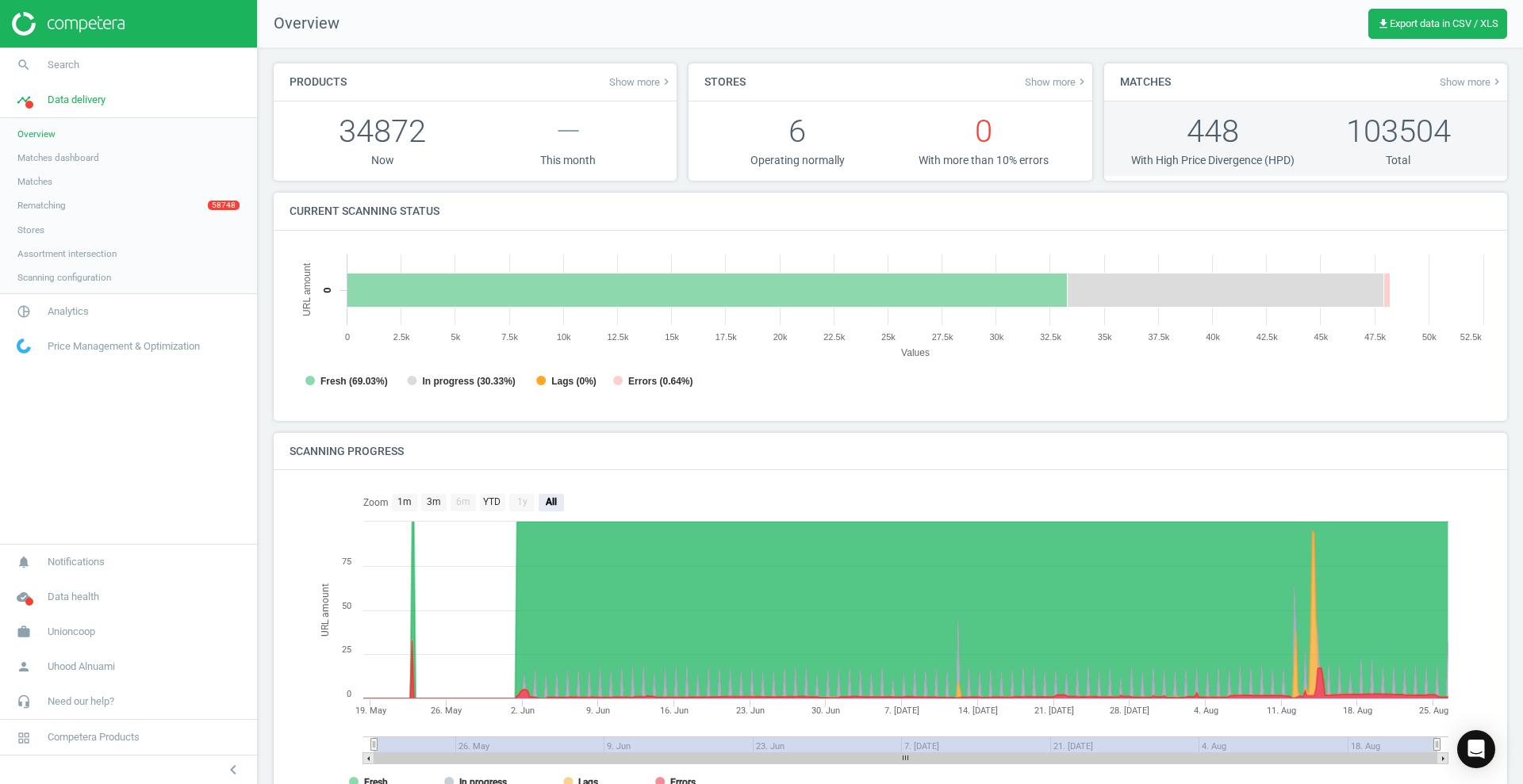
click at [1194, 131] on p "448" at bounding box center [1212, 131] width 185 height 43
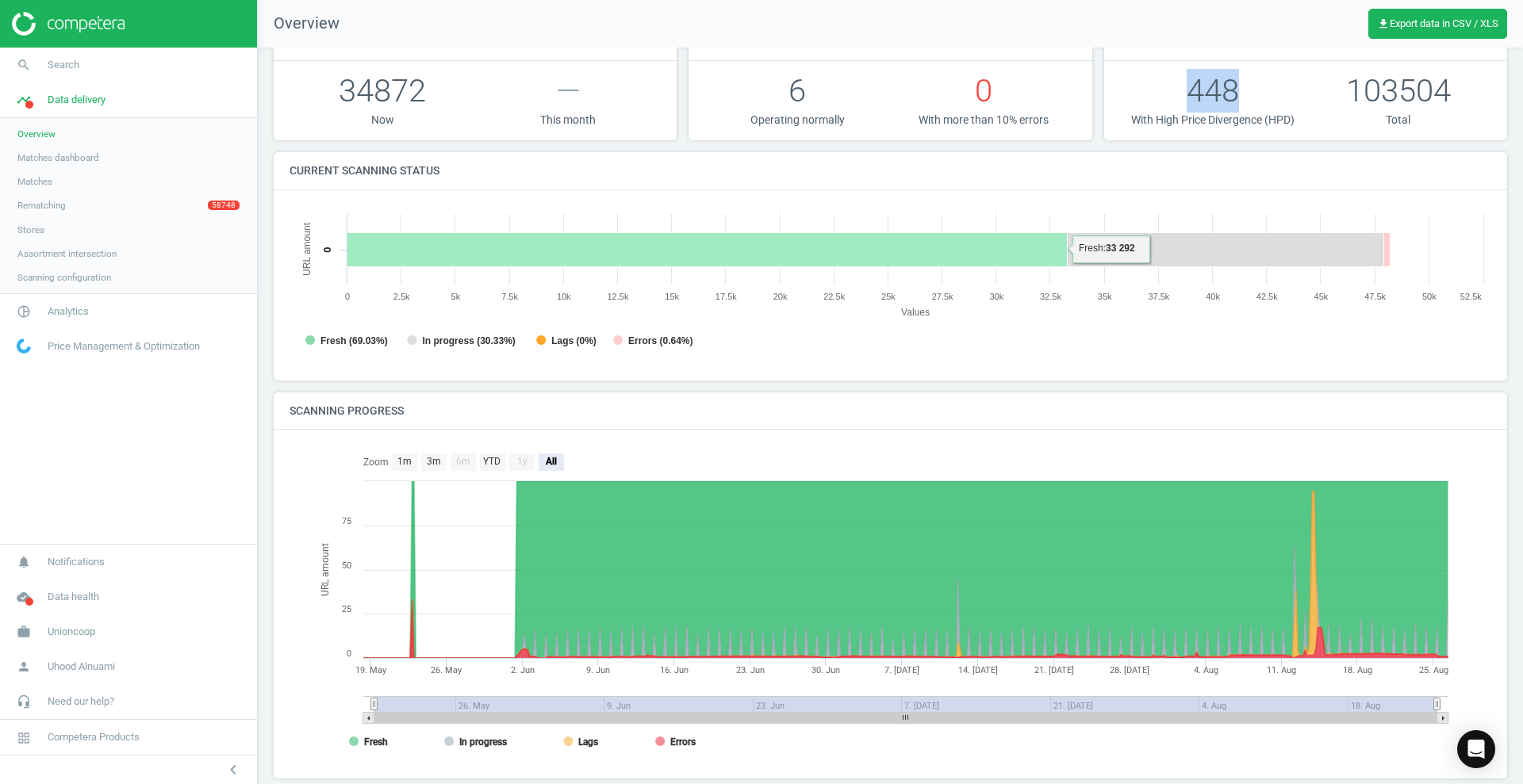
scroll to position [62, 0]
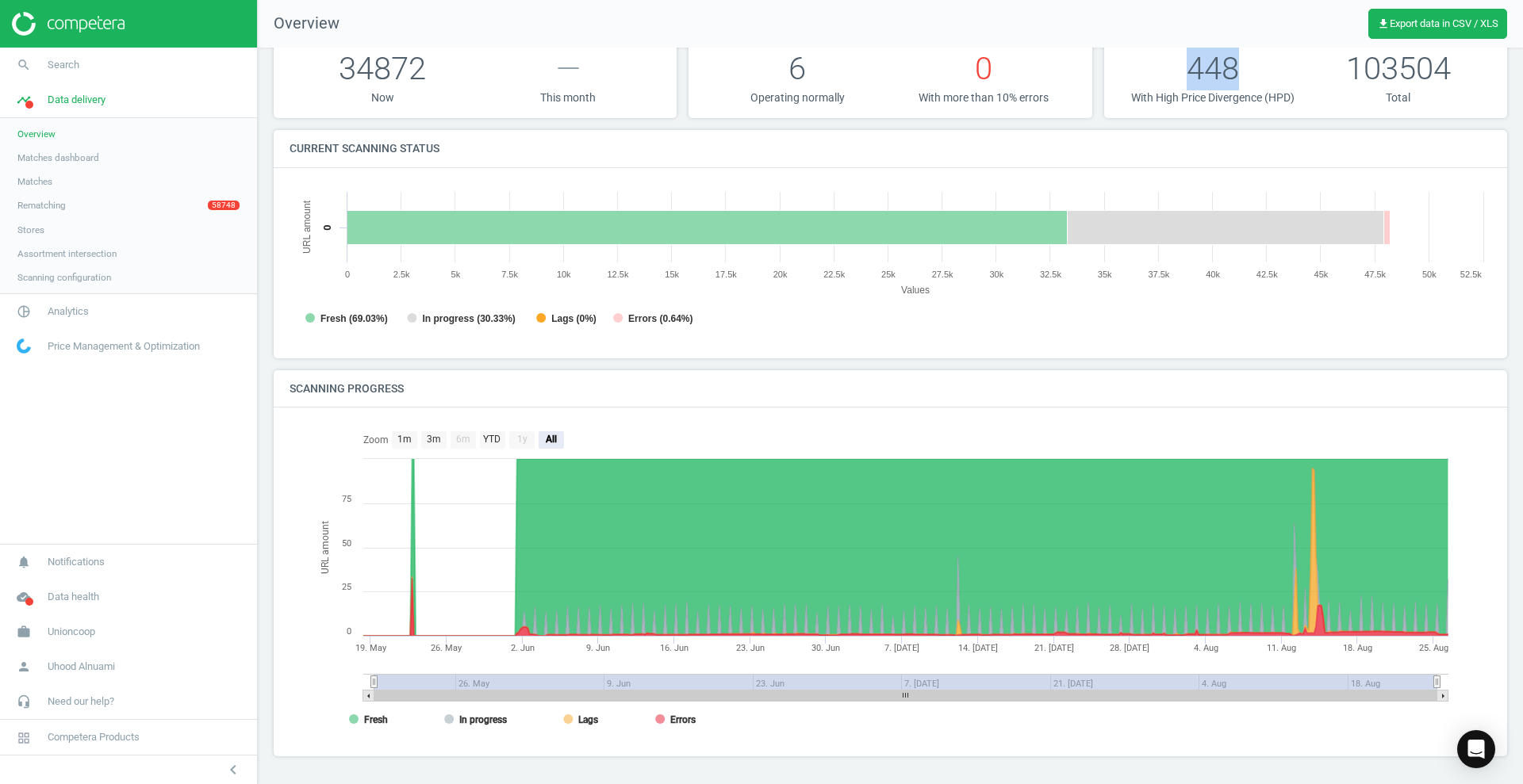
click at [51, 133] on span "Overview" at bounding box center [36, 134] width 38 height 13
click at [91, 23] on img at bounding box center [68, 23] width 113 height 23
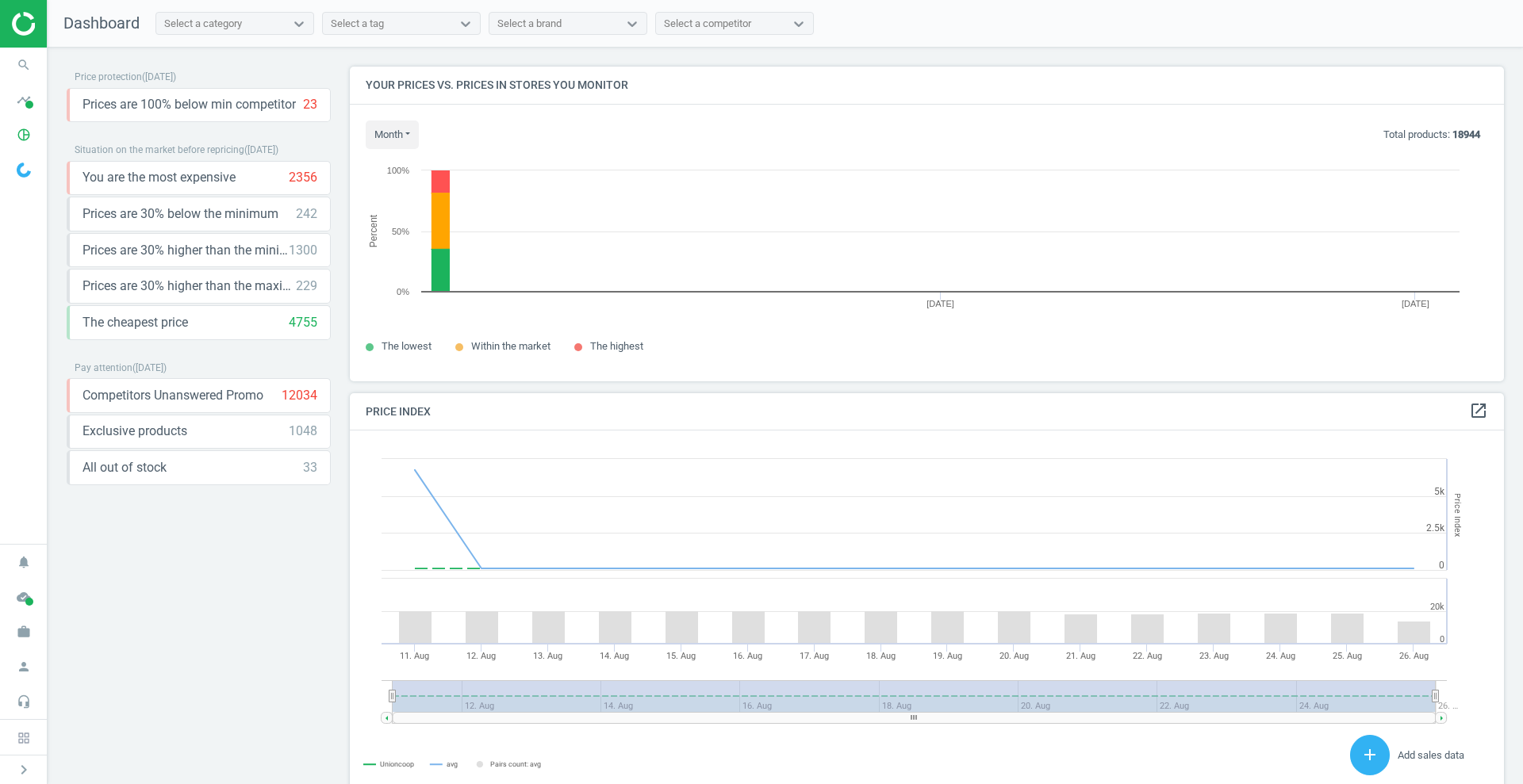
scroll to position [345, 1170]
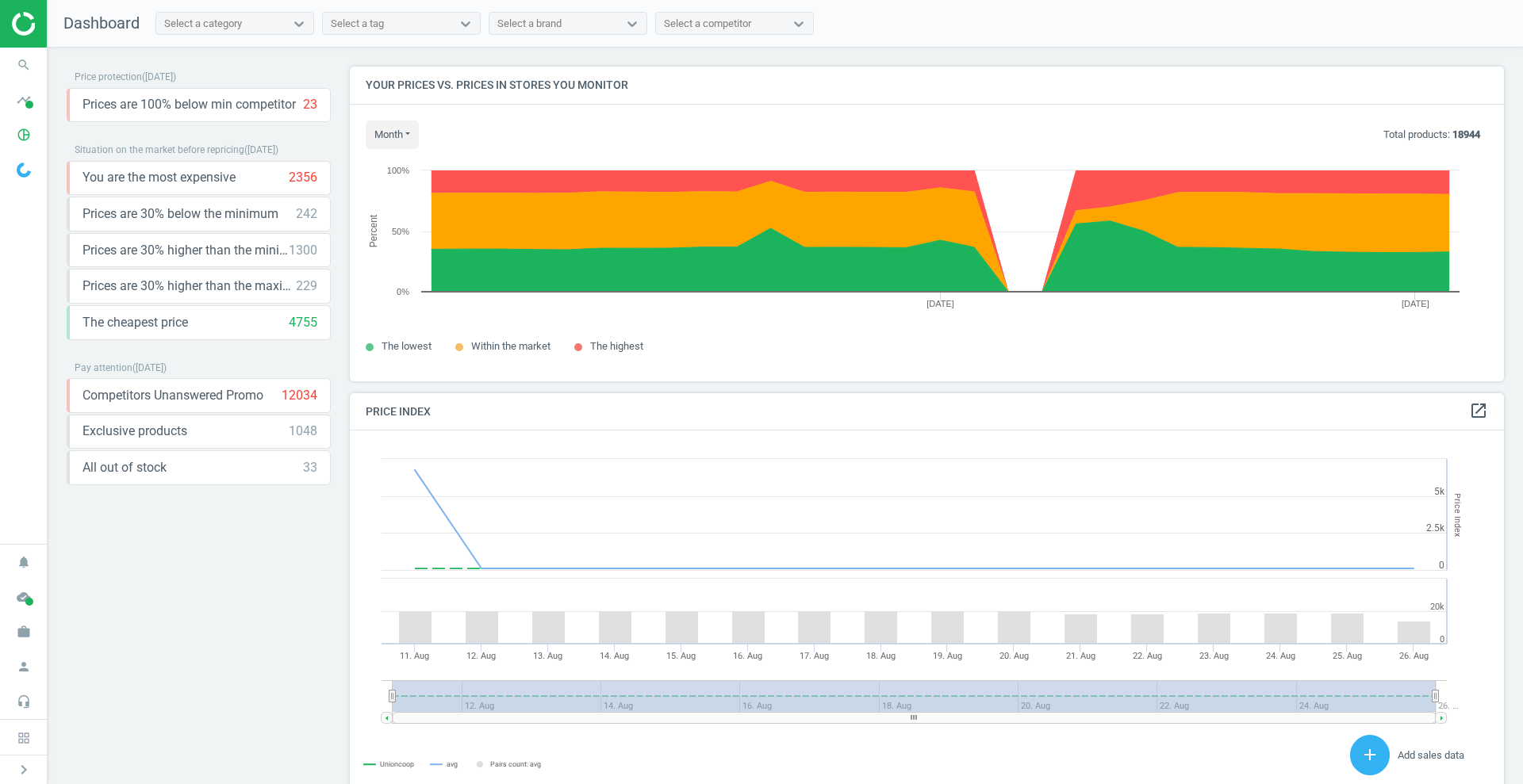
click at [615, 341] on span "The highest" at bounding box center [616, 346] width 53 height 12
click at [612, 346] on span "The highest" at bounding box center [616, 346] width 53 height 12
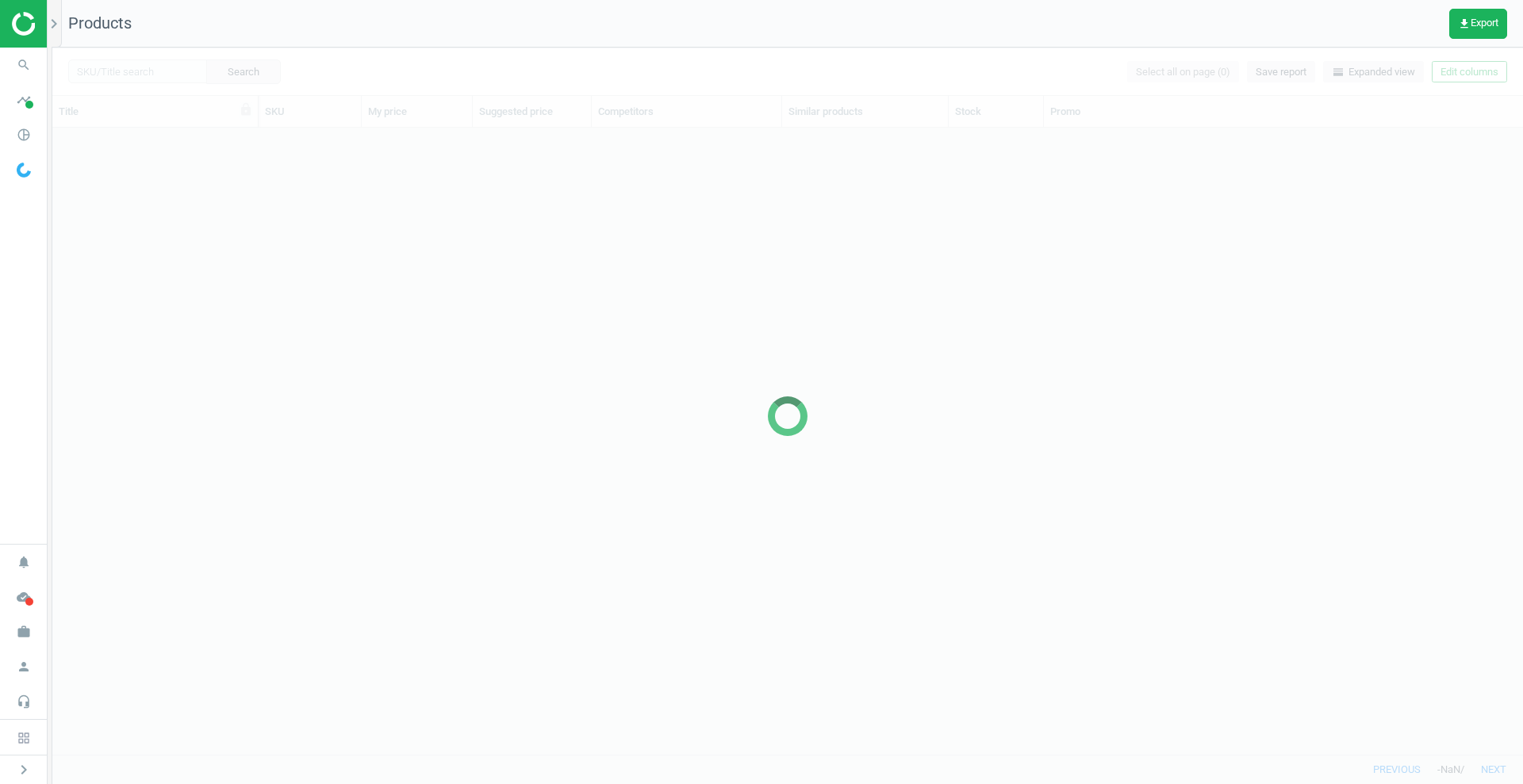
scroll to position [596, 1455]
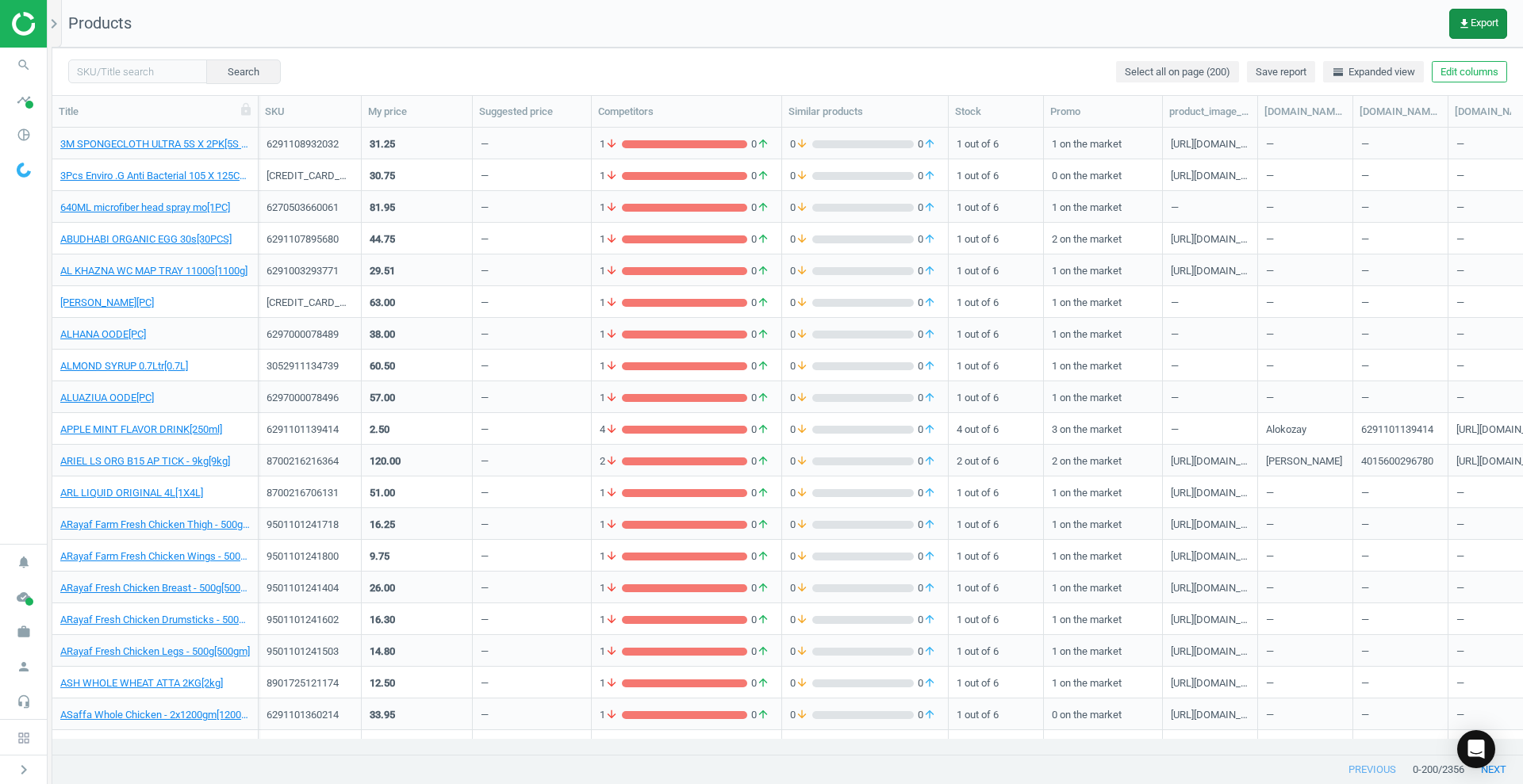
click at [1480, 23] on span "get_app Export" at bounding box center [1478, 23] width 41 height 13
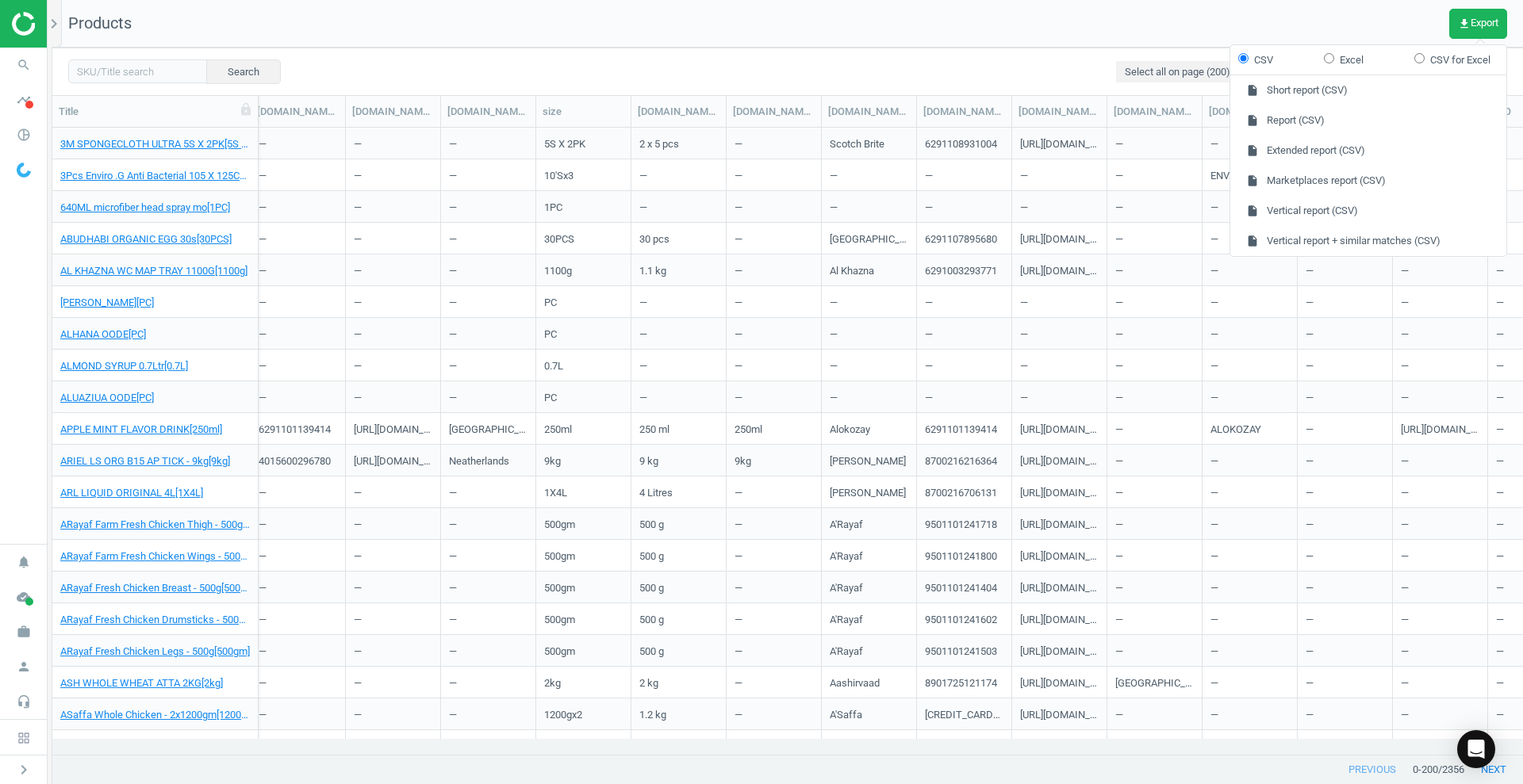
scroll to position [0, 1103]
click at [1319, 119] on button "insert_drive_file Report (CSV)" at bounding box center [1369, 120] width 276 height 30
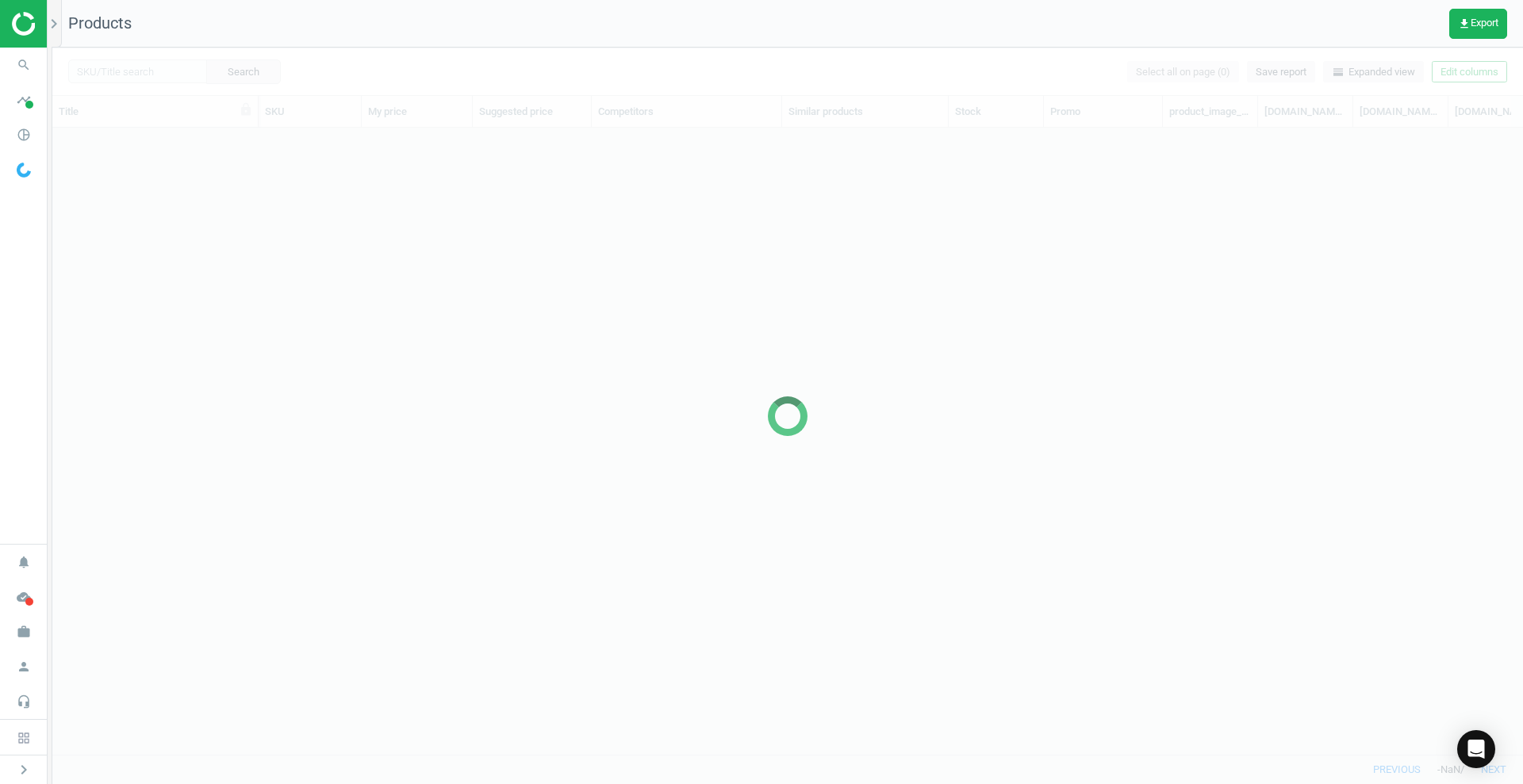
scroll to position [596, 1455]
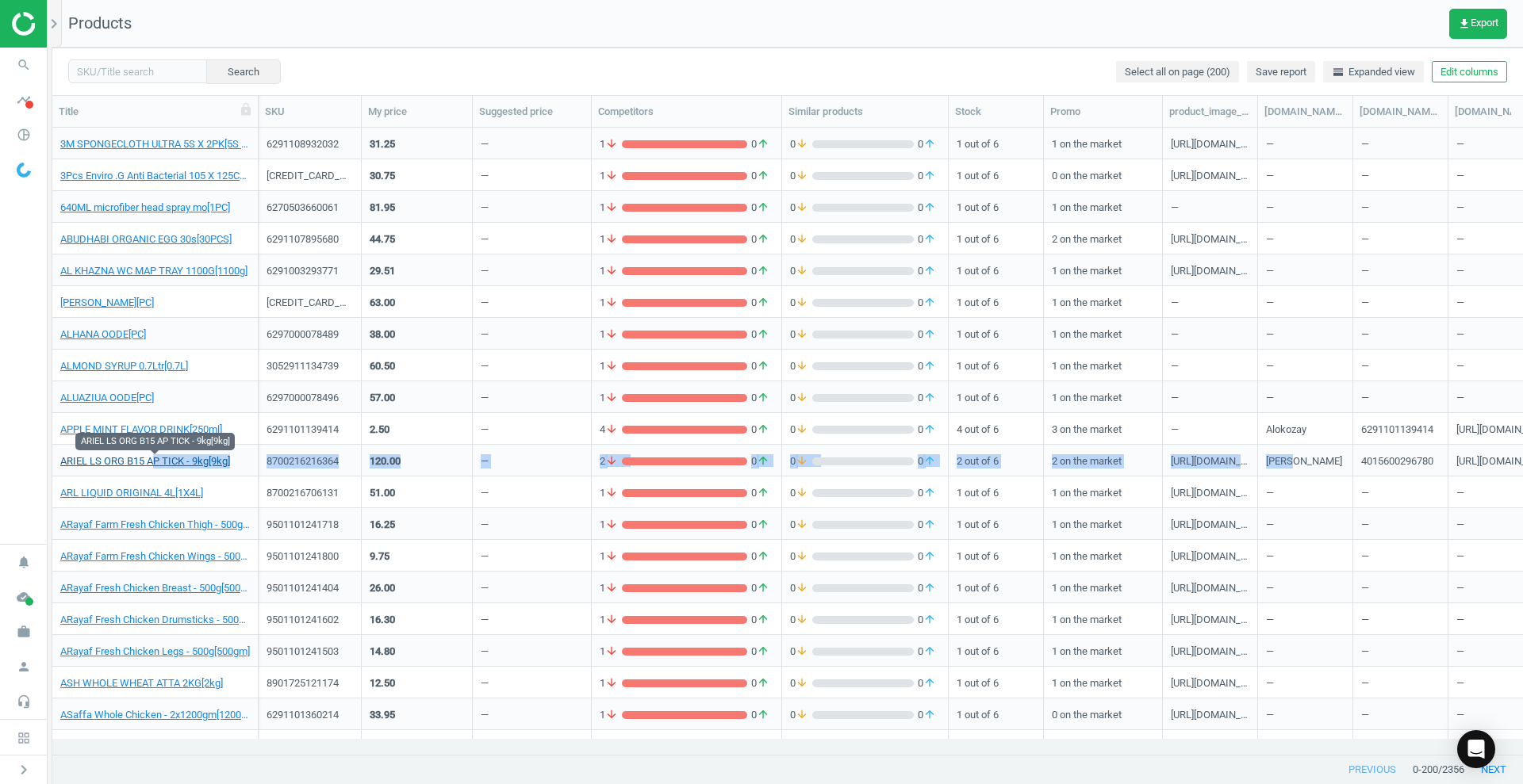
drag, startPoint x: 1294, startPoint y: 456, endPoint x: 154, endPoint y: 459, distance: 1140.0
click at [154, 459] on div "ARIEL LS ORG B15 AP TICK - 9kg[9kg] 8700216216364 120.00 — 2 arrow_downward 0 a…" at bounding box center [788, 461] width 1471 height 32
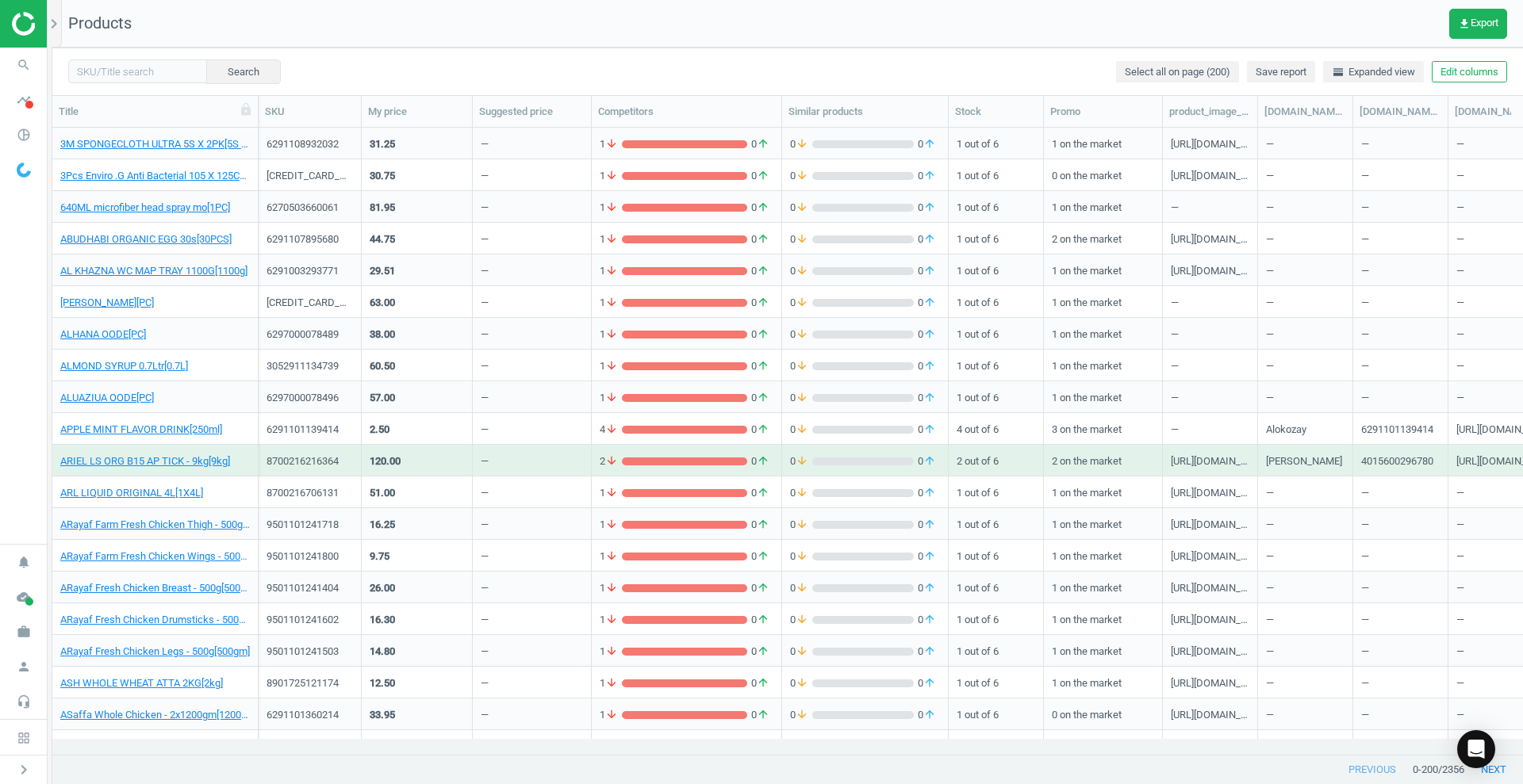
click at [266, 438] on div "6291101139414" at bounding box center [310, 433] width 87 height 20
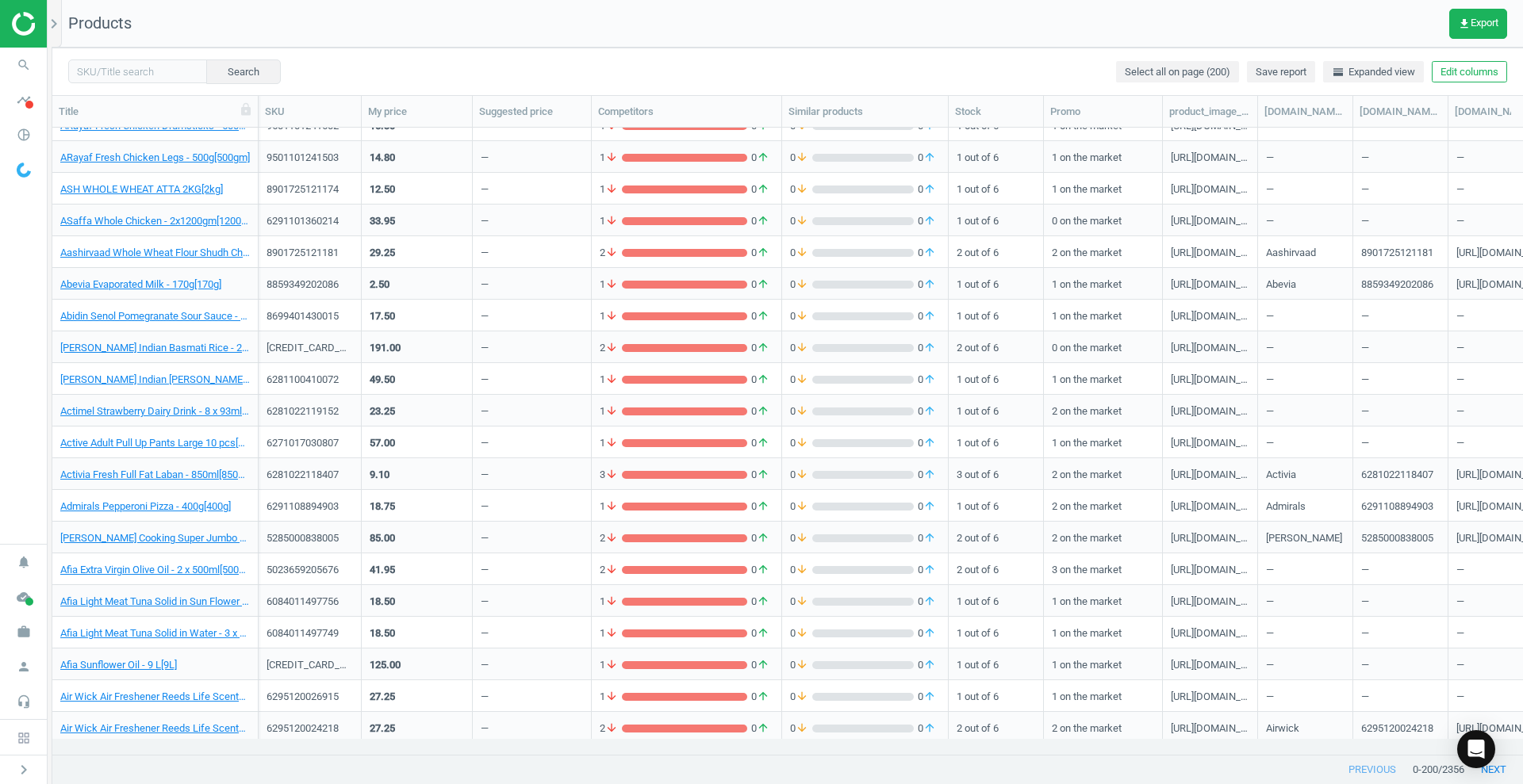
scroll to position [595, 0]
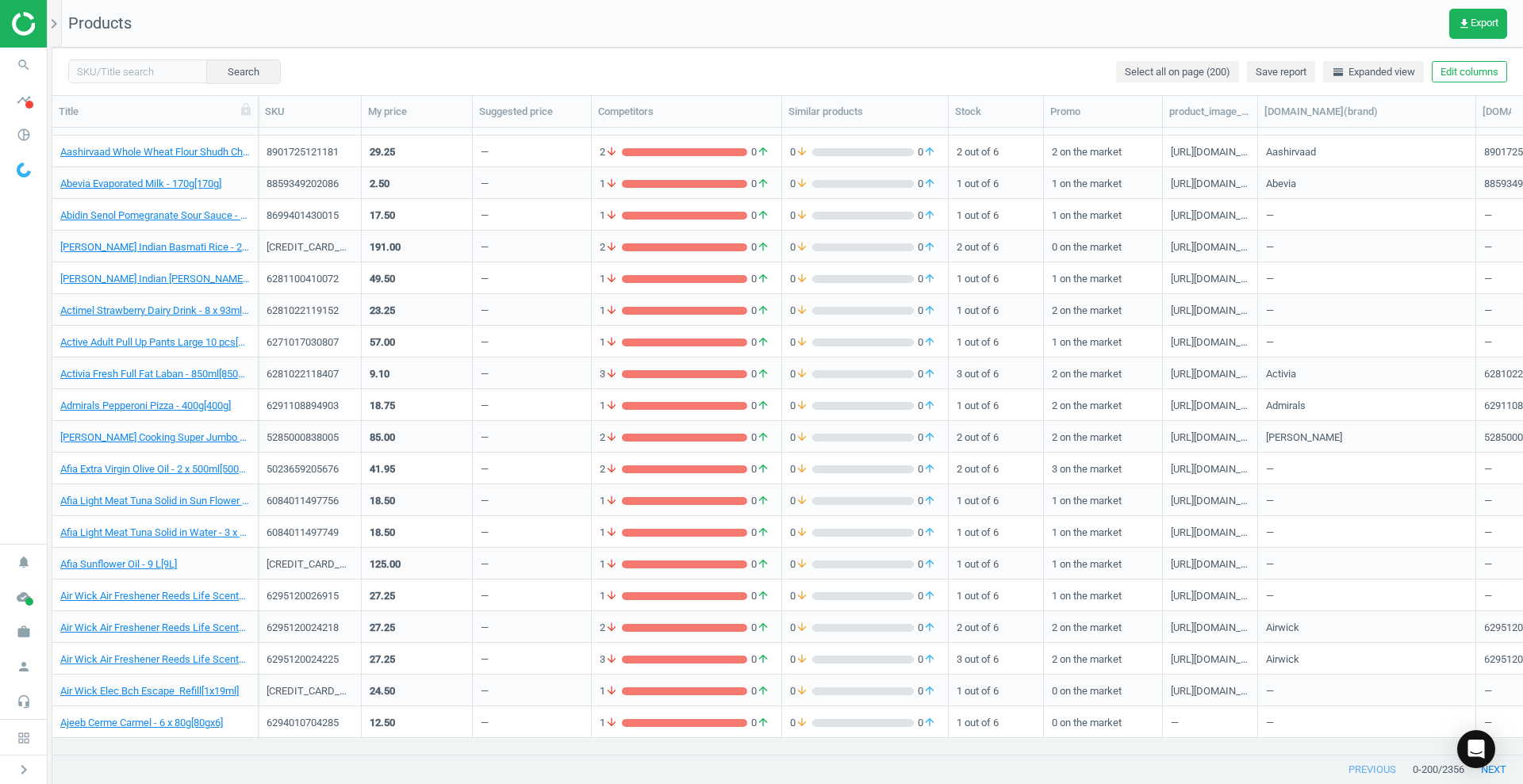
drag, startPoint x: 1357, startPoint y: 114, endPoint x: 1481, endPoint y: 125, distance: 124.5
click at [1481, 125] on div at bounding box center [1475, 111] width 16 height 31
drag, startPoint x: 1476, startPoint y: 111, endPoint x: 1397, endPoint y: 99, distance: 79.9
click at [1419, 103] on div at bounding box center [1427, 111] width 16 height 31
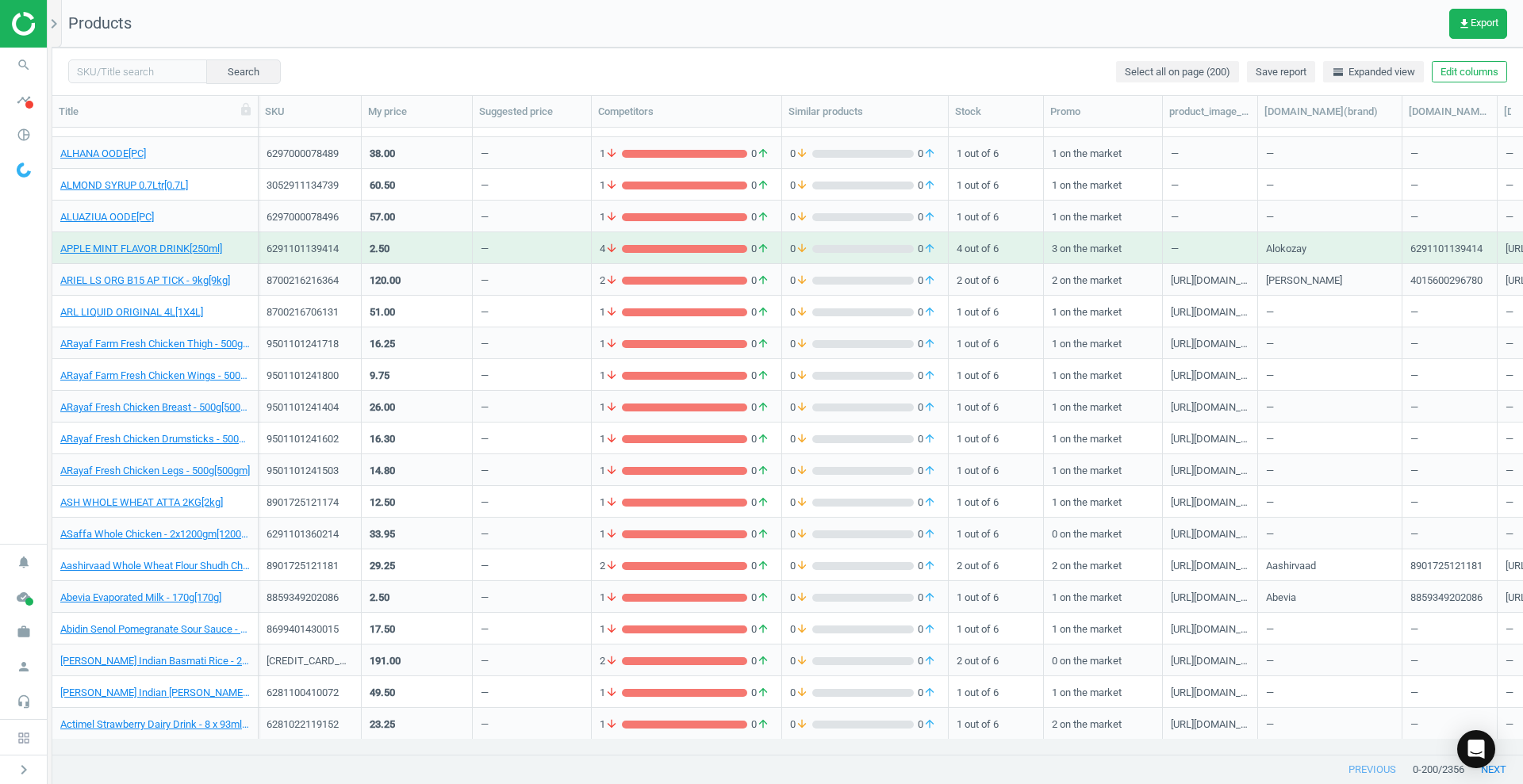
scroll to position [0, 0]
